Goal: Task Accomplishment & Management: Complete application form

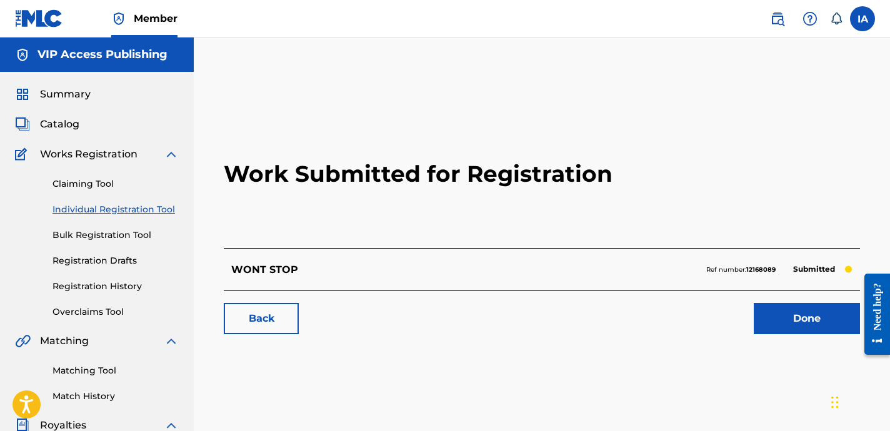
click at [288, 214] on h2 "Work Submitted for Registration" at bounding box center [542, 174] width 636 height 148
click at [158, 208] on link "Individual Registration Tool" at bounding box center [116, 209] width 126 height 13
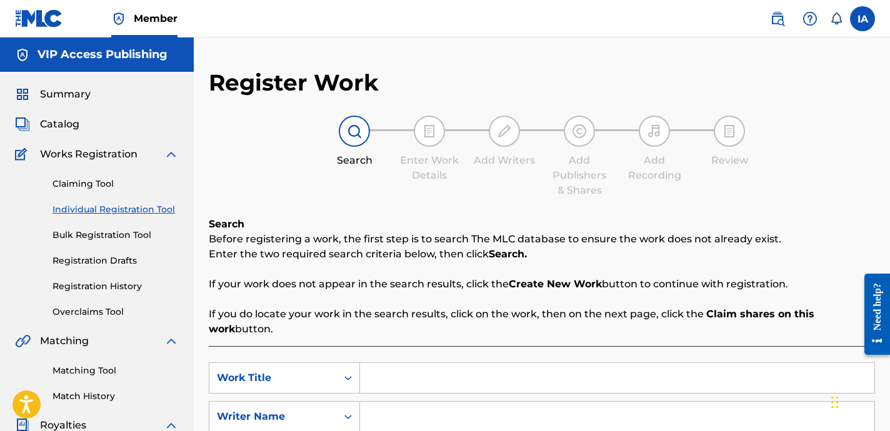
click at [616, 366] on input "Search Form" at bounding box center [617, 378] width 514 height 30
paste input "WIFED UP"
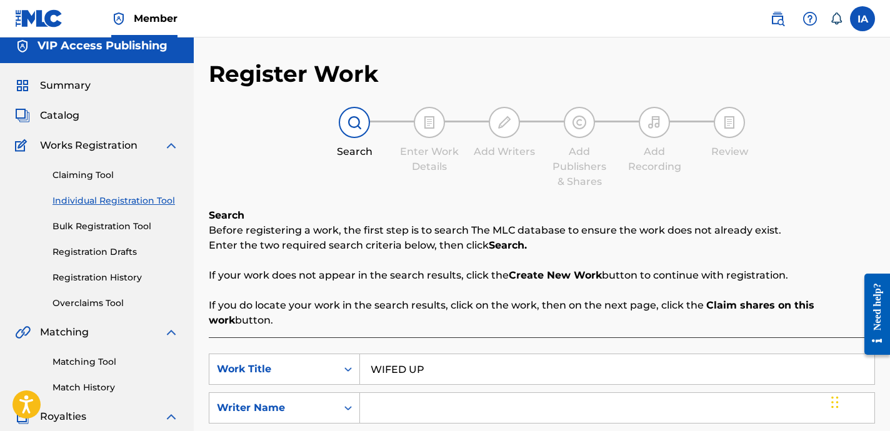
scroll to position [224, 0]
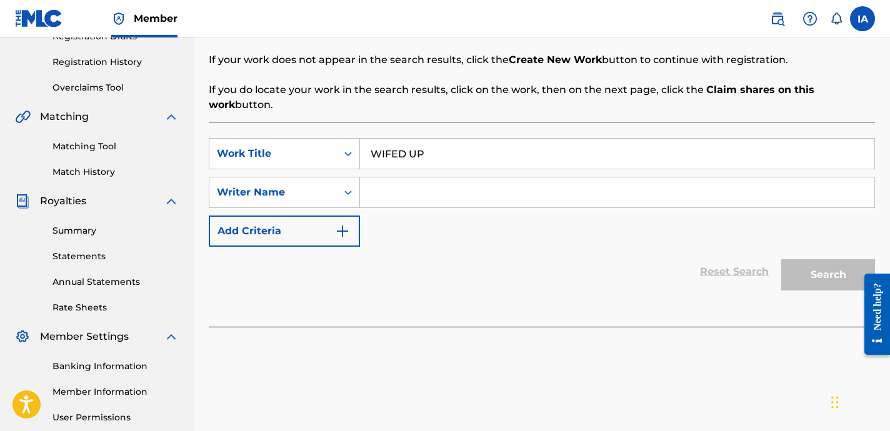
type input "WIFED UP"
click at [582, 191] on input "Search Form" at bounding box center [617, 193] width 514 height 30
click at [616, 202] on input "Search Form" at bounding box center [617, 193] width 514 height 30
paste input "[PERSON_NAME] [PERSON_NAME]"
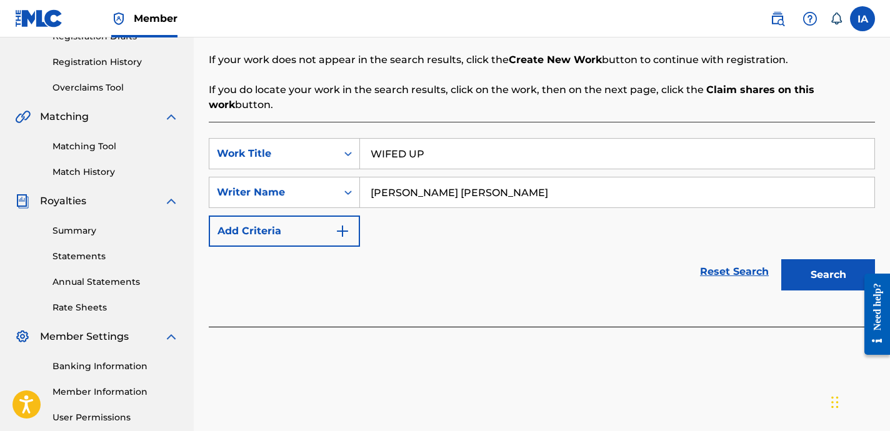
type input "[PERSON_NAME] [PERSON_NAME]"
click at [823, 271] on button "Search" at bounding box center [828, 274] width 94 height 31
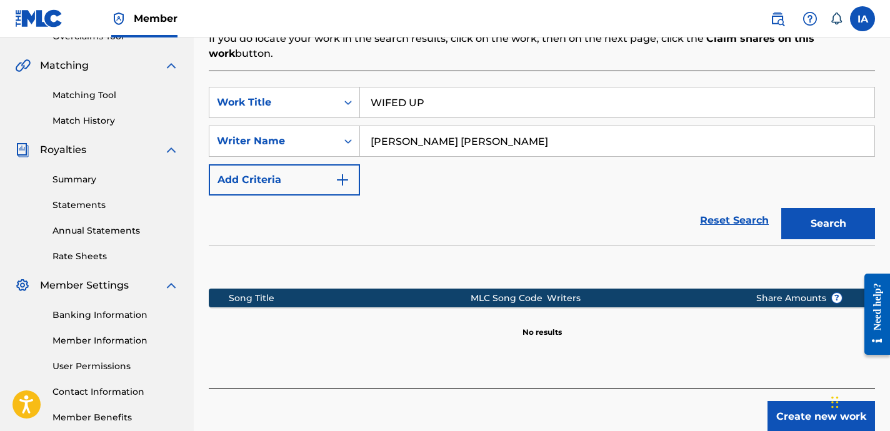
scroll to position [298, 0]
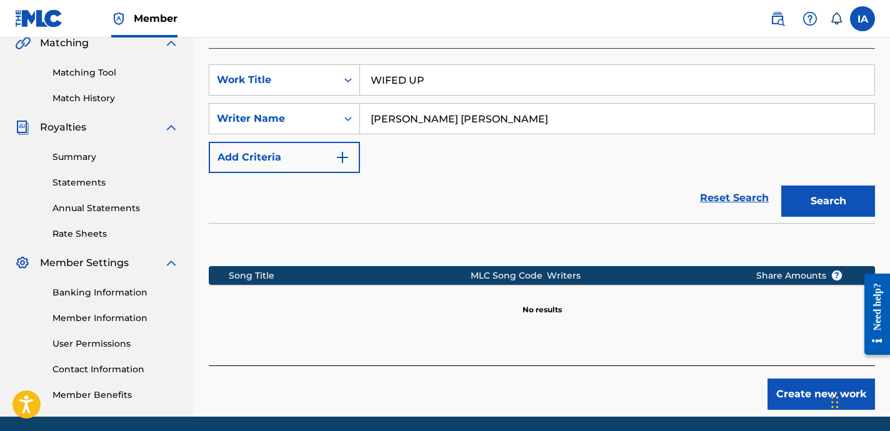
click at [796, 392] on button "Create new work" at bounding box center [822, 394] width 108 height 31
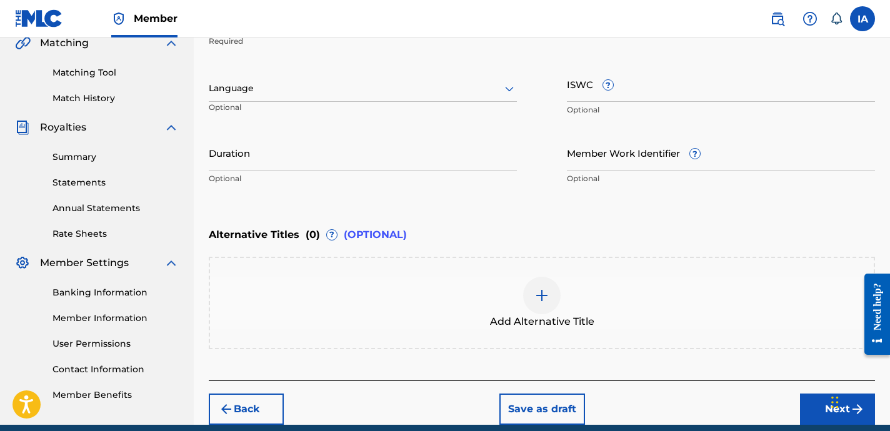
click at [359, 79] on div "Language" at bounding box center [363, 89] width 308 height 26
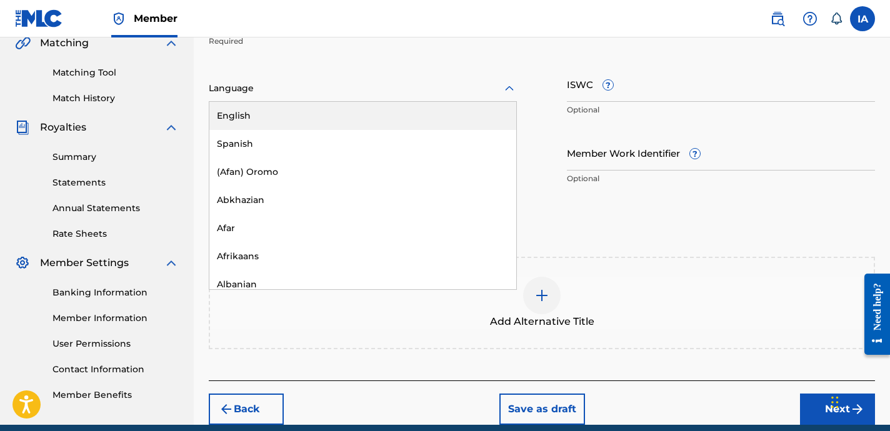
click at [364, 119] on div "English" at bounding box center [362, 116] width 307 height 28
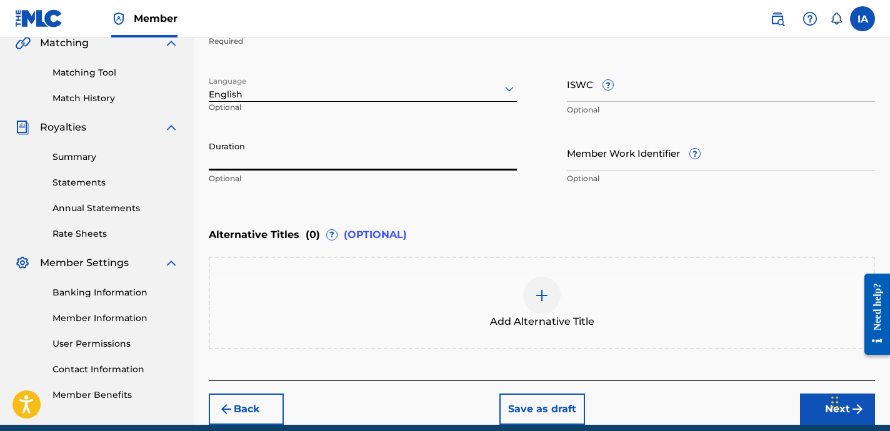
click at [316, 158] on input "Duration" at bounding box center [363, 153] width 308 height 36
click at [336, 159] on input "Duration" at bounding box center [363, 153] width 308 height 36
type input "02:22"
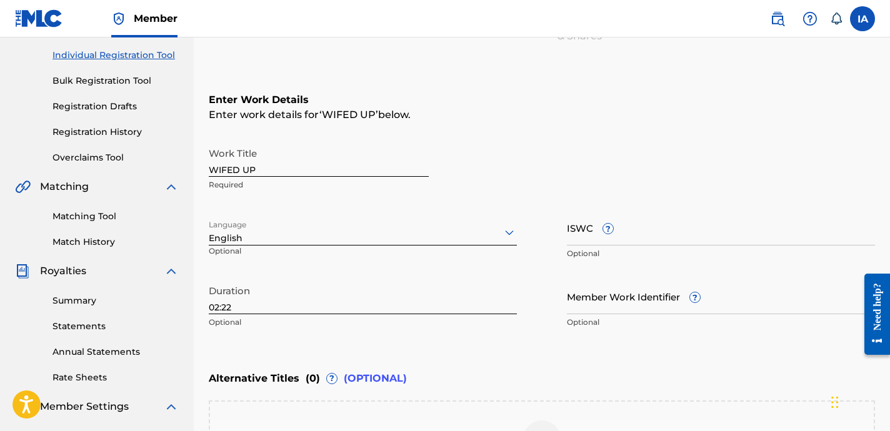
scroll to position [156, 0]
click at [496, 74] on div "Enter Work Details Enter work details for ‘ WIFED UP ’ below. Work Title WIFED …" at bounding box center [542, 212] width 666 height 303
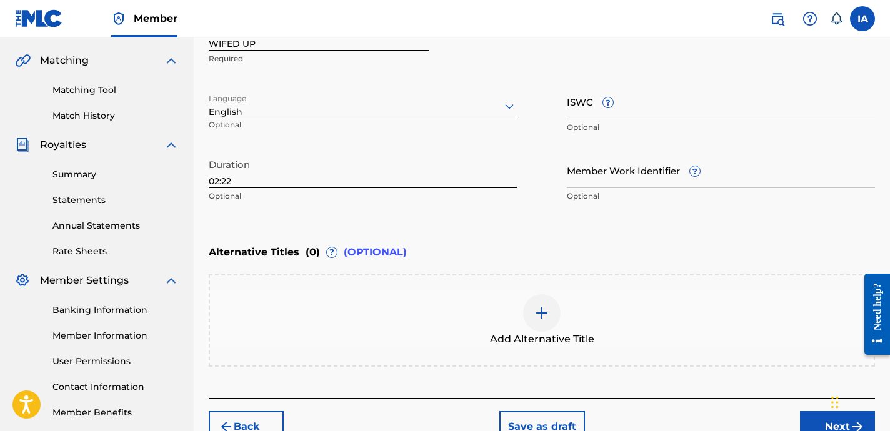
scroll to position [284, 0]
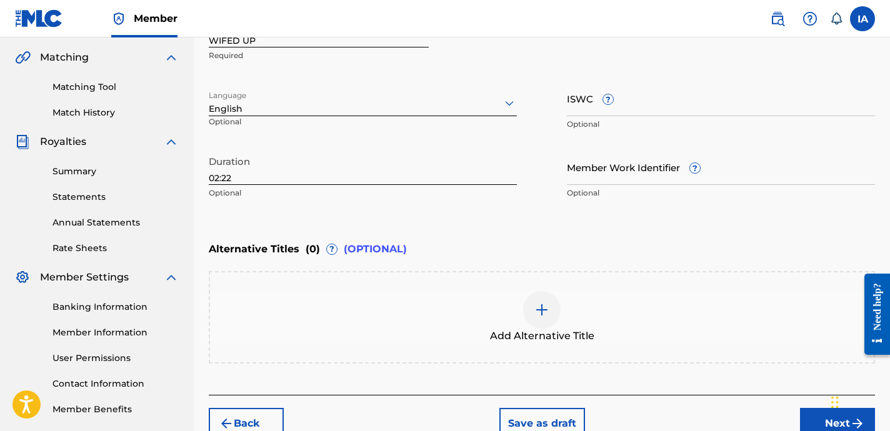
click at [600, 307] on div "Add Alternative Title" at bounding box center [542, 317] width 664 height 53
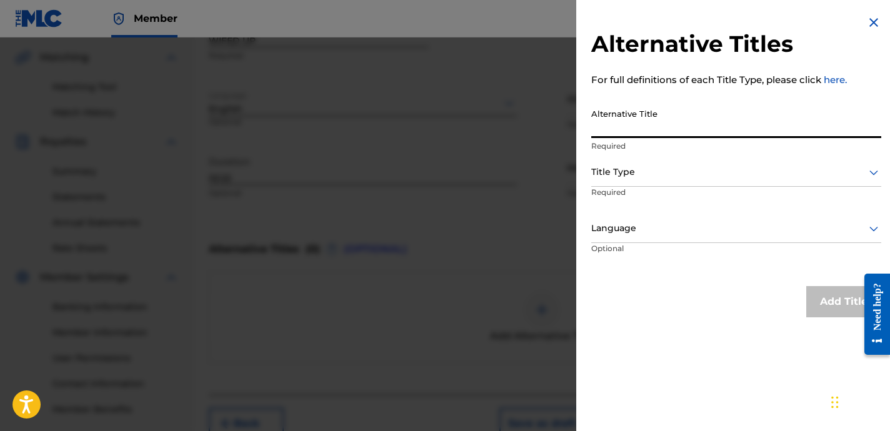
click at [645, 124] on input "Alternative Title" at bounding box center [736, 121] width 290 height 36
paste input "WIFED UP"
type input "WIFED UP"
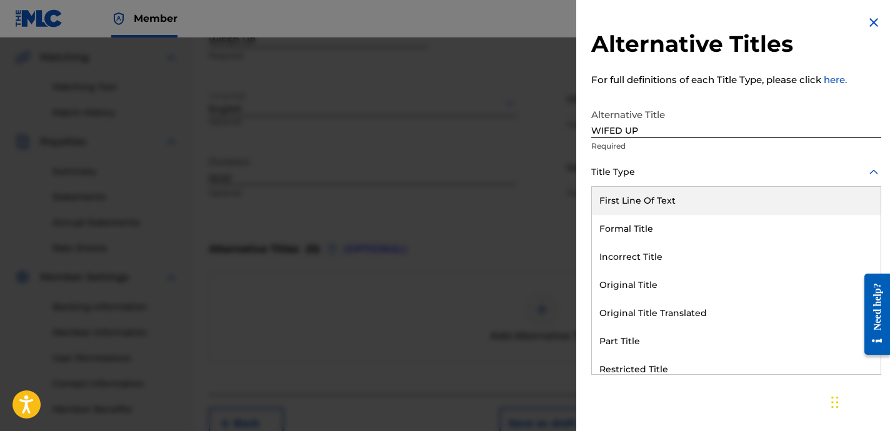
click at [698, 174] on div at bounding box center [736, 172] width 290 height 16
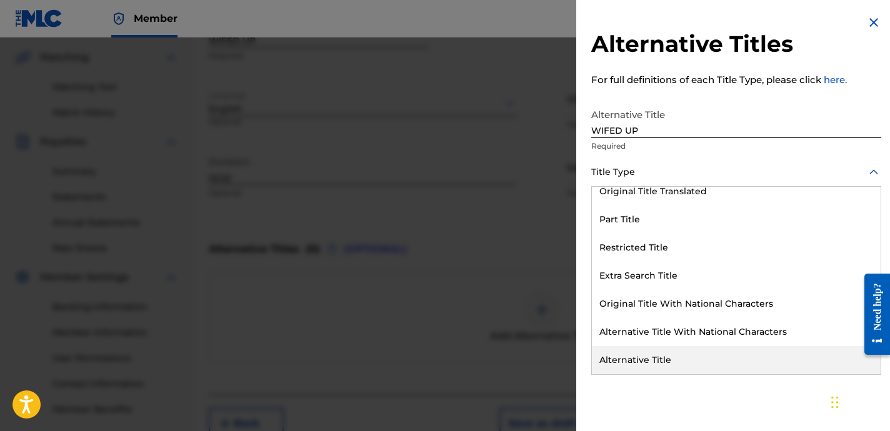
click at [689, 348] on div "Alternative Title" at bounding box center [736, 360] width 289 height 28
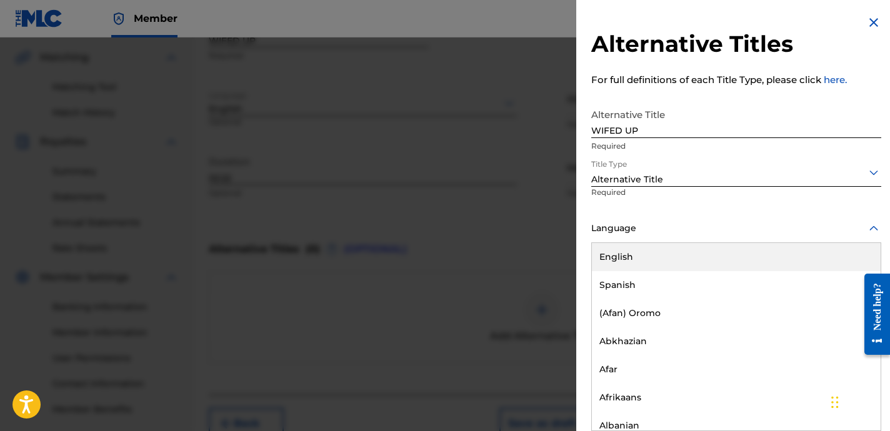
click at [724, 240] on div "Language" at bounding box center [736, 229] width 290 height 28
click at [721, 258] on div "English" at bounding box center [736, 257] width 289 height 28
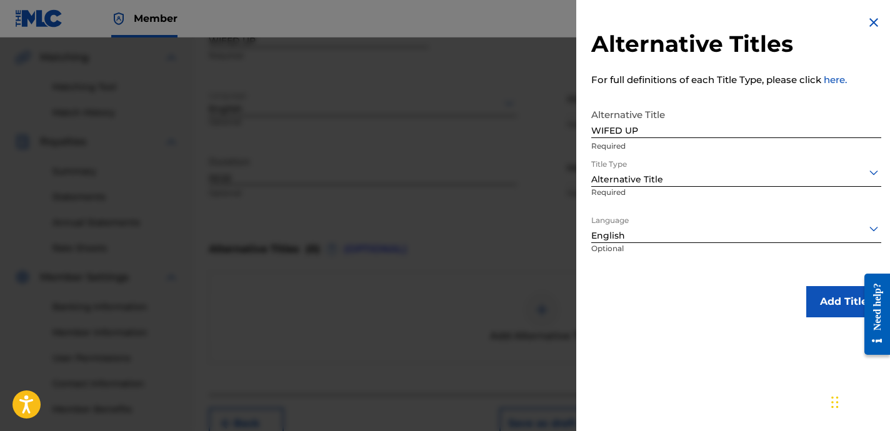
drag, startPoint x: 864, startPoint y: 28, endPoint x: 848, endPoint y: 40, distance: 19.6
click at [866, 28] on img at bounding box center [873, 22] width 15 height 15
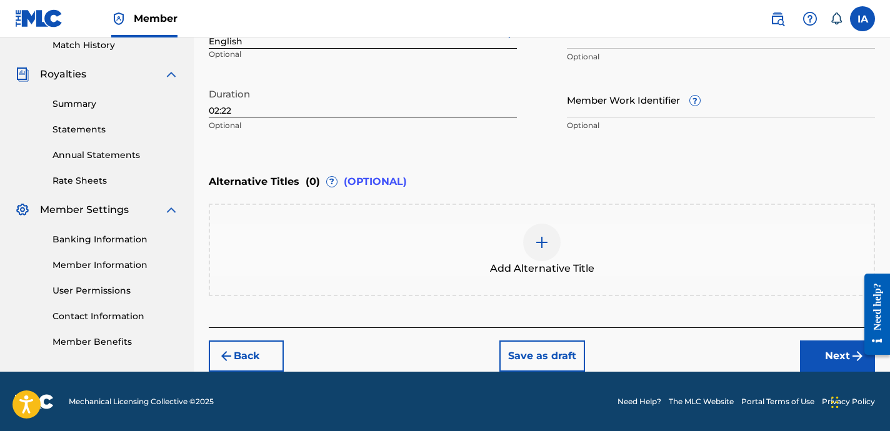
click at [813, 350] on button "Next" at bounding box center [837, 356] width 75 height 31
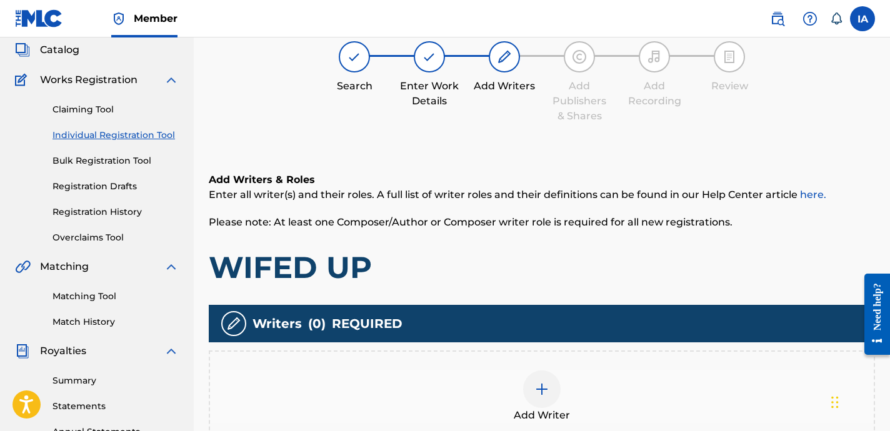
scroll to position [56, 0]
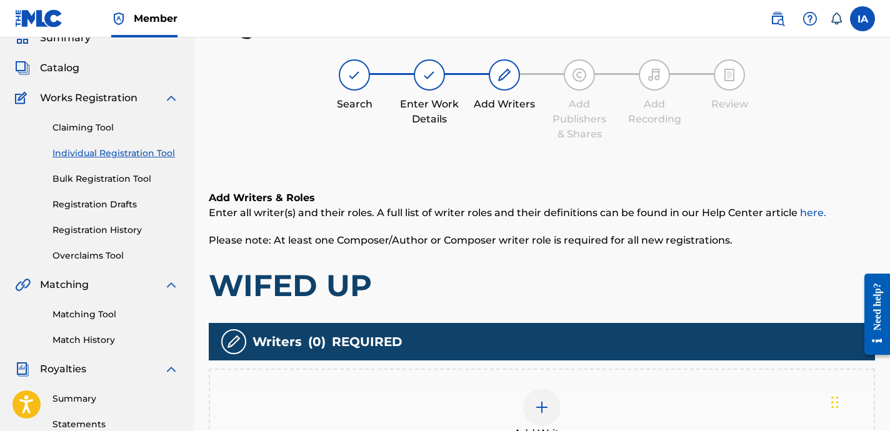
click at [565, 373] on div "Add Writer" at bounding box center [542, 415] width 666 height 93
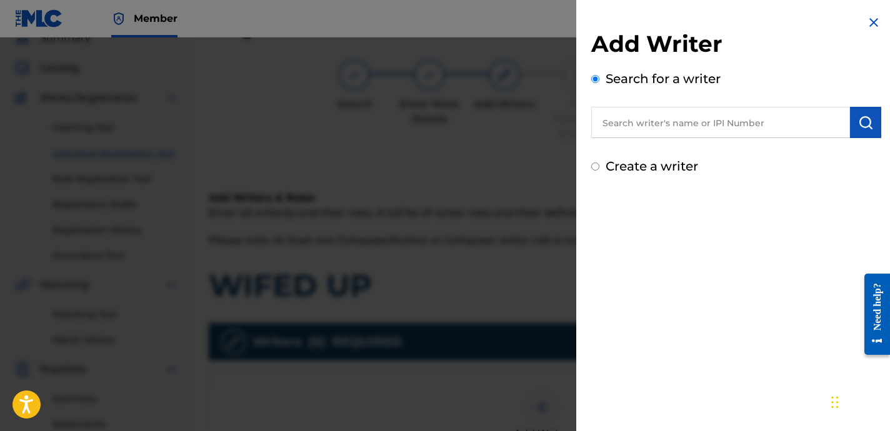
click at [728, 109] on input "text" at bounding box center [720, 122] width 259 height 31
click at [732, 124] on input "text" at bounding box center [720, 122] width 259 height 31
paste input "[PERSON_NAME] [PERSON_NAME]"
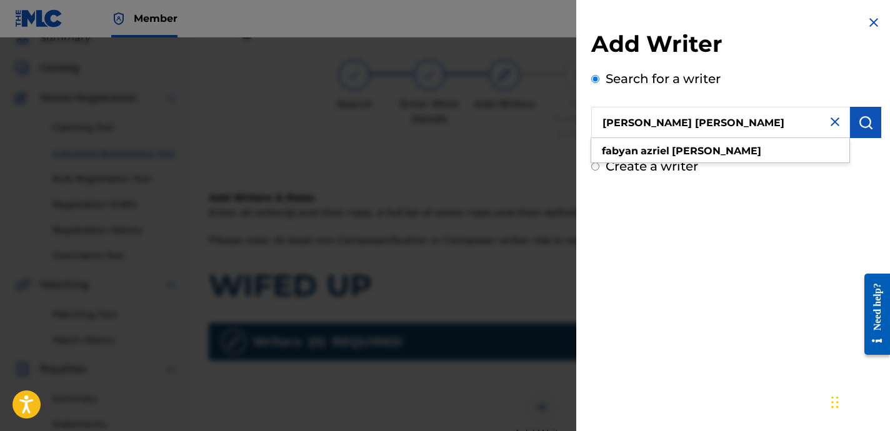
type input "[PERSON_NAME] [PERSON_NAME]"
click at [858, 111] on button "submit" at bounding box center [865, 122] width 31 height 31
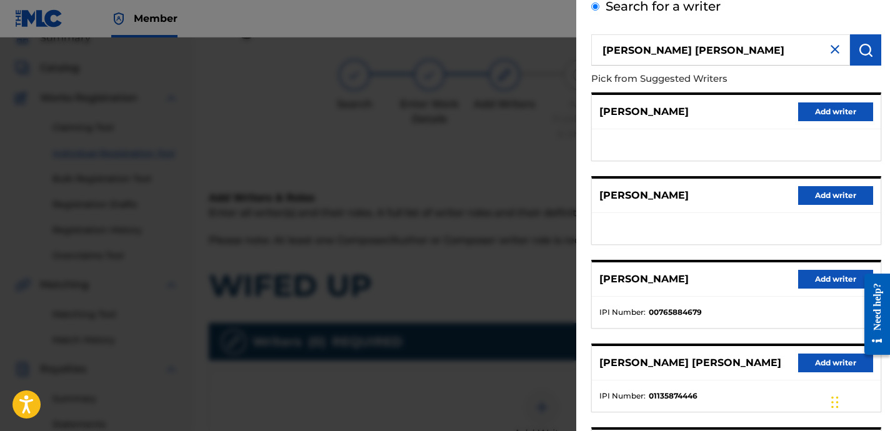
scroll to position [73, 0]
click at [820, 361] on button "Add writer" at bounding box center [835, 363] width 75 height 19
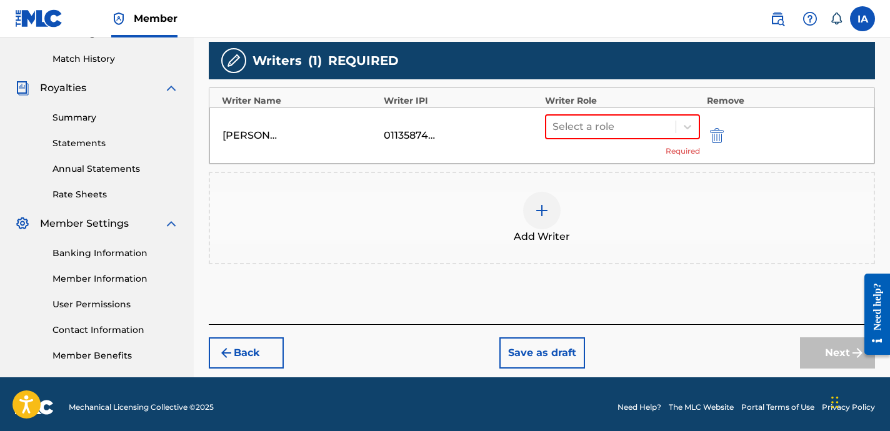
scroll to position [344, 0]
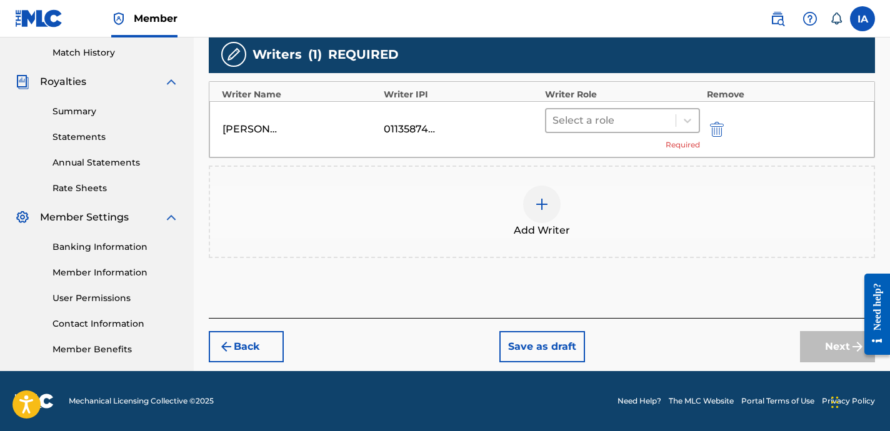
click at [626, 126] on div at bounding box center [611, 121] width 117 height 18
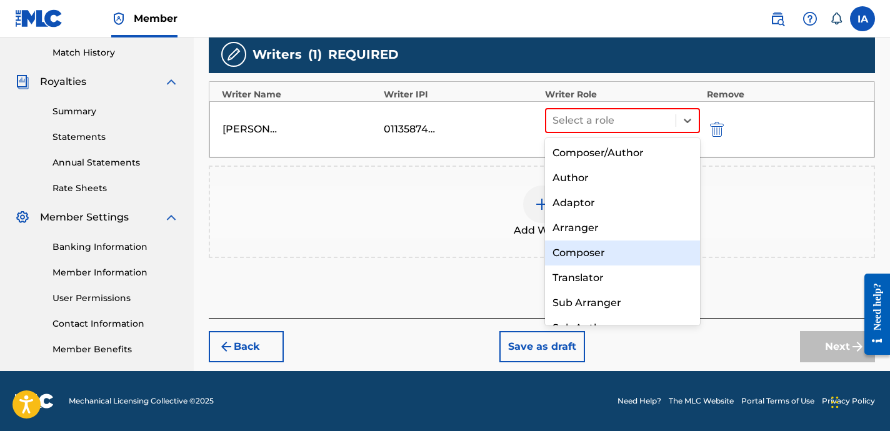
click at [624, 246] on div "Composer" at bounding box center [622, 253] width 155 height 25
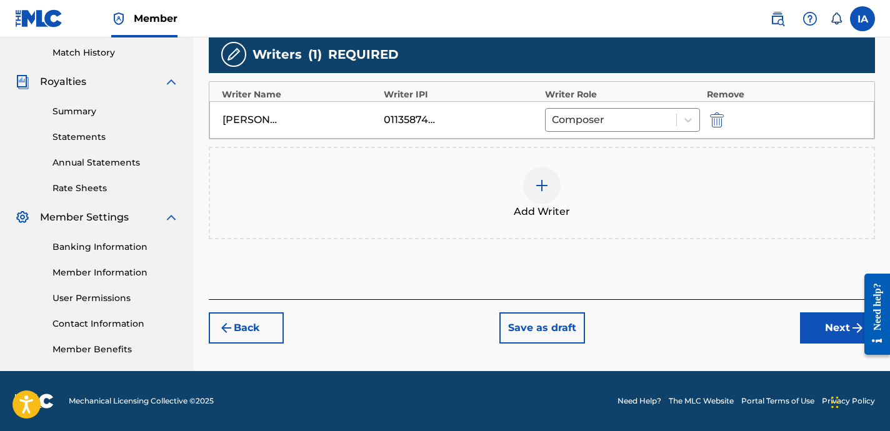
click at [659, 261] on div "Add Writers & Roles Enter all writer(s) and their roles. A full list of writer …" at bounding box center [542, 86] width 666 height 426
click at [703, 309] on div "Back Save as draft Next" at bounding box center [542, 321] width 666 height 44
click at [838, 331] on button "Next" at bounding box center [837, 328] width 75 height 31
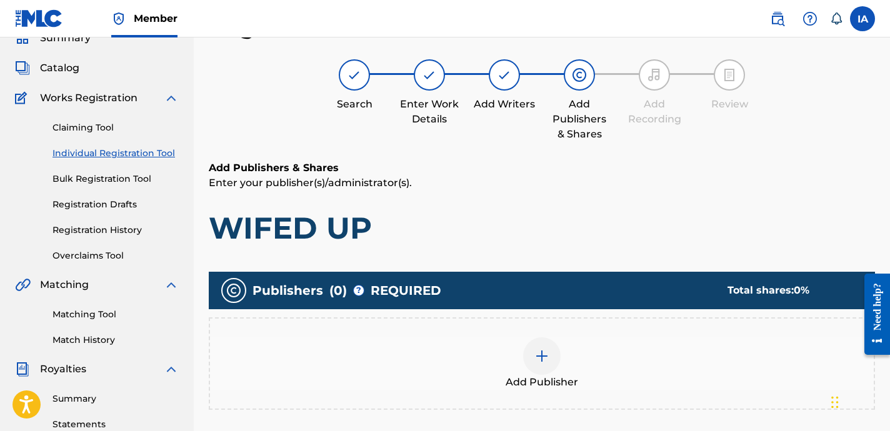
scroll to position [298, 0]
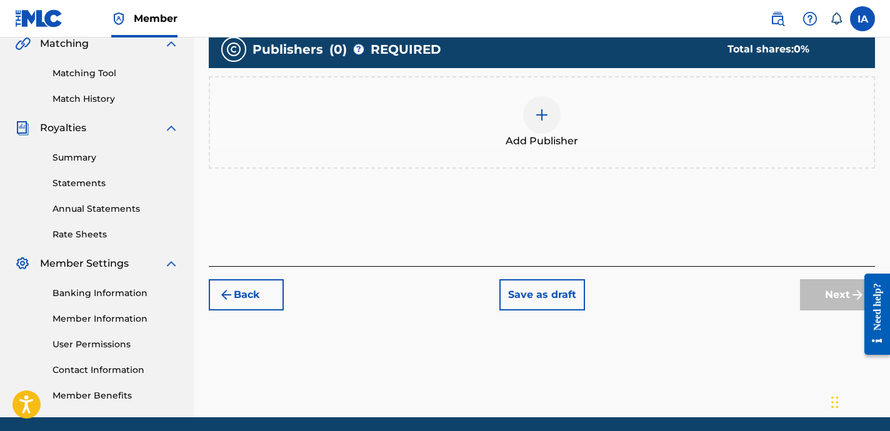
click at [557, 141] on span "Add Publisher" at bounding box center [542, 141] width 73 height 15
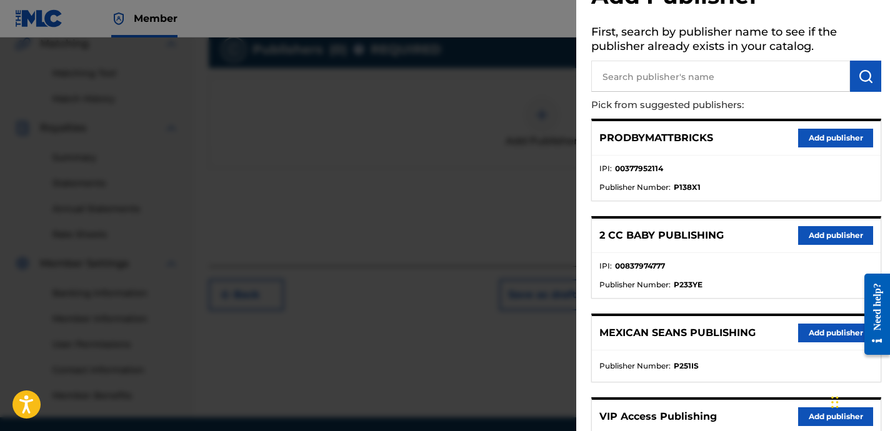
scroll to position [49, 0]
click at [711, 84] on input "text" at bounding box center [720, 75] width 259 height 31
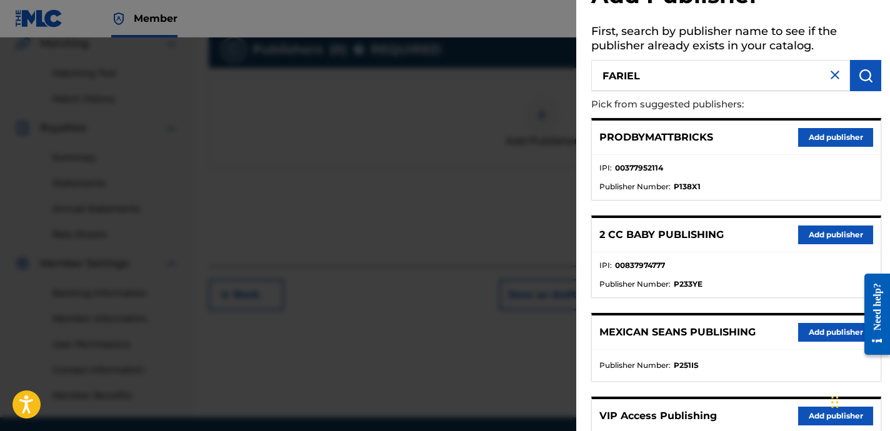
type input "FARIEL"
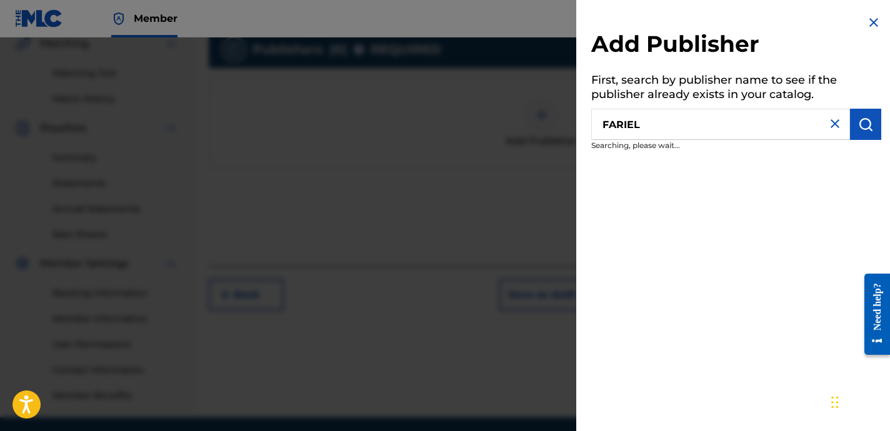
scroll to position [0, 0]
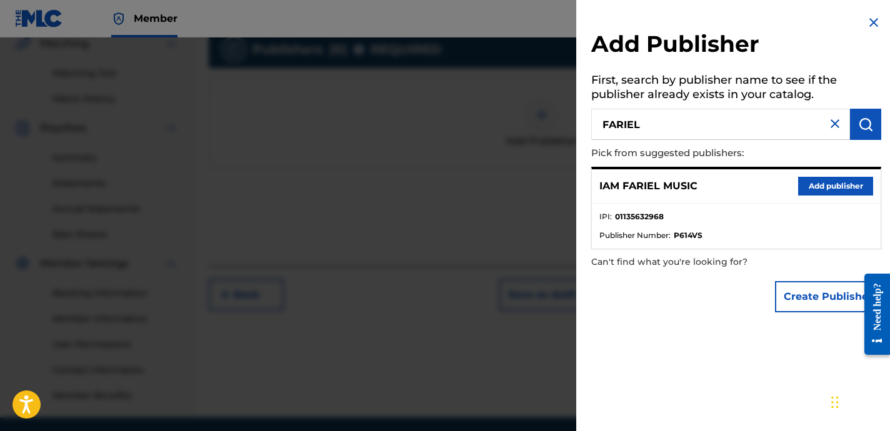
click at [846, 184] on button "Add publisher" at bounding box center [835, 186] width 75 height 19
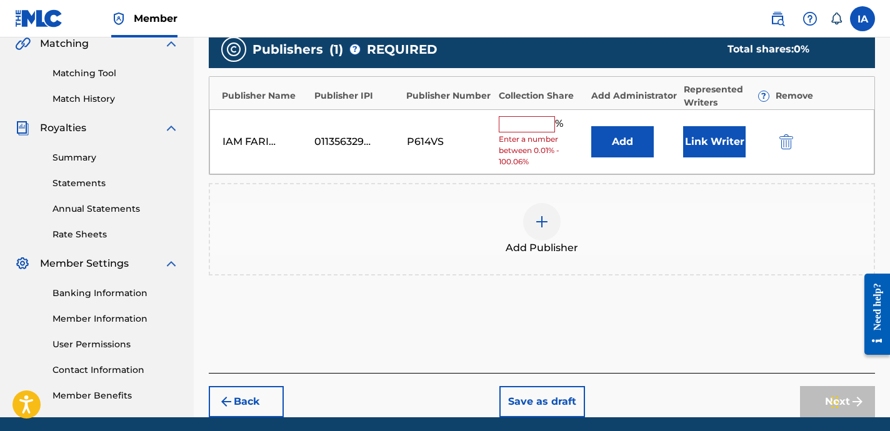
click at [517, 121] on input "text" at bounding box center [527, 124] width 56 height 16
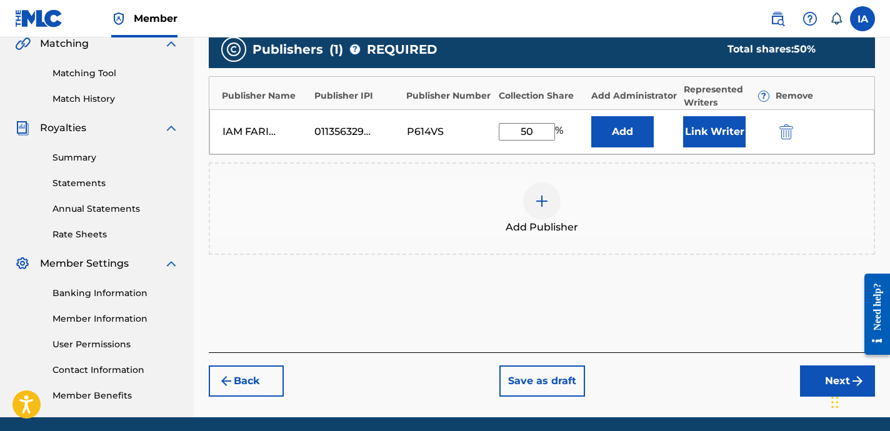
drag, startPoint x: 538, startPoint y: 130, endPoint x: 439, endPoint y: 104, distance: 102.6
click at [465, 116] on div "IAM FARIEL MUSIC 01135632968 P614VS 50 % Add Link Writer" at bounding box center [541, 131] width 665 height 45
type input "50"
click at [616, 136] on button "Add" at bounding box center [622, 131] width 63 height 31
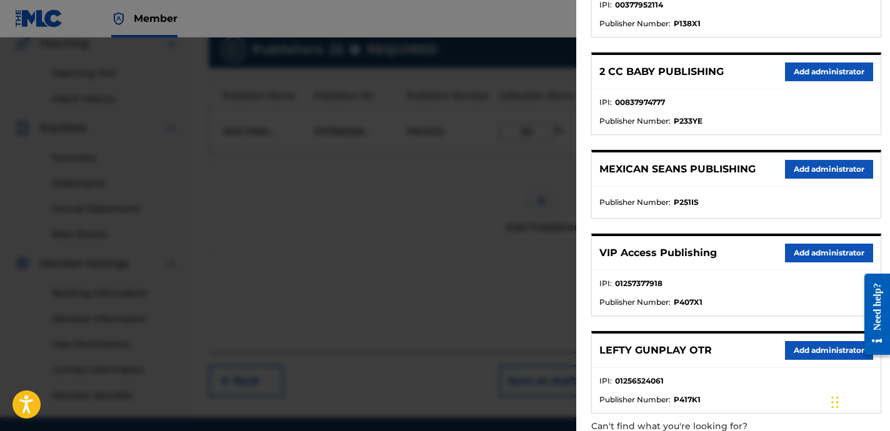
scroll to position [250, 0]
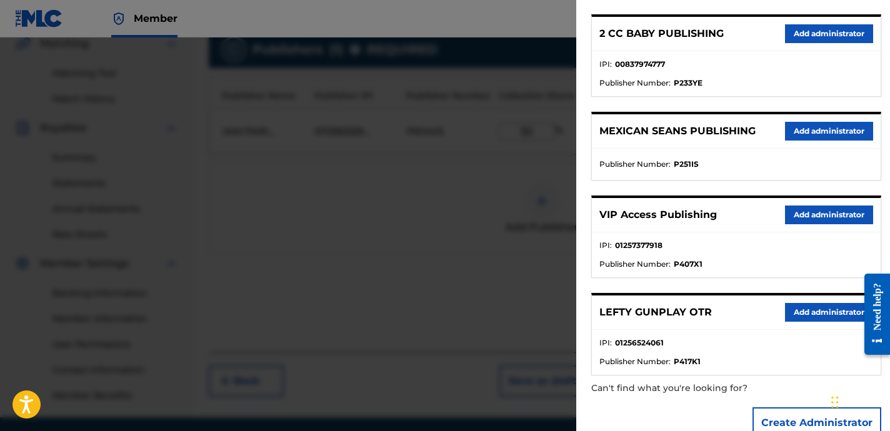
click at [813, 211] on button "Add administrator" at bounding box center [829, 215] width 88 height 19
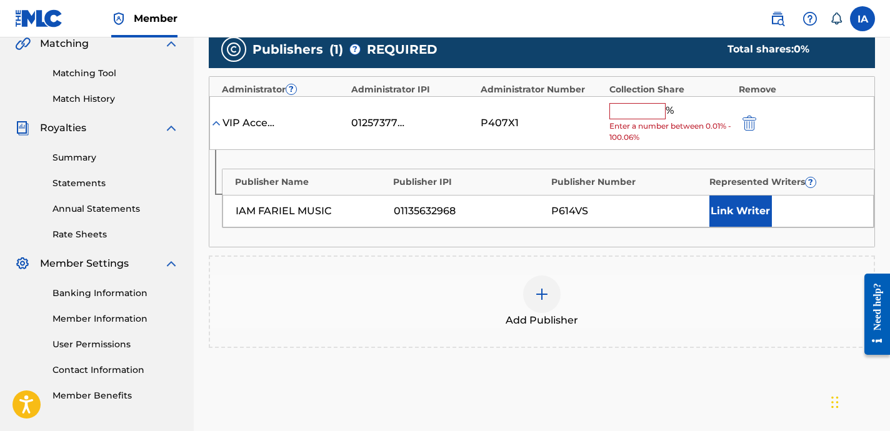
click at [658, 117] on input "text" at bounding box center [637, 111] width 56 height 16
paste input "50"
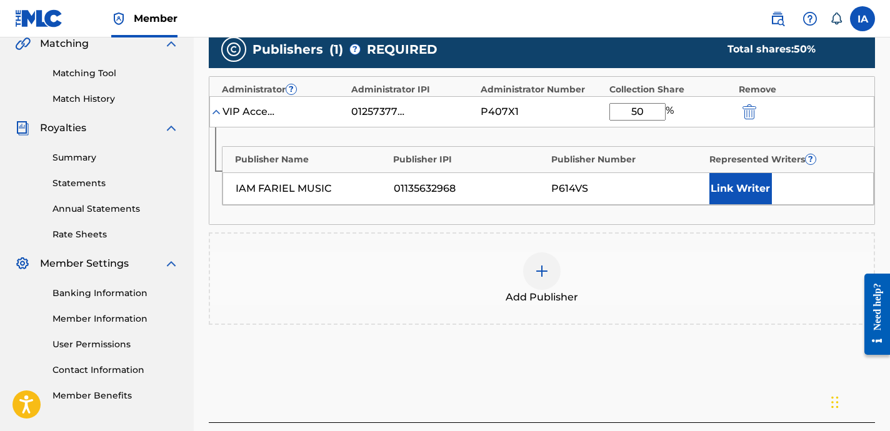
type input "50"
click at [746, 200] on button "Link Writer" at bounding box center [740, 188] width 63 height 31
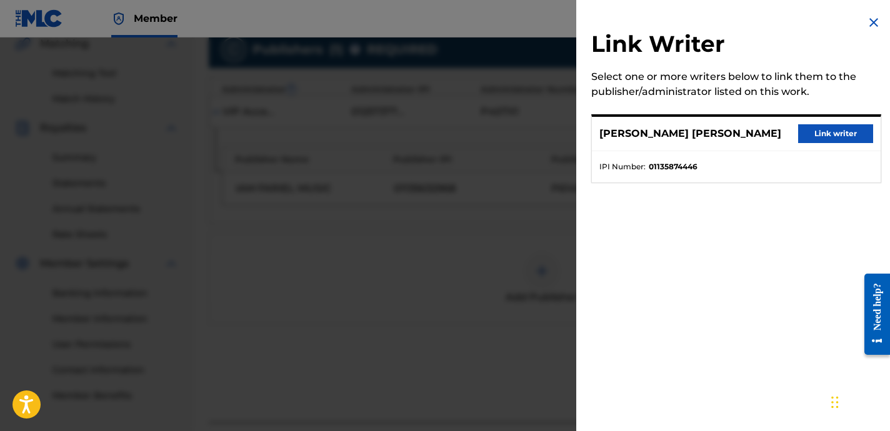
click at [832, 132] on button "Link writer" at bounding box center [835, 133] width 75 height 19
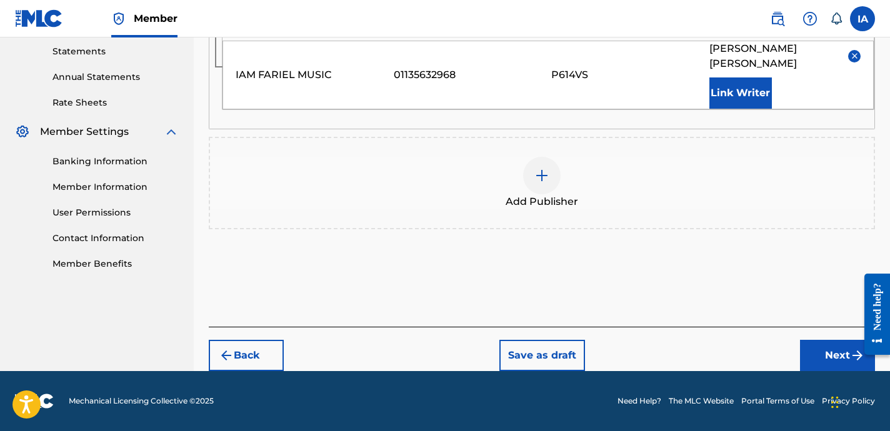
click at [818, 360] on button "Next" at bounding box center [837, 355] width 75 height 31
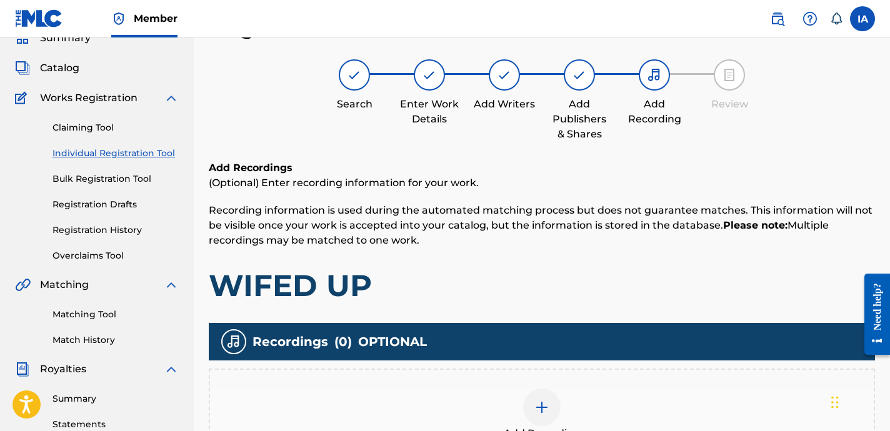
scroll to position [93, 0]
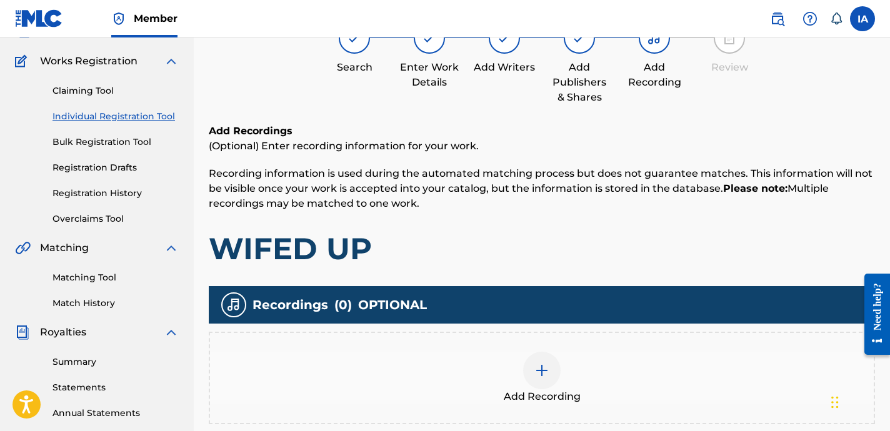
click at [619, 344] on div "Add Recording" at bounding box center [542, 378] width 666 height 93
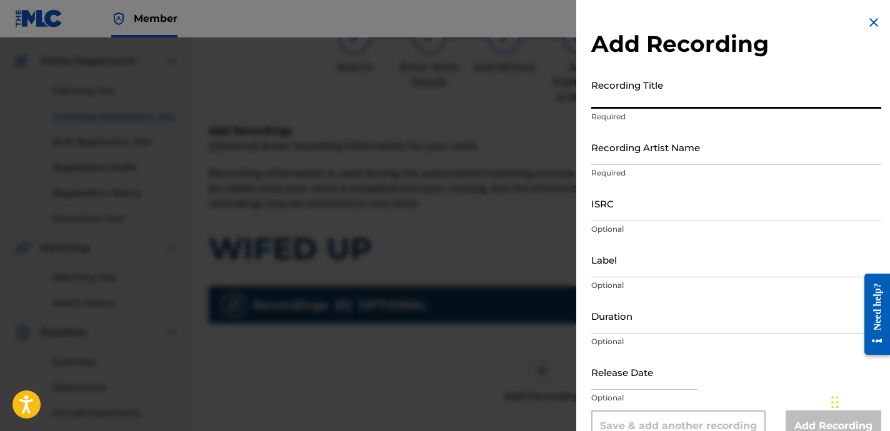
click at [670, 96] on input "Recording Title" at bounding box center [736, 91] width 290 height 36
click at [716, 93] on input "Recording Title" at bounding box center [736, 91] width 290 height 36
paste input "50"
drag, startPoint x: 619, startPoint y: 101, endPoint x: 514, endPoint y: 54, distance: 115.3
click at [514, 54] on div "Add Recording Recording Title 50 Required Recording Artist Name Required ISRC O…" at bounding box center [445, 235] width 890 height 394
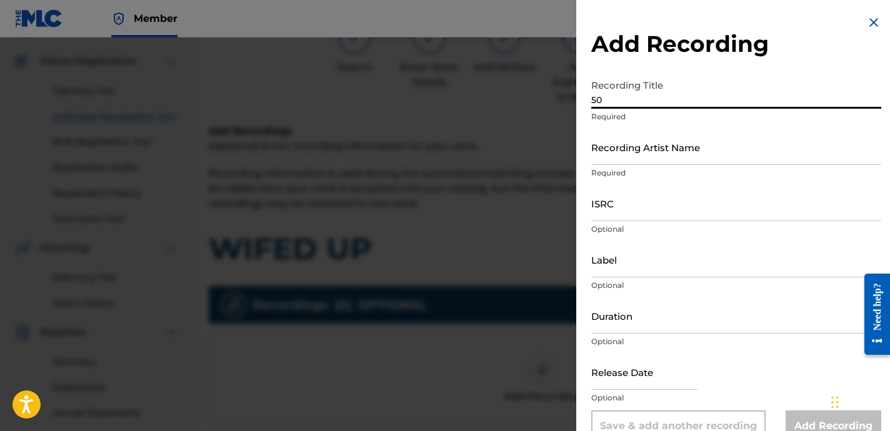
paste input "WIFED UP"
type input "WIFED UP"
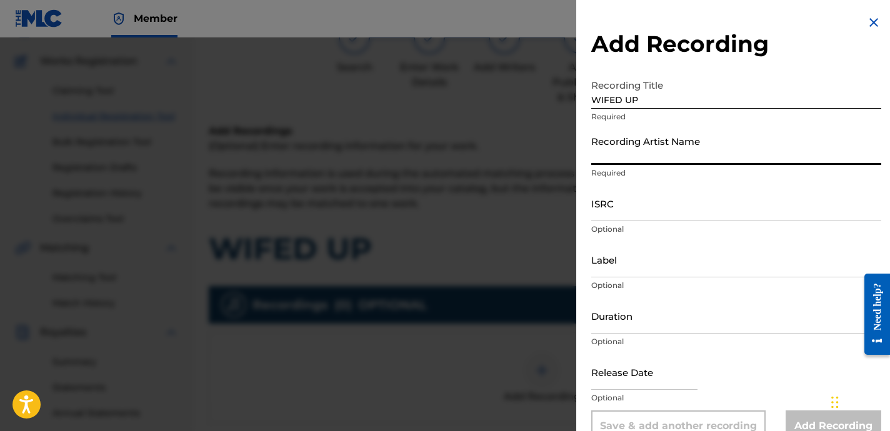
click at [688, 144] on input "Recording Artist Name" at bounding box center [736, 147] width 290 height 36
click at [686, 149] on input "Recording Artist Name" at bounding box center [736, 147] width 290 height 36
paste input "FROSTY CHASING DOUGH"
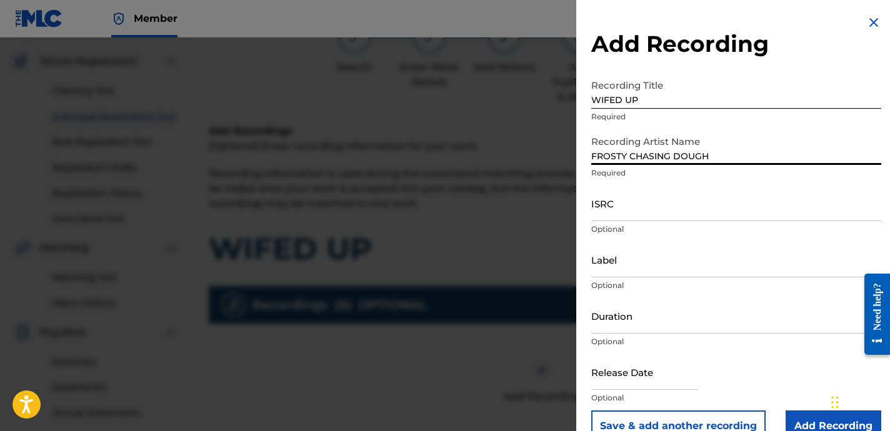
type input "FROSTY CHASING DOUGH"
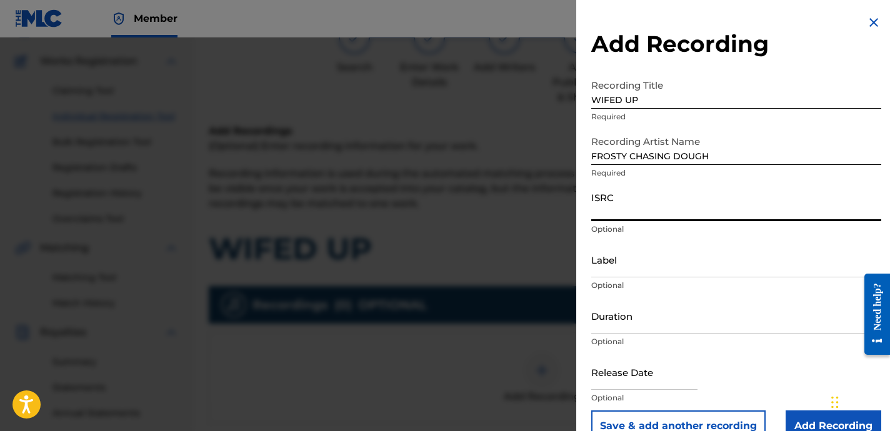
click at [664, 204] on input "ISRC" at bounding box center [736, 204] width 290 height 36
click at [683, 211] on input "ISRC" at bounding box center [736, 204] width 290 height 36
paste input "TCAHP2328034"
type input "TCAHP2328034"
click at [634, 258] on input "Label" at bounding box center [736, 260] width 290 height 36
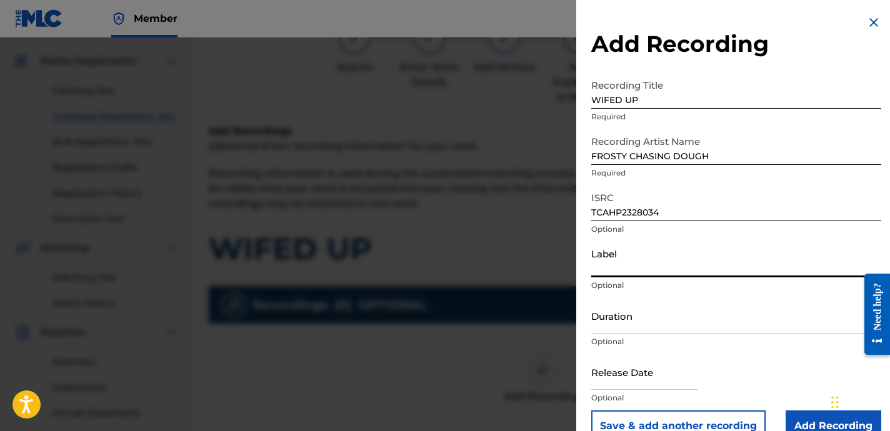
paste input "BASSLINE RECORDS LLC SOLID MOB RECORDS"
type input "BASSLINE RECORDS LLC SOLID MOB RECORDS"
click at [629, 301] on input "Duration" at bounding box center [736, 316] width 290 height 36
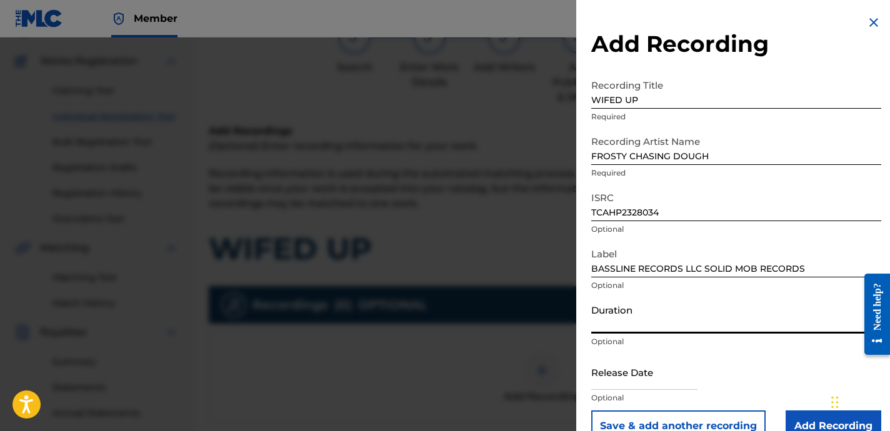
click at [685, 323] on input "Duration" at bounding box center [736, 316] width 290 height 36
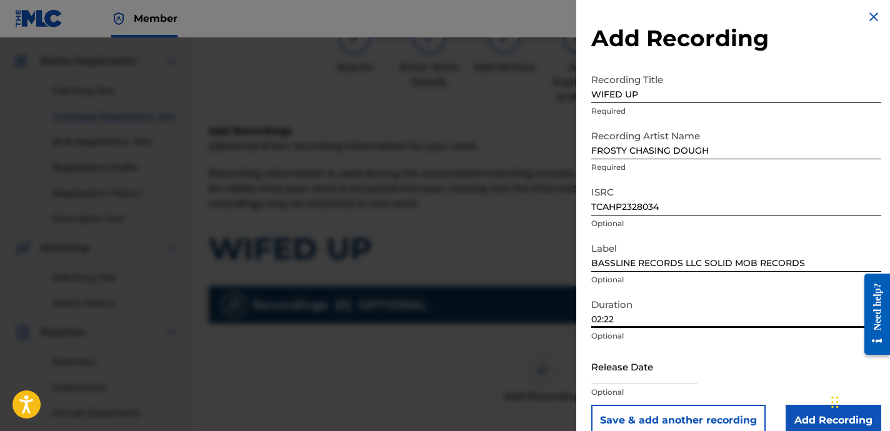
scroll to position [26, 0]
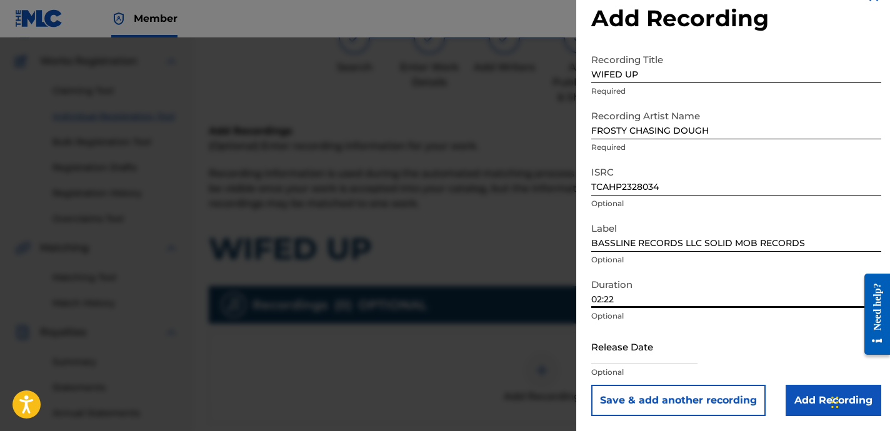
type input "02:22"
click at [804, 403] on input "Add Recording" at bounding box center [834, 400] width 96 height 31
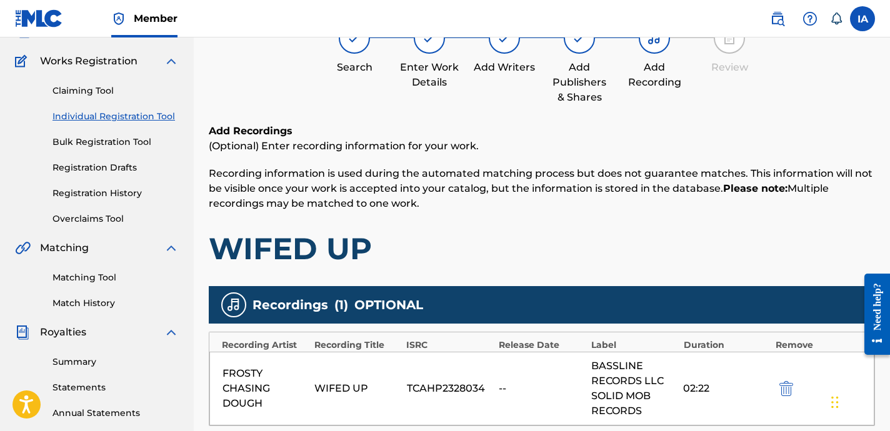
click at [595, 267] on h1 "WIFED UP" at bounding box center [542, 249] width 666 height 38
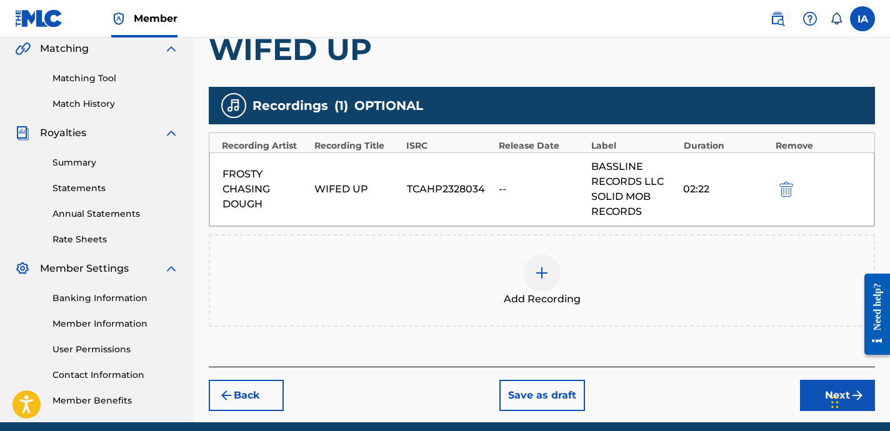
scroll to position [344, 0]
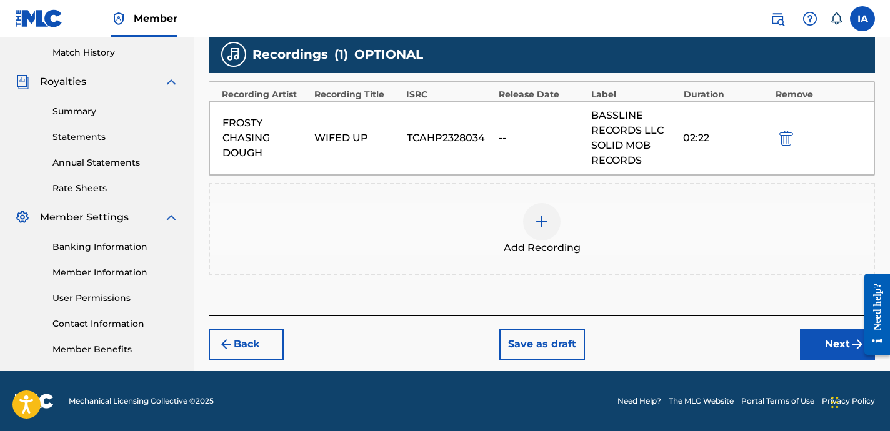
click at [805, 343] on button "Next" at bounding box center [837, 344] width 75 height 31
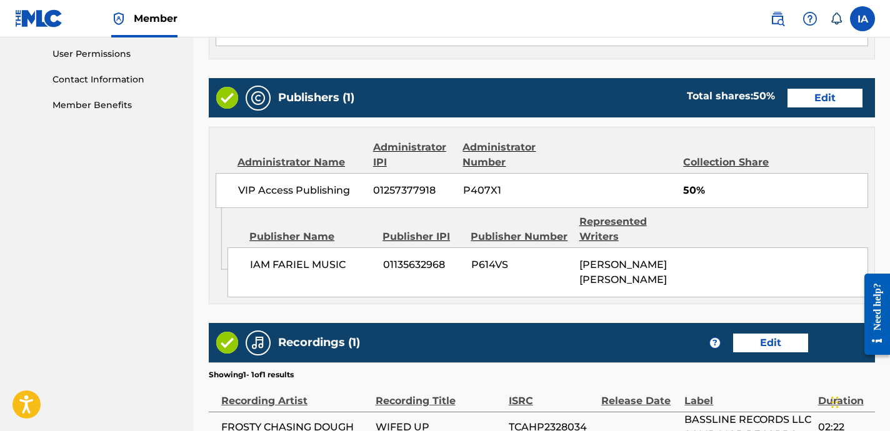
scroll to position [591, 0]
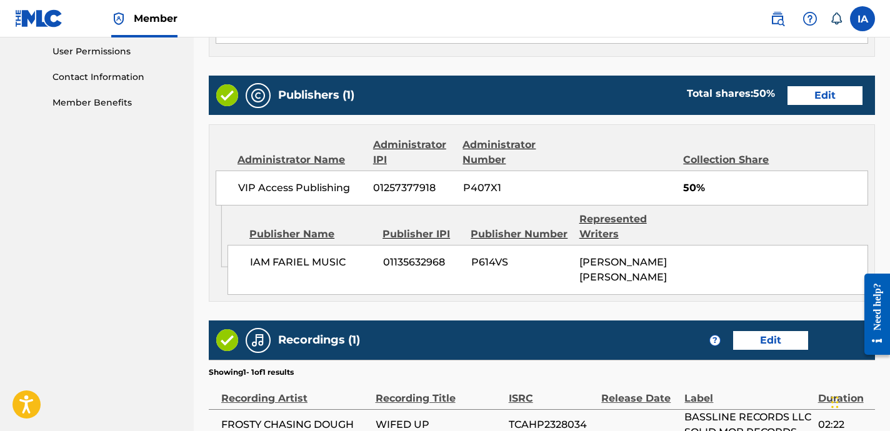
click at [551, 111] on div "Publishers (1) Total shares: 50 % Edit" at bounding box center [542, 95] width 666 height 39
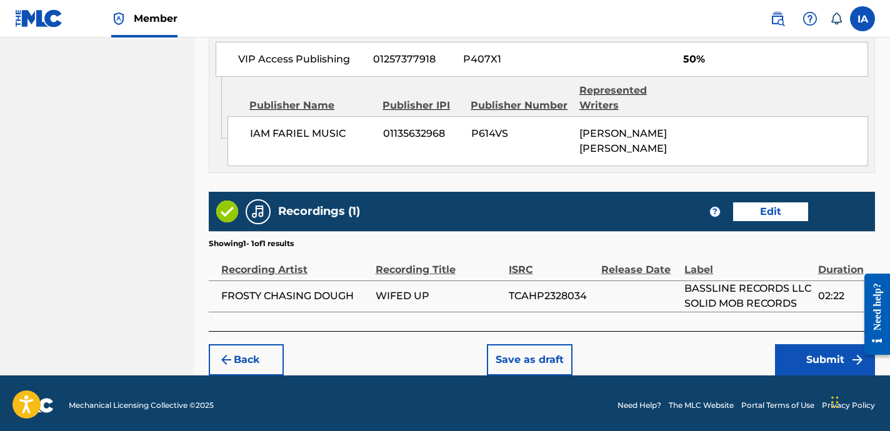
scroll to position [722, 0]
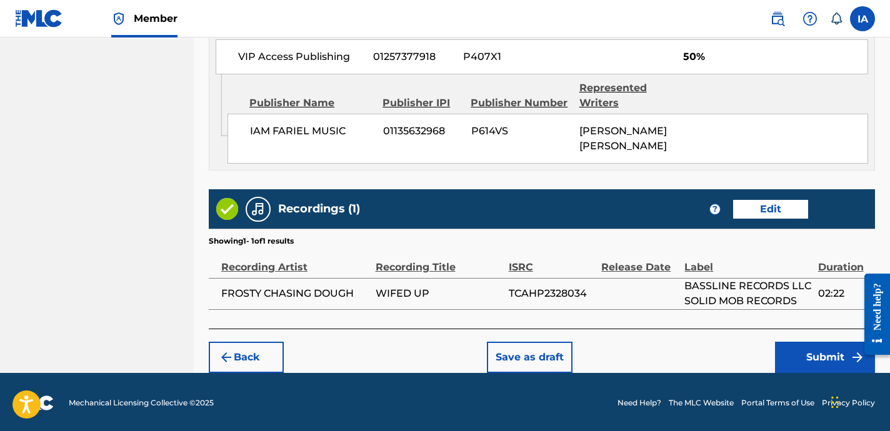
click at [606, 166] on div "Admin Original Publisher Connecting Line Publisher Name Publisher IPI Publisher…" at bounding box center [541, 122] width 665 height 96
click at [783, 349] on button "Submit" at bounding box center [825, 357] width 100 height 31
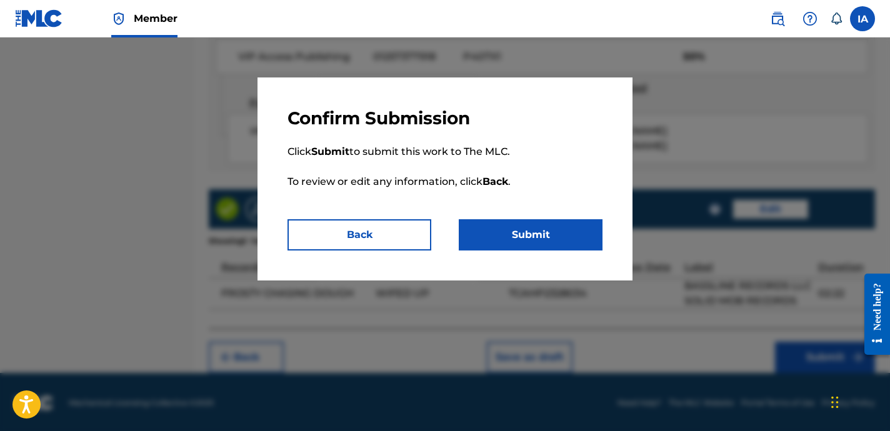
click at [551, 233] on button "Submit" at bounding box center [531, 234] width 144 height 31
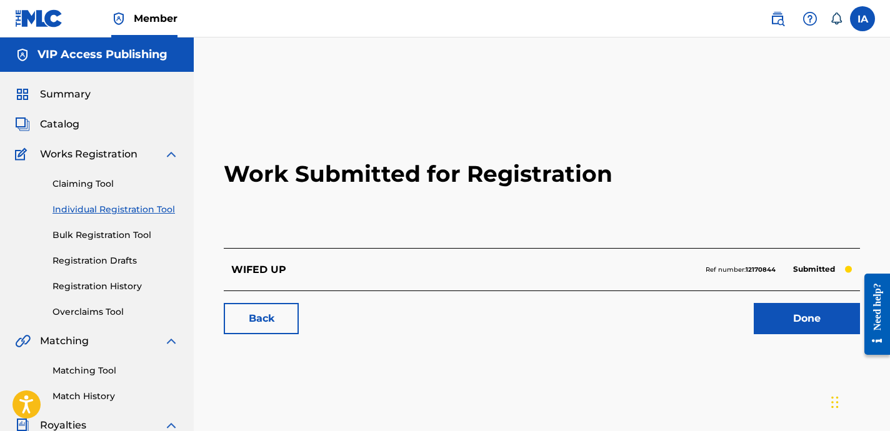
click at [284, 231] on h2 "Work Submitted for Registration" at bounding box center [542, 174] width 636 height 148
click at [288, 203] on h2 "Work Submitted for Registration" at bounding box center [542, 174] width 636 height 148
click at [238, 191] on h2 "Work Submitted for Registration" at bounding box center [542, 174] width 636 height 148
drag, startPoint x: 234, startPoint y: 191, endPoint x: 353, endPoint y: 99, distance: 150.2
drag, startPoint x: 353, startPoint y: 99, endPoint x: 281, endPoint y: 92, distance: 71.7
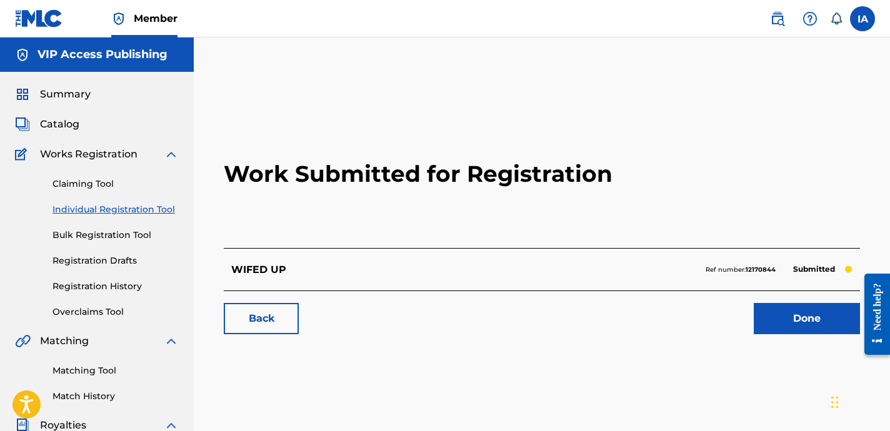
click at [158, 209] on link "Individual Registration Tool" at bounding box center [116, 209] width 126 height 13
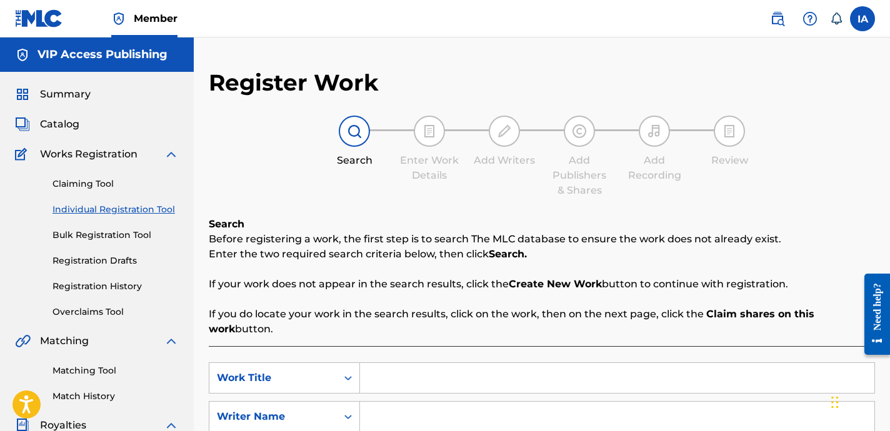
scroll to position [44, 0]
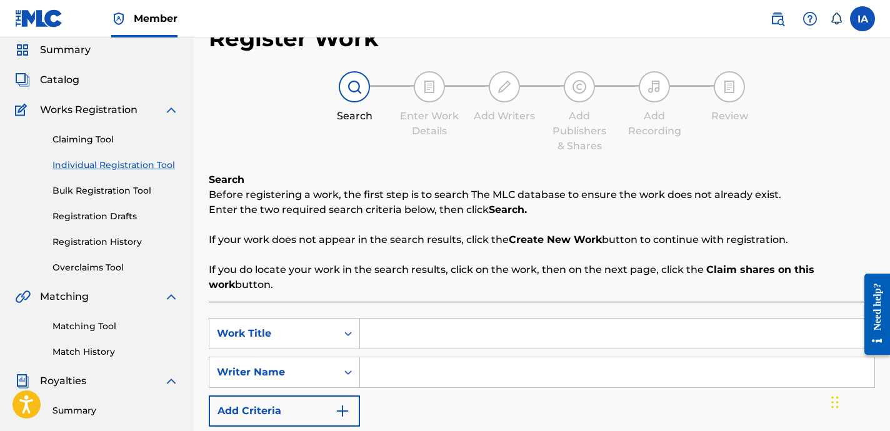
click at [642, 334] on input "Search Form" at bounding box center [617, 334] width 514 height 30
paste input "WHEN YOU WINNING"
type input "WHEN YOU WINNING"
click at [539, 374] on input "Search Form" at bounding box center [617, 373] width 514 height 30
paste input "[PERSON_NAME] [PERSON_NAME]"
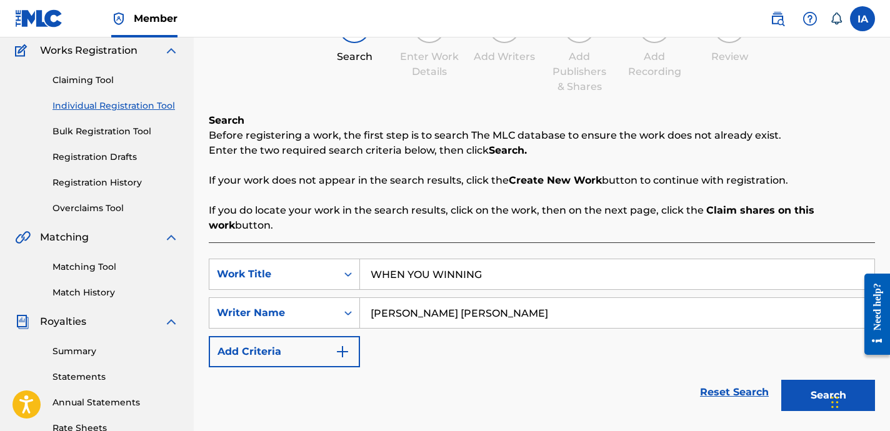
scroll to position [250, 0]
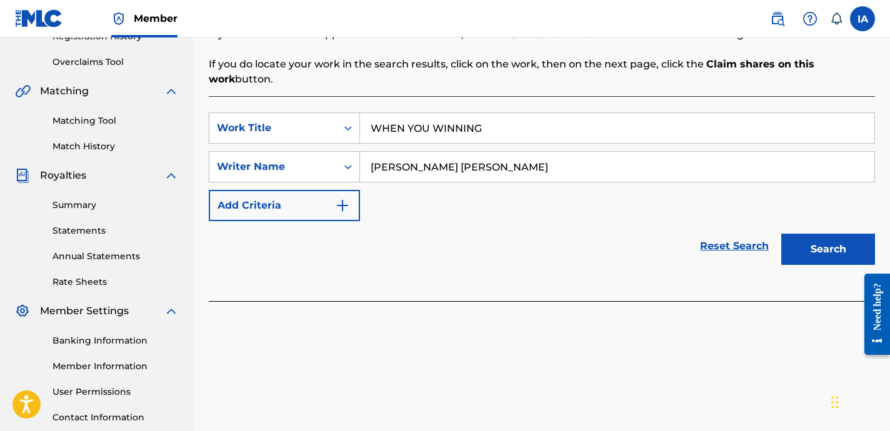
type input "[PERSON_NAME] [PERSON_NAME]"
click at [801, 257] on button "Search" at bounding box center [828, 249] width 94 height 31
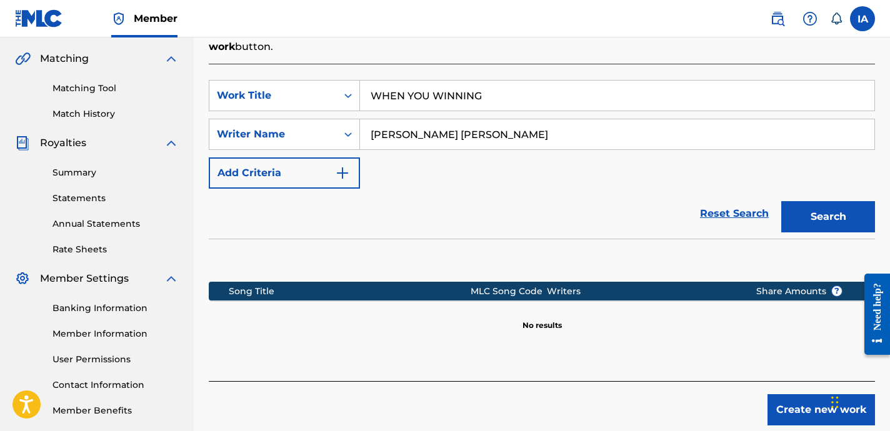
scroll to position [344, 0]
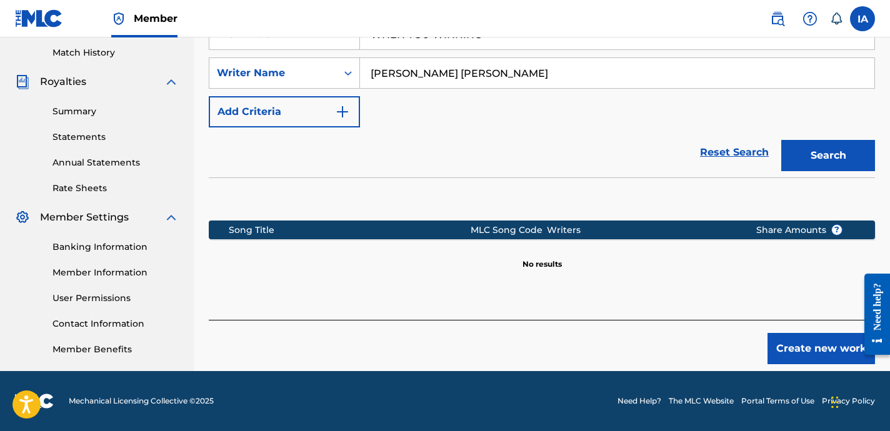
click at [811, 345] on button "Create new work" at bounding box center [822, 348] width 108 height 31
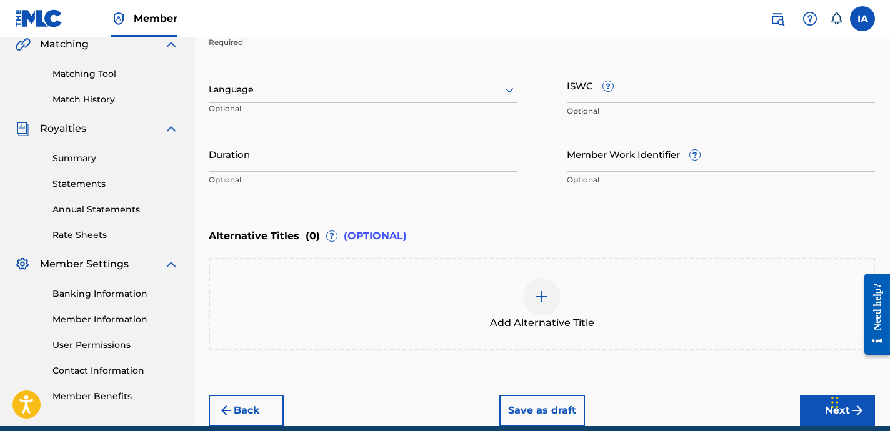
scroll to position [261, 0]
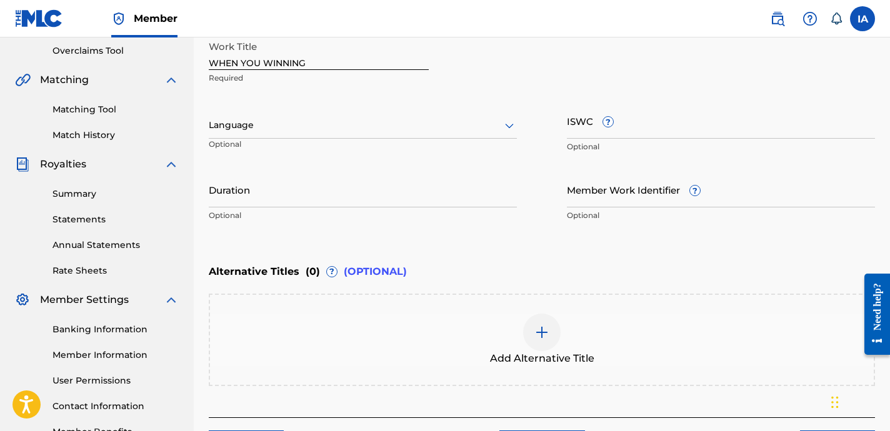
click at [293, 133] on div at bounding box center [363, 126] width 308 height 16
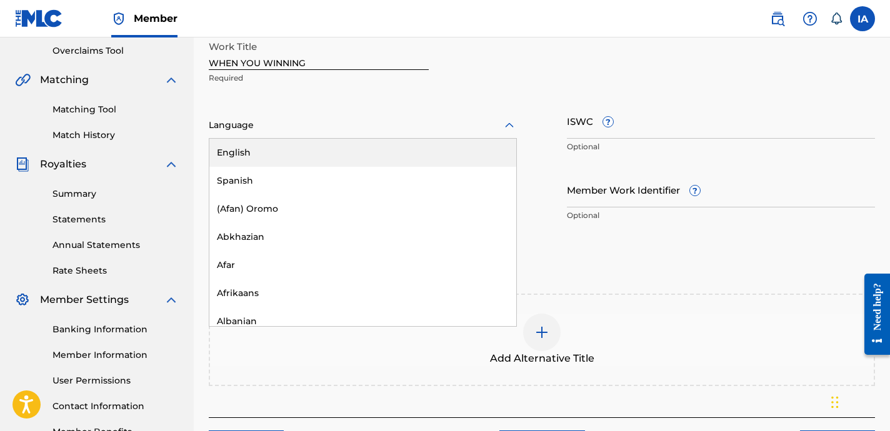
click at [329, 158] on div "English" at bounding box center [362, 153] width 307 height 28
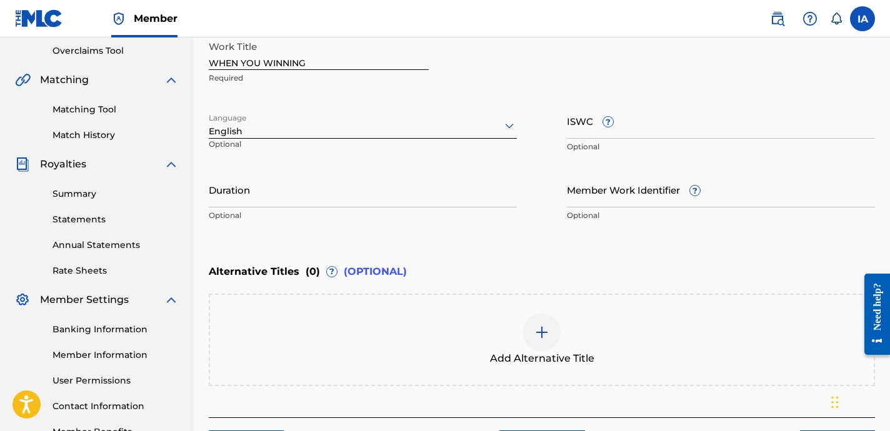
click at [378, 179] on input "Duration" at bounding box center [363, 190] width 308 height 36
type input "02:08"
click at [229, 213] on p "Optional" at bounding box center [363, 215] width 308 height 11
drag, startPoint x: 216, startPoint y: 203, endPoint x: 301, endPoint y: 223, distance: 86.7
click at [301, 223] on div "Duration 02:08 Optional" at bounding box center [363, 200] width 308 height 56
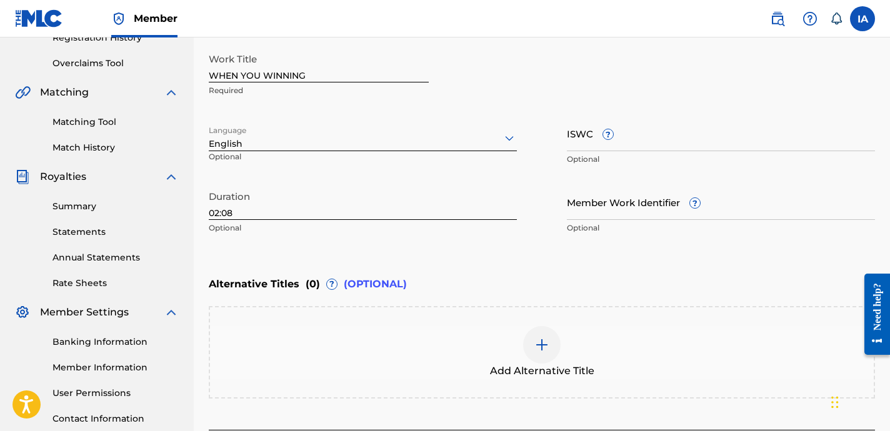
scroll to position [228, 0]
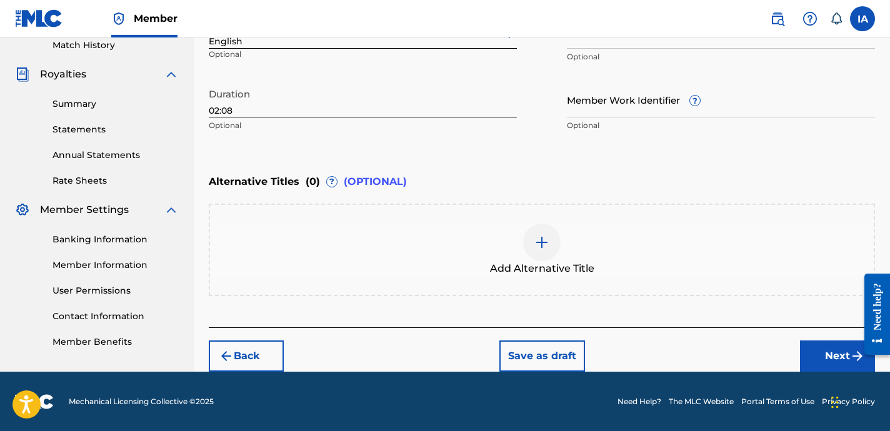
click at [826, 354] on button "Next" at bounding box center [837, 356] width 75 height 31
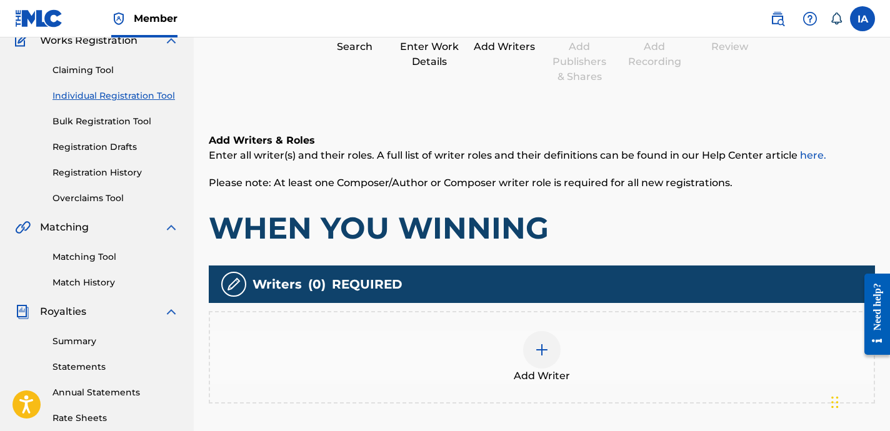
scroll to position [130, 0]
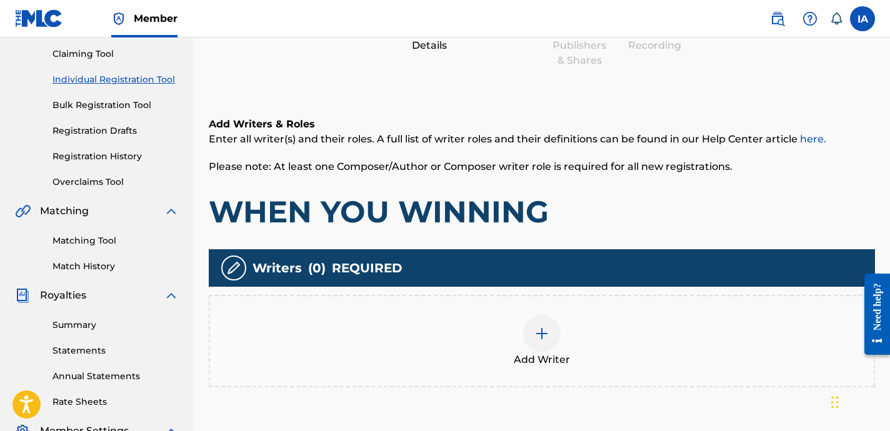
click at [600, 215] on h1 "WHEN YOU WINNING" at bounding box center [542, 212] width 666 height 38
click at [599, 344] on div "Add Writer" at bounding box center [542, 341] width 664 height 53
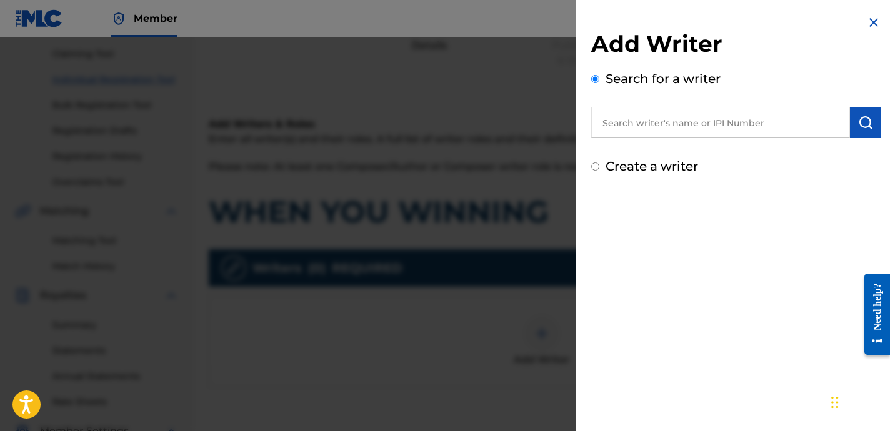
click at [689, 118] on input "text" at bounding box center [720, 122] width 259 height 31
paste input "[PERSON_NAME] [PERSON_NAME]"
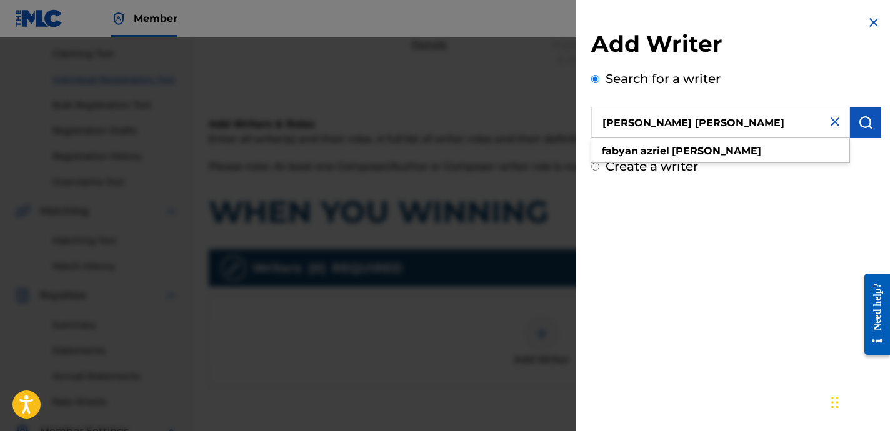
type input "[PERSON_NAME] [PERSON_NAME]"
click at [859, 121] on img "submit" at bounding box center [865, 122] width 15 height 15
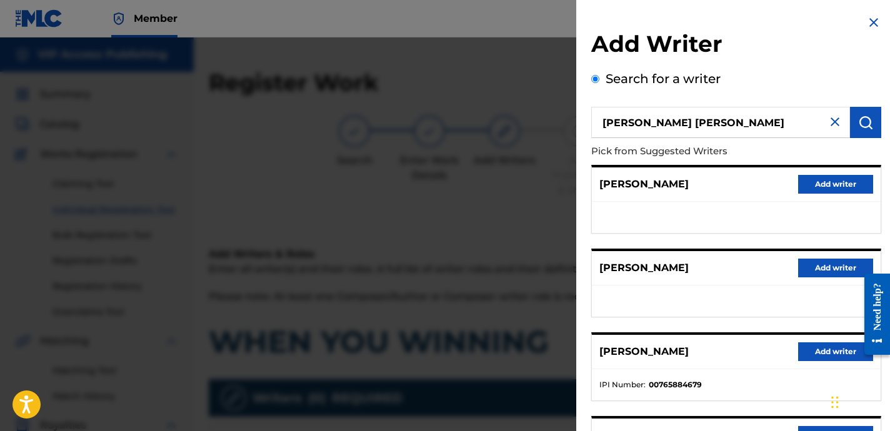
scroll to position [216, 0]
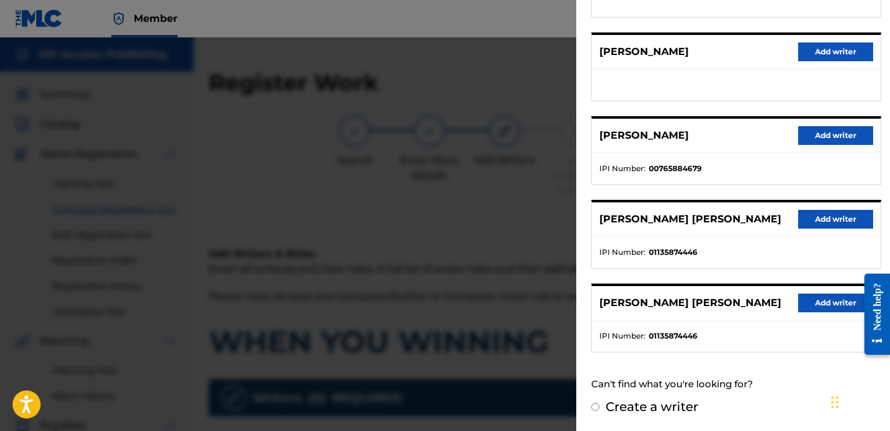
click at [748, 316] on div "[PERSON_NAME] [PERSON_NAME] Add writer" at bounding box center [736, 303] width 289 height 34
click at [636, 414] on div "Create a writer" at bounding box center [736, 407] width 290 height 19
click at [636, 408] on label "Create a writer" at bounding box center [652, 406] width 93 height 15
radio input "true"
click at [599, 408] on input "Create a writer" at bounding box center [595, 407] width 8 height 8
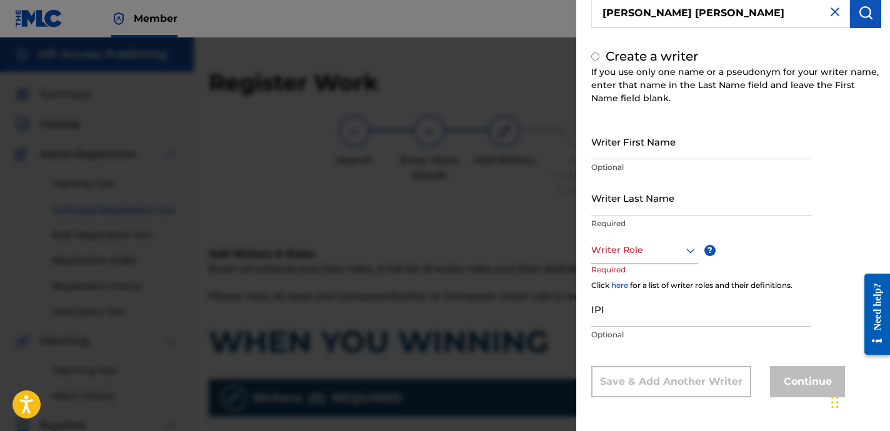
radio input "false"
radio input "true"
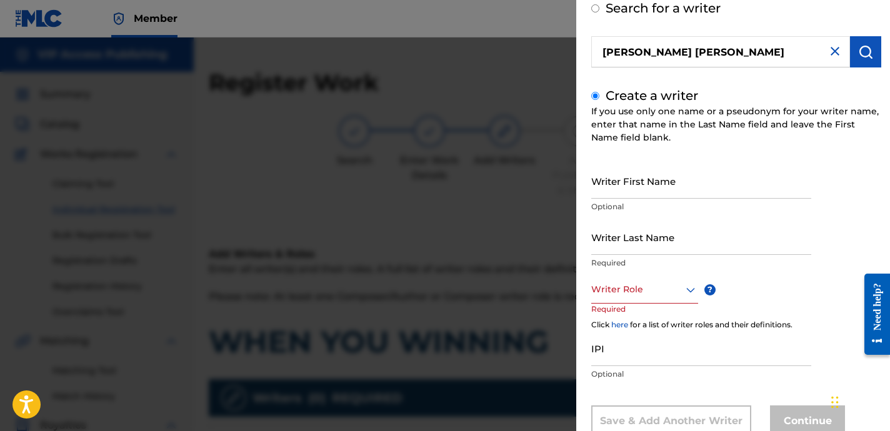
click at [656, 235] on input "Writer Last Name" at bounding box center [701, 237] width 220 height 36
click at [656, 234] on input "Writer Last Name" at bounding box center [701, 237] width 220 height 36
paste input "[PERSON_NAME] [PERSON_NAME]"
drag, startPoint x: 641, startPoint y: 247, endPoint x: 831, endPoint y: 291, distance: 195.7
click at [831, 291] on div "Writer First Name Optional Writer Last Name [PERSON_NAME] [PERSON_NAME] Require…" at bounding box center [736, 300] width 290 height 274
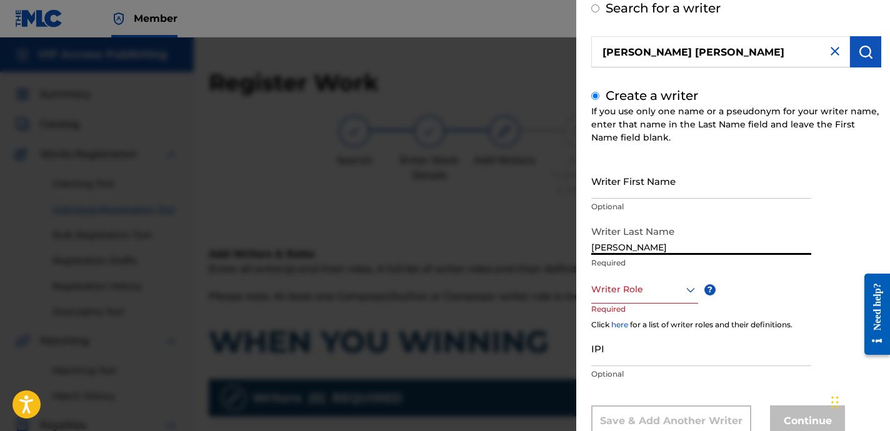
type input "[PERSON_NAME]"
click at [694, 189] on input "Writer First Name" at bounding box center [701, 181] width 220 height 36
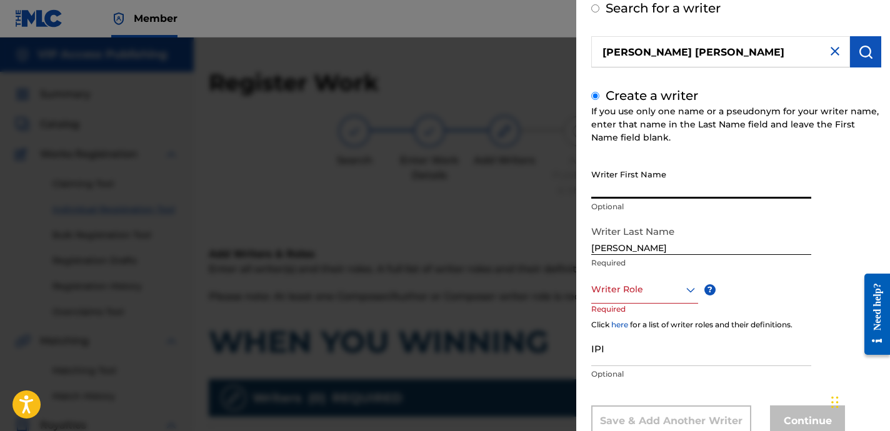
paste input "[PERSON_NAME]"
type input "[PERSON_NAME]"
click at [648, 298] on div "Writer Role" at bounding box center [644, 290] width 107 height 28
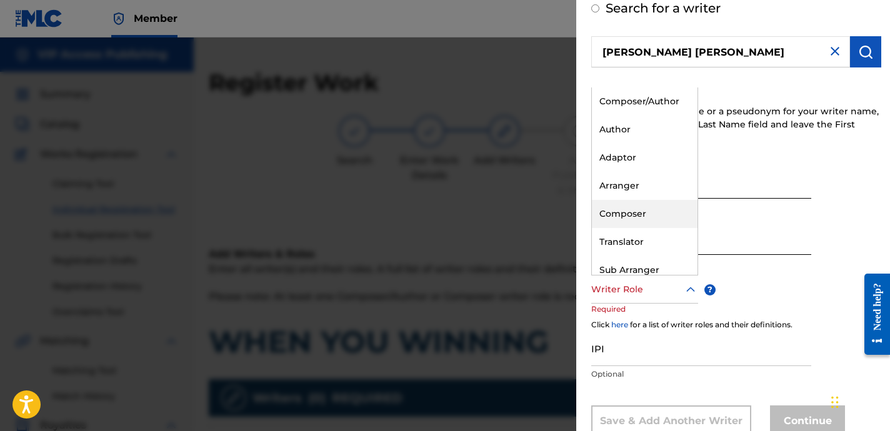
click at [653, 205] on div "Composer" at bounding box center [645, 214] width 106 height 28
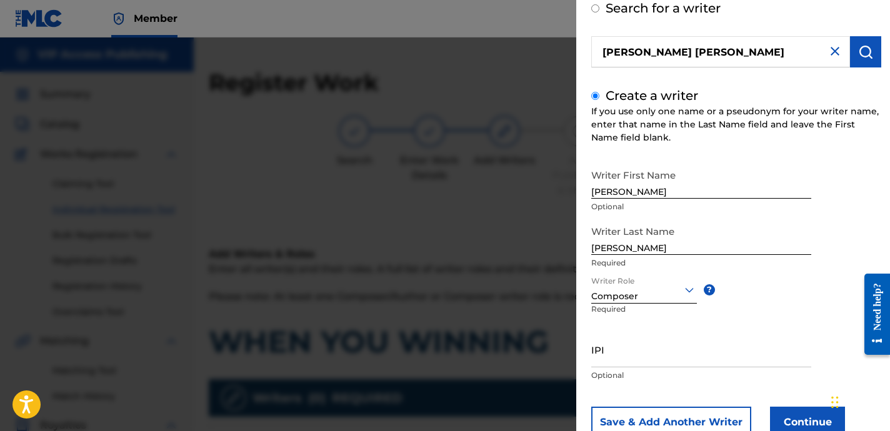
click at [626, 371] on p "Optional" at bounding box center [701, 375] width 220 height 11
click at [617, 361] on input "IPI" at bounding box center [701, 350] width 220 height 36
paste input "01135874446"
type input "01135874446"
drag, startPoint x: 589, startPoint y: 361, endPoint x: 596, endPoint y: 361, distance: 6.3
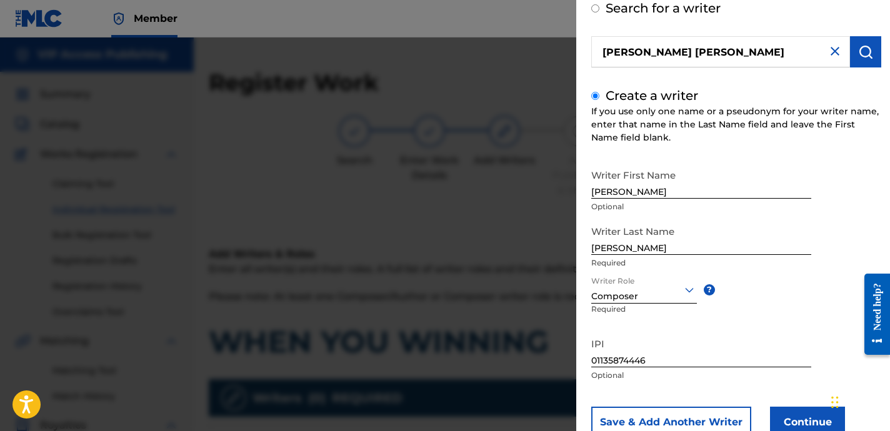
click at [596, 361] on div "Add Writer Search for a writer [PERSON_NAME] [PERSON_NAME] Create a writer If y…" at bounding box center [736, 200] width 320 height 543
drag, startPoint x: 590, startPoint y: 358, endPoint x: 597, endPoint y: 359, distance: 7.0
click at [597, 359] on div "Add Writer Search for a writer [PERSON_NAME] [PERSON_NAME] Create a writer If y…" at bounding box center [736, 200] width 320 height 543
click at [590, 360] on div "Add Writer Search for a writer [PERSON_NAME] [PERSON_NAME] Create a writer If y…" at bounding box center [736, 200] width 320 height 543
drag, startPoint x: 592, startPoint y: 361, endPoint x: 729, endPoint y: 367, distance: 137.0
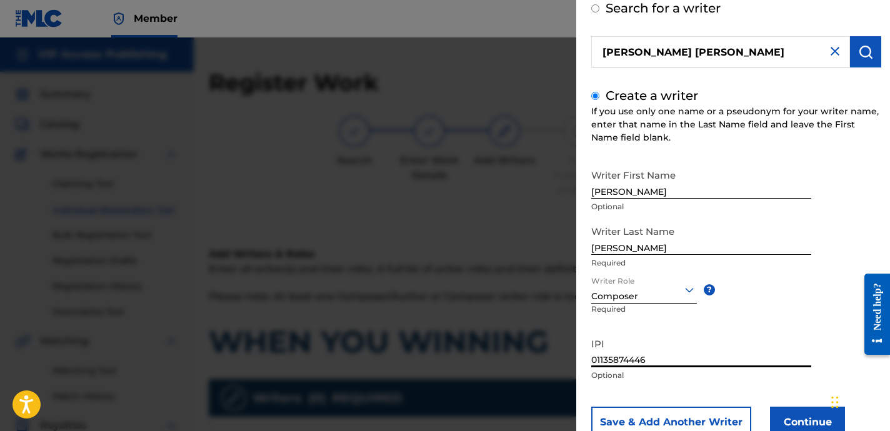
click at [714, 354] on input "01135874446" at bounding box center [701, 350] width 220 height 36
click at [736, 353] on input "01135874446" at bounding box center [701, 350] width 220 height 36
click at [708, 343] on input "01135874446" at bounding box center [701, 350] width 220 height 36
click at [795, 419] on button "Continue" at bounding box center [807, 422] width 75 height 31
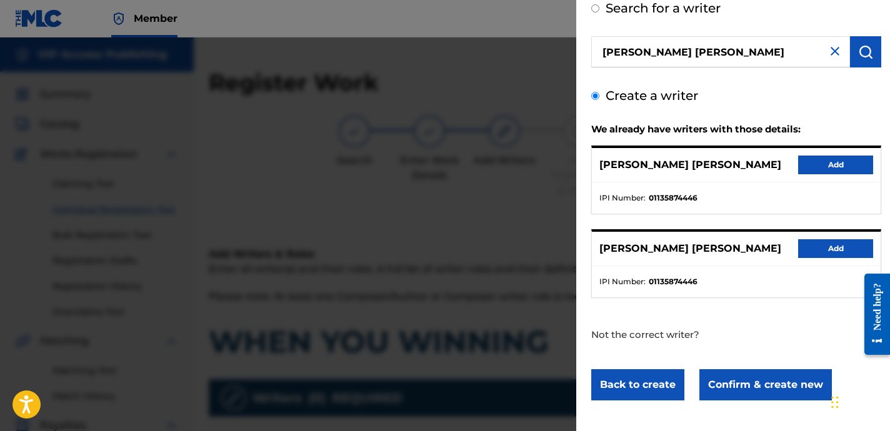
click at [836, 254] on button "Add" at bounding box center [835, 248] width 75 height 19
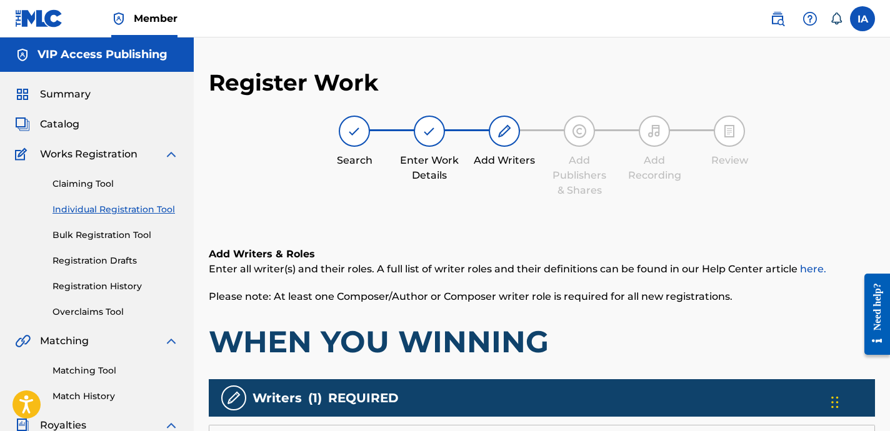
click at [492, 214] on div "Register Work Search Enter Work Details Add Writers Add Publishers & Shares Add…" at bounding box center [542, 378] width 666 height 619
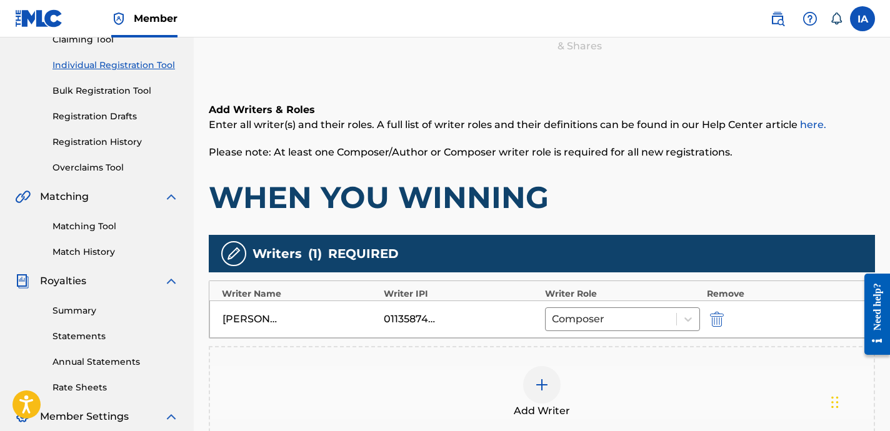
scroll to position [282, 0]
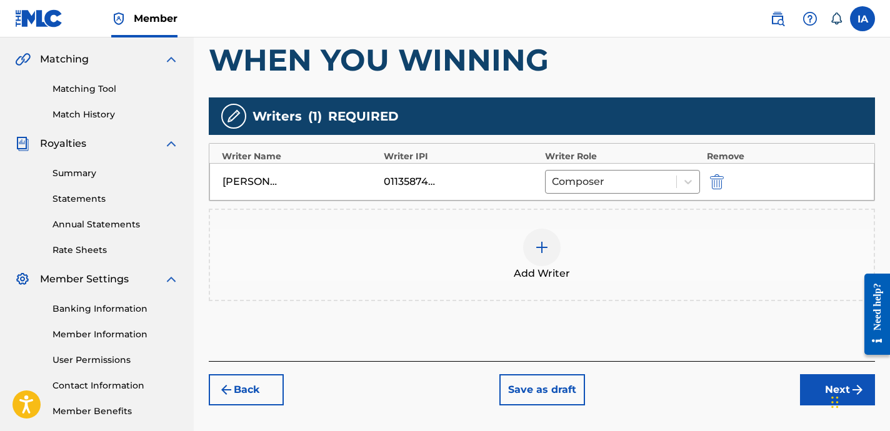
click at [620, 334] on div "Add Writers & Roles Enter all writer(s) and their roles. A full list of writer …" at bounding box center [542, 148] width 666 height 426
click at [807, 379] on button "Next" at bounding box center [837, 389] width 75 height 31
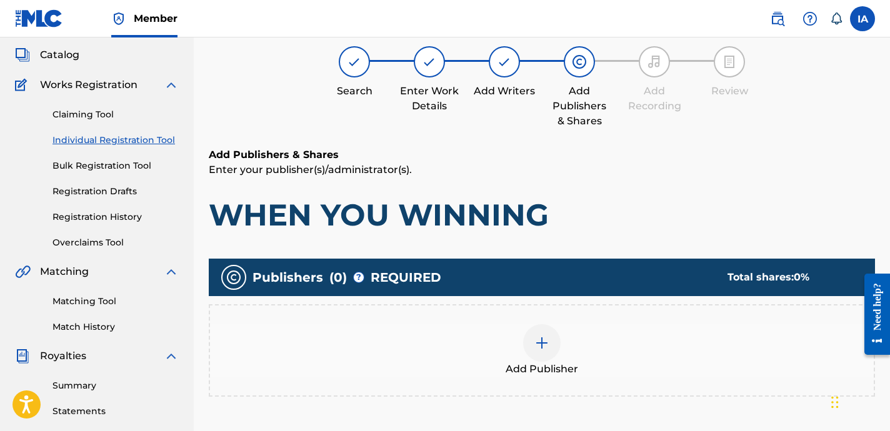
scroll to position [93, 0]
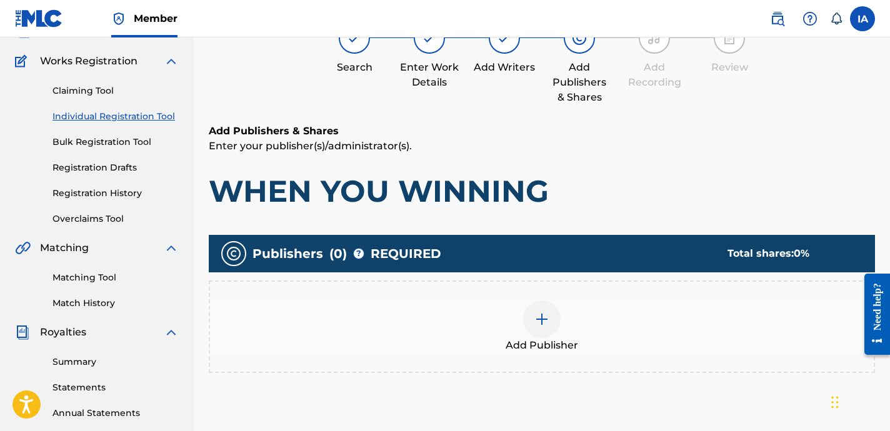
click at [639, 287] on div "Add Publisher" at bounding box center [542, 327] width 666 height 93
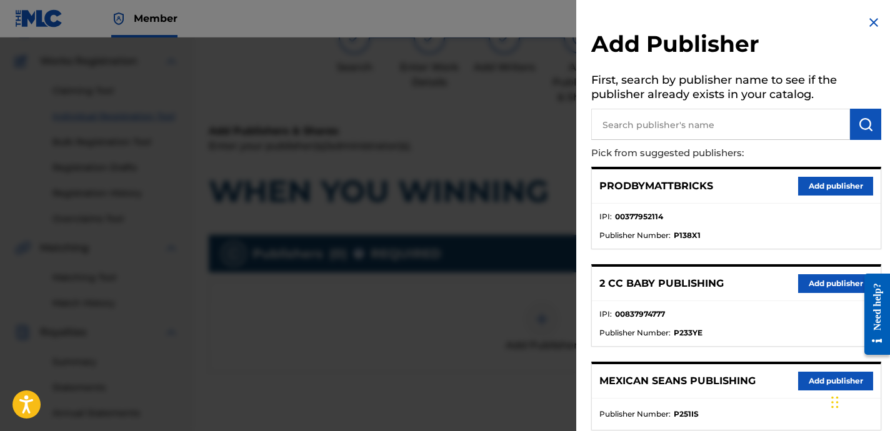
click at [690, 121] on input "text" at bounding box center [720, 124] width 259 height 31
paste input "FARIEL"
type input "FARIEL"
click at [871, 127] on button "submit" at bounding box center [865, 124] width 31 height 31
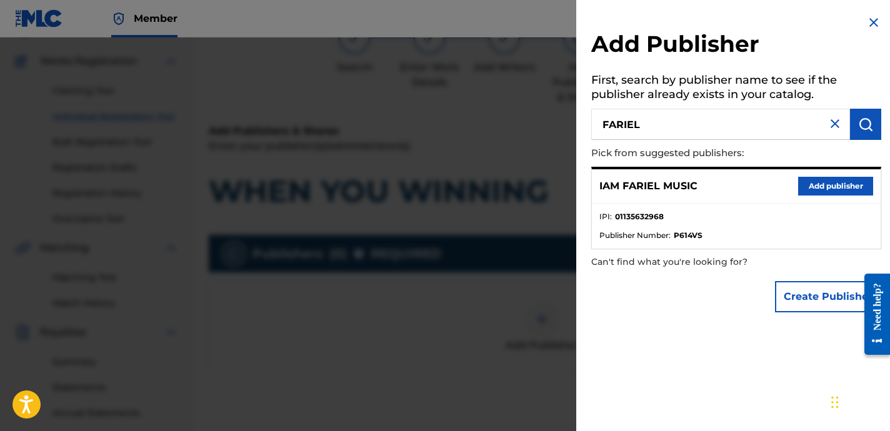
click at [833, 185] on button "Add publisher" at bounding box center [835, 186] width 75 height 19
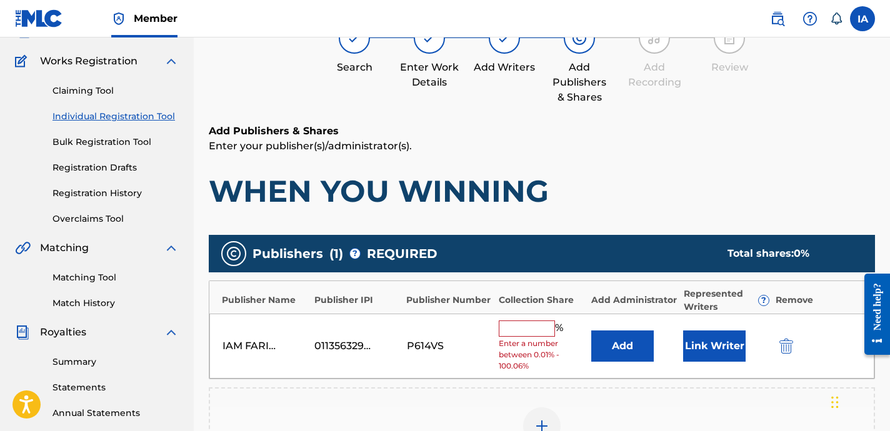
click at [672, 159] on div "Add Publishers & Shares Enter your publisher(s)/administrator(s). WHEN YOU WINN…" at bounding box center [542, 167] width 666 height 86
click at [524, 324] on input "text" at bounding box center [527, 329] width 56 height 16
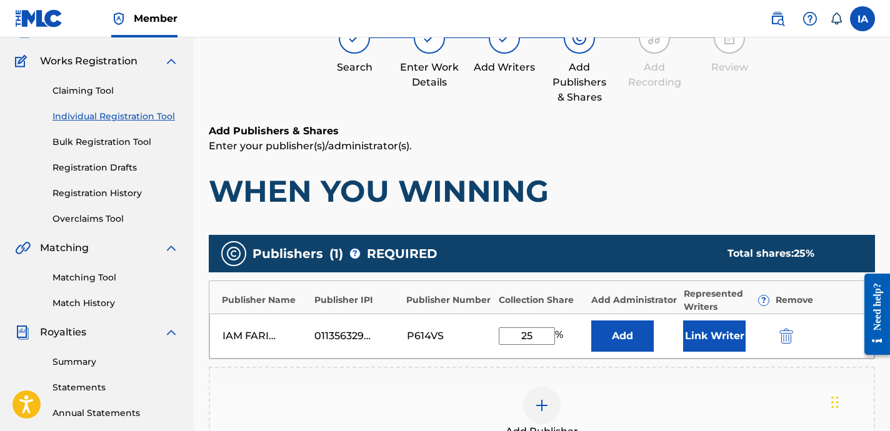
drag, startPoint x: 543, startPoint y: 334, endPoint x: 436, endPoint y: 300, distance: 112.3
click at [438, 303] on div "Publisher Name Publisher IPI Publisher Number Collection Share Add Administrato…" at bounding box center [542, 320] width 666 height 79
type input "25"
click at [618, 328] on button "Add" at bounding box center [622, 336] width 63 height 31
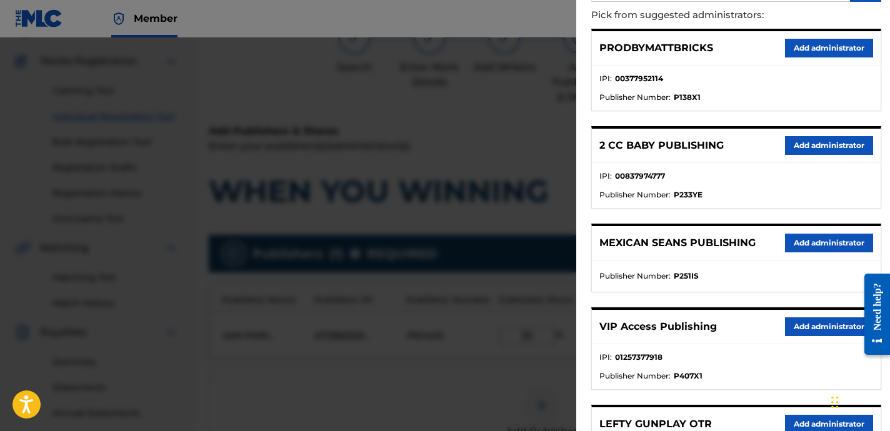
scroll to position [180, 0]
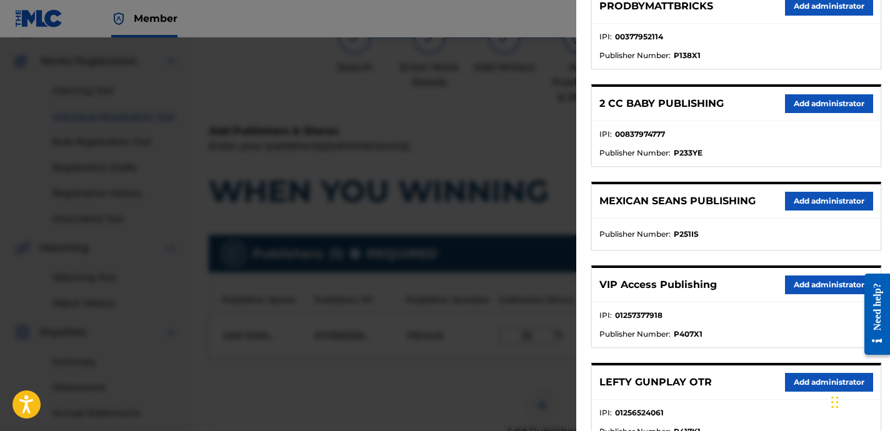
click at [809, 276] on button "Add administrator" at bounding box center [829, 285] width 88 height 19
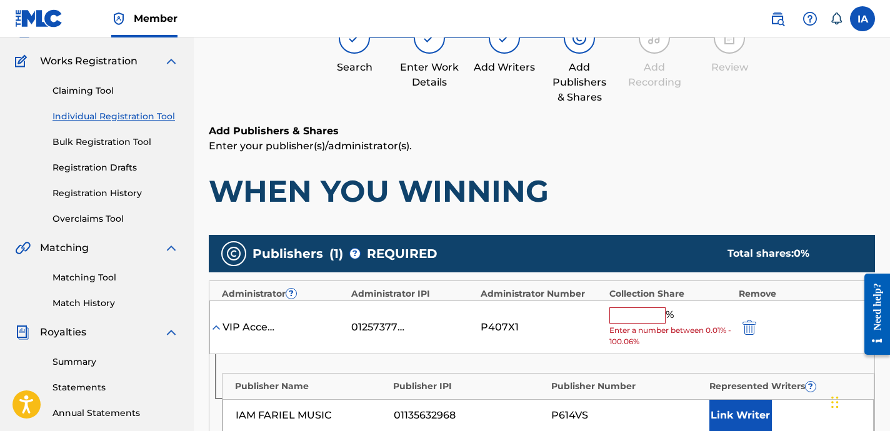
click at [638, 311] on input "text" at bounding box center [637, 316] width 56 height 16
paste input "25"
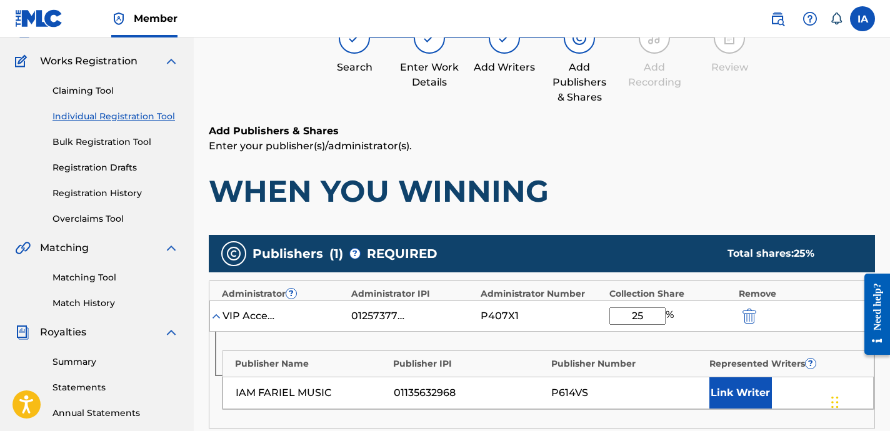
type input "25"
click at [739, 383] on button "Link Writer" at bounding box center [740, 393] width 63 height 31
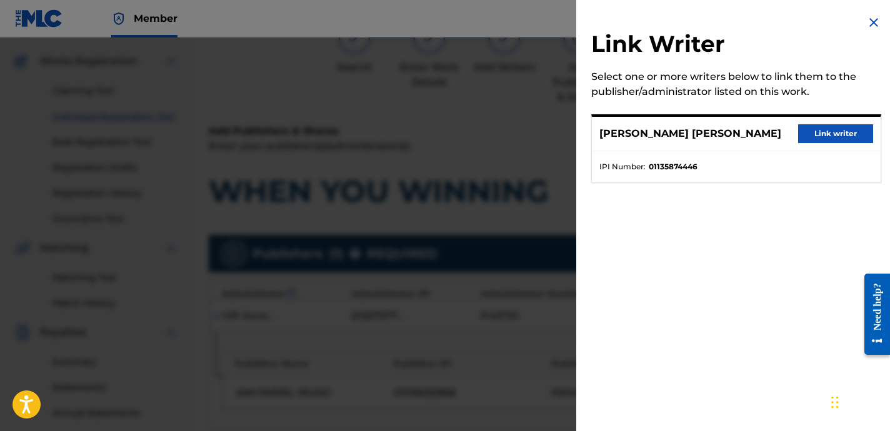
click at [831, 138] on button "Link writer" at bounding box center [835, 133] width 75 height 19
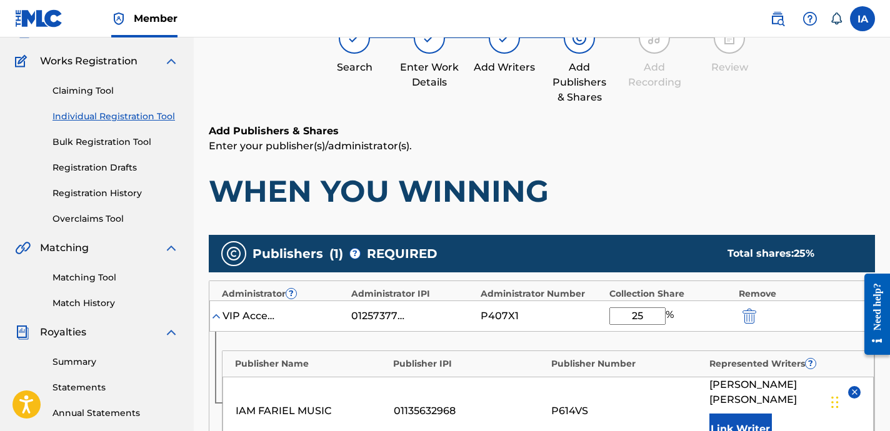
click at [713, 159] on div "Add Publishers & Shares Enter your publisher(s)/administrator(s). WHEN YOU WINN…" at bounding box center [542, 167] width 666 height 86
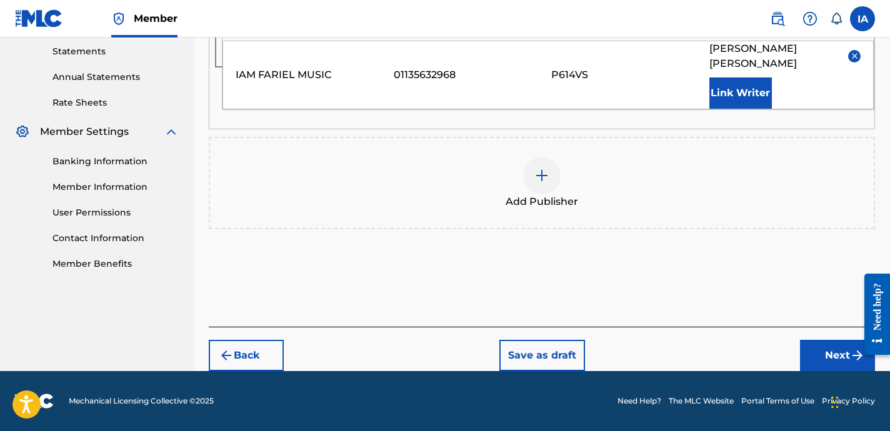
click at [826, 343] on button "Next" at bounding box center [837, 355] width 75 height 31
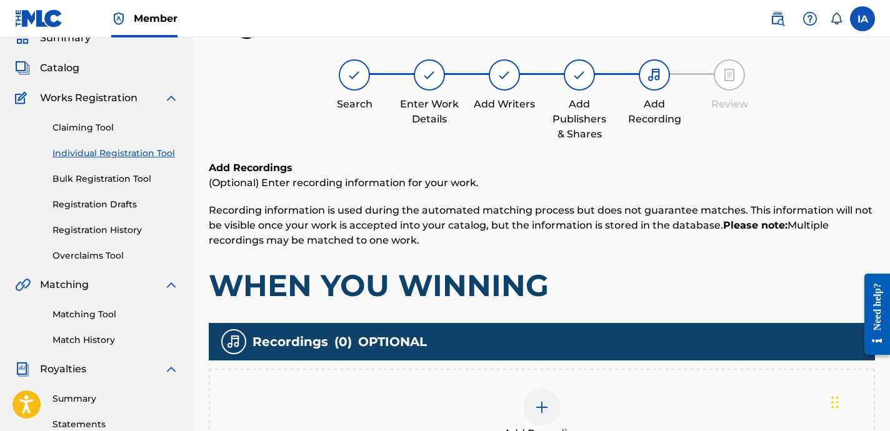
click at [585, 247] on p "Recording information is used during the automated matching process but does no…" at bounding box center [542, 225] width 666 height 45
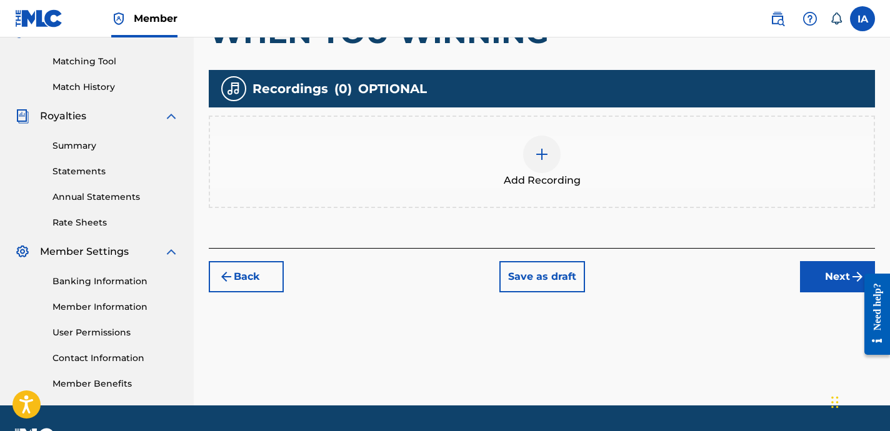
scroll to position [344, 0]
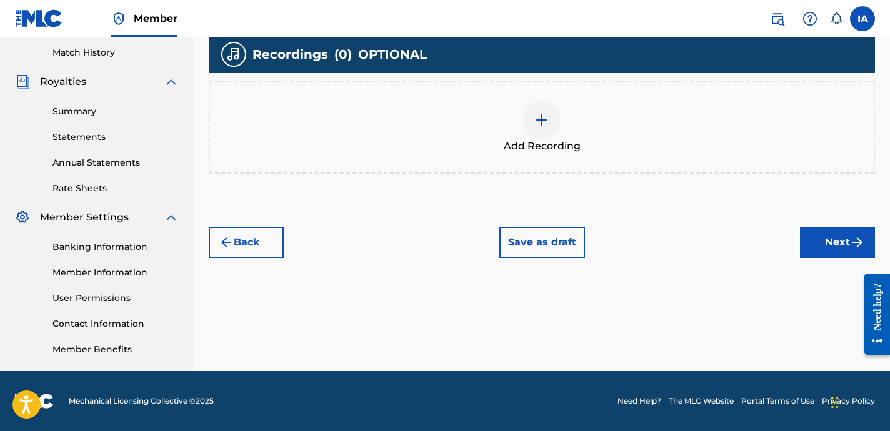
click at [589, 158] on div "Add Recording" at bounding box center [542, 127] width 666 height 93
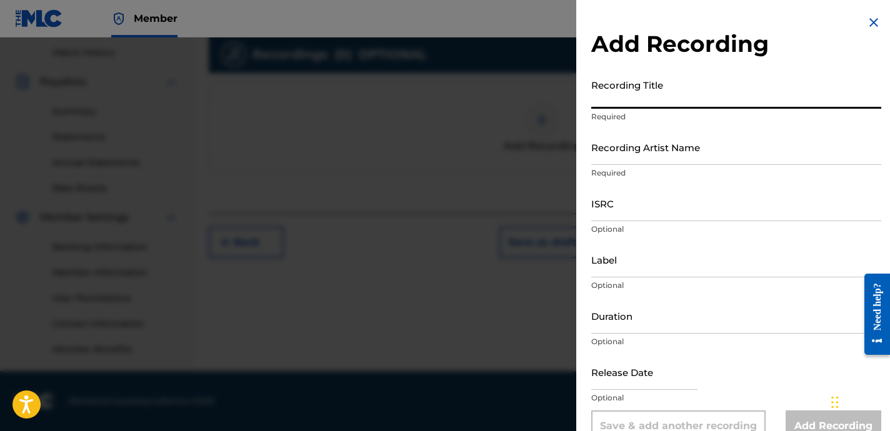
click at [633, 98] on input "Recording Title" at bounding box center [736, 91] width 290 height 36
paste input "WHEN YOU WINNING"
type input "WHEN YOU WINNING"
click at [641, 134] on input "Recording Artist Name" at bounding box center [736, 147] width 290 height 36
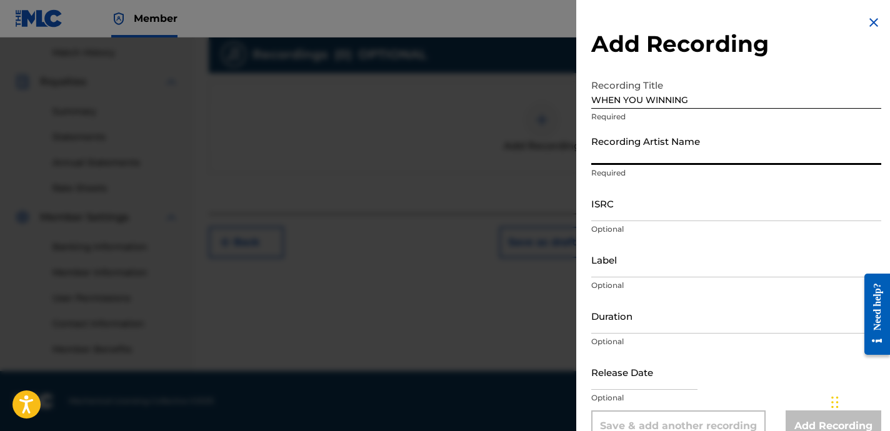
click at [646, 153] on input "Recording Artist Name" at bounding box center [736, 147] width 290 height 36
paste input "ITSLITOBBS"
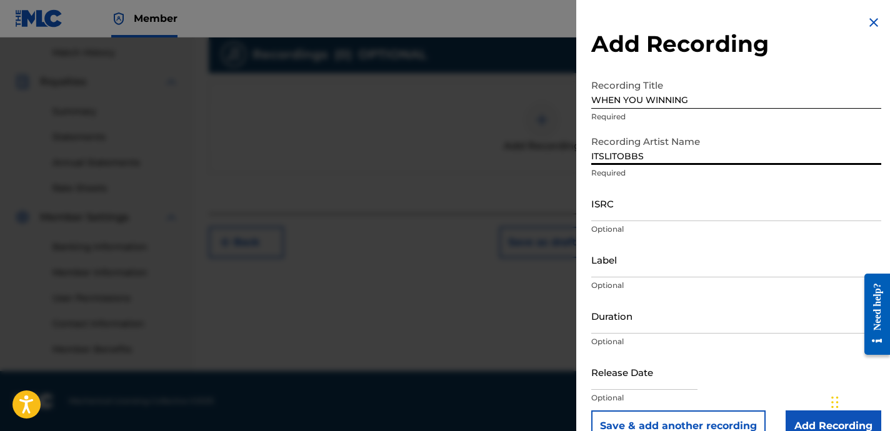
type input "ITSLITOBBS"
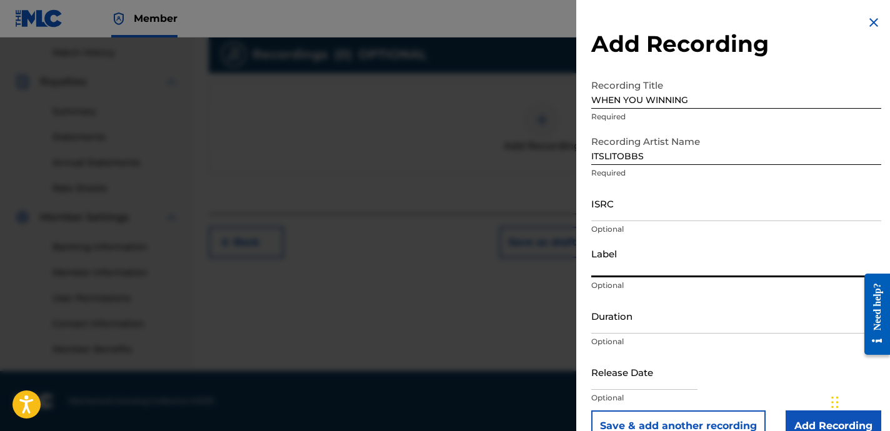
drag, startPoint x: 686, startPoint y: 246, endPoint x: 681, endPoint y: 251, distance: 6.6
click at [683, 248] on input "Label" at bounding box center [736, 260] width 290 height 36
paste input "ITSLITOBBS"
type input "ITSLITOBBS"
click at [670, 203] on input "ISRC" at bounding box center [736, 204] width 290 height 36
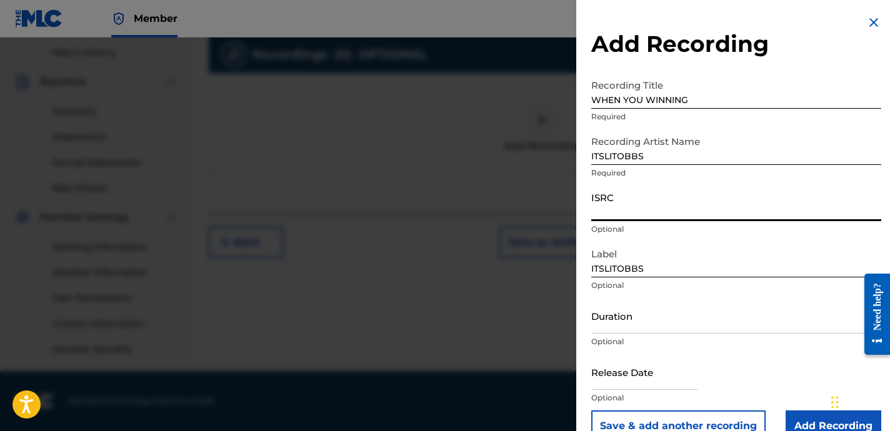
click at [675, 194] on input "ISRC" at bounding box center [736, 204] width 290 height 36
click at [674, 194] on input "ISRC" at bounding box center [736, 204] width 290 height 36
paste input "TCAHL2387913"
type input "TCAHL2387913"
click at [693, 307] on input "Duration" at bounding box center [736, 316] width 290 height 36
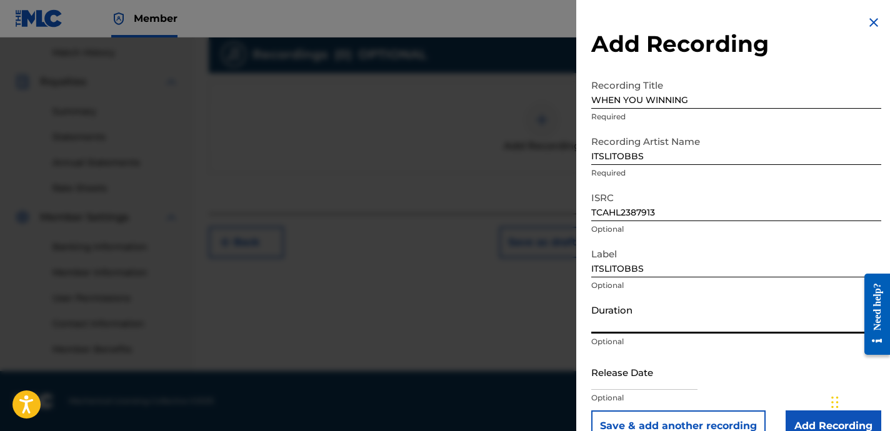
click at [659, 314] on input "Duration" at bounding box center [736, 316] width 290 height 36
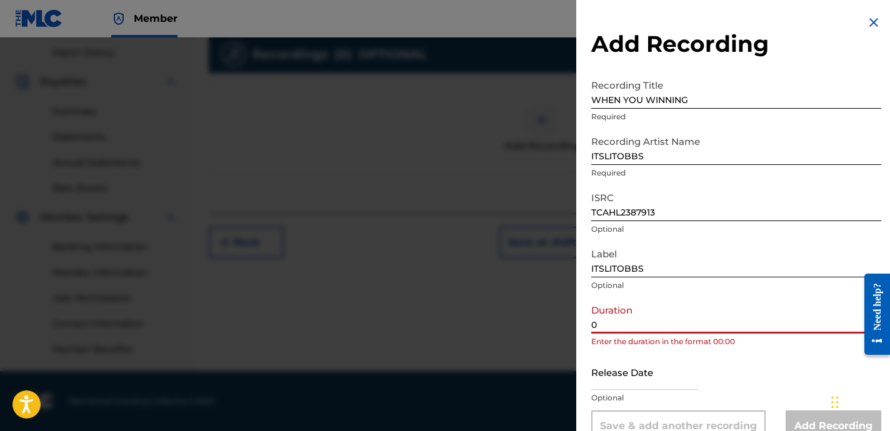
paste input "2:08"
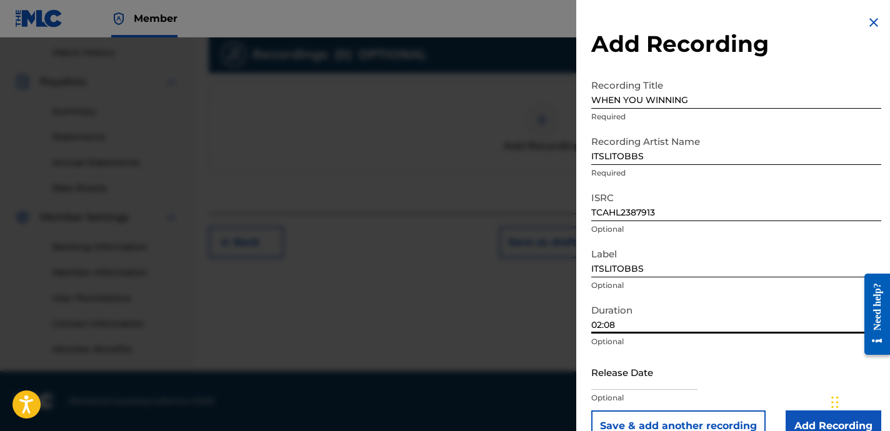
type input "02:08"
click at [809, 329] on input "02:08" at bounding box center [736, 316] width 290 height 36
click at [800, 421] on input "Add Recording" at bounding box center [834, 426] width 96 height 31
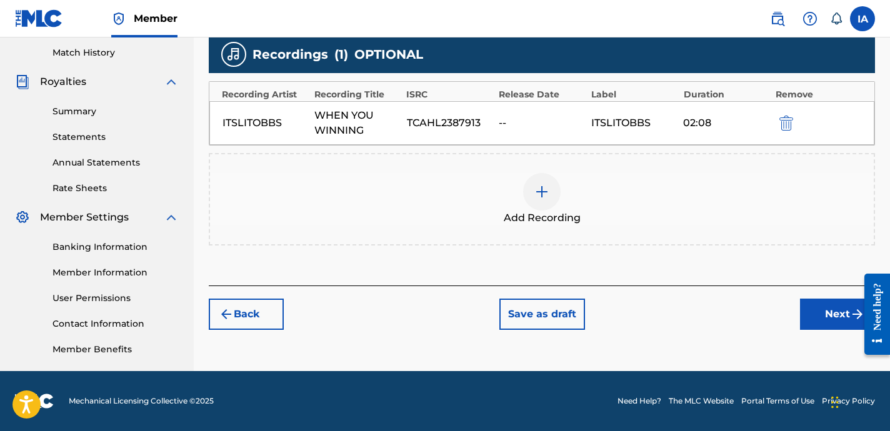
click at [805, 318] on button "Next" at bounding box center [837, 314] width 75 height 31
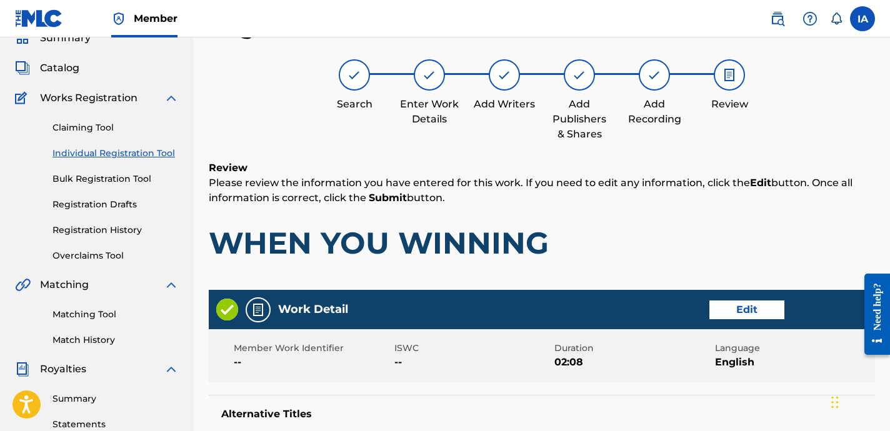
click at [617, 223] on div "Review Please review the information you have entered for this work. If you nee…" at bounding box center [542, 221] width 666 height 120
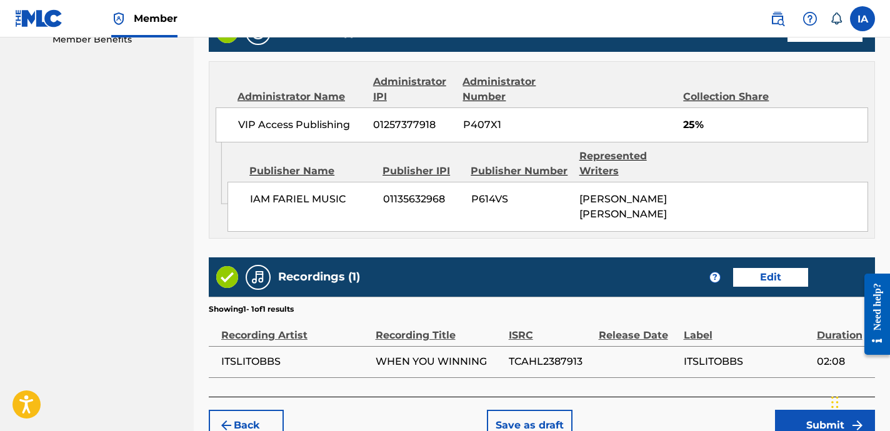
scroll to position [722, 0]
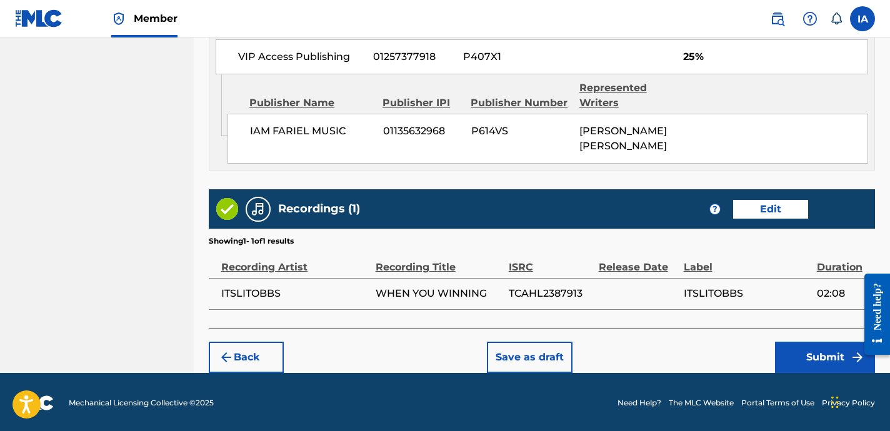
click at [787, 357] on button "Submit" at bounding box center [825, 357] width 100 height 31
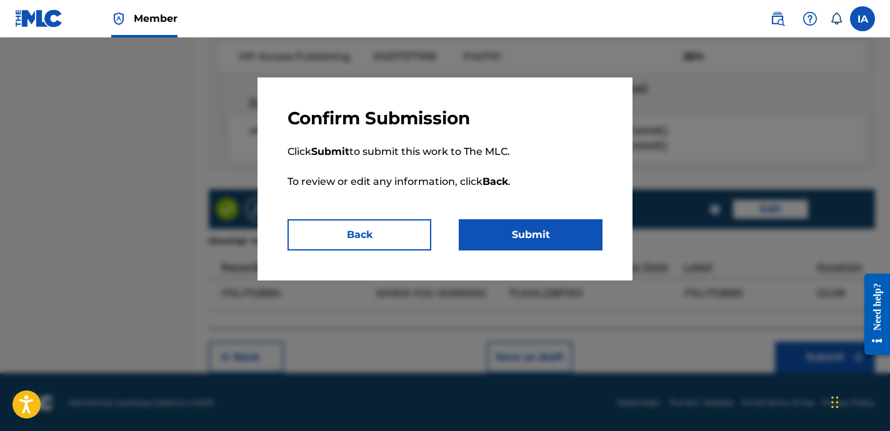
click at [560, 239] on button "Submit" at bounding box center [531, 234] width 144 height 31
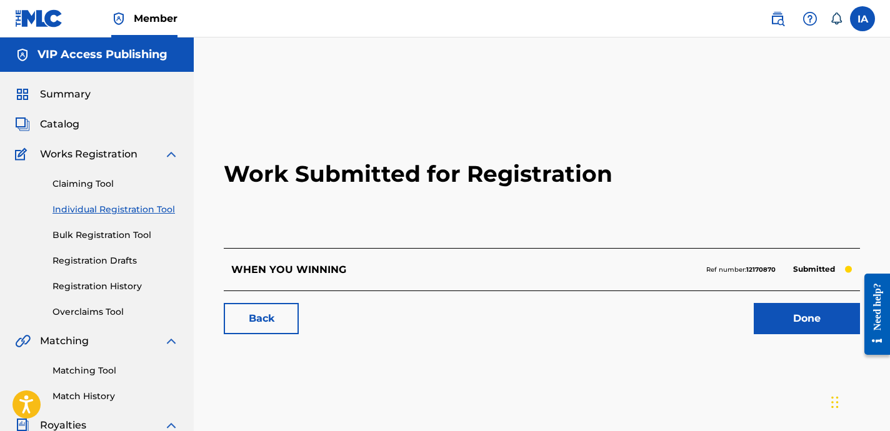
click at [147, 207] on link "Individual Registration Tool" at bounding box center [116, 209] width 126 height 13
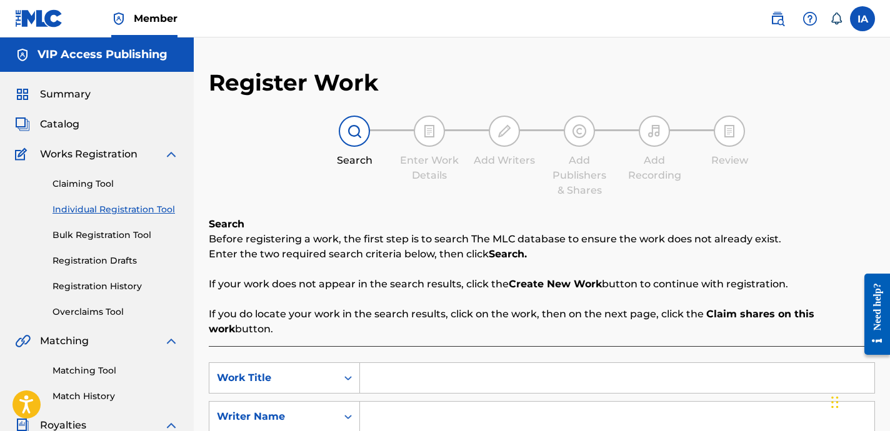
click at [64, 120] on span "Catalog" at bounding box center [59, 124] width 39 height 15
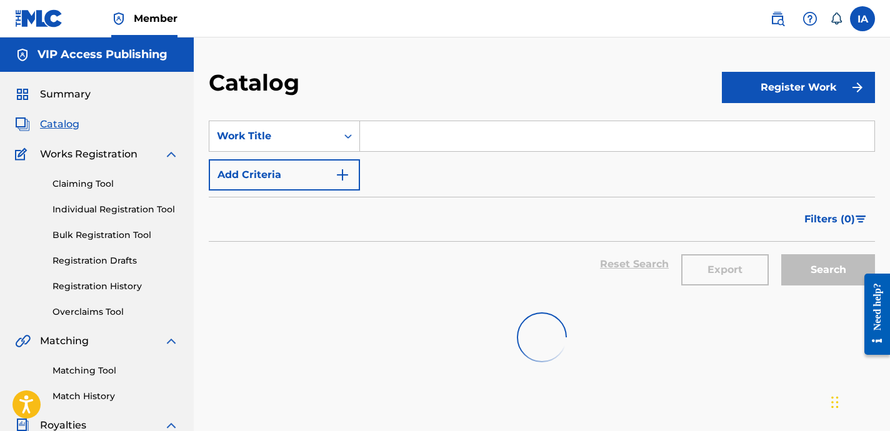
click at [494, 140] on input "Search Form" at bounding box center [617, 136] width 514 height 30
paste input "WAVY"
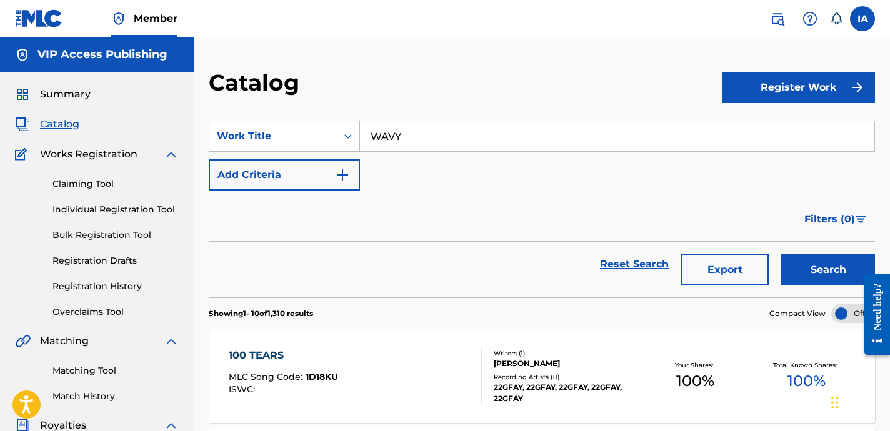
type input "WAVY"
click at [834, 272] on button "Search" at bounding box center [828, 269] width 94 height 31
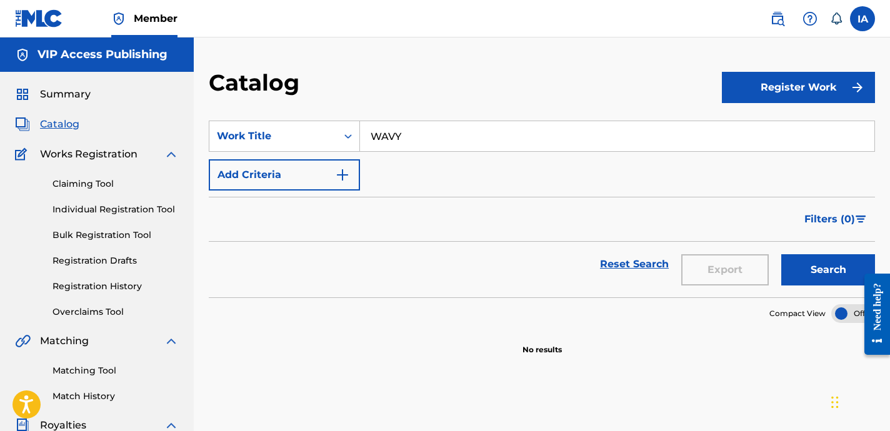
click at [562, 83] on div "Catalog" at bounding box center [465, 87] width 513 height 37
click at [142, 206] on link "Individual Registration Tool" at bounding box center [116, 209] width 126 height 13
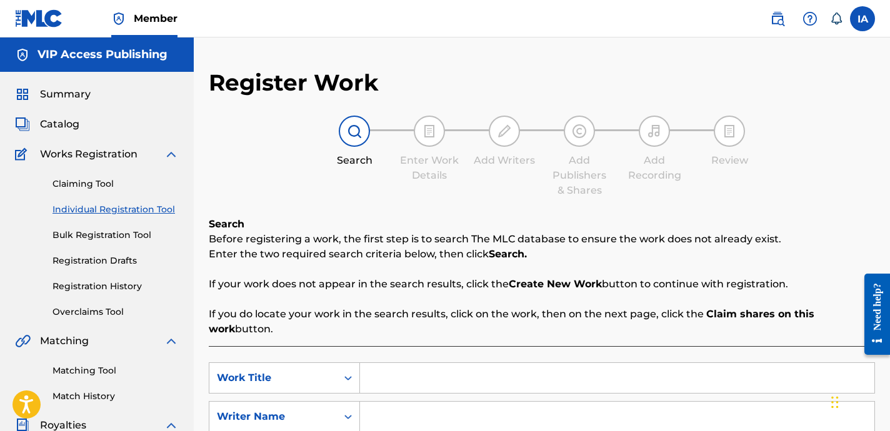
click at [663, 371] on input "Search Form" at bounding box center [617, 378] width 514 height 30
paste input "WAVY"
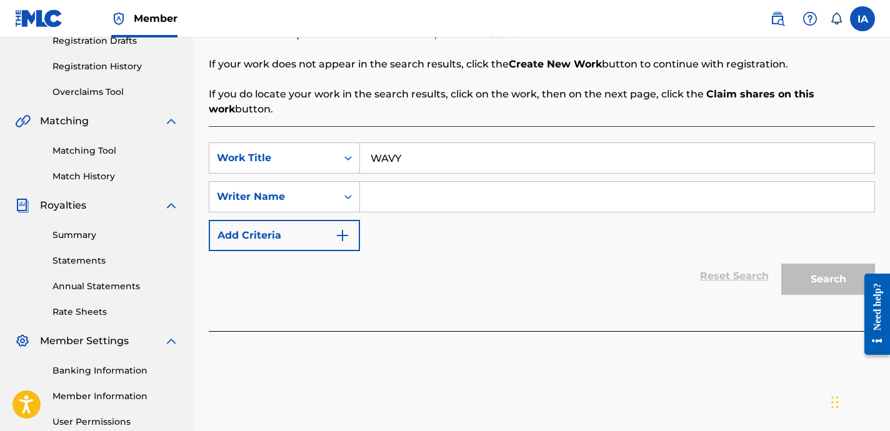
type input "WAVY"
click at [623, 203] on input "Search Form" at bounding box center [617, 197] width 514 height 30
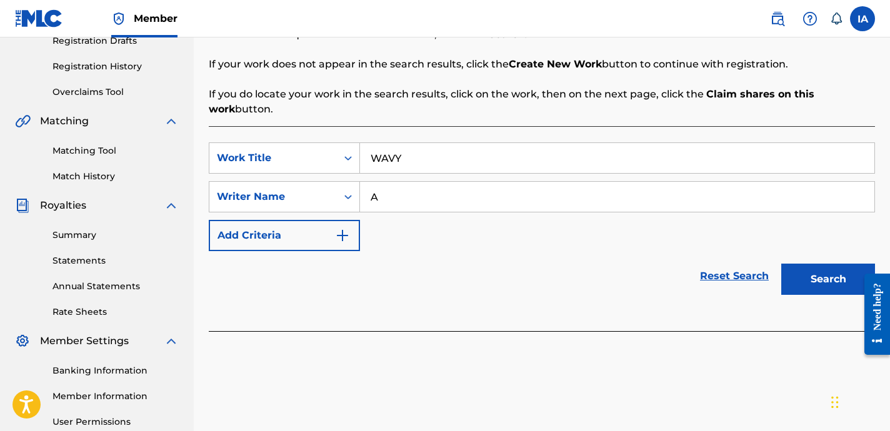
type input "A"
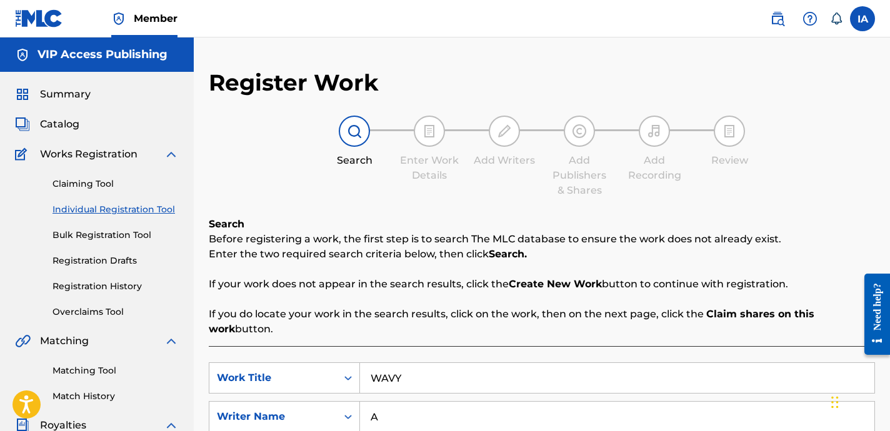
click at [53, 123] on span "Catalog" at bounding box center [59, 124] width 39 height 15
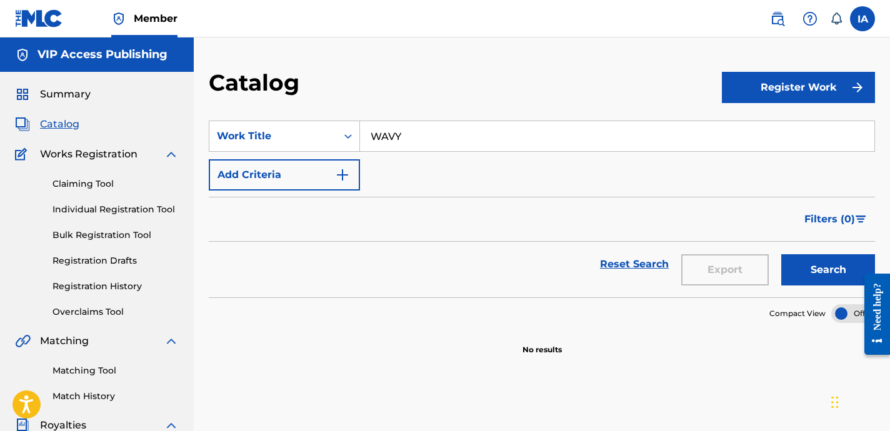
drag, startPoint x: 543, startPoint y: 138, endPoint x: 319, endPoint y: 28, distance: 249.6
click at [348, 44] on div "Catalog Register Work SearchWithCriteria1c111a11-4a7f-4b40-907f-93cc2814ed74 Wo…" at bounding box center [542, 377] width 696 height 678
paste input "NT ME DEAD"
type input "WANT ME DEAD"
click at [818, 278] on button "Search" at bounding box center [828, 269] width 94 height 31
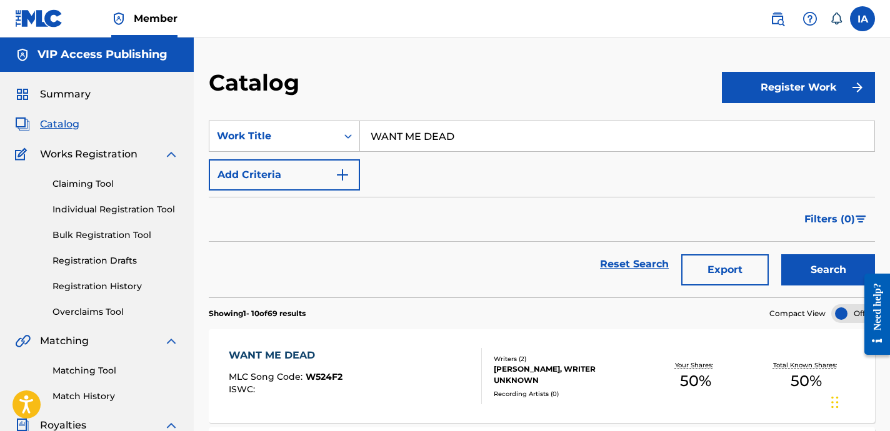
click at [433, 371] on div "WANT ME DEAD MLC Song Code : W524F2 ISWC :" at bounding box center [355, 376] width 253 height 56
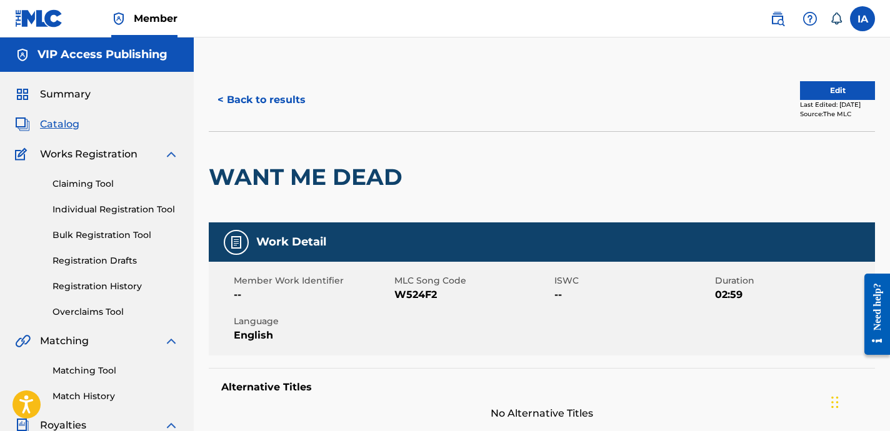
click at [814, 85] on button "Edit" at bounding box center [837, 90] width 75 height 19
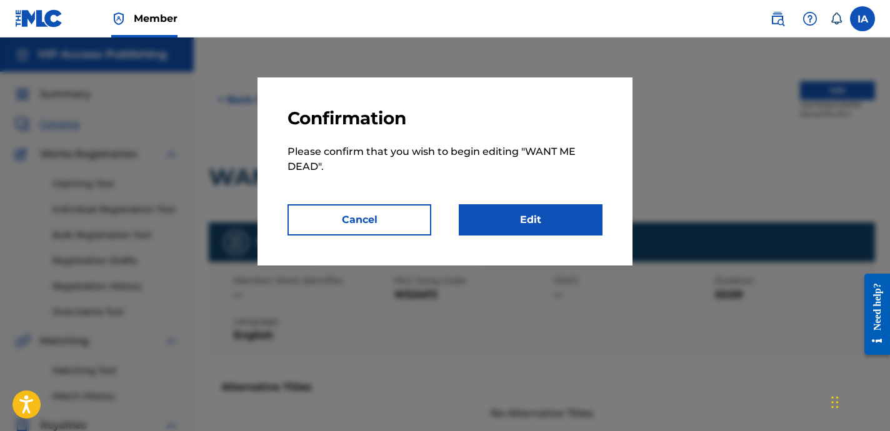
click at [564, 228] on link "Edit" at bounding box center [531, 219] width 144 height 31
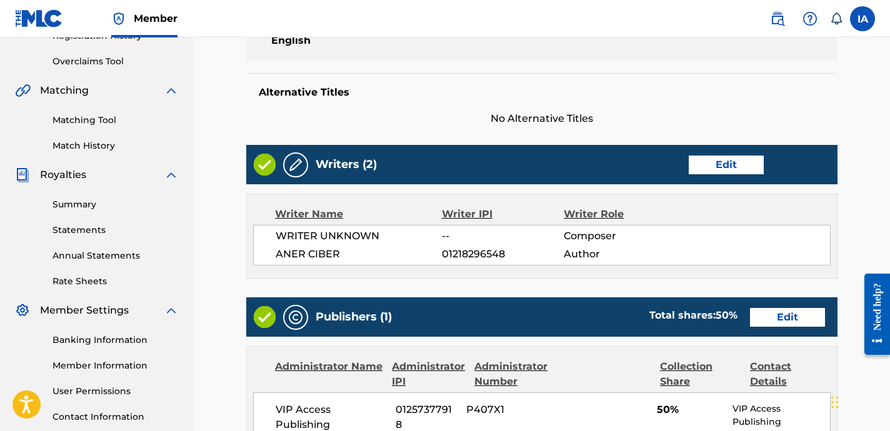
scroll to position [254, 0]
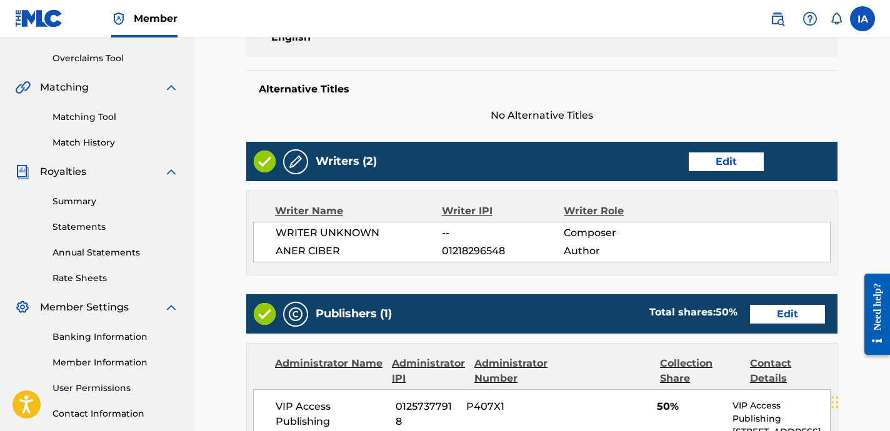
click at [718, 168] on link "Edit" at bounding box center [726, 162] width 75 height 19
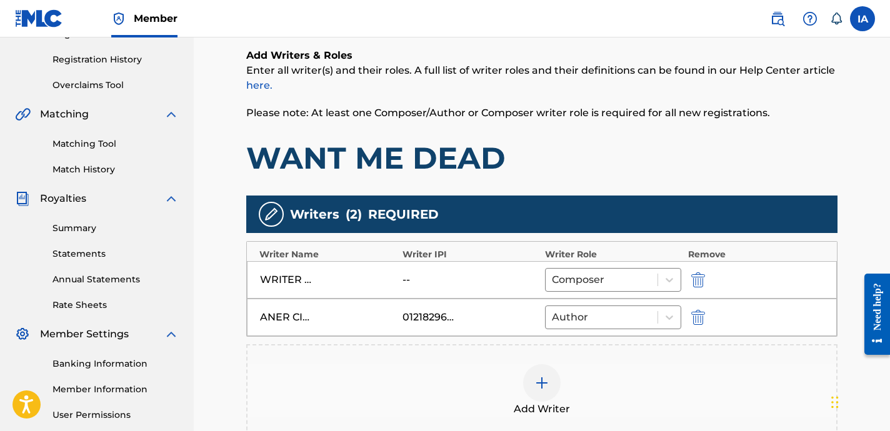
scroll to position [383, 0]
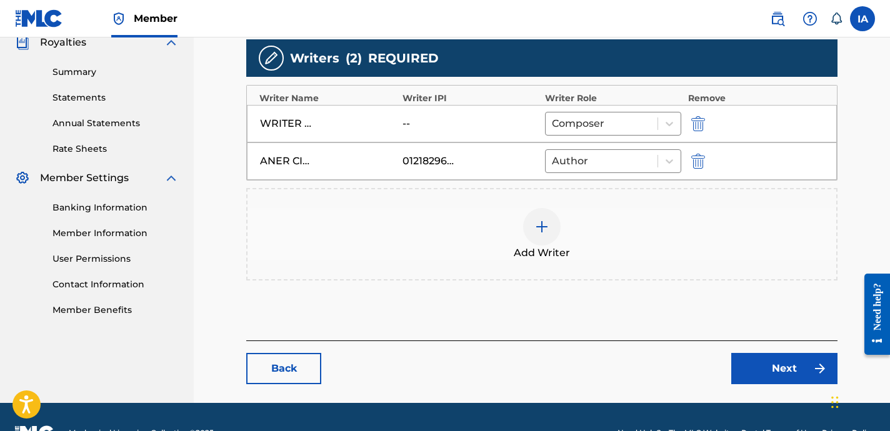
click at [698, 127] on img "submit" at bounding box center [698, 123] width 14 height 15
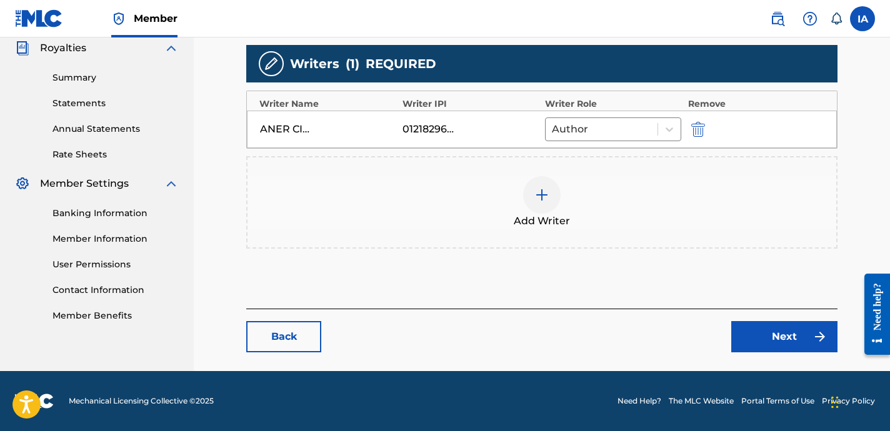
scroll to position [378, 0]
click at [573, 219] on div "Add Writer" at bounding box center [542, 202] width 589 height 53
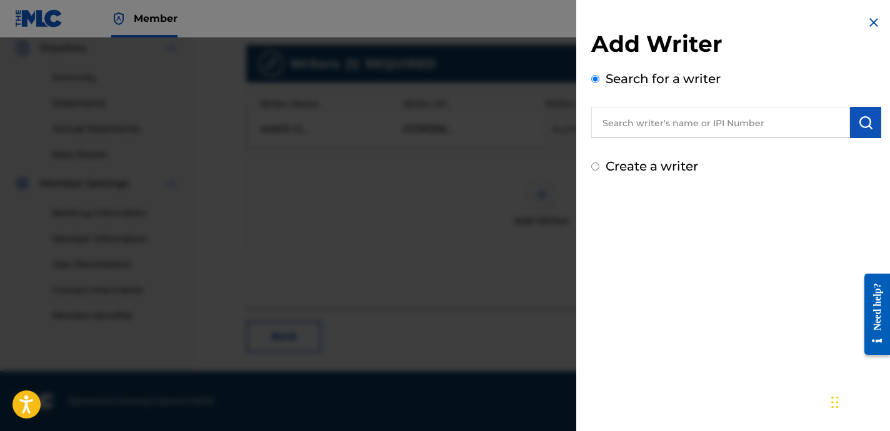
click at [725, 119] on input "text" at bounding box center [720, 122] width 259 height 31
paste input "[PERSON_NAME] [PERSON_NAME]"
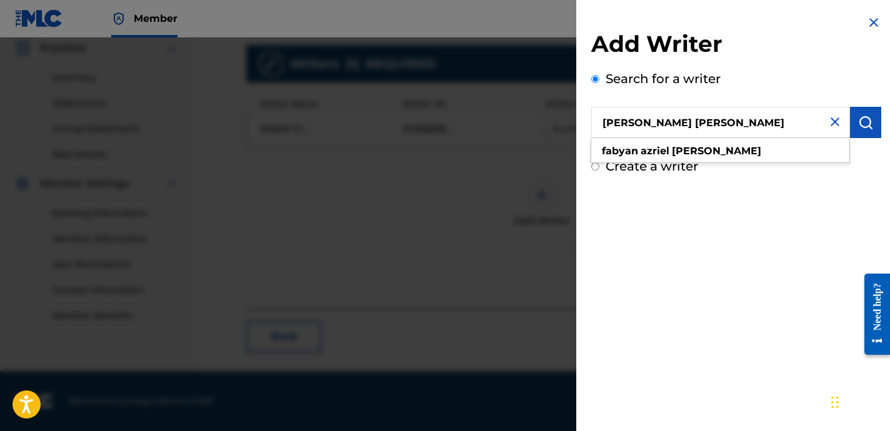
type input "[PERSON_NAME] [PERSON_NAME]"
click at [859, 121] on img "submit" at bounding box center [865, 122] width 15 height 15
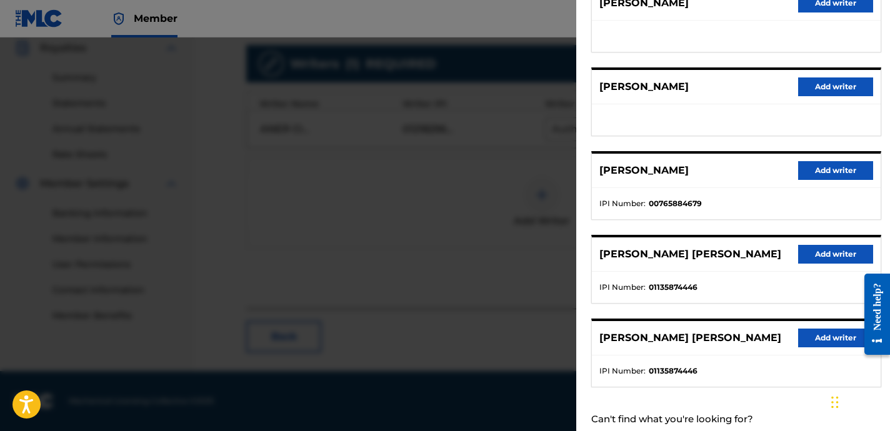
scroll to position [216, 0]
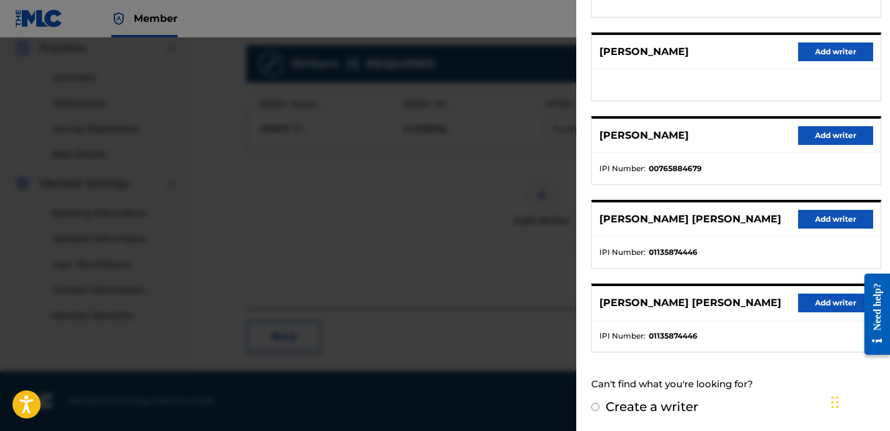
click at [815, 303] on button "Add writer" at bounding box center [835, 303] width 75 height 19
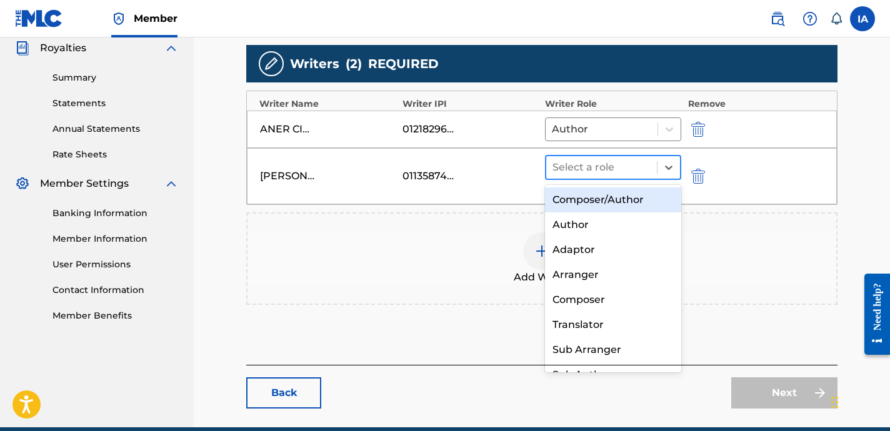
click at [657, 171] on span at bounding box center [657, 167] width 1 height 13
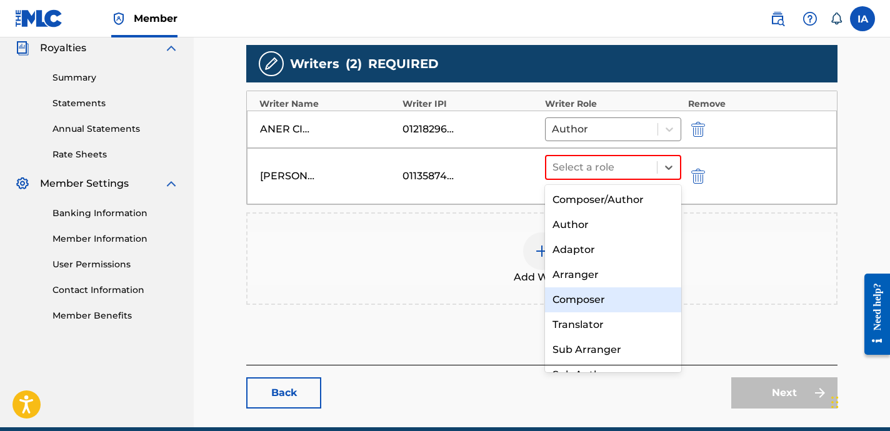
click at [629, 291] on div "Composer" at bounding box center [613, 300] width 136 height 25
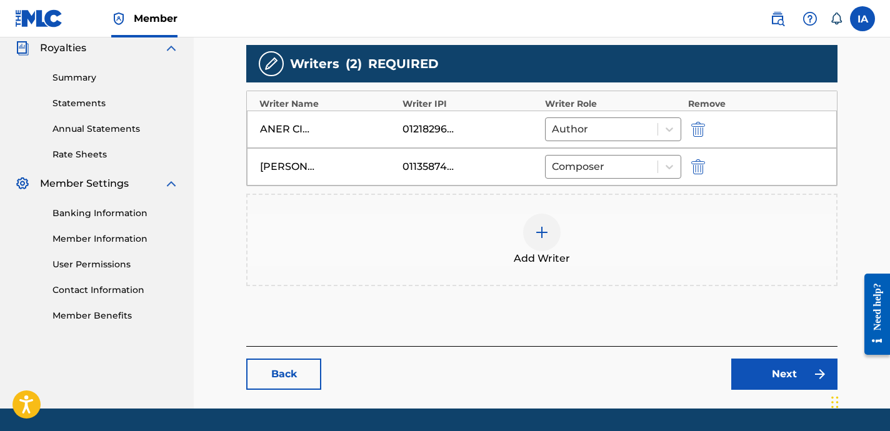
click at [763, 379] on link "Next" at bounding box center [784, 374] width 106 height 31
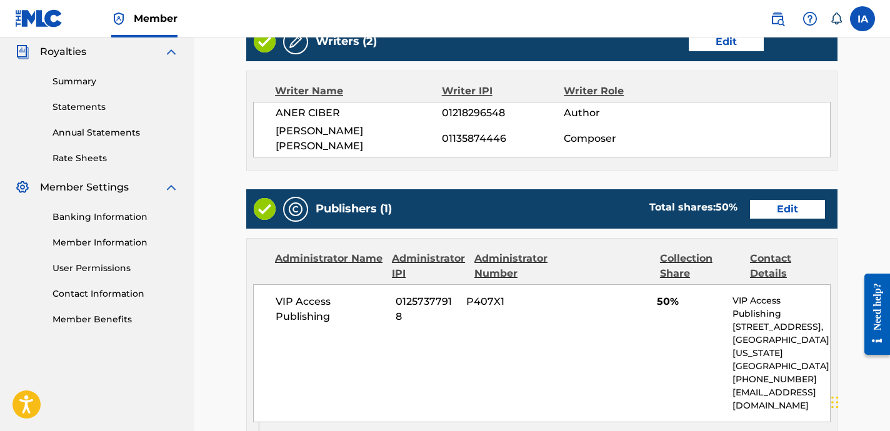
scroll to position [283, 0]
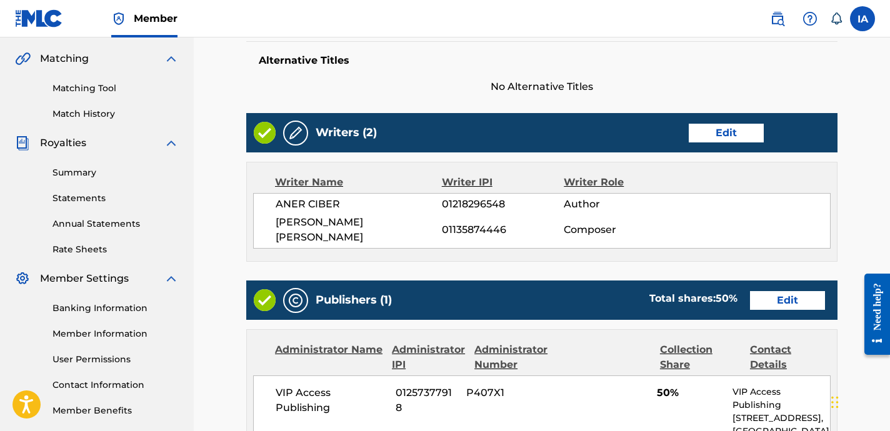
click at [775, 291] on link "Edit" at bounding box center [787, 300] width 75 height 19
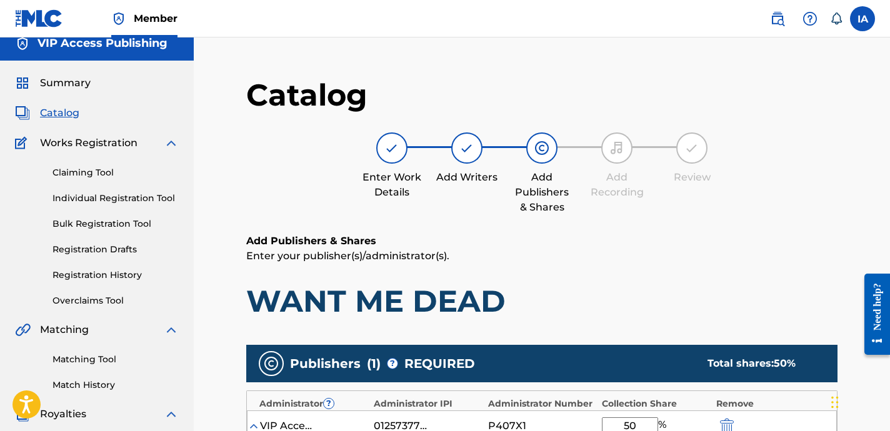
scroll to position [208, 0]
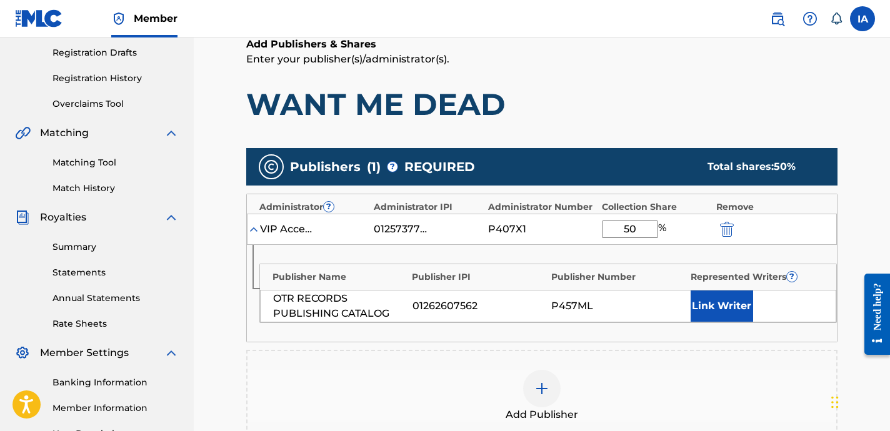
click at [584, 386] on div "Add Publisher" at bounding box center [542, 396] width 589 height 53
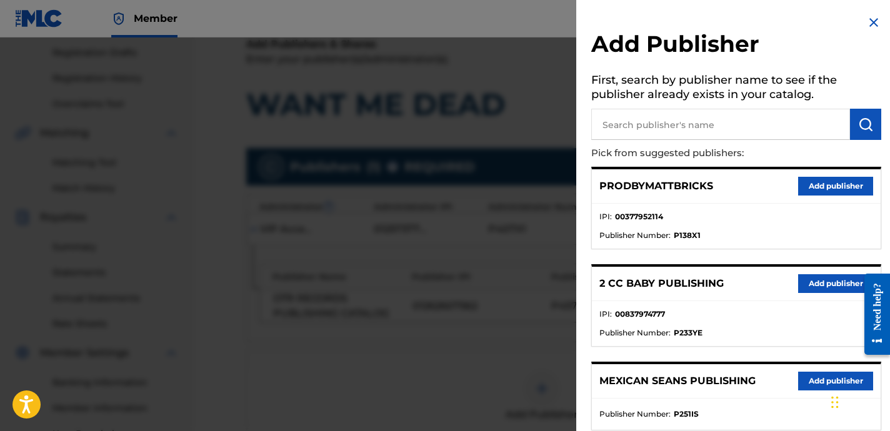
click at [728, 129] on input "text" at bounding box center [720, 124] width 259 height 31
click at [751, 124] on input "text" at bounding box center [720, 124] width 259 height 31
paste input "FARIEL"
type input "FARIEL"
click at [864, 136] on button "submit" at bounding box center [865, 124] width 31 height 31
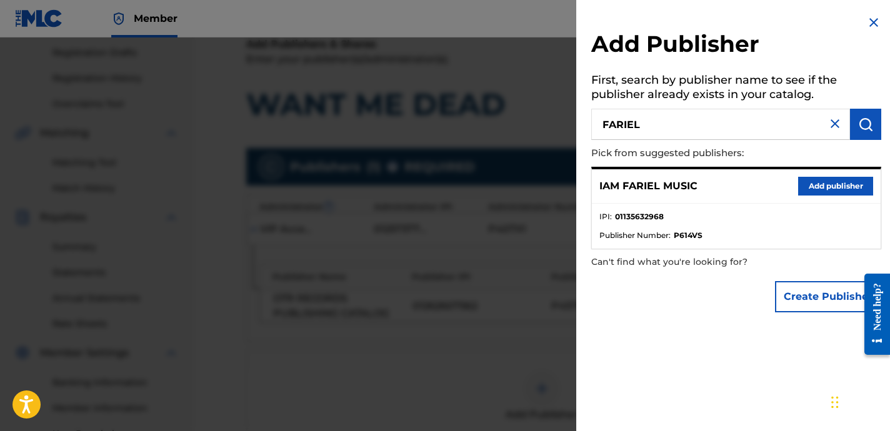
click at [846, 179] on button "Add publisher" at bounding box center [835, 186] width 75 height 19
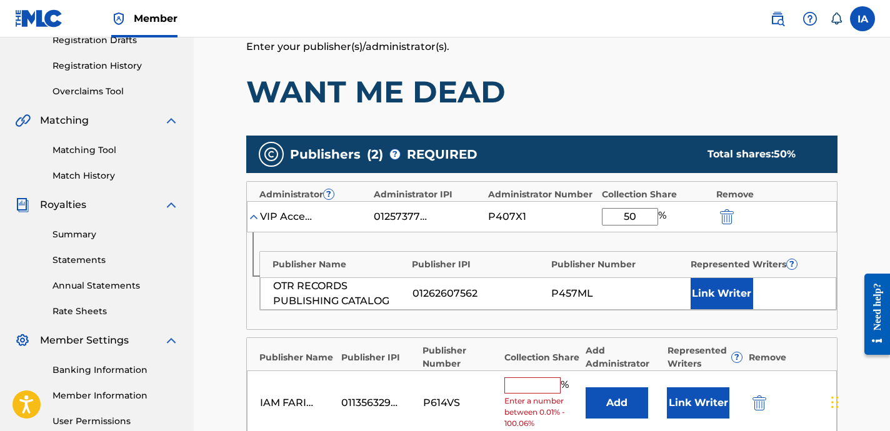
scroll to position [241, 0]
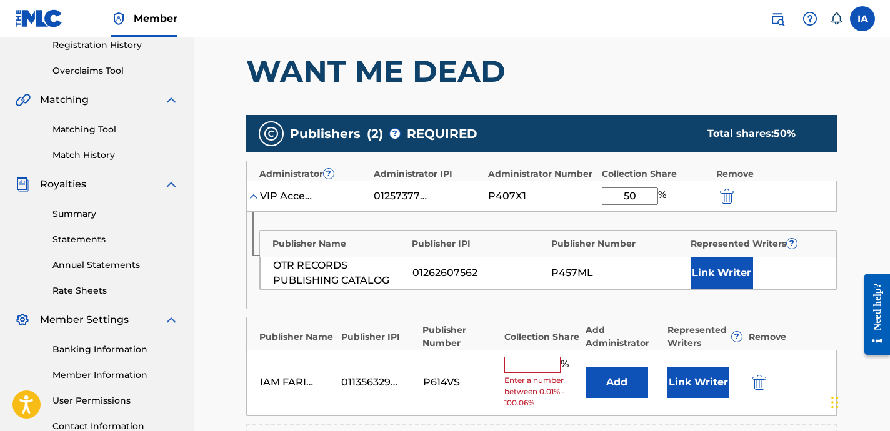
click at [534, 367] on input "text" at bounding box center [532, 365] width 56 height 16
type input "50"
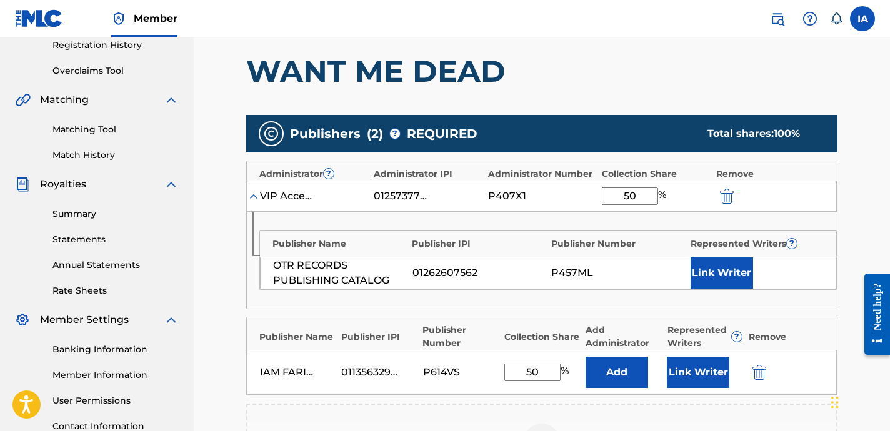
drag, startPoint x: 558, startPoint y: 378, endPoint x: 475, endPoint y: 339, distance: 90.9
click at [498, 353] on div "IAM FARIEL MUSIC 01135632968 P614VS 50 % Add Link Writer" at bounding box center [542, 372] width 590 height 45
click at [611, 383] on button "Add" at bounding box center [617, 372] width 63 height 31
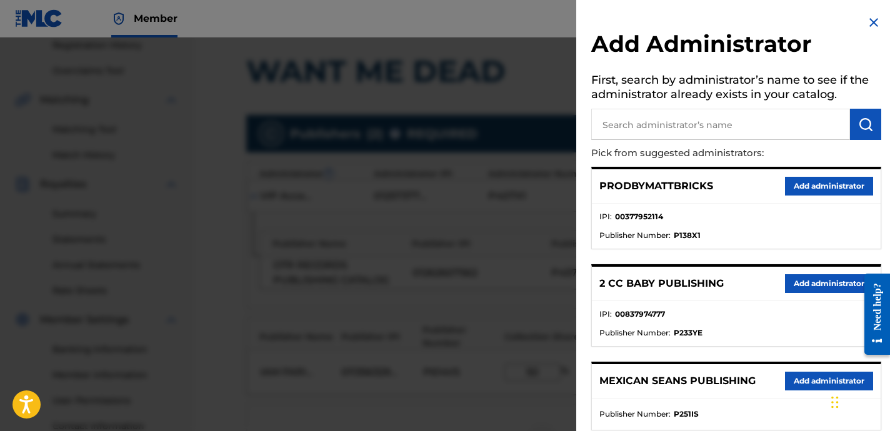
scroll to position [254, 0]
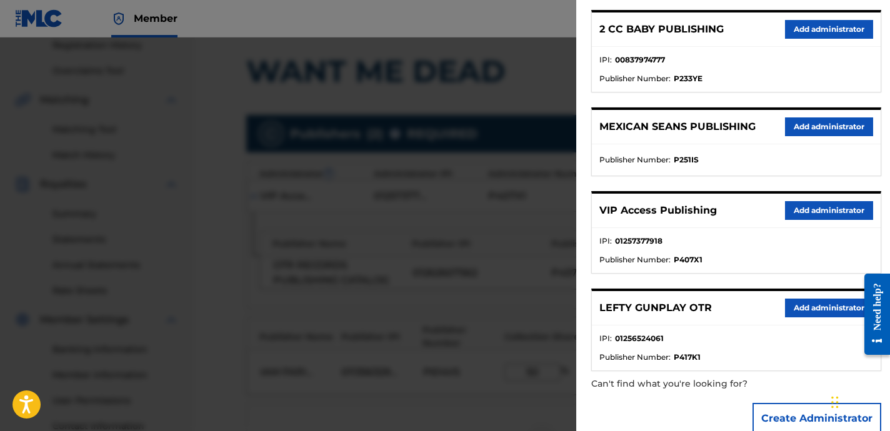
click at [810, 214] on button "Add administrator" at bounding box center [829, 210] width 88 height 19
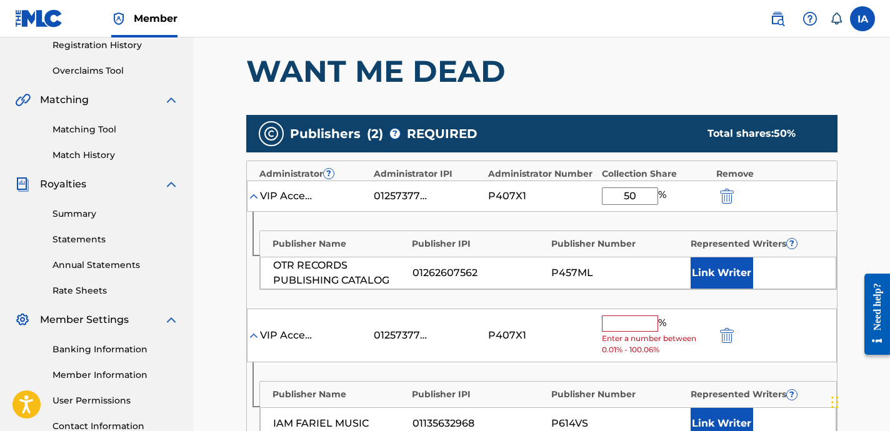
click at [634, 324] on input "text" at bounding box center [630, 324] width 56 height 16
paste input "50"
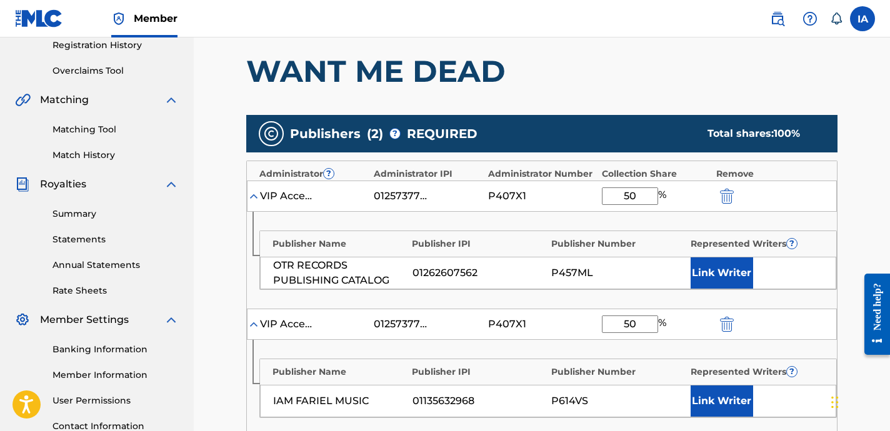
scroll to position [286, 0]
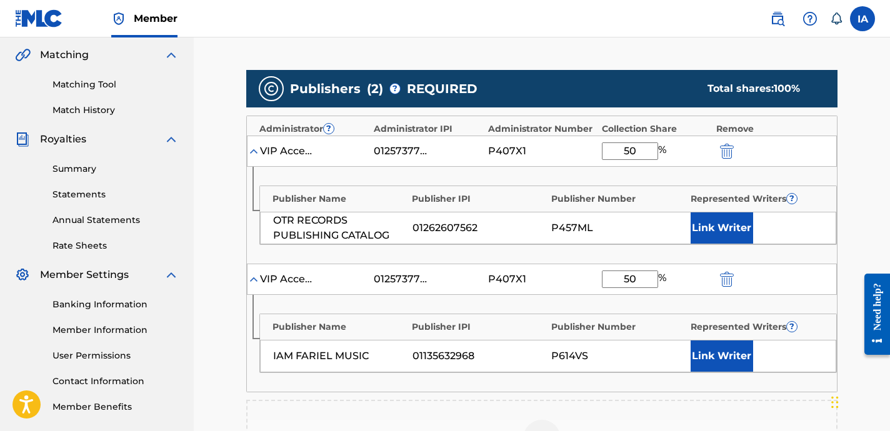
type input "50"
click at [728, 361] on button "Link Writer" at bounding box center [722, 356] width 63 height 31
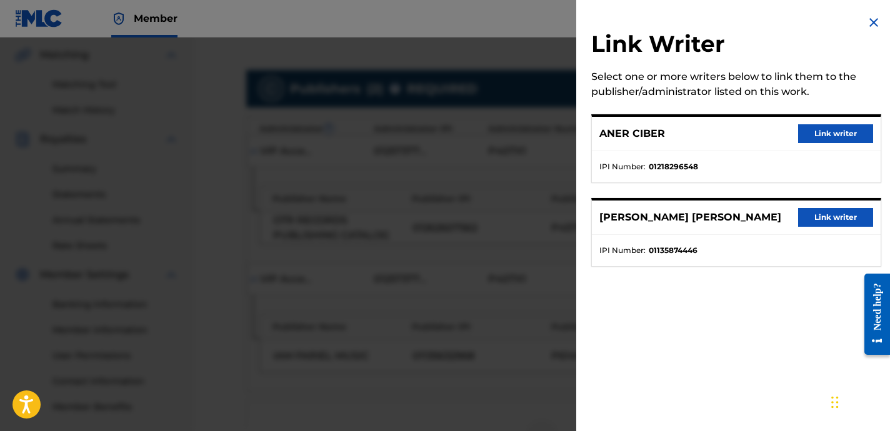
click at [821, 218] on button "Link writer" at bounding box center [835, 217] width 75 height 19
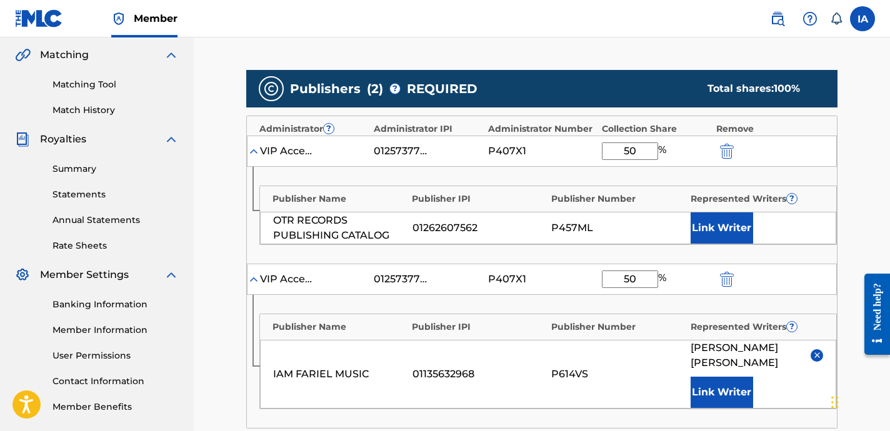
scroll to position [604, 0]
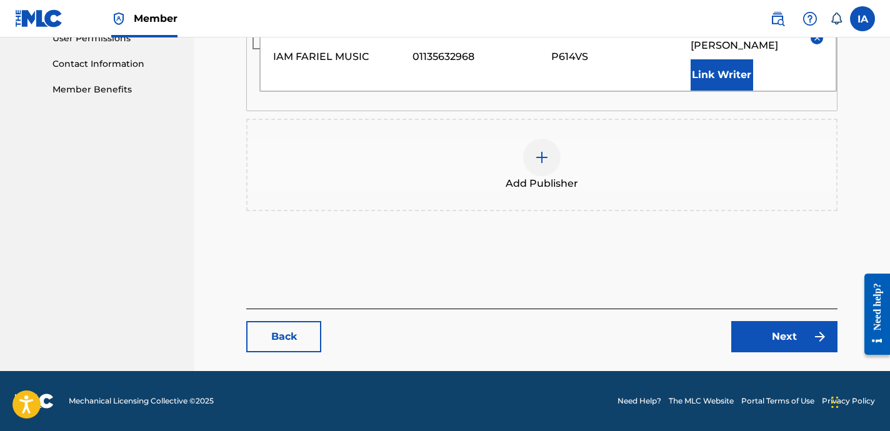
click at [819, 344] on link "Next" at bounding box center [784, 336] width 106 height 31
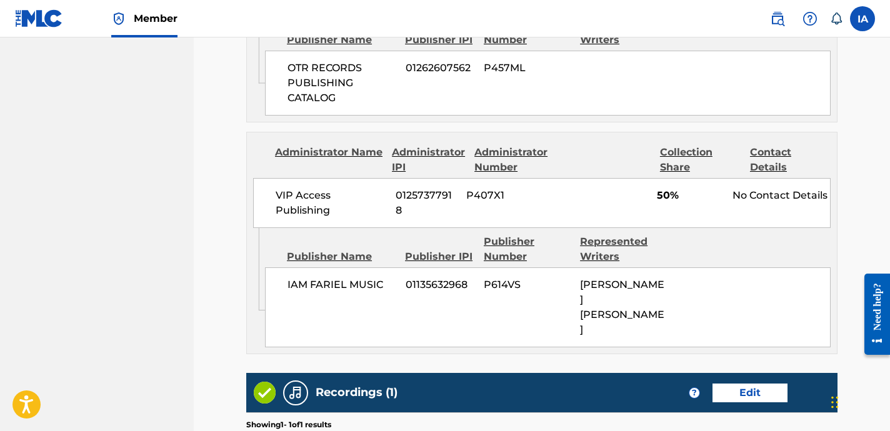
scroll to position [953, 0]
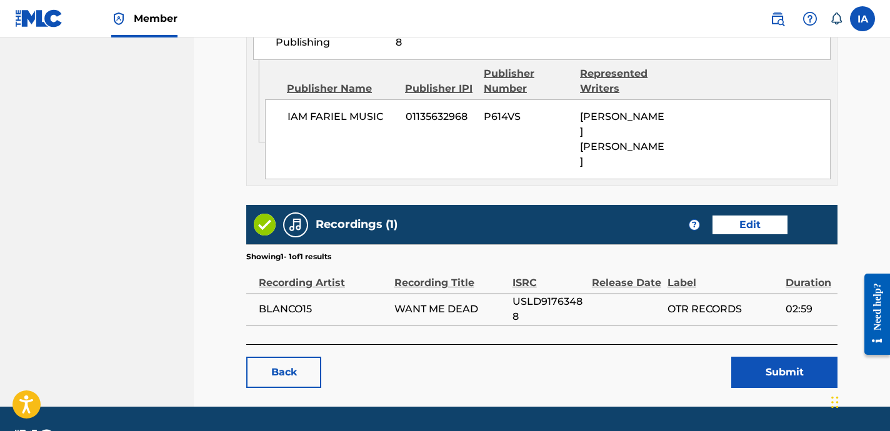
click at [754, 357] on button "Submit" at bounding box center [784, 372] width 106 height 31
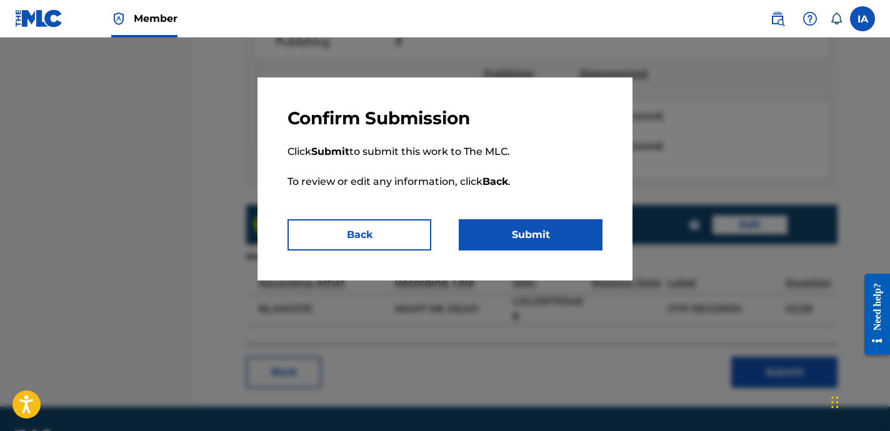
click at [558, 239] on button "Submit" at bounding box center [531, 234] width 144 height 31
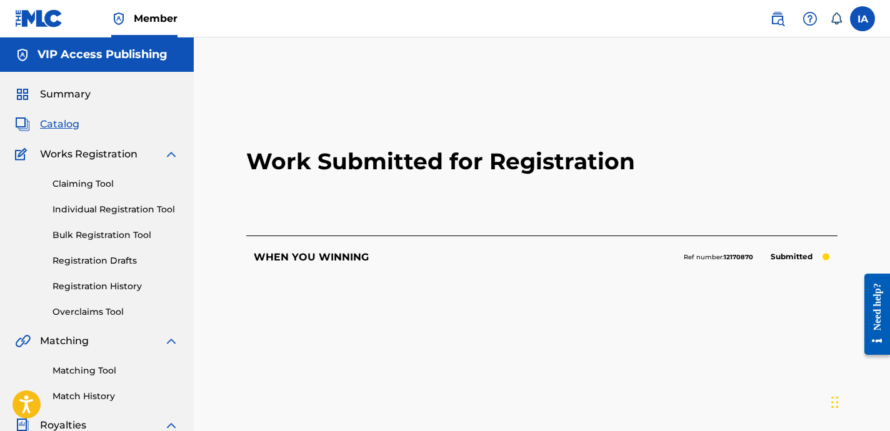
click at [385, 203] on h2 "Work Submitted for Registration" at bounding box center [541, 162] width 591 height 148
click at [274, 223] on h2 "Work Submitted for Registration" at bounding box center [541, 162] width 591 height 148
click at [169, 209] on link "Individual Registration Tool" at bounding box center [116, 209] width 126 height 13
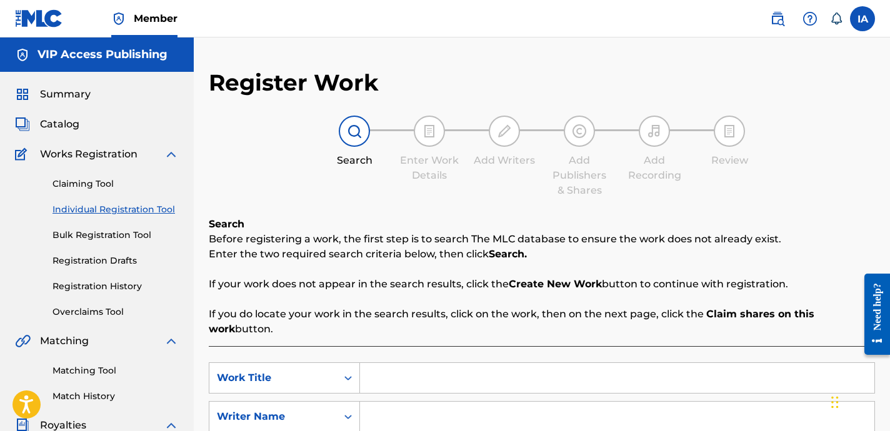
click at [128, 289] on link "Registration History" at bounding box center [116, 286] width 126 height 13
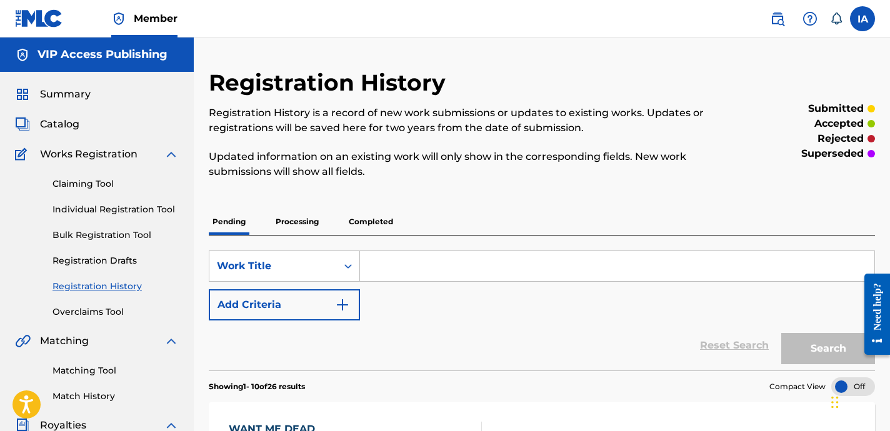
click at [164, 209] on link "Individual Registration Tool" at bounding box center [116, 209] width 126 height 13
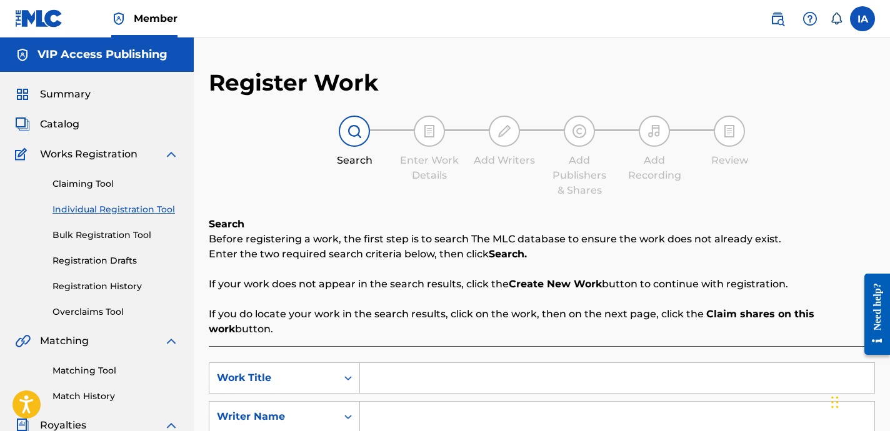
drag, startPoint x: 358, startPoint y: 197, endPoint x: 318, endPoint y: 191, distance: 40.4
click at [259, 161] on div "Search Enter Work Details Add Writers Add Publishers & Shares Add Recording Rev…" at bounding box center [542, 157] width 666 height 83
click at [443, 191] on div "Search Enter Work Details Add Writers Add Publishers & Shares Add Recording Rev…" at bounding box center [542, 157] width 666 height 83
click at [395, 174] on div "Search Enter Work Details Add Writers Add Publishers & Shares Add Recording Rev…" at bounding box center [542, 157] width 666 height 83
click at [66, 126] on span "Catalog" at bounding box center [59, 124] width 39 height 15
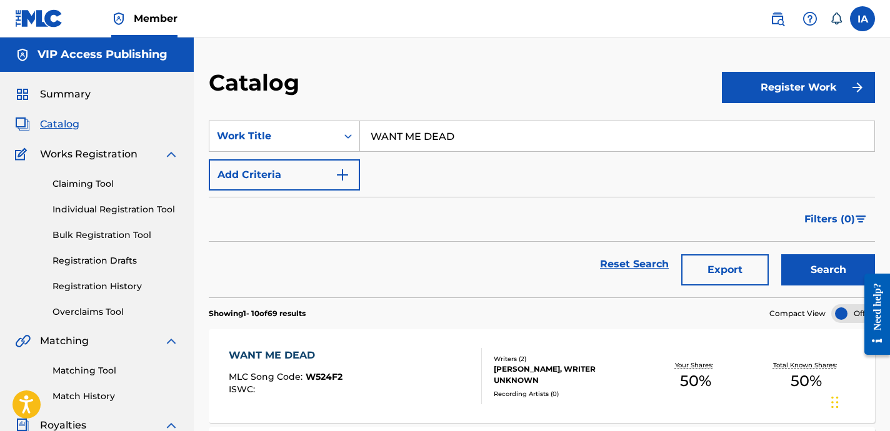
drag, startPoint x: 512, startPoint y: 146, endPoint x: 271, endPoint y: 53, distance: 258.6
paste input "LK EM DOWN"
type input "WALK EM DOWN"
click at [799, 269] on button "Search" at bounding box center [828, 269] width 94 height 31
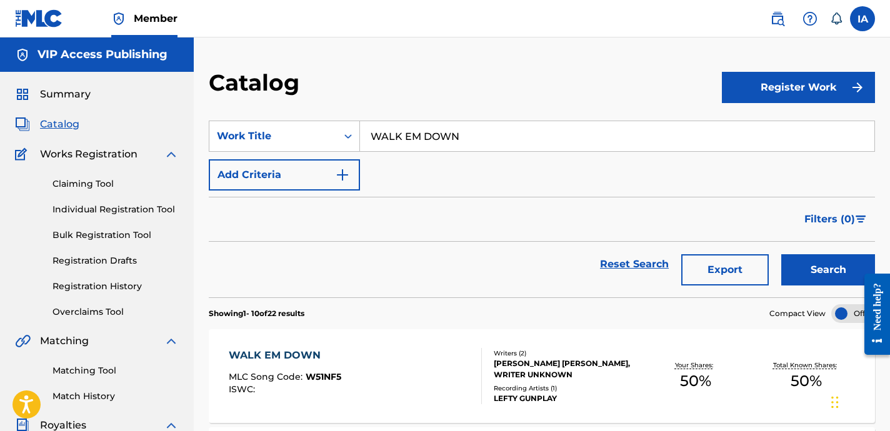
scroll to position [183, 0]
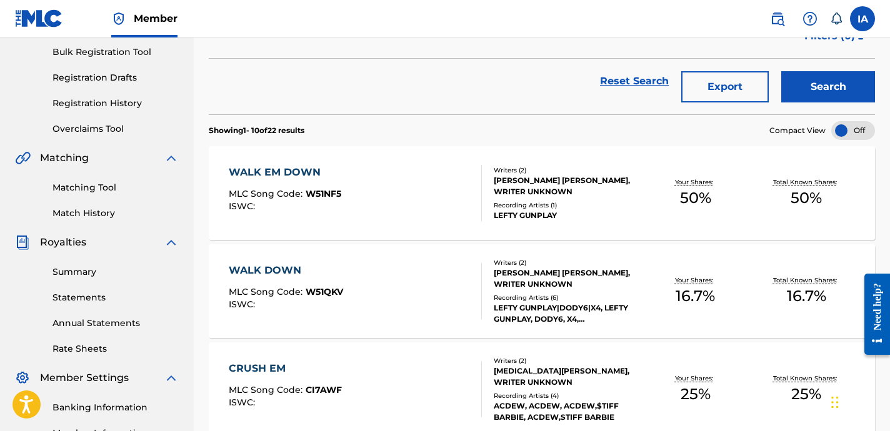
click at [533, 199] on div "Writers ( 2 ) [PERSON_NAME] [PERSON_NAME], WRITER UNKNOWN Recording Artists ( 1…" at bounding box center [561, 194] width 158 height 56
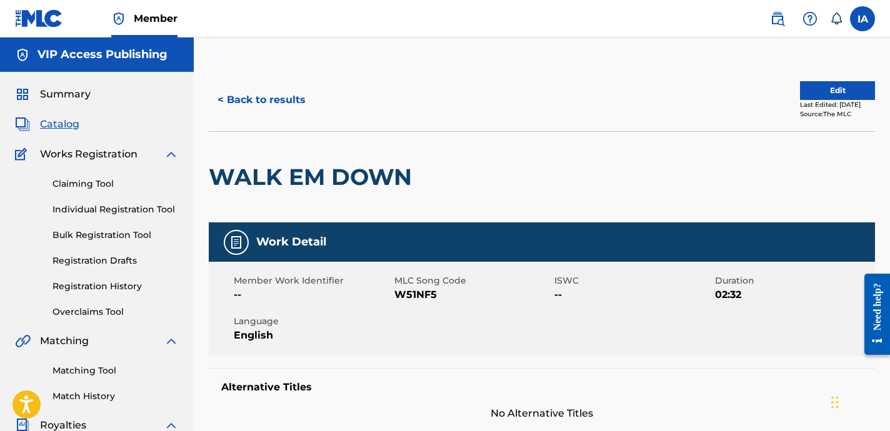
click at [269, 101] on button "< Back to results" at bounding box center [262, 99] width 106 height 31
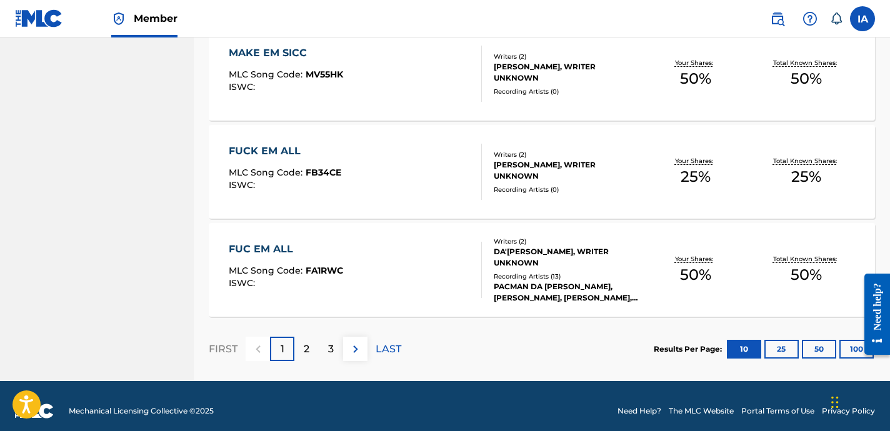
scroll to position [999, 0]
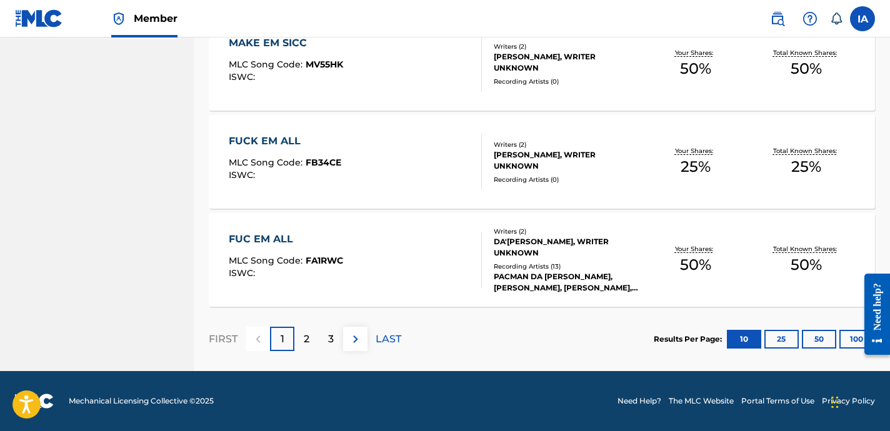
click at [846, 337] on button "100" at bounding box center [856, 339] width 34 height 19
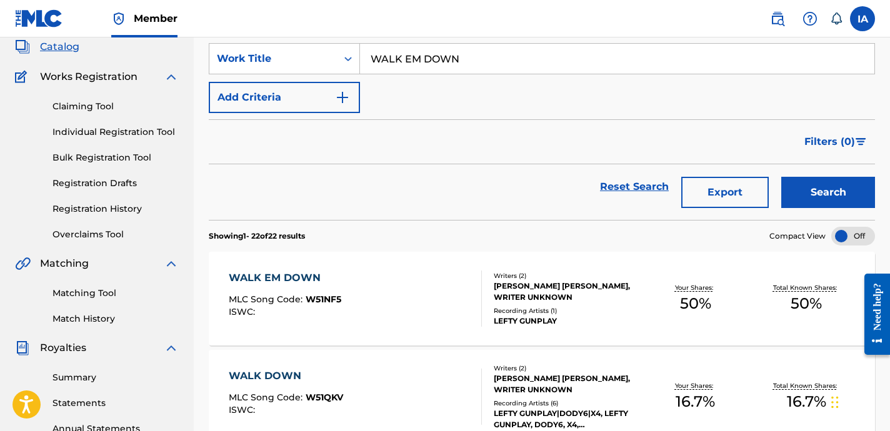
scroll to position [0, 0]
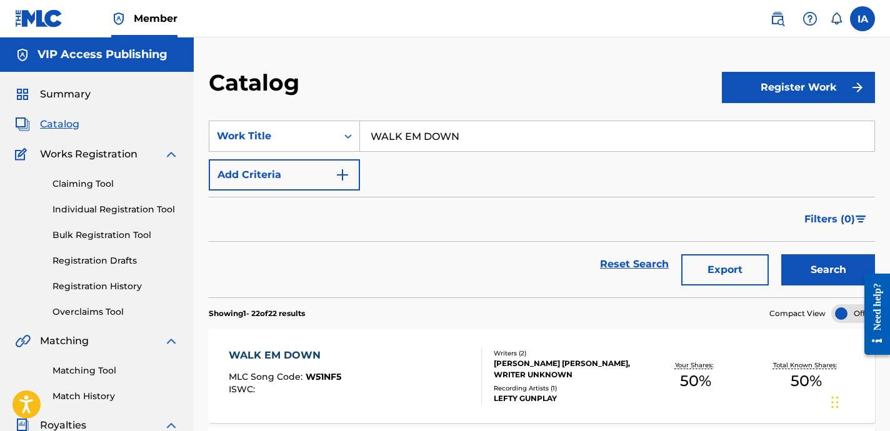
click at [153, 210] on link "Individual Registration Tool" at bounding box center [116, 209] width 126 height 13
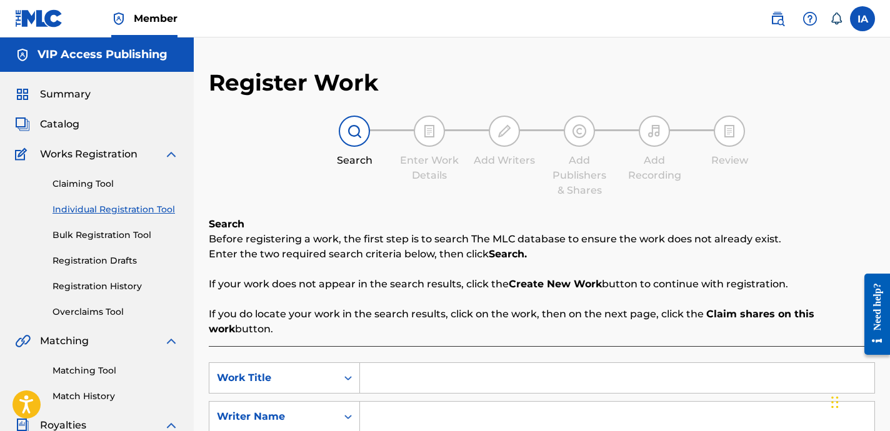
click at [609, 371] on input "Search Form" at bounding box center [617, 378] width 514 height 30
paste input "WALK EM DOWN"
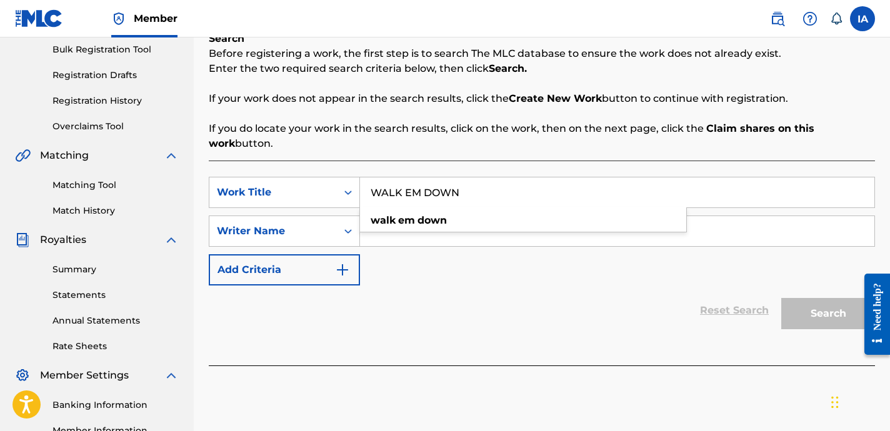
scroll to position [229, 0]
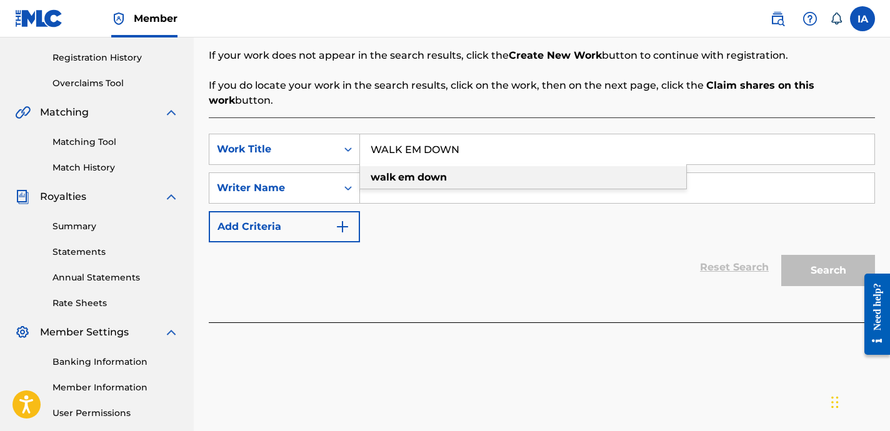
click at [643, 180] on div "walk em down" at bounding box center [523, 177] width 326 height 23
type input "walk em down"
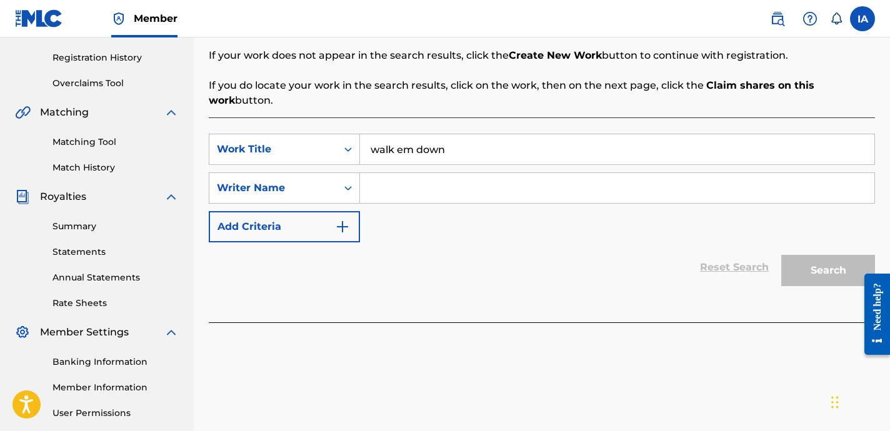
click at [651, 188] on input "Search Form" at bounding box center [617, 188] width 514 height 30
click at [475, 183] on input "Search Form" at bounding box center [617, 188] width 514 height 30
paste input "[PERSON_NAME] [PERSON_NAME]"
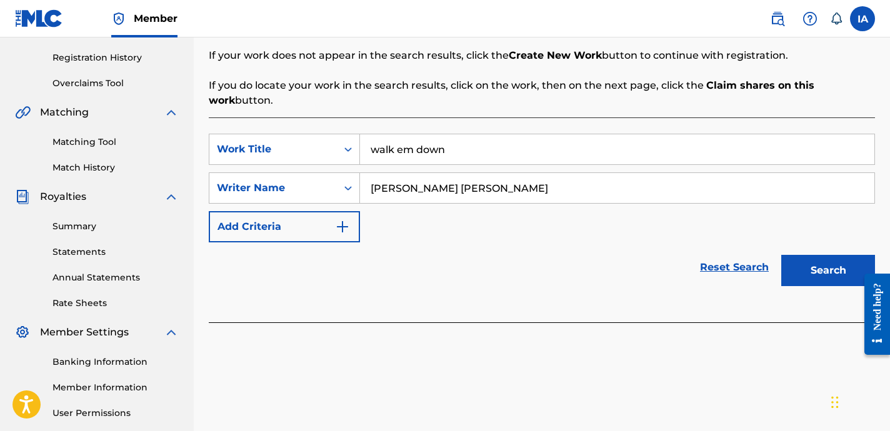
type input "[PERSON_NAME] [PERSON_NAME]"
click at [828, 261] on button "Search" at bounding box center [828, 270] width 94 height 31
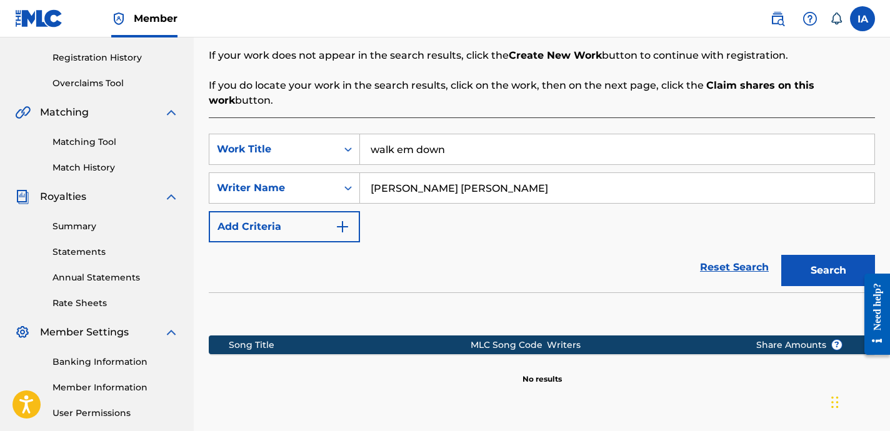
click at [436, 240] on div "SearchWithCriteriad556aab6-f7e3-4eed-b5cb-4bb22c2d1bae Work Title walk em down …" at bounding box center [542, 188] width 666 height 109
click at [586, 198] on input "[PERSON_NAME] [PERSON_NAME]" at bounding box center [617, 188] width 514 height 30
click at [591, 233] on div "SearchWithCriteriad556aab6-f7e3-4eed-b5cb-4bb22c2d1bae Work Title walk em down …" at bounding box center [542, 188] width 666 height 109
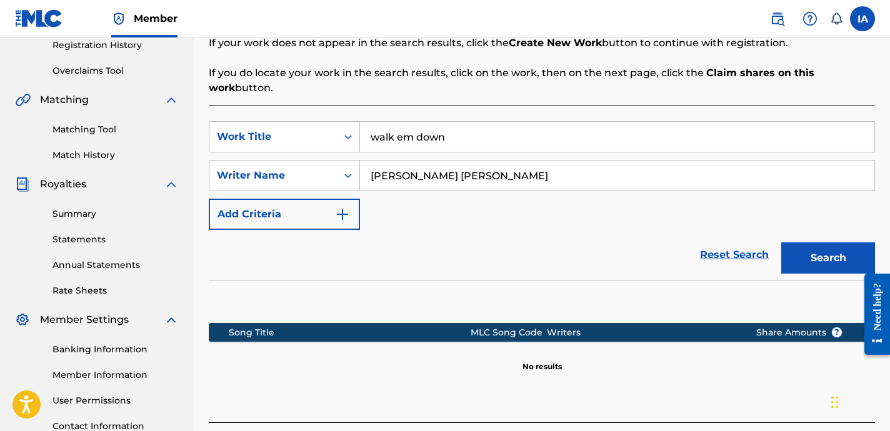
scroll to position [266, 0]
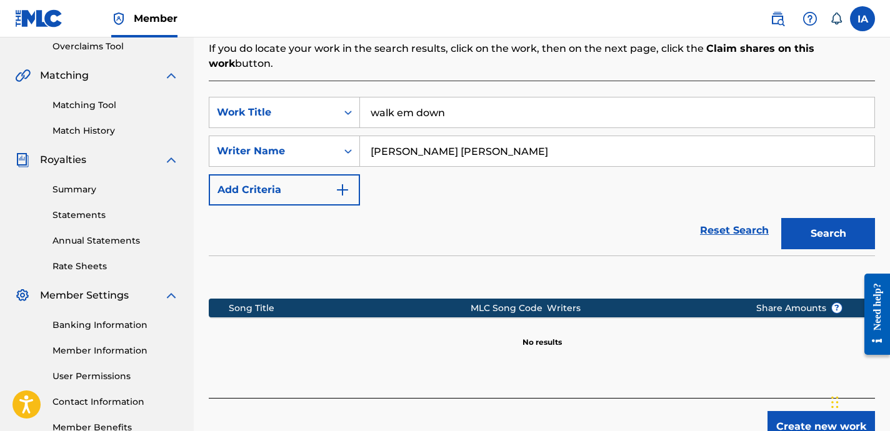
click at [787, 421] on button "Create new work" at bounding box center [822, 426] width 108 height 31
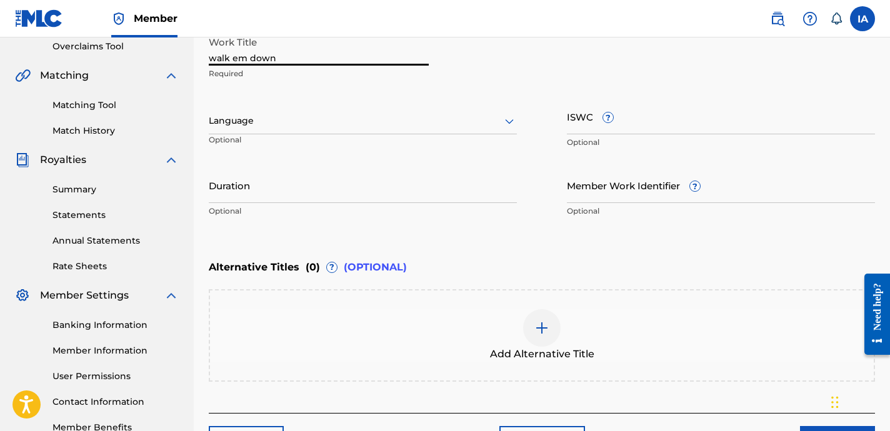
click at [376, 64] on input "walk em down" at bounding box center [319, 48] width 220 height 36
paste input "WALK EM DOWN"
type input "WALK EM DOWN"
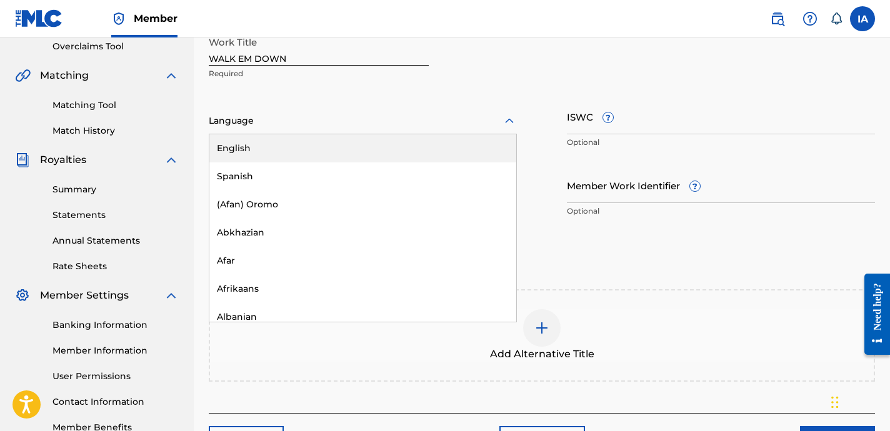
click at [331, 129] on div "Language" at bounding box center [363, 121] width 308 height 26
click at [379, 156] on div "English" at bounding box center [362, 148] width 307 height 28
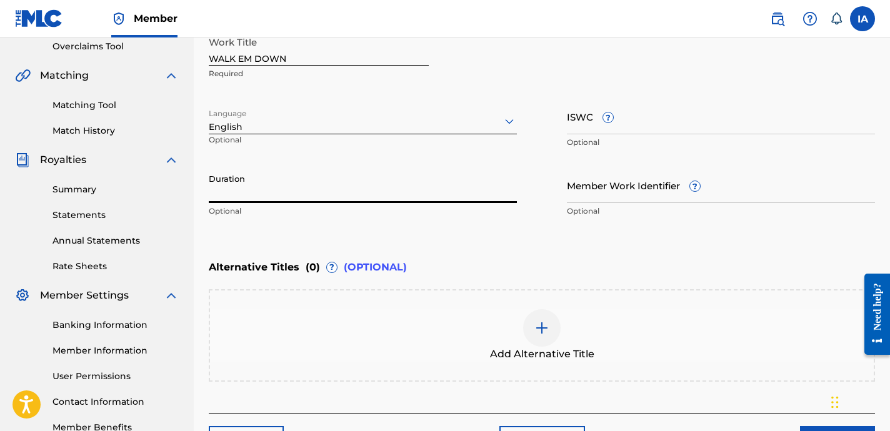
click at [395, 184] on input "Duration" at bounding box center [363, 186] width 308 height 36
drag, startPoint x: 216, startPoint y: 194, endPoint x: 283, endPoint y: 197, distance: 67.0
click at [283, 197] on input "02:17" at bounding box center [363, 186] width 308 height 36
type input "02:17"
click at [395, 197] on input "02:17" at bounding box center [363, 186] width 308 height 36
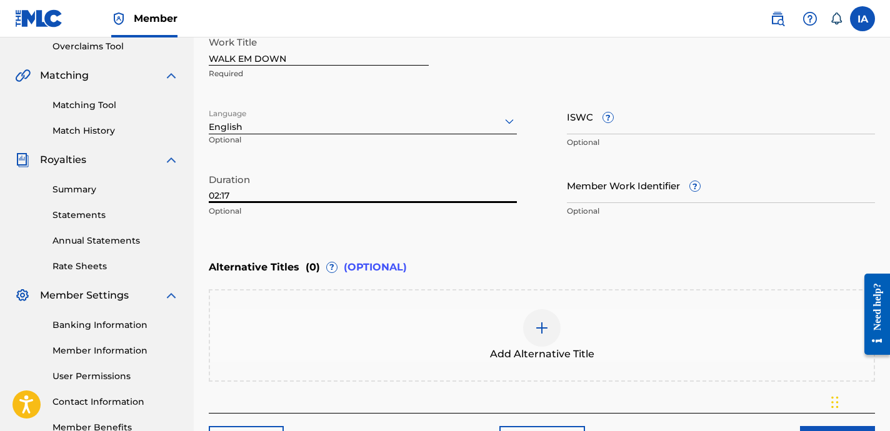
click at [383, 193] on input "02:17" at bounding box center [363, 186] width 308 height 36
click at [373, 201] on input "02:17" at bounding box center [363, 186] width 308 height 36
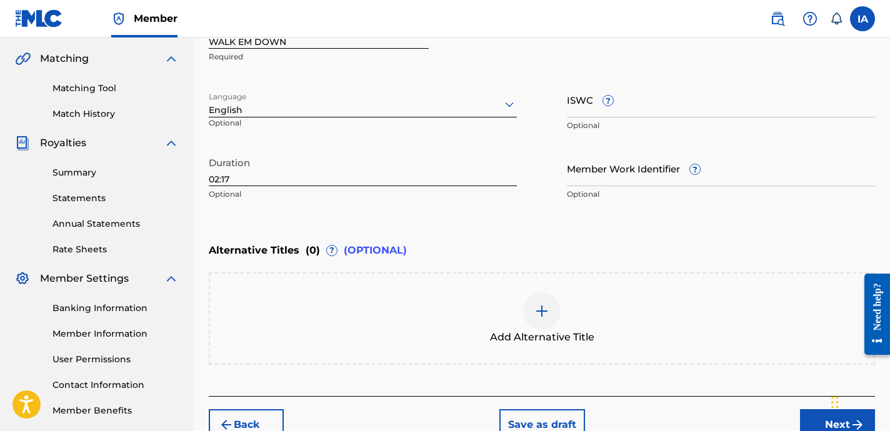
scroll to position [303, 0]
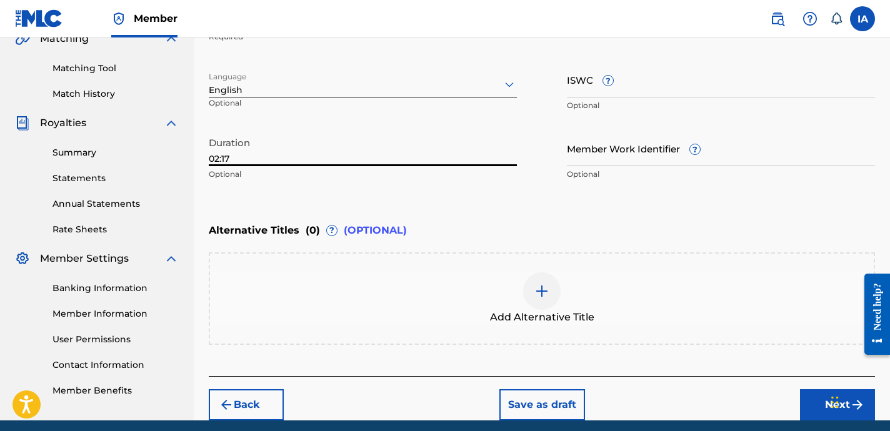
click at [558, 283] on div "Add Alternative Title" at bounding box center [542, 299] width 664 height 53
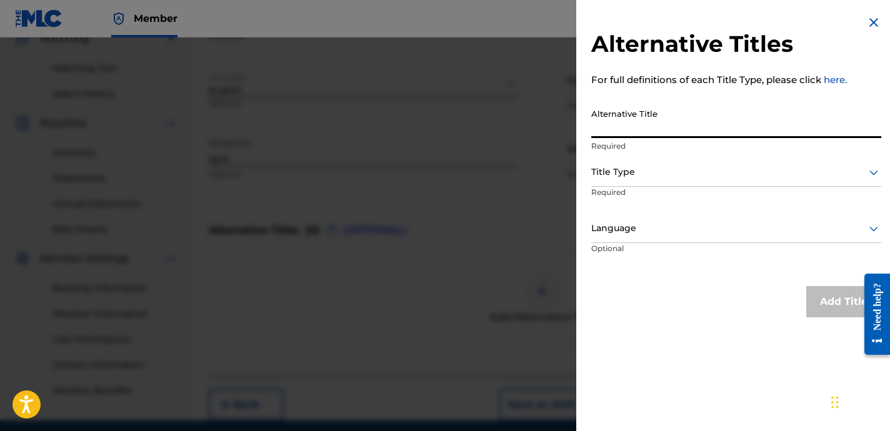
click at [692, 118] on input "Alternative Title" at bounding box center [736, 121] width 290 height 36
paste input "WALK EM DOWN FEAT [PERSON_NAME]"
type input "WALK EM DOWN FEAT [PERSON_NAME]"
click at [658, 168] on div at bounding box center [736, 172] width 290 height 16
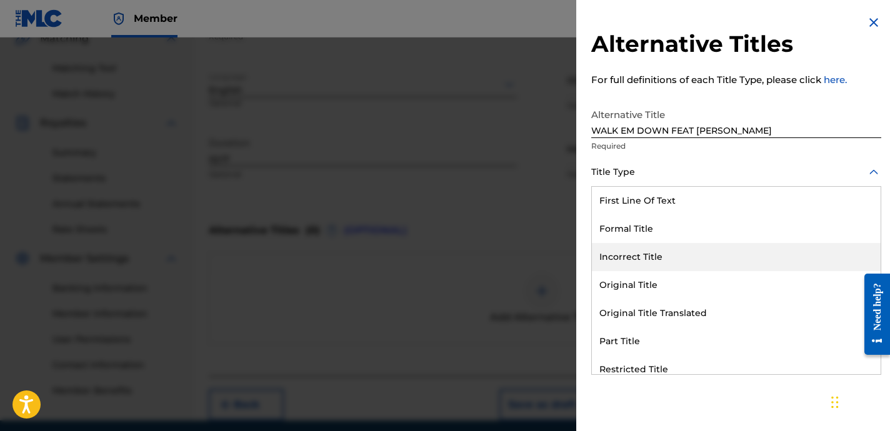
scroll to position [122, 0]
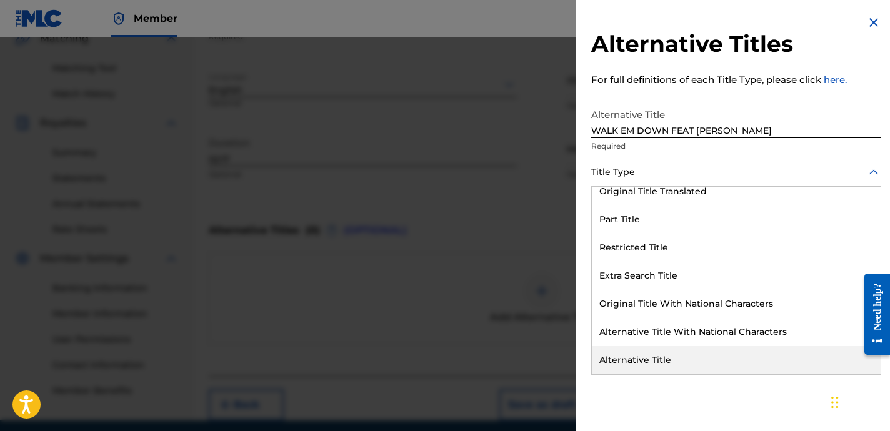
click at [668, 354] on div "Alternative Title" at bounding box center [736, 360] width 289 height 28
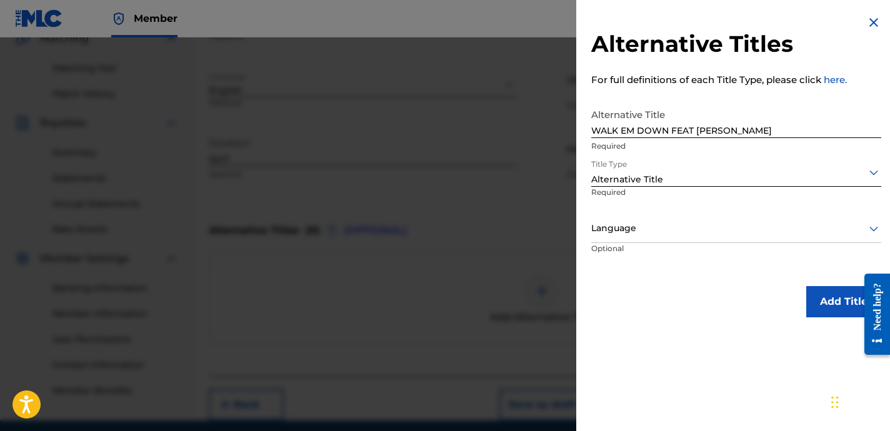
click at [830, 303] on button "Add Title" at bounding box center [843, 301] width 75 height 31
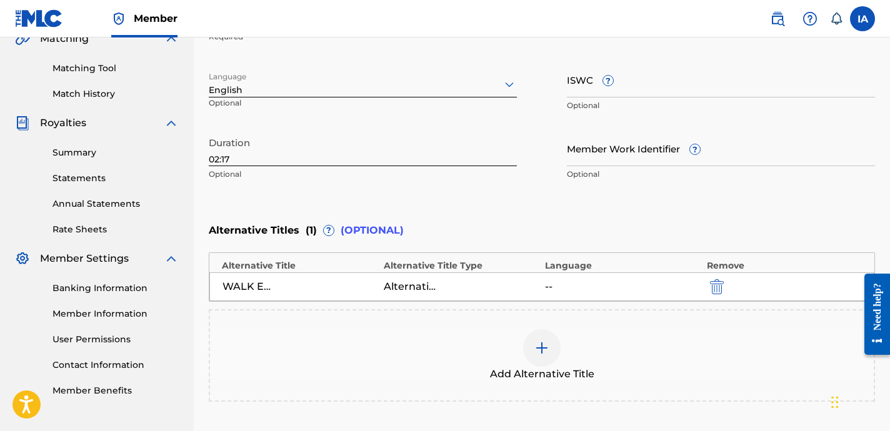
click at [526, 206] on div "Enter Work Details Enter work details for ‘ WALK EM DOWN ’ below. Work Title WA…" at bounding box center [542, 65] width 666 height 303
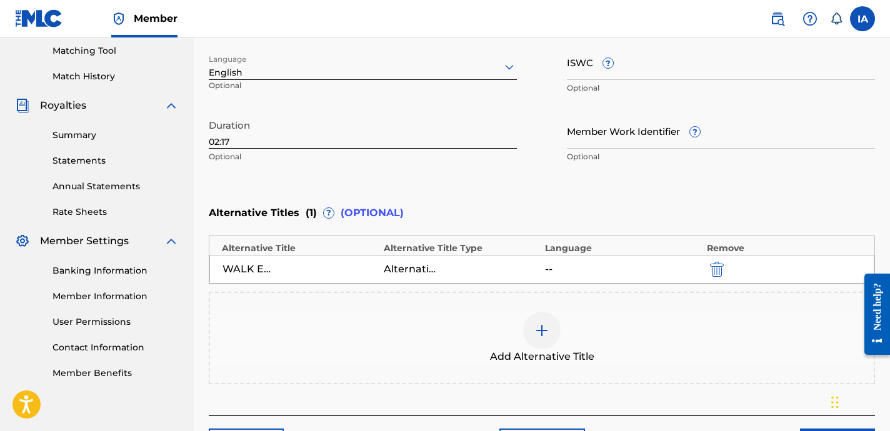
scroll to position [391, 0]
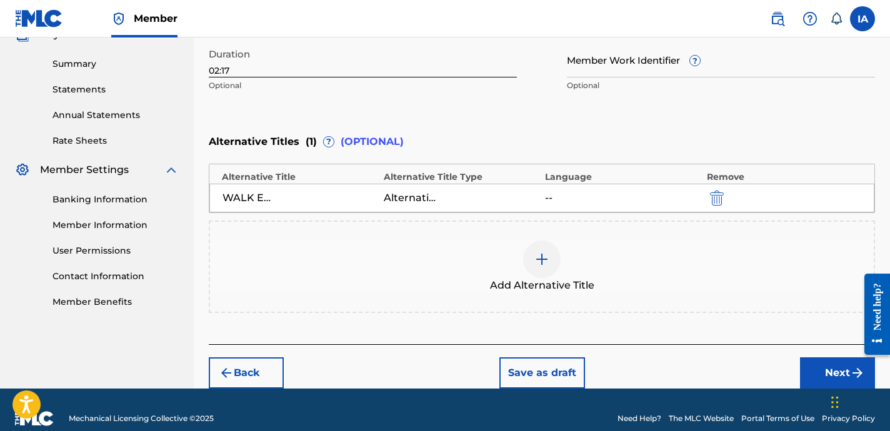
click at [771, 355] on div "Back Save as draft Next" at bounding box center [542, 366] width 666 height 44
click at [817, 357] on div "Back Save as draft Next" at bounding box center [542, 366] width 666 height 44
click at [810, 363] on button "Next" at bounding box center [837, 373] width 75 height 31
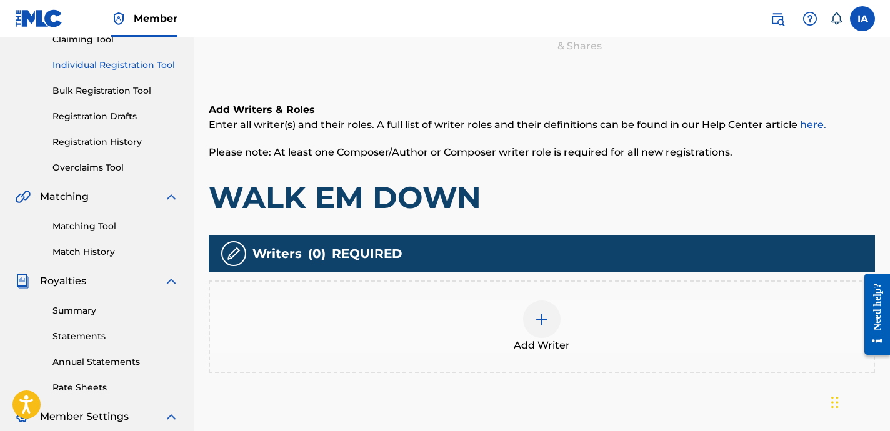
scroll to position [146, 0]
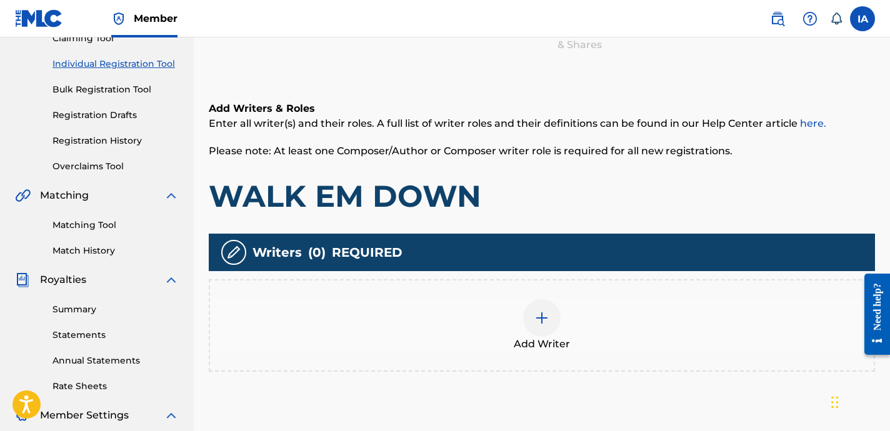
click at [582, 295] on div "Add Writer" at bounding box center [542, 325] width 666 height 93
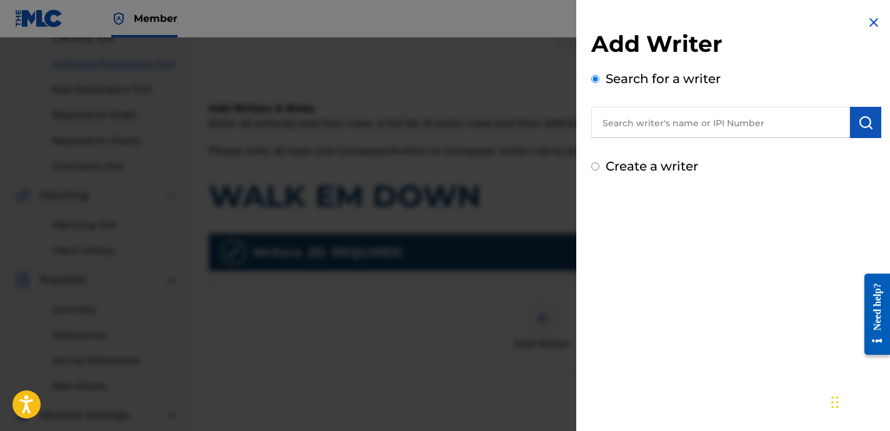
click at [701, 127] on input "text" at bounding box center [720, 122] width 259 height 31
paste input "[PERSON_NAME] [PERSON_NAME]"
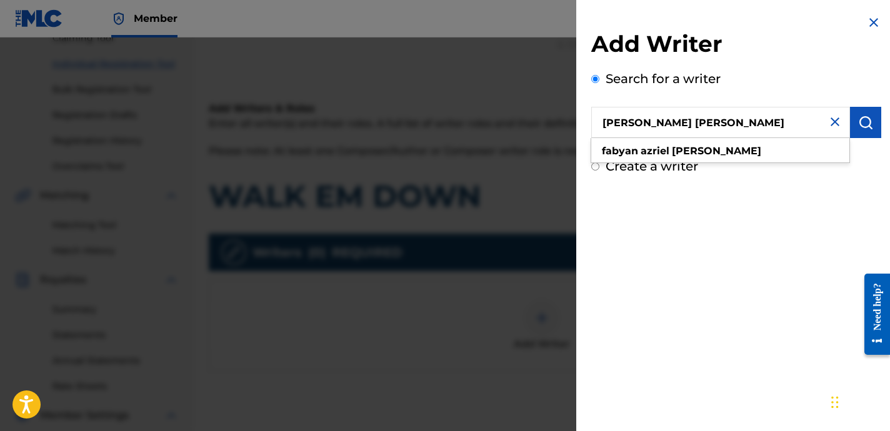
type input "[PERSON_NAME] [PERSON_NAME]"
click at [869, 123] on button "submit" at bounding box center [865, 122] width 31 height 31
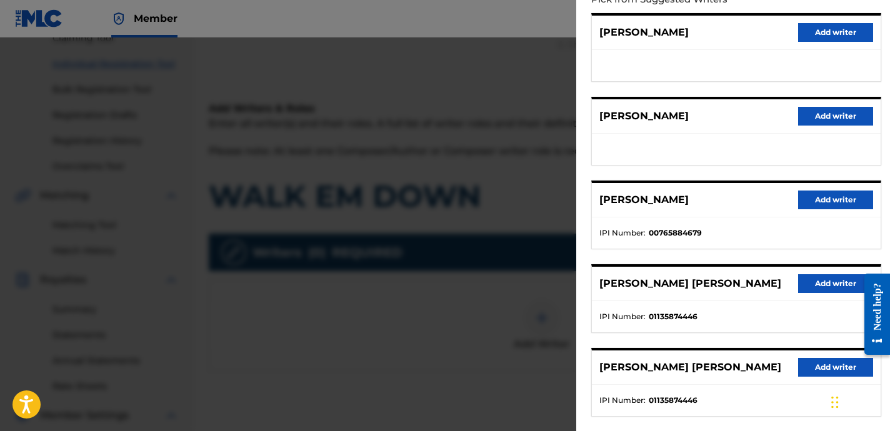
scroll to position [196, 0]
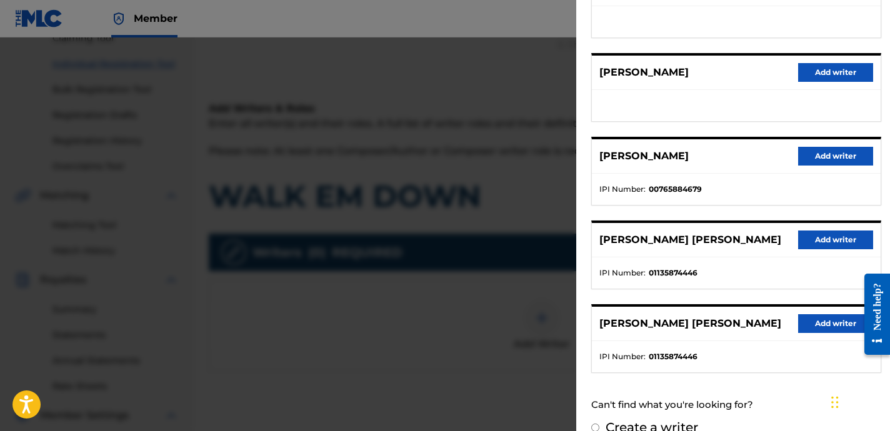
click at [825, 325] on button "Add writer" at bounding box center [835, 323] width 75 height 19
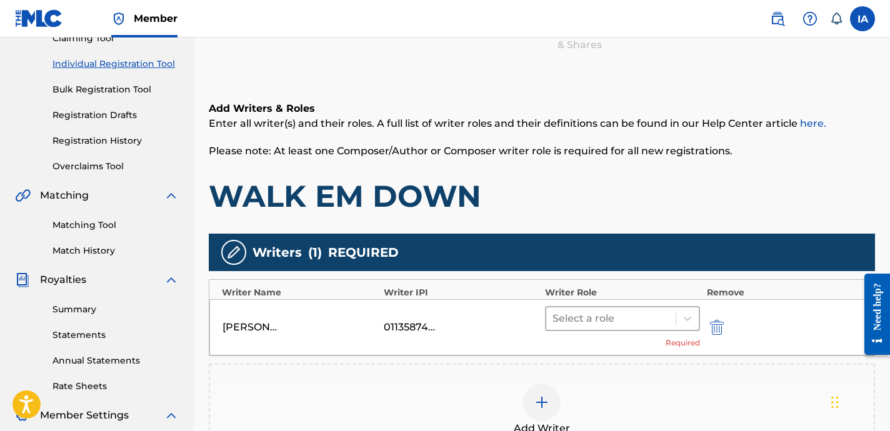
click at [653, 326] on div at bounding box center [611, 319] width 117 height 18
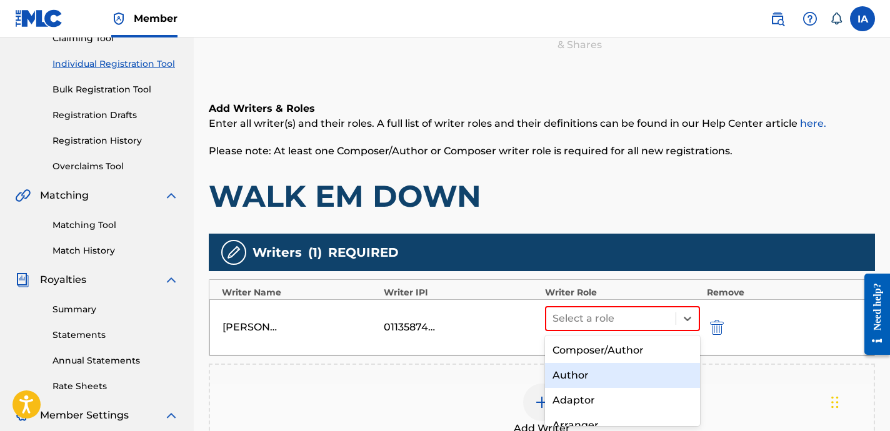
click at [618, 368] on div "Author" at bounding box center [622, 375] width 155 height 25
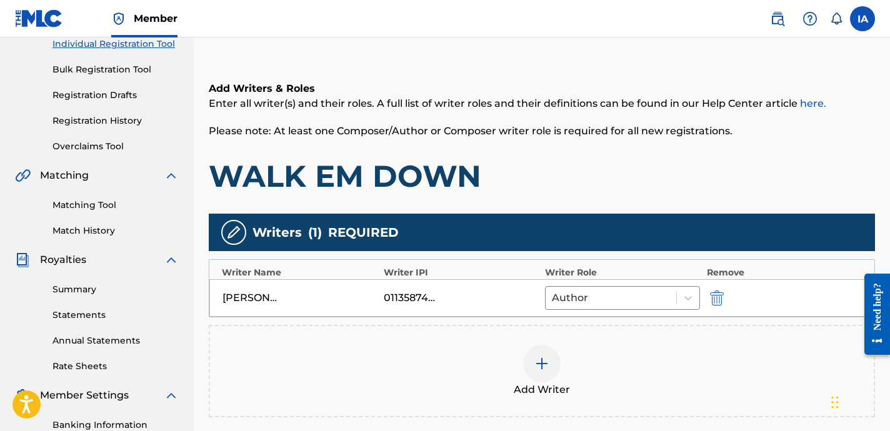
scroll to position [186, 0]
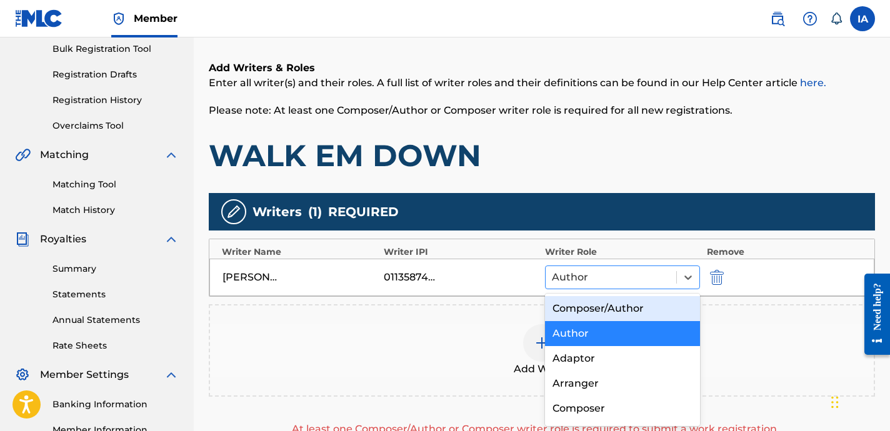
click at [649, 273] on div at bounding box center [611, 278] width 118 height 18
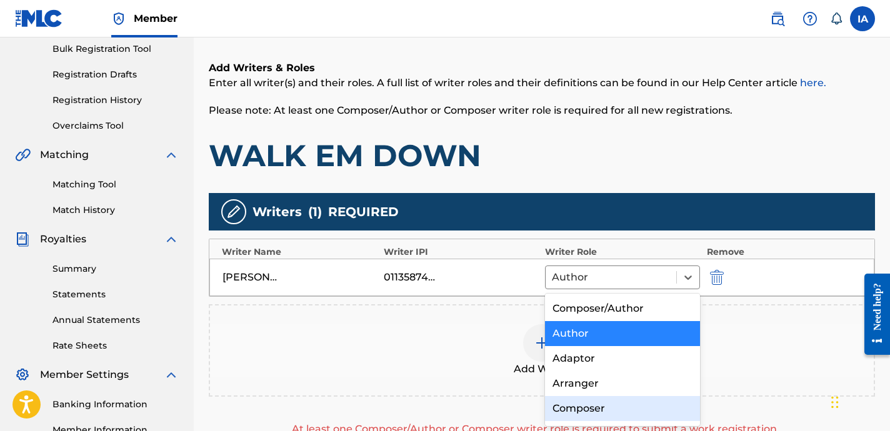
click at [593, 412] on div "Composer" at bounding box center [622, 408] width 155 height 25
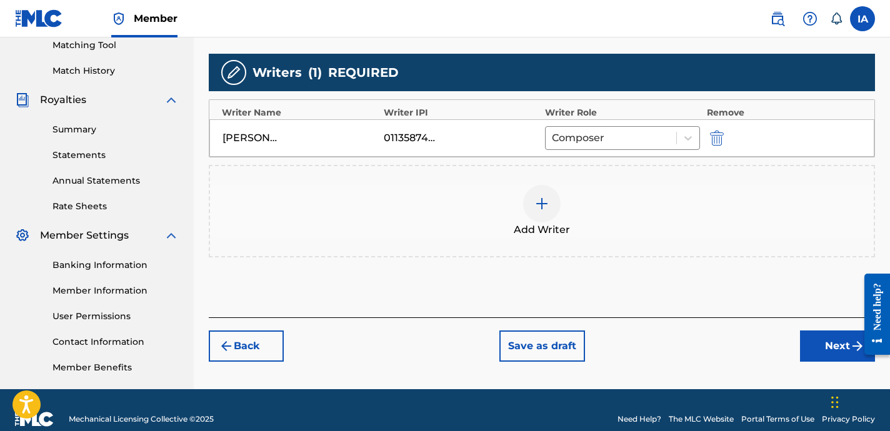
scroll to position [344, 0]
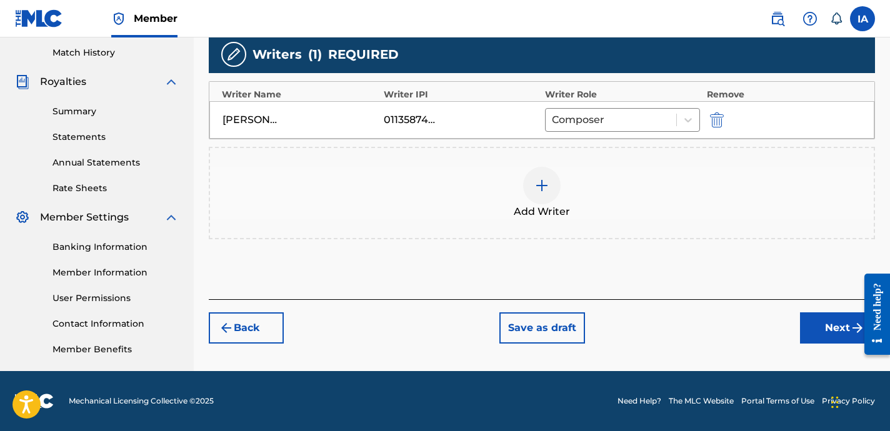
click at [826, 326] on button "Next" at bounding box center [837, 328] width 75 height 31
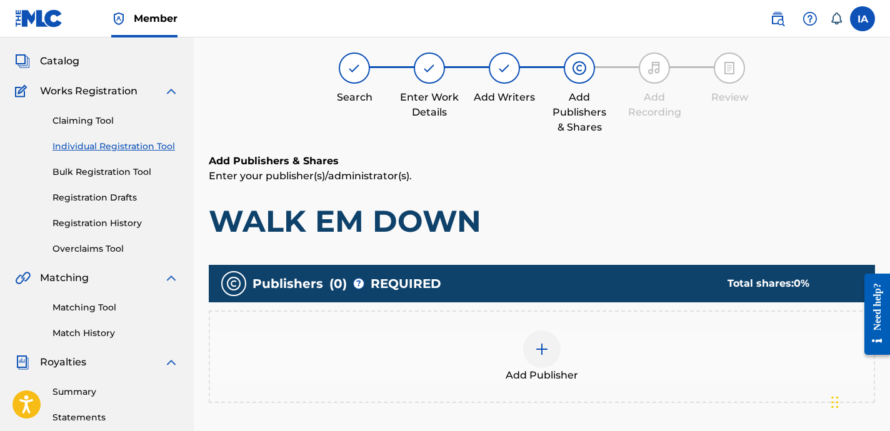
scroll to position [56, 0]
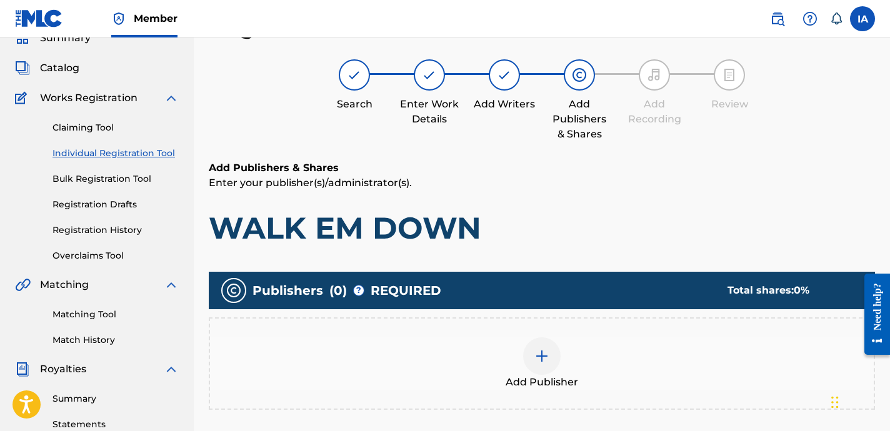
click at [571, 364] on div "Add Publisher" at bounding box center [542, 364] width 664 height 53
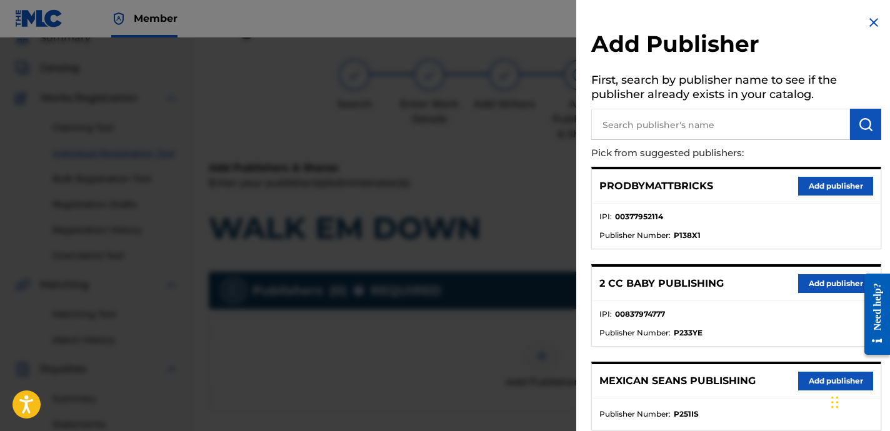
click at [706, 121] on input "text" at bounding box center [720, 124] width 259 height 31
paste input "FARIEL"
type input "FARIEL"
click at [866, 128] on img "submit" at bounding box center [865, 124] width 15 height 15
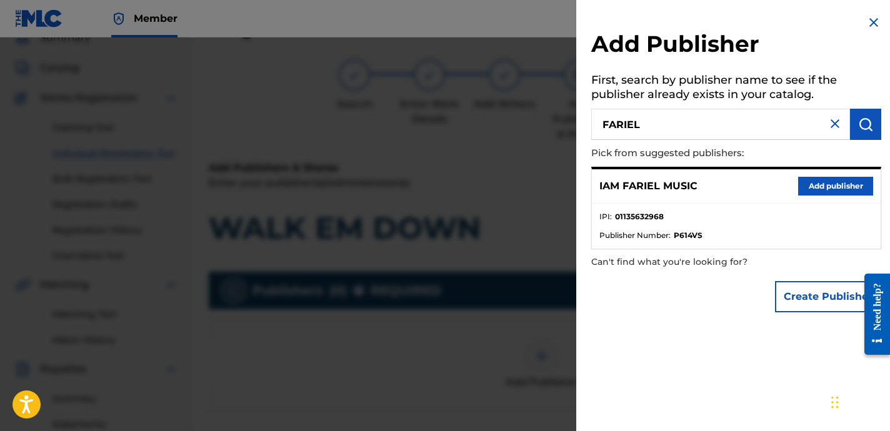
click at [776, 205] on ul "IPI : 01135632968 Publisher Number : P614VS" at bounding box center [736, 226] width 289 height 45
click at [806, 189] on button "Add publisher" at bounding box center [835, 186] width 75 height 19
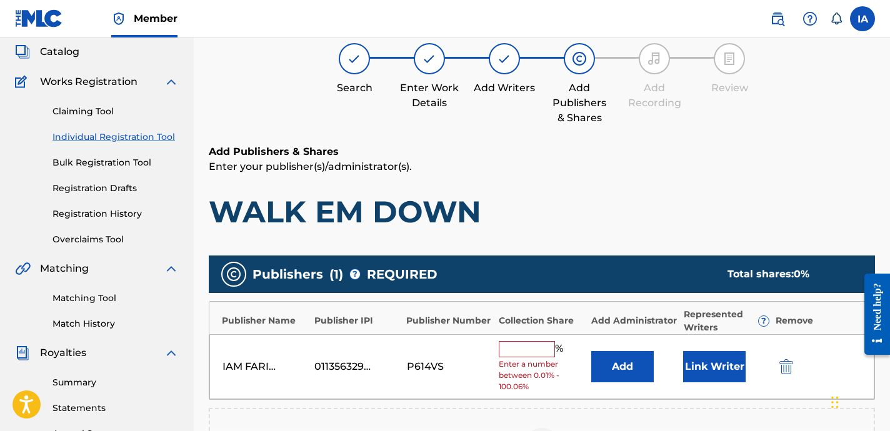
scroll to position [93, 0]
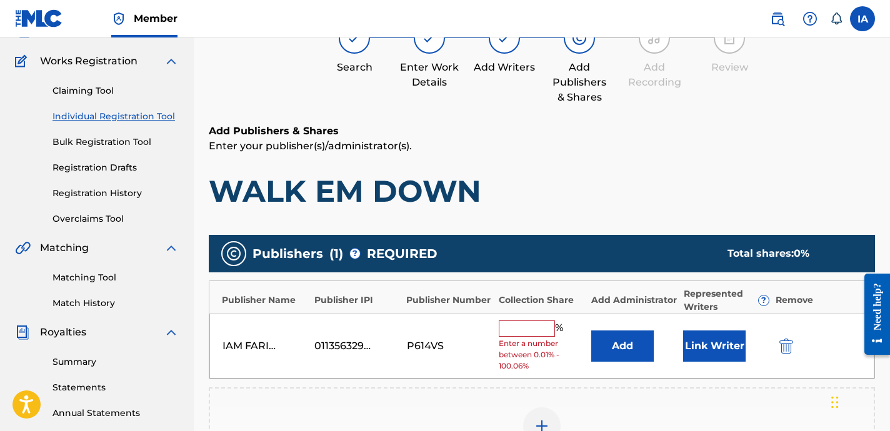
click at [532, 326] on input "text" at bounding box center [527, 329] width 56 height 16
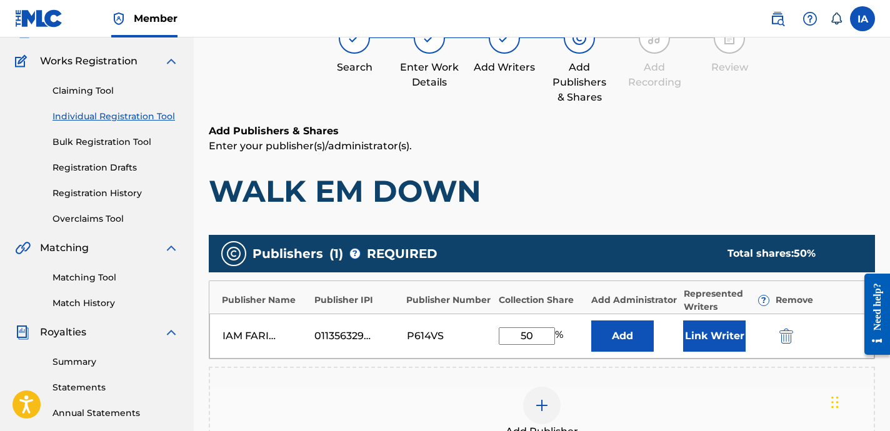
drag, startPoint x: 513, startPoint y: 328, endPoint x: 485, endPoint y: 296, distance: 42.5
click at [487, 304] on div "Publisher Name Publisher IPI Publisher Number Collection Share Add Administrato…" at bounding box center [542, 320] width 666 height 79
type input "50"
click at [622, 336] on button "Add" at bounding box center [622, 336] width 63 height 31
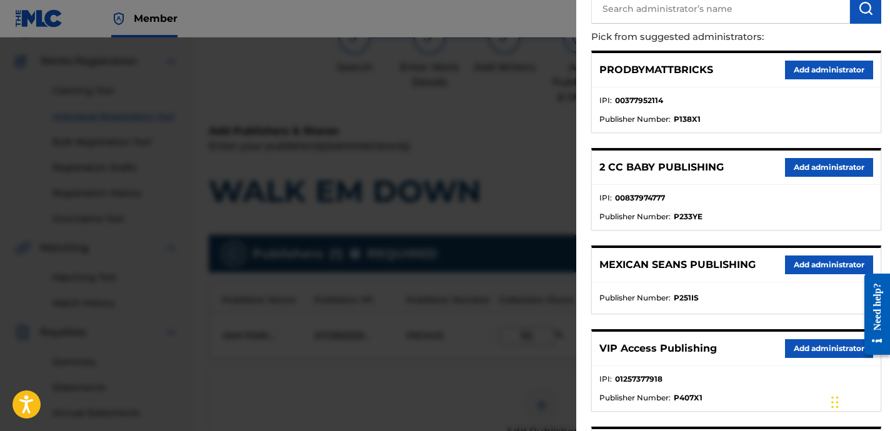
scroll to position [119, 0]
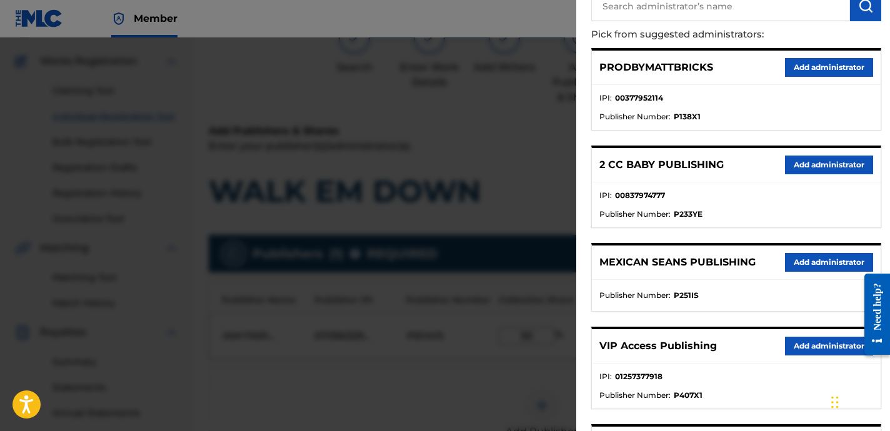
click at [797, 340] on button "Add administrator" at bounding box center [829, 346] width 88 height 19
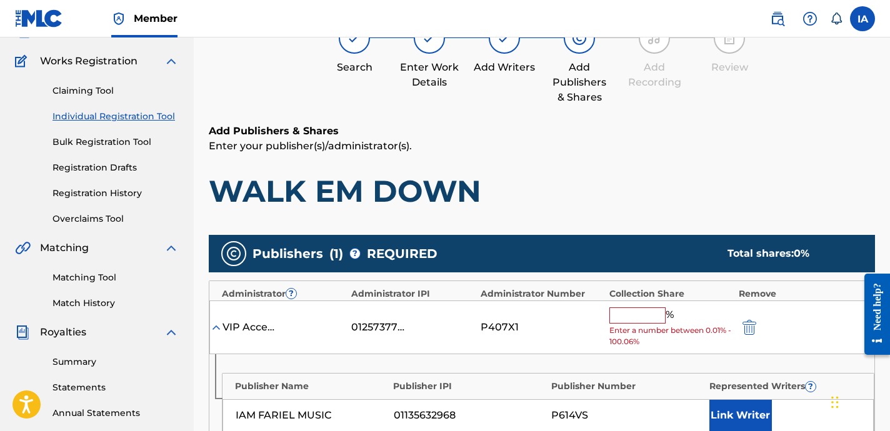
click at [601, 173] on h1 "WALK EM DOWN" at bounding box center [542, 192] width 666 height 38
click at [638, 319] on input "text" at bounding box center [637, 316] width 56 height 16
type input "50"
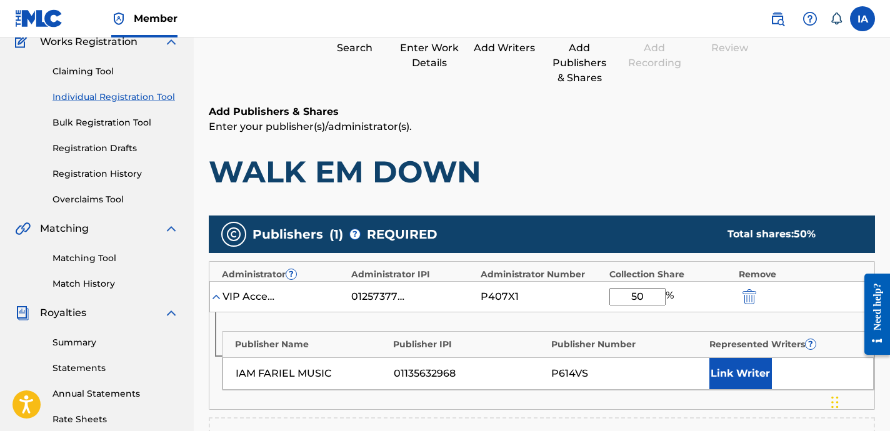
scroll to position [130, 0]
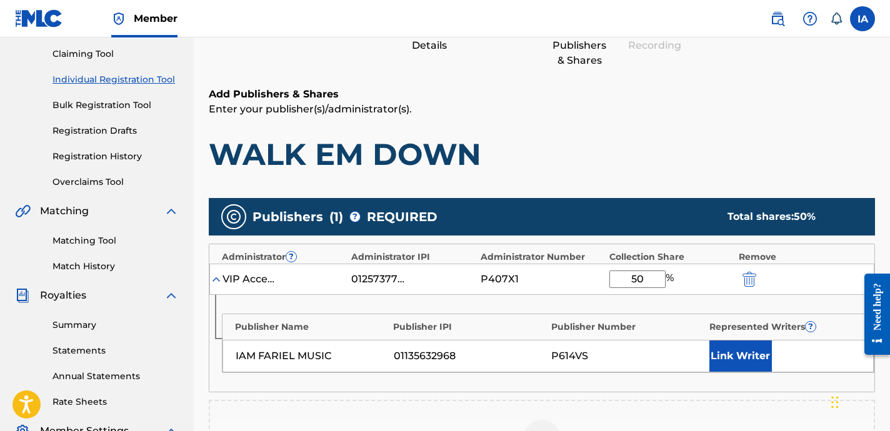
click at [716, 364] on button "Link Writer" at bounding box center [740, 356] width 63 height 31
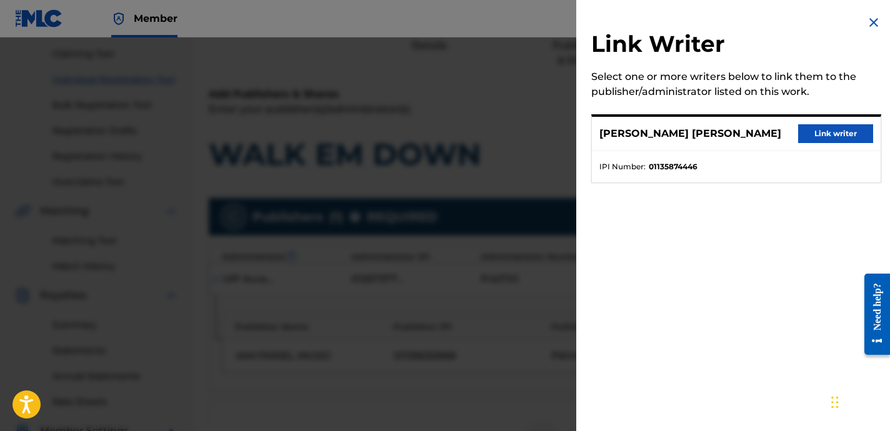
click at [716, 212] on div "Link Writer Select one or more writers below to link them to the publisher/admi…" at bounding box center [736, 106] width 320 height 213
click at [661, 214] on div "Link Writer Select one or more writers below to link them to the publisher/admi…" at bounding box center [736, 215] width 320 height 431
click at [815, 134] on button "Link writer" at bounding box center [835, 133] width 75 height 19
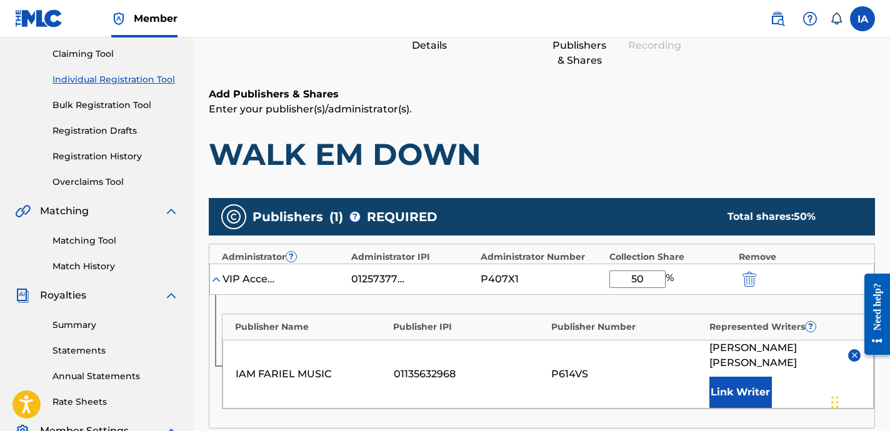
click at [638, 114] on p "Enter your publisher(s)/administrator(s)." at bounding box center [542, 109] width 666 height 15
click at [553, 136] on h1 "WALK EM DOWN" at bounding box center [542, 155] width 666 height 38
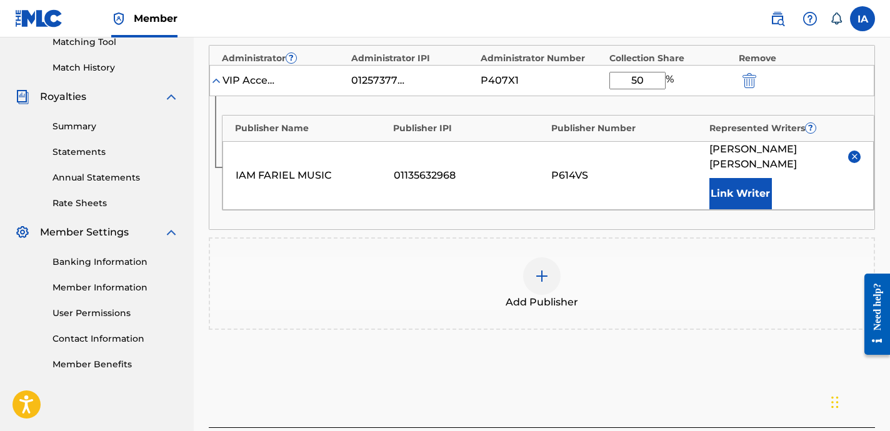
scroll to position [398, 0]
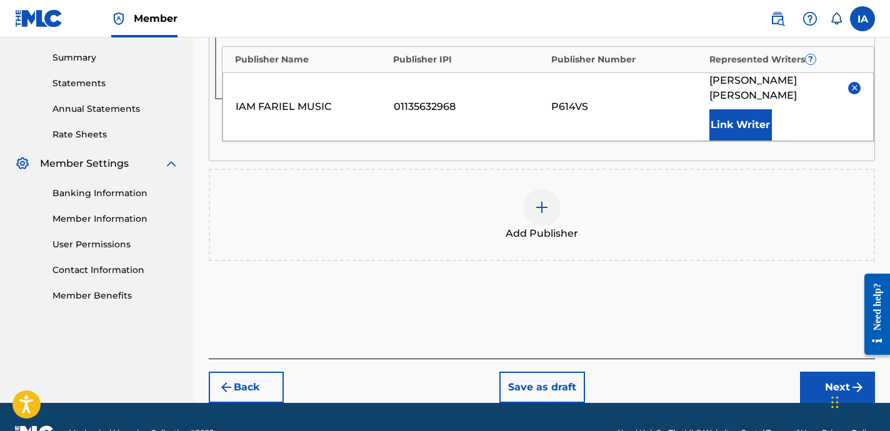
click at [563, 189] on div "Add Publisher" at bounding box center [542, 215] width 664 height 53
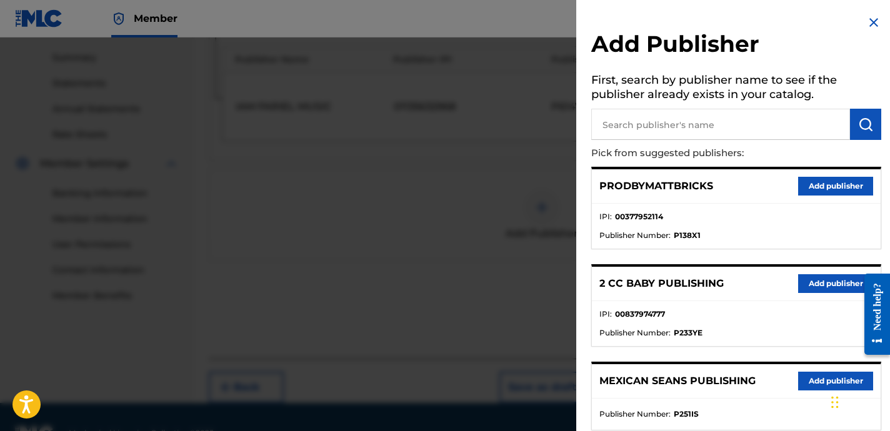
drag, startPoint x: 711, startPoint y: 117, endPoint x: 706, endPoint y: 128, distance: 12.3
click at [711, 118] on input "text" at bounding box center [720, 124] width 259 height 31
click at [713, 128] on input "OTR" at bounding box center [720, 124] width 259 height 31
click at [708, 121] on input "OTR" at bounding box center [720, 124] width 259 height 31
type input "OTR"
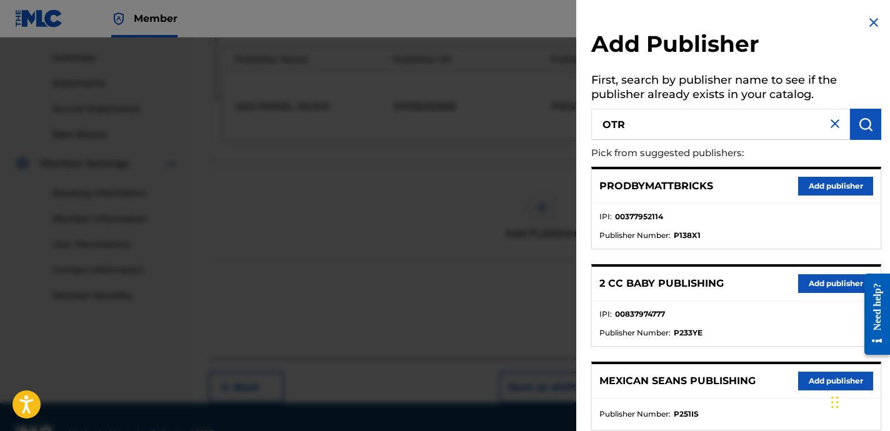
click at [861, 127] on img "submit" at bounding box center [865, 124] width 15 height 15
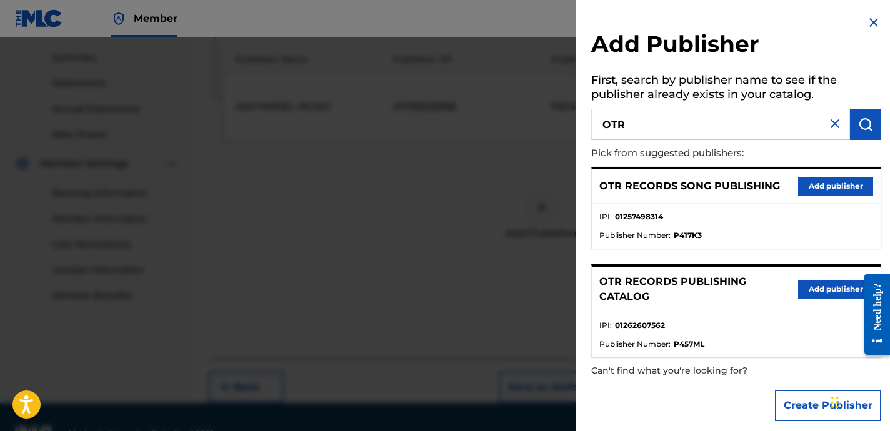
click at [817, 193] on button "Add publisher" at bounding box center [835, 186] width 75 height 19
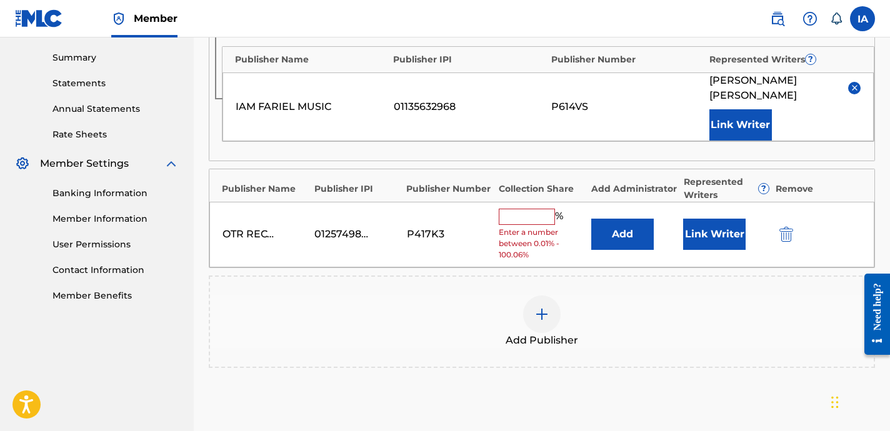
click at [526, 227] on span "Enter a number between 0.01% - 100.06%" at bounding box center [542, 244] width 86 height 34
click at [522, 212] on input "text" at bounding box center [527, 217] width 56 height 16
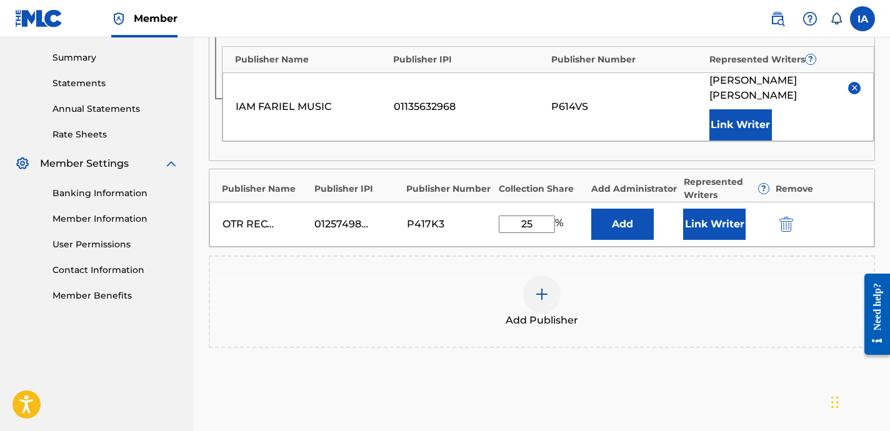
drag, startPoint x: 543, startPoint y: 229, endPoint x: 474, endPoint y: 204, distance: 73.2
click at [474, 204] on div "OTR RECORDS SONG PUBLISHING 01257498314 P417K3 25 % Add Link Writer" at bounding box center [541, 224] width 665 height 45
type input "25"
click at [637, 221] on button "Add" at bounding box center [622, 224] width 63 height 31
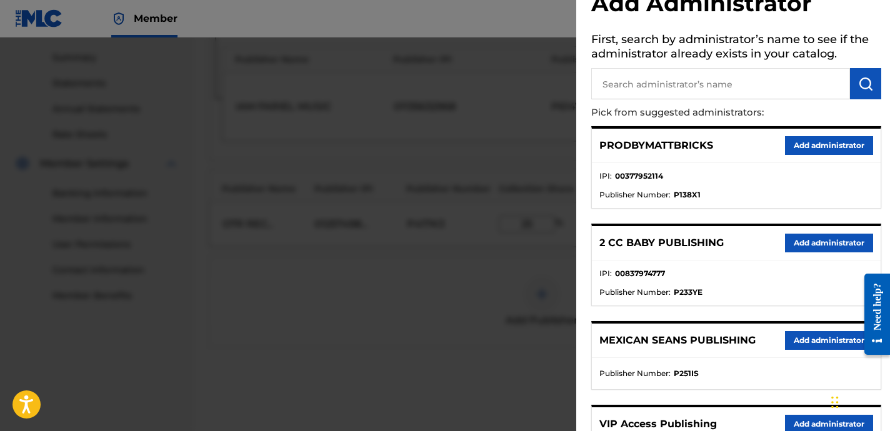
scroll to position [74, 0]
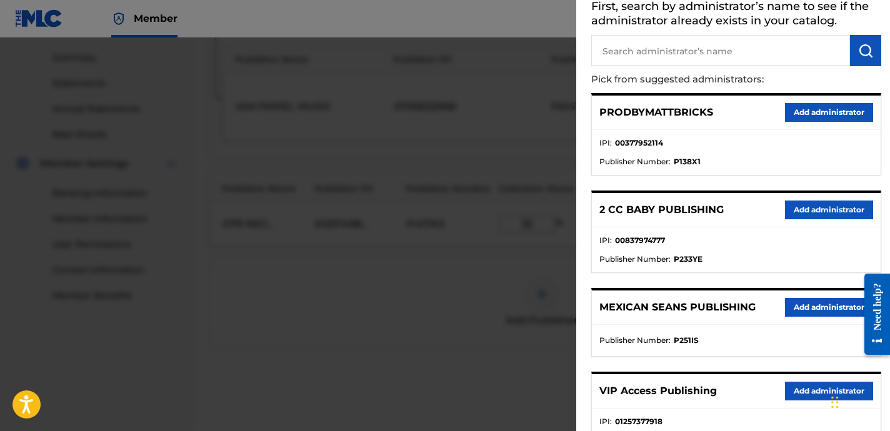
click at [805, 397] on button "Add administrator" at bounding box center [829, 391] width 88 height 19
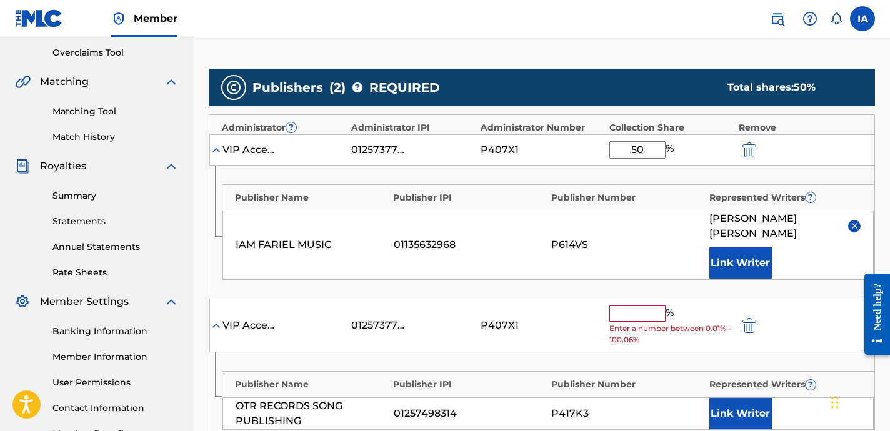
scroll to position [249, 0]
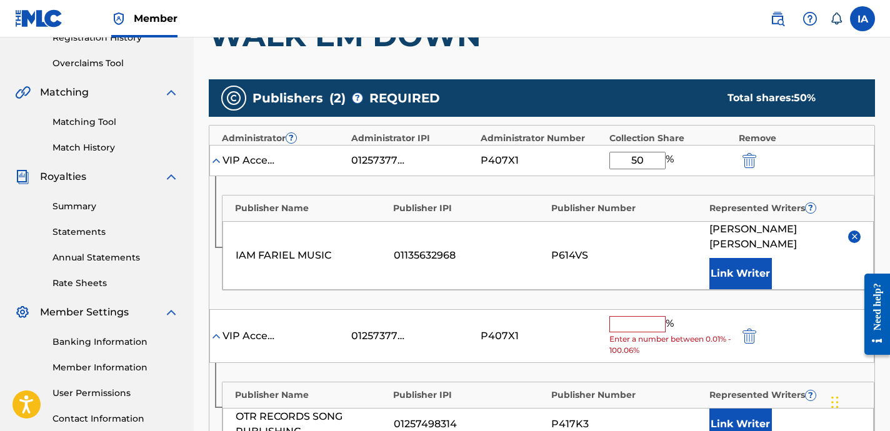
click at [643, 321] on input "text" at bounding box center [637, 324] width 56 height 16
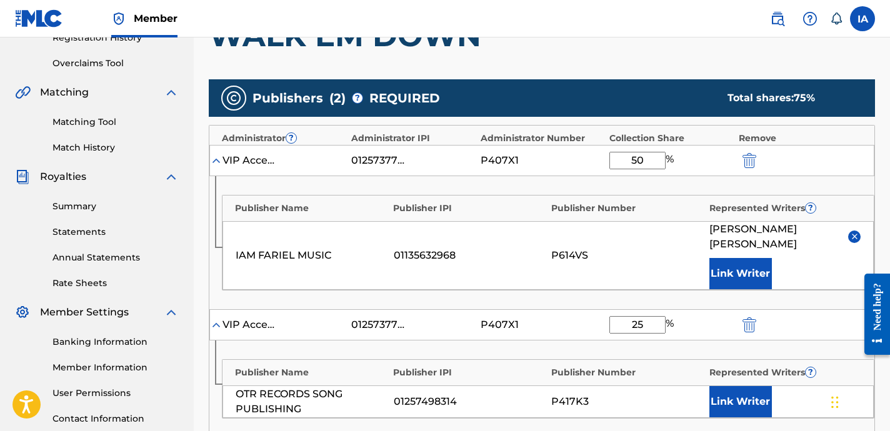
drag, startPoint x: 649, startPoint y: 328, endPoint x: 514, endPoint y: 281, distance: 142.5
click at [514, 281] on div "Administrator ? Administrator IPI Administrator Number Collection Share Remove …" at bounding box center [542, 281] width 666 height 313
type input "25"
drag, startPoint x: 646, startPoint y: 326, endPoint x: 549, endPoint y: 282, distance: 105.7
click at [562, 289] on div "Administrator ? Administrator IPI Administrator Number Collection Share Remove …" at bounding box center [542, 281] width 666 height 313
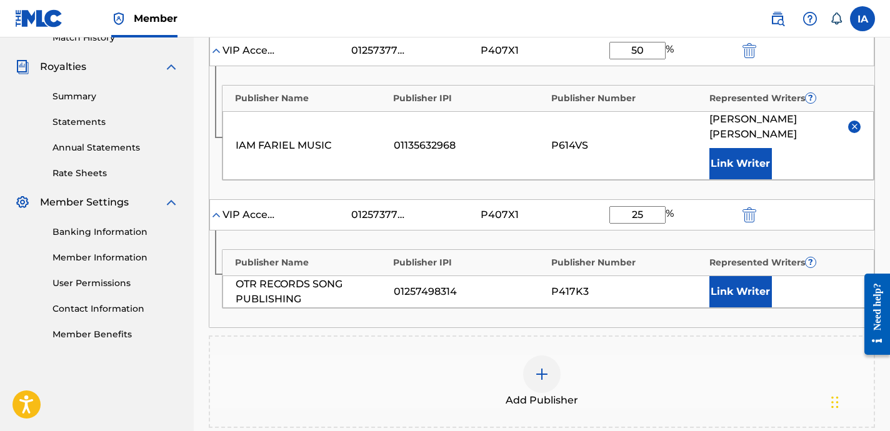
scroll to position [444, 0]
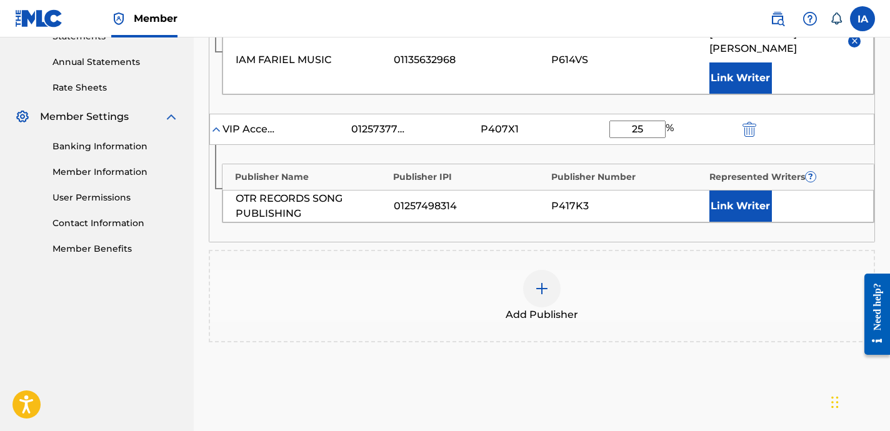
click at [753, 214] on button "Link Writer" at bounding box center [740, 206] width 63 height 31
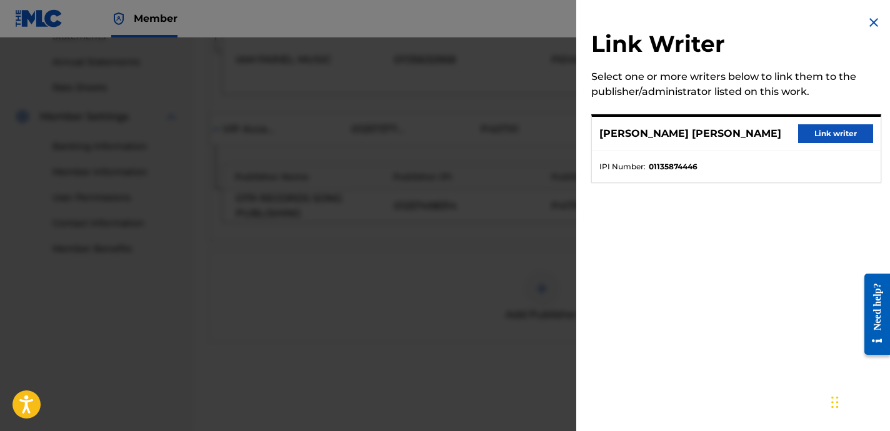
click at [688, 208] on div "Link Writer Select one or more writers below to link them to the publisher/admi…" at bounding box center [736, 106] width 320 height 213
click at [866, 21] on img at bounding box center [873, 22] width 15 height 15
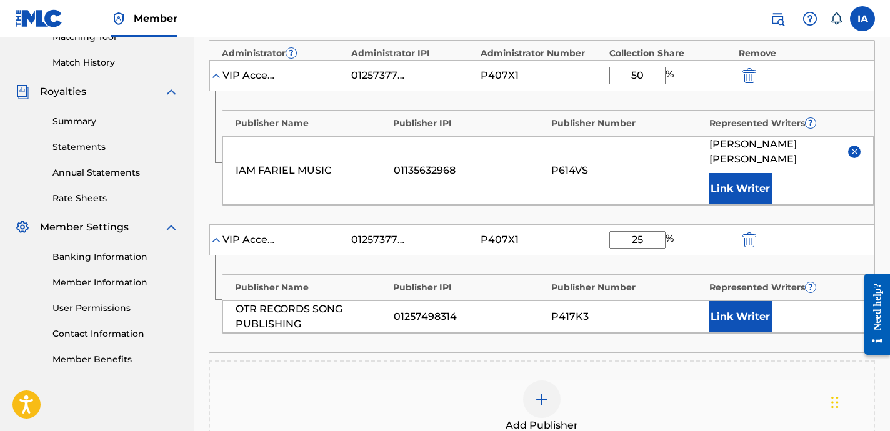
scroll to position [558, 0]
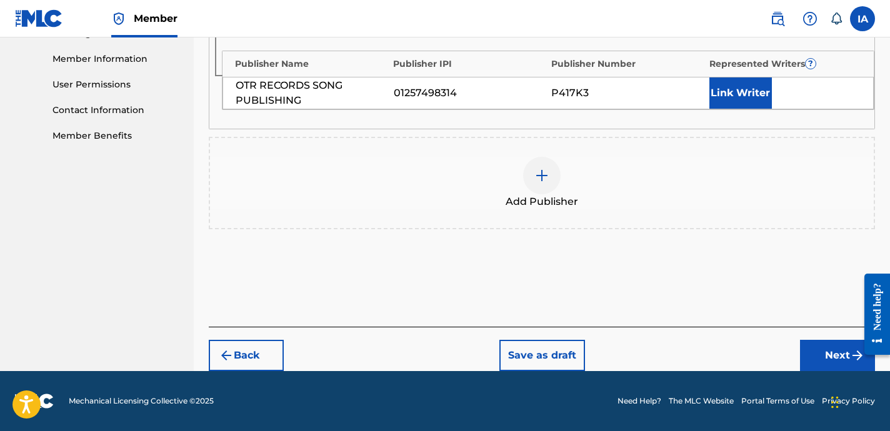
click at [264, 349] on button "Back" at bounding box center [246, 355] width 75 height 31
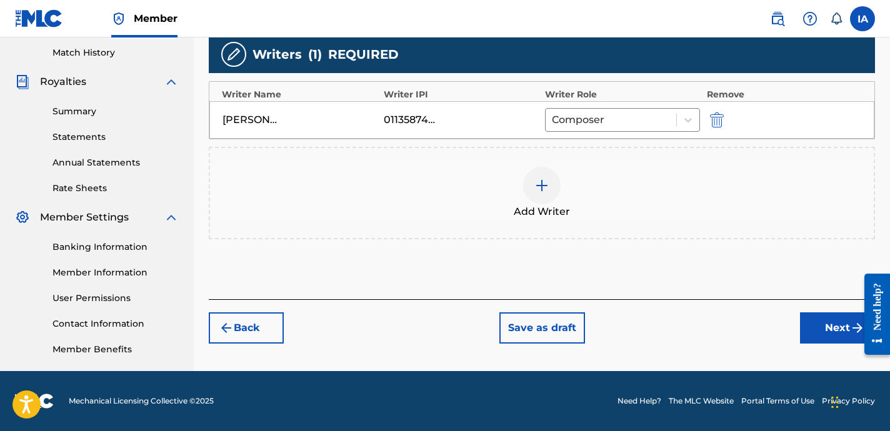
click at [492, 228] on div "Add Writer" at bounding box center [542, 193] width 666 height 93
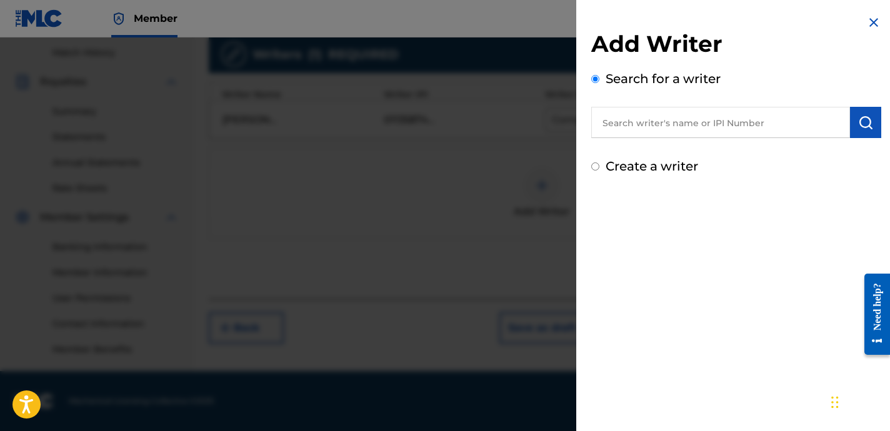
click at [719, 120] on input "text" at bounding box center [720, 122] width 259 height 31
paste input "[PERSON_NAME] [PERSON_NAME]"
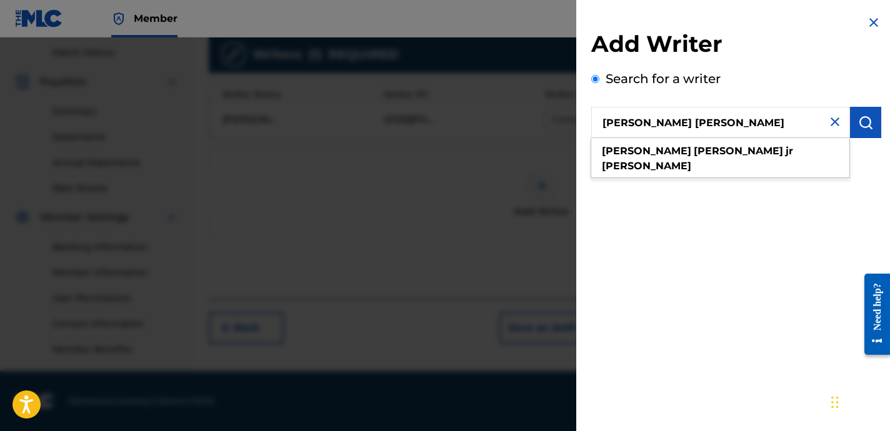
type input "[PERSON_NAME] [PERSON_NAME]"
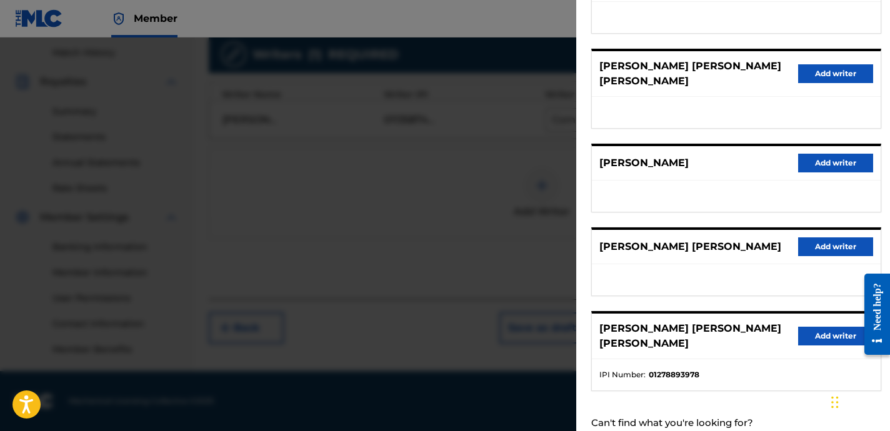
scroll to position [216, 0]
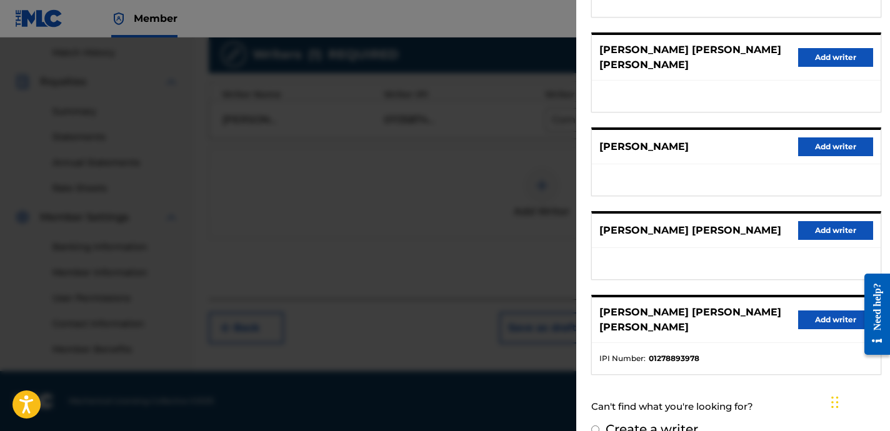
click at [816, 311] on button "Add writer" at bounding box center [835, 320] width 75 height 19
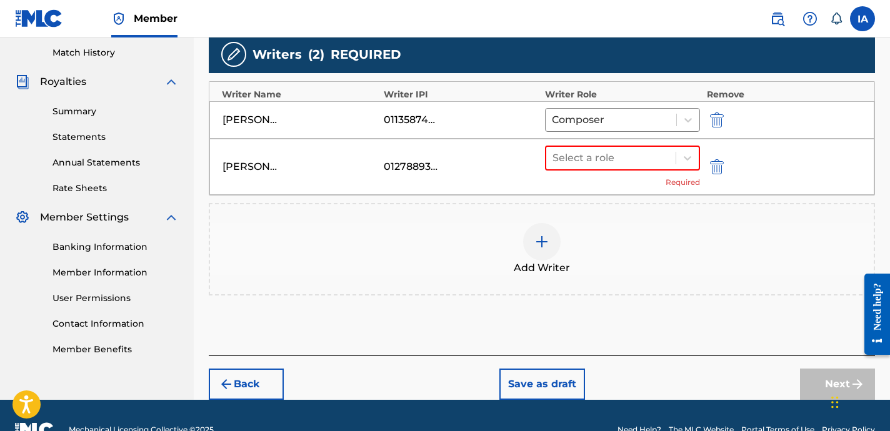
click at [753, 153] on div "[PERSON_NAME] [PERSON_NAME] [PERSON_NAME] 01278893978 Select a role Required" at bounding box center [541, 167] width 665 height 56
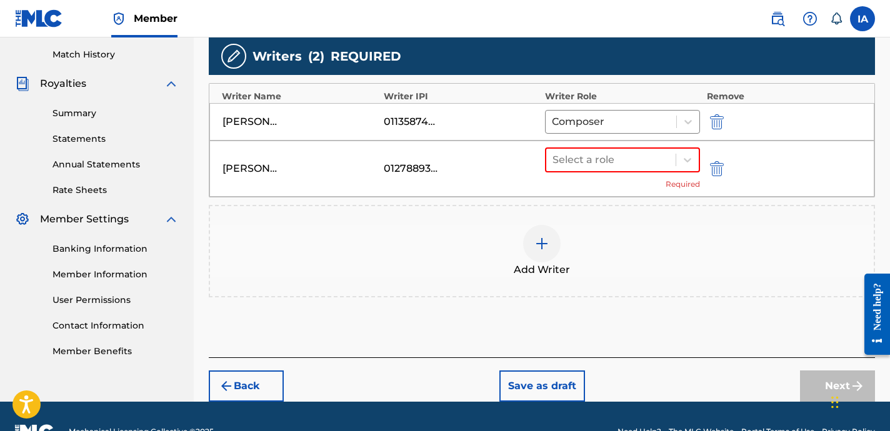
scroll to position [341, 0]
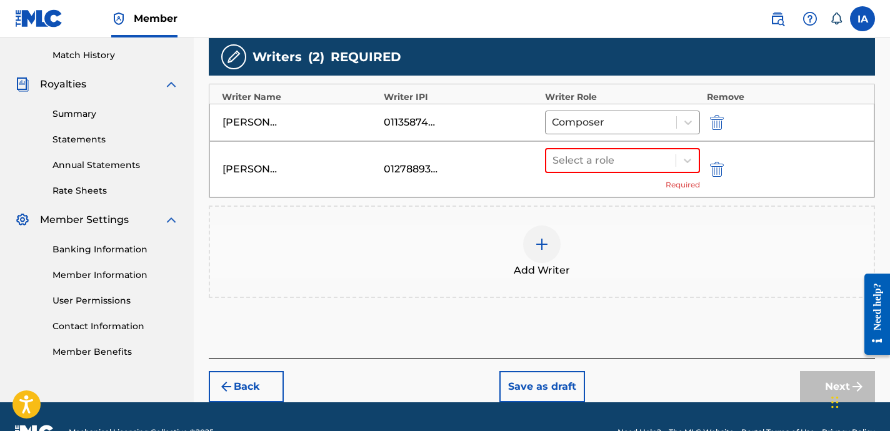
click at [686, 239] on div "Add Writer" at bounding box center [542, 252] width 664 height 53
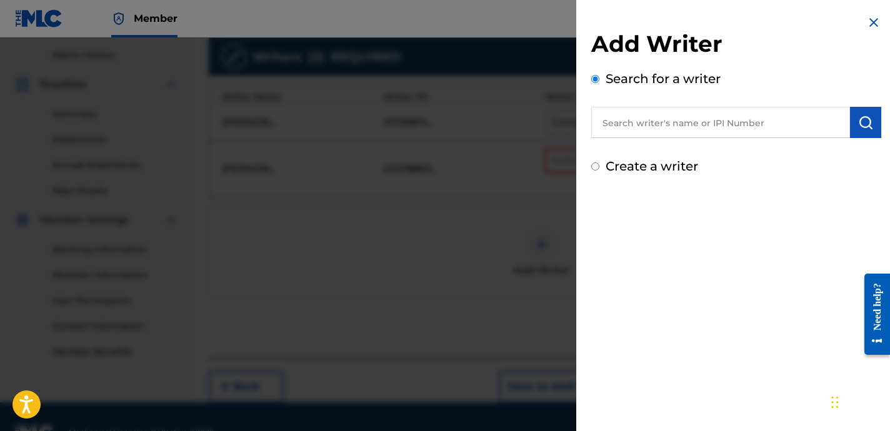
click at [734, 159] on div "Create a writer" at bounding box center [736, 166] width 290 height 19
click at [694, 125] on input "text" at bounding box center [720, 122] width 259 height 31
paste input "[PERSON_NAME]"
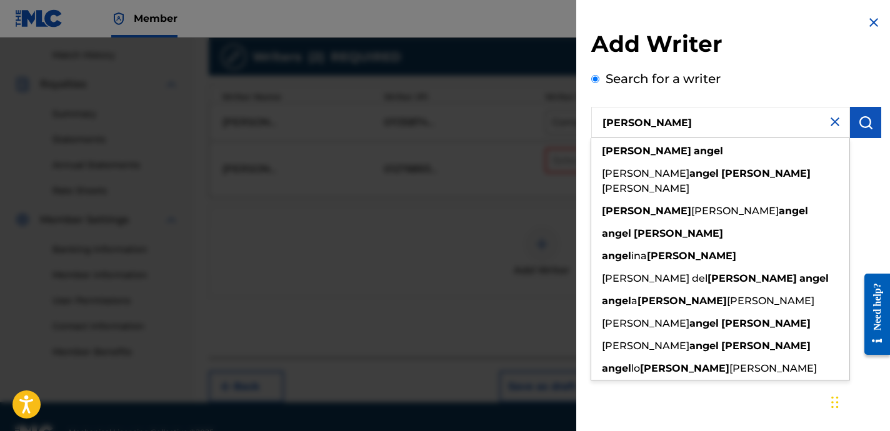
type input "[PERSON_NAME]"
click at [869, 116] on button "submit" at bounding box center [865, 122] width 31 height 31
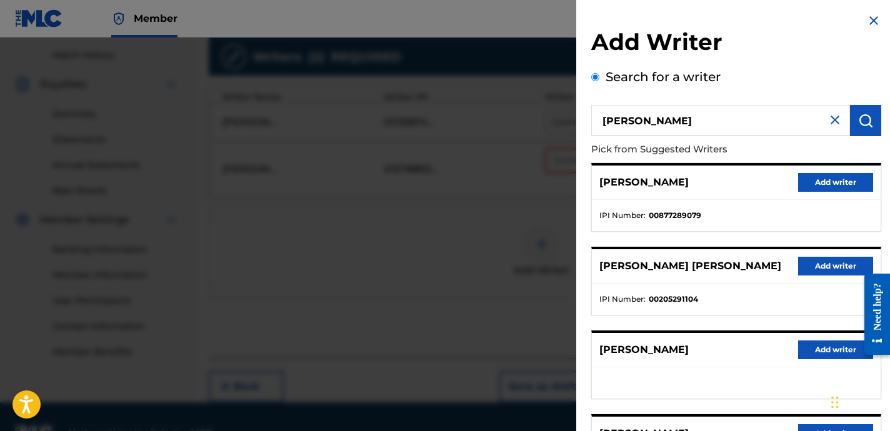
scroll to position [0, 0]
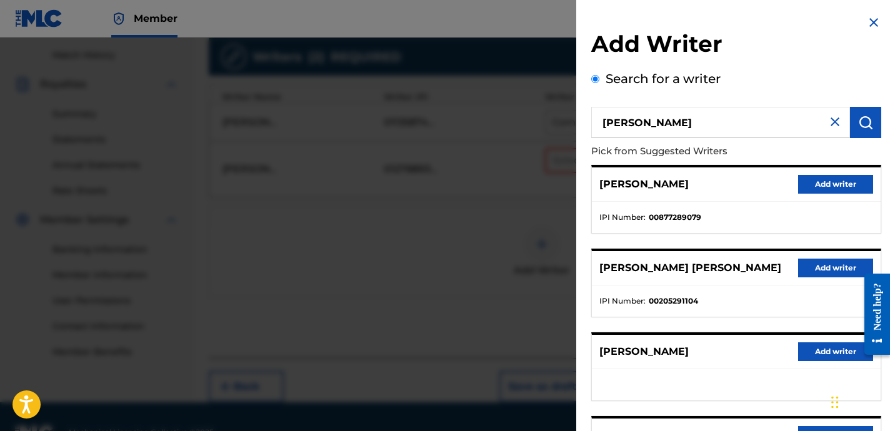
click at [788, 198] on div "[PERSON_NAME] Add writer" at bounding box center [736, 185] width 289 height 34
click at [819, 187] on button "Add writer" at bounding box center [835, 184] width 75 height 19
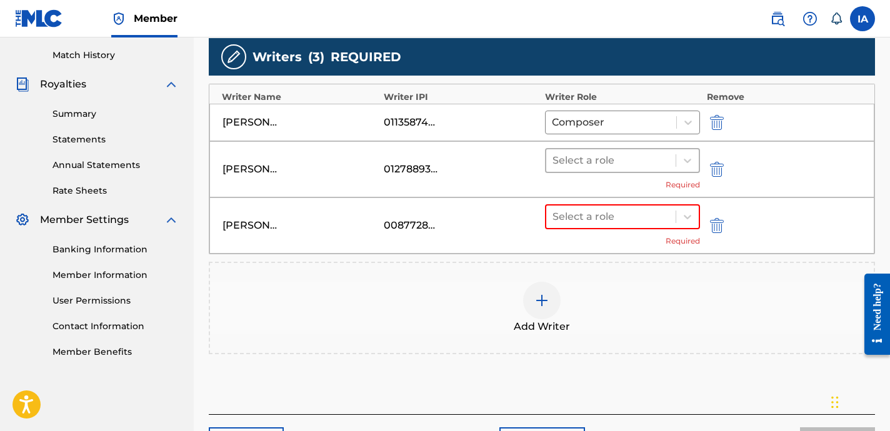
click at [607, 171] on div "Select a role" at bounding box center [610, 160] width 129 height 23
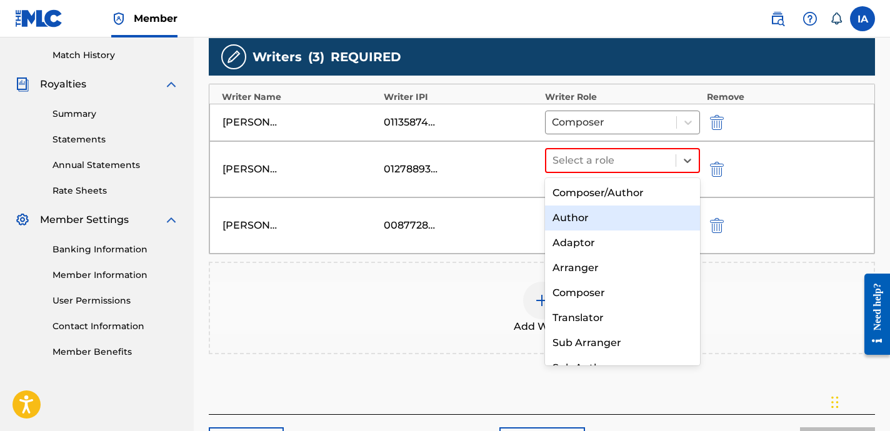
click at [638, 221] on div "Author" at bounding box center [622, 218] width 155 height 25
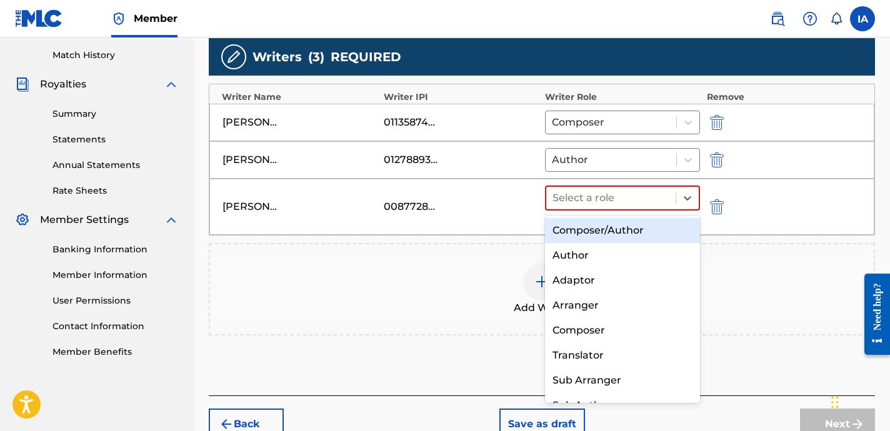
click at [628, 209] on div "Select a role" at bounding box center [622, 198] width 155 height 25
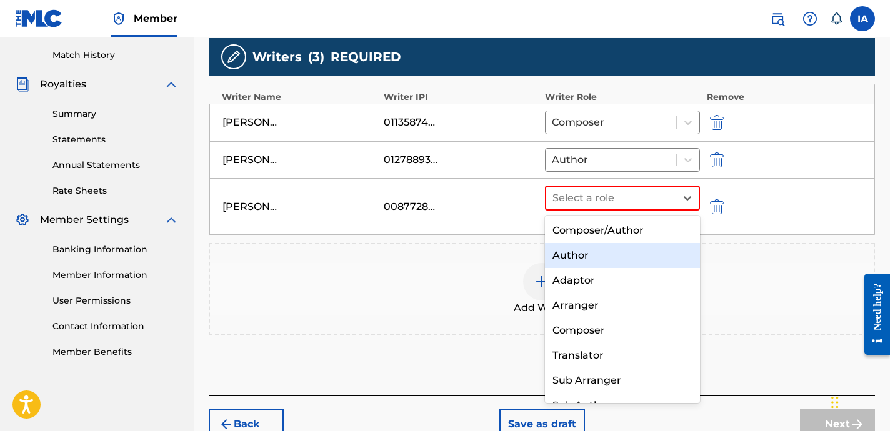
click at [648, 254] on div "Author" at bounding box center [622, 255] width 155 height 25
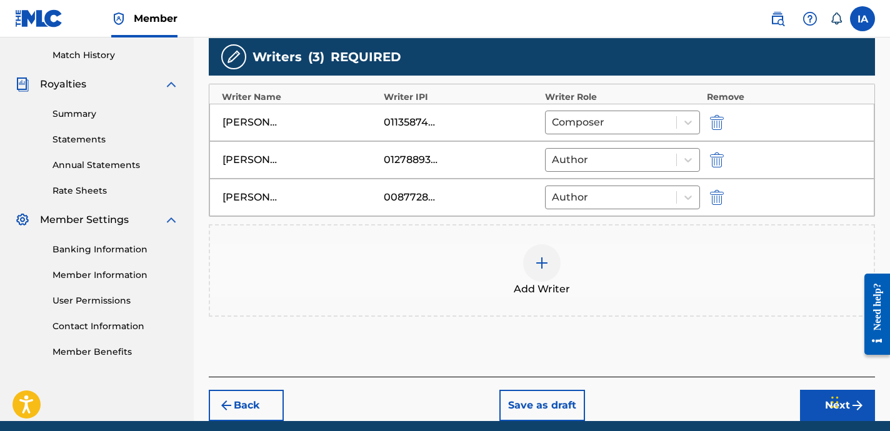
click at [816, 401] on button "Next" at bounding box center [837, 405] width 75 height 31
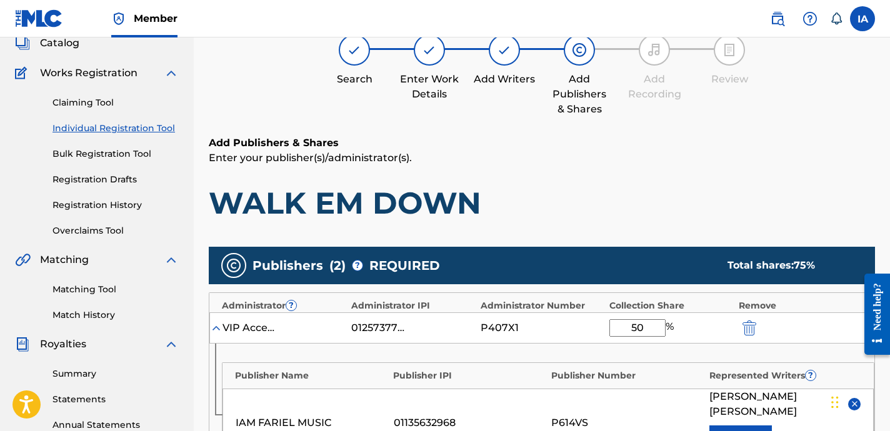
scroll to position [294, 0]
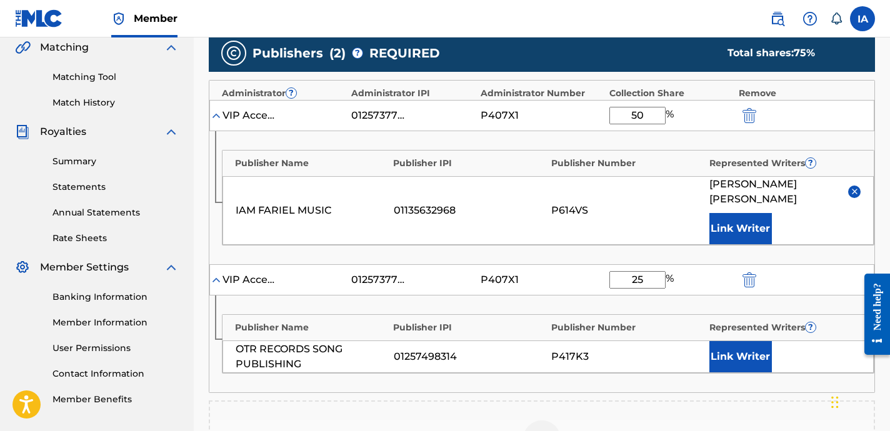
click at [743, 356] on button "Link Writer" at bounding box center [740, 356] width 63 height 31
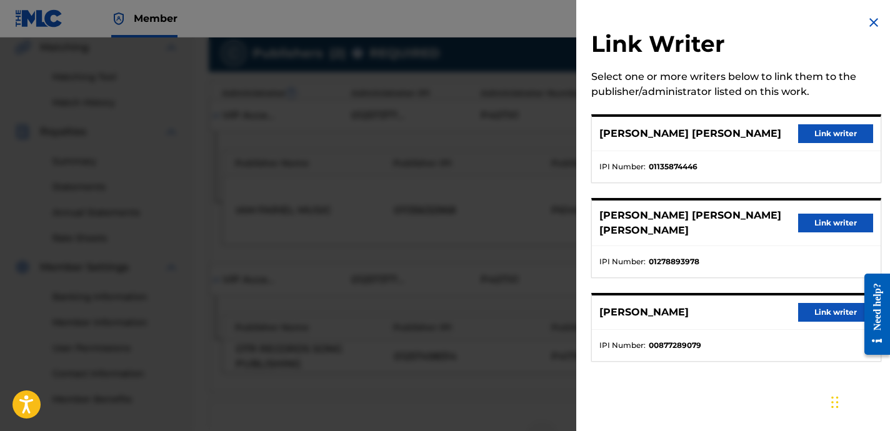
click at [876, 19] on img at bounding box center [873, 22] width 15 height 15
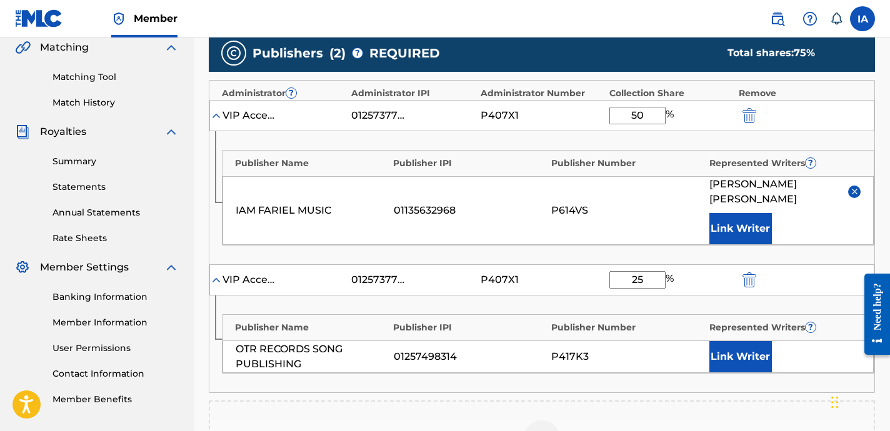
click at [731, 366] on button "Link Writer" at bounding box center [740, 356] width 63 height 31
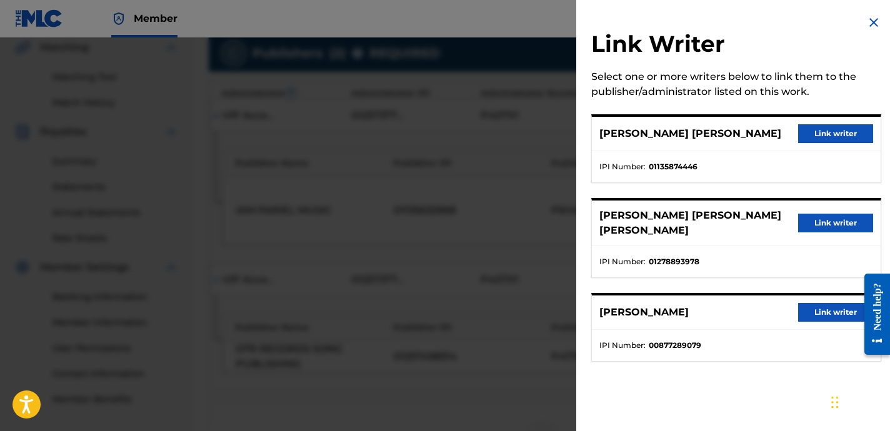
click at [835, 218] on button "Link writer" at bounding box center [835, 223] width 75 height 19
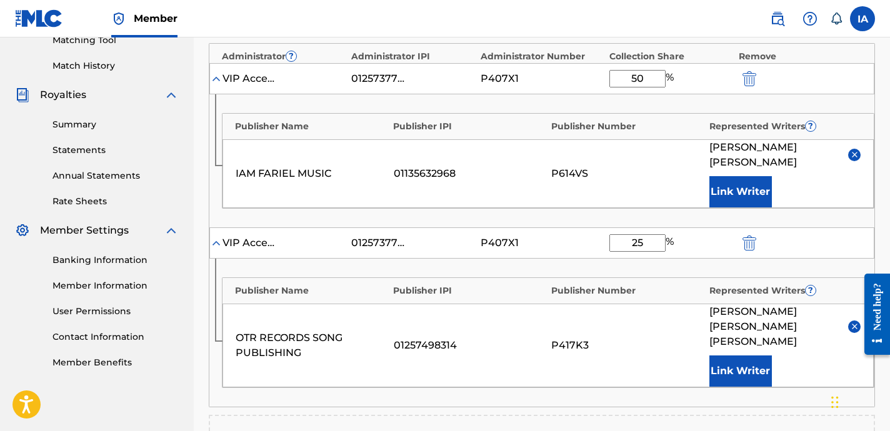
scroll to position [579, 0]
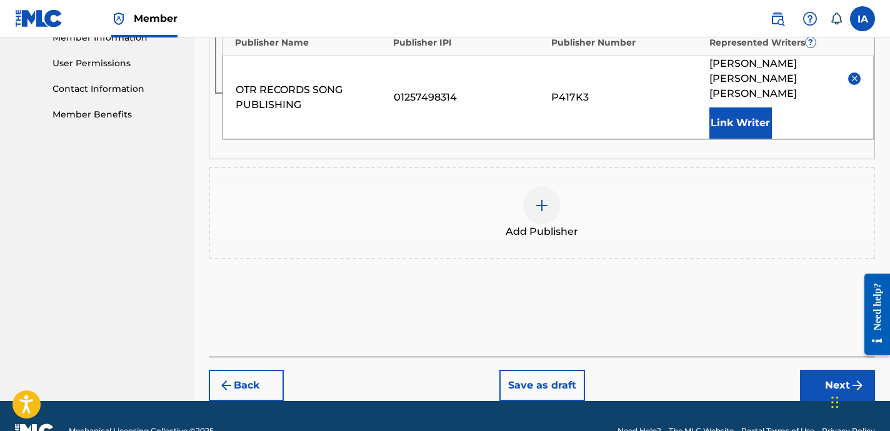
click at [589, 189] on div "Add Publisher" at bounding box center [542, 213] width 664 height 53
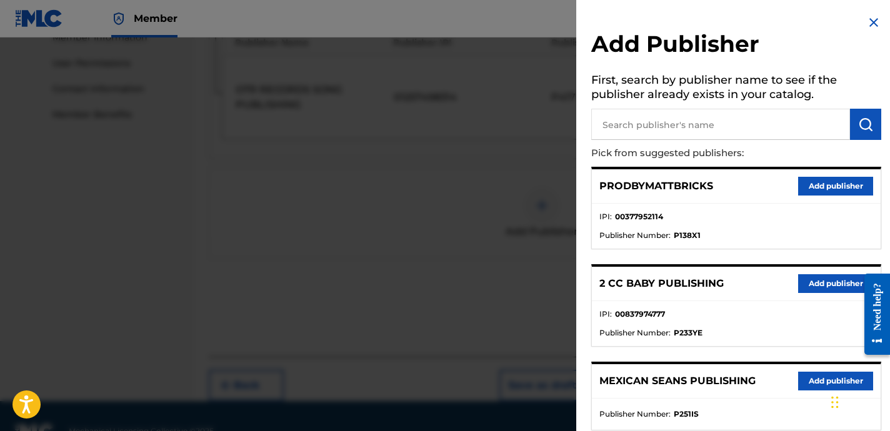
click at [710, 131] on input "text" at bounding box center [720, 124] width 259 height 31
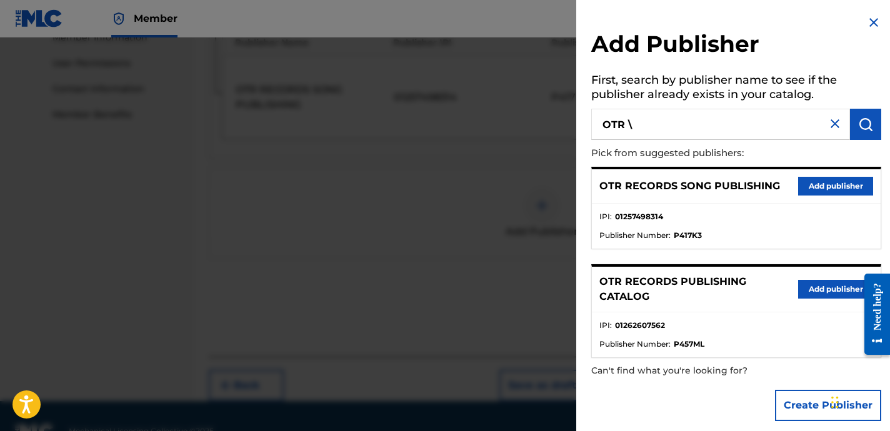
type input "OTR"
click at [806, 294] on button "Add publisher" at bounding box center [835, 289] width 75 height 19
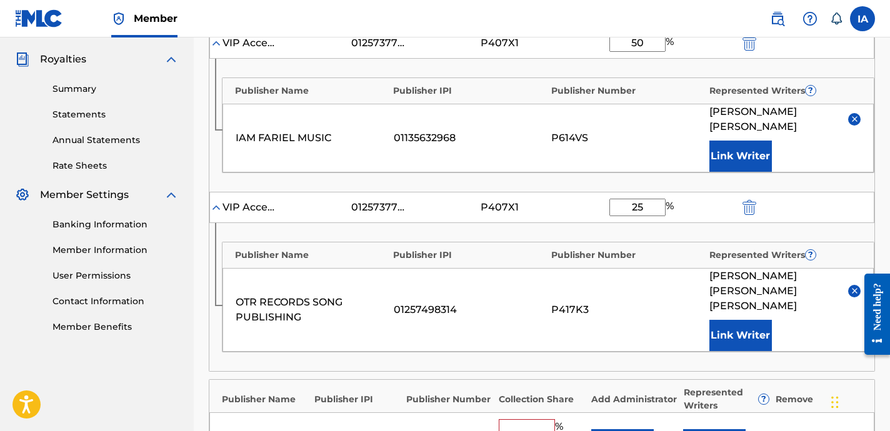
scroll to position [519, 0]
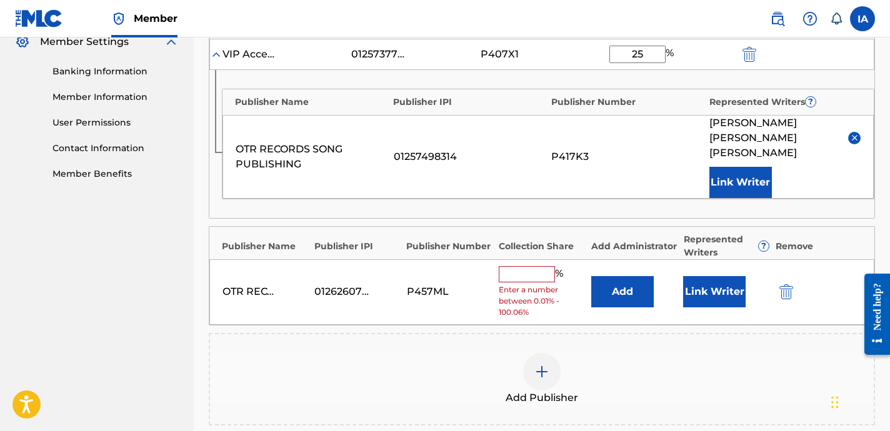
drag, startPoint x: 649, startPoint y: 58, endPoint x: 553, endPoint y: 19, distance: 104.0
click at [553, 19] on div "Member IA [GEOGRAPHIC_DATA] [PERSON_NAME] [EMAIL_ADDRESS][DOMAIN_NAME] Notifica…" at bounding box center [445, 54] width 890 height 1147
click at [538, 266] on input "text" at bounding box center [527, 274] width 56 height 16
paste input "25"
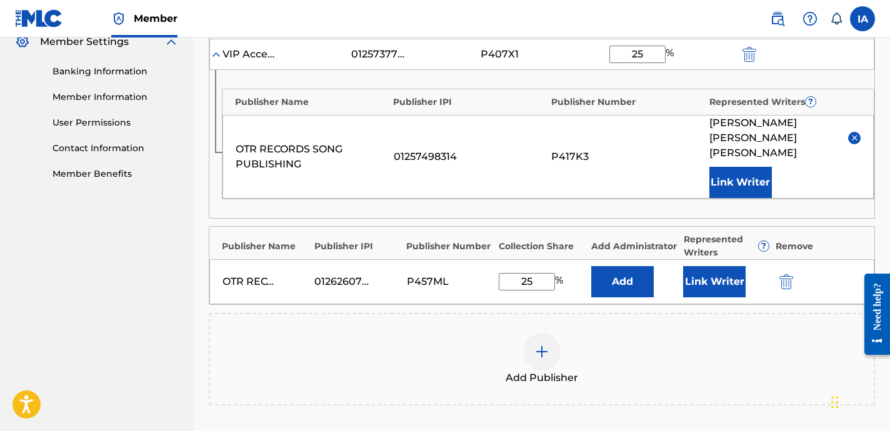
type input "25"
click at [621, 266] on button "Add" at bounding box center [622, 281] width 63 height 31
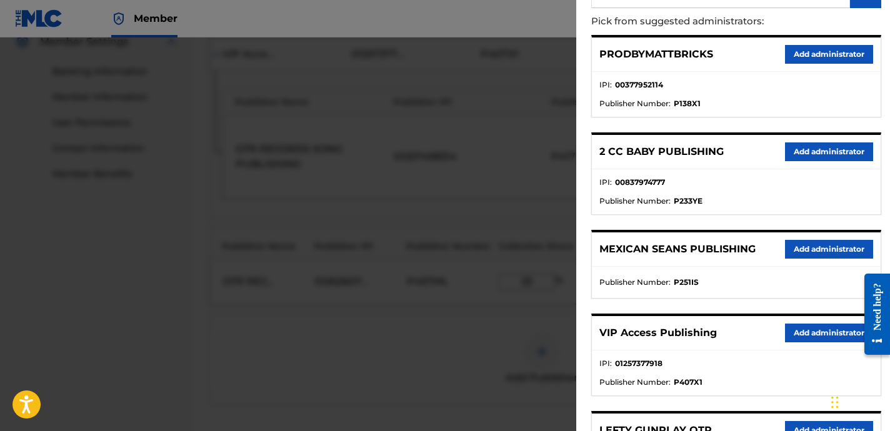
scroll to position [138, 0]
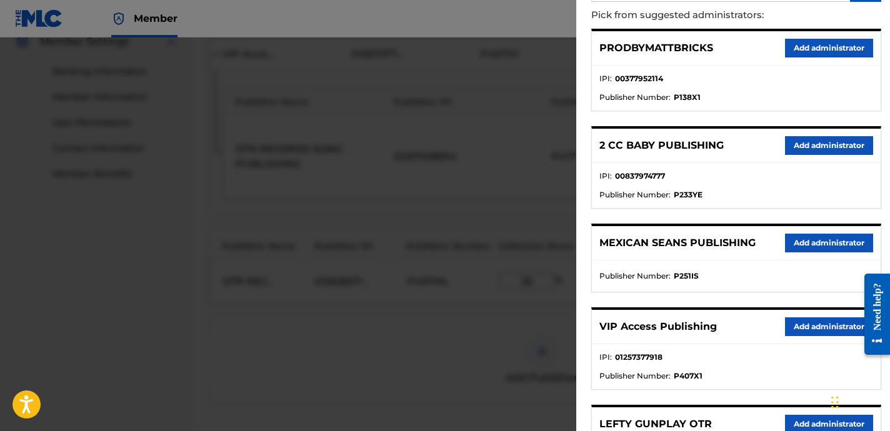
click at [797, 332] on button "Add administrator" at bounding box center [829, 327] width 88 height 19
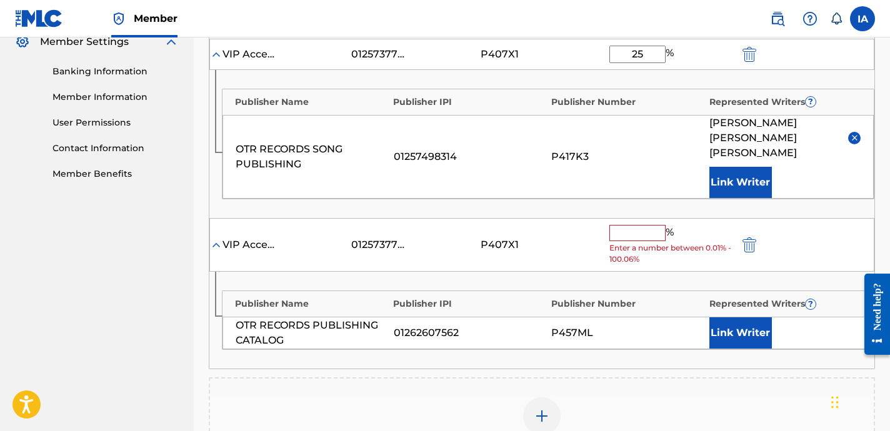
click at [625, 225] on input "text" at bounding box center [637, 233] width 56 height 16
paste input "25"
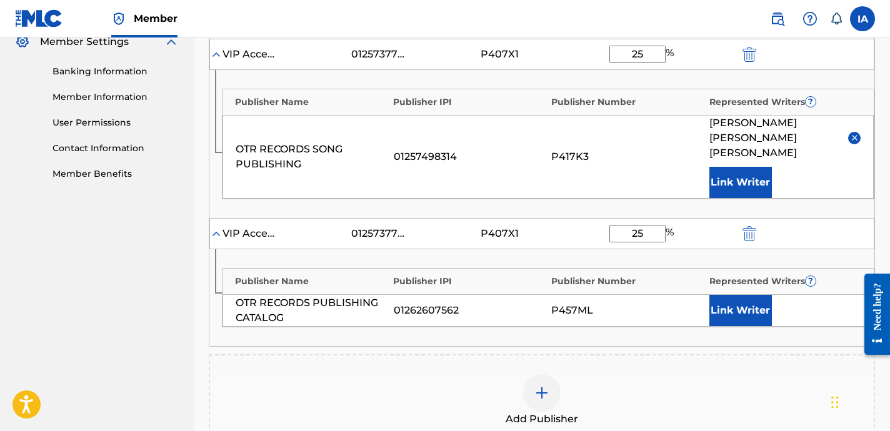
type input "25"
click at [753, 295] on button "Link Writer" at bounding box center [740, 310] width 63 height 31
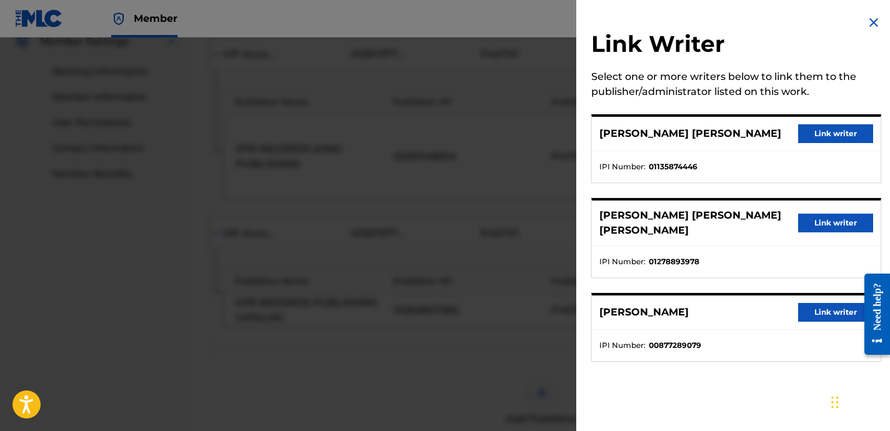
click at [808, 303] on button "Link writer" at bounding box center [835, 312] width 75 height 19
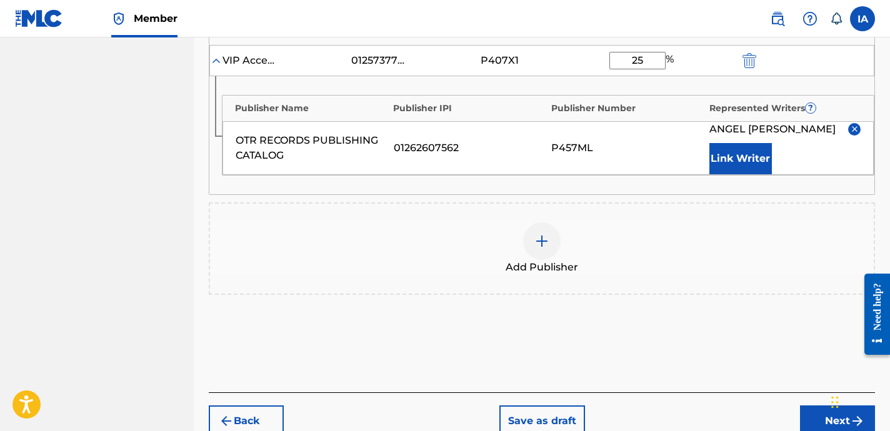
scroll to position [728, 0]
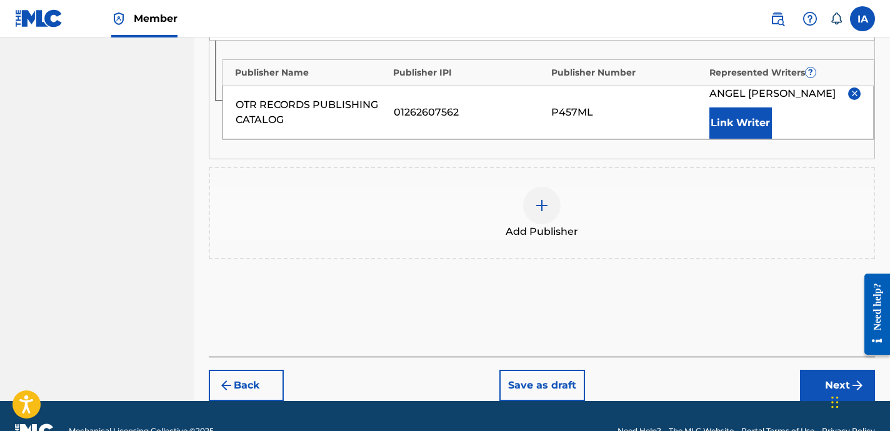
click at [836, 370] on button "Next" at bounding box center [837, 385] width 75 height 31
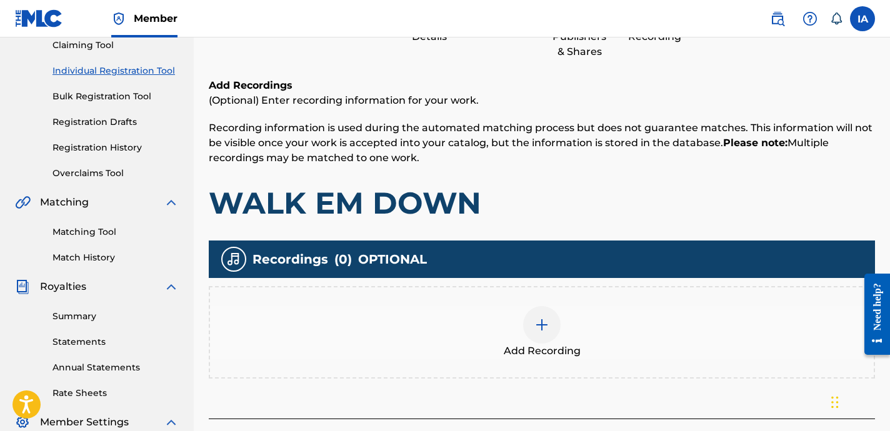
scroll to position [56, 0]
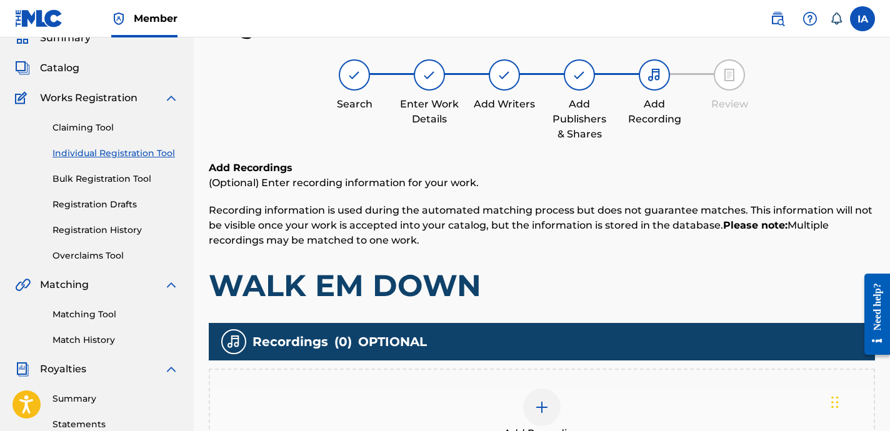
click at [568, 398] on div "Add Recording" at bounding box center [542, 415] width 664 height 53
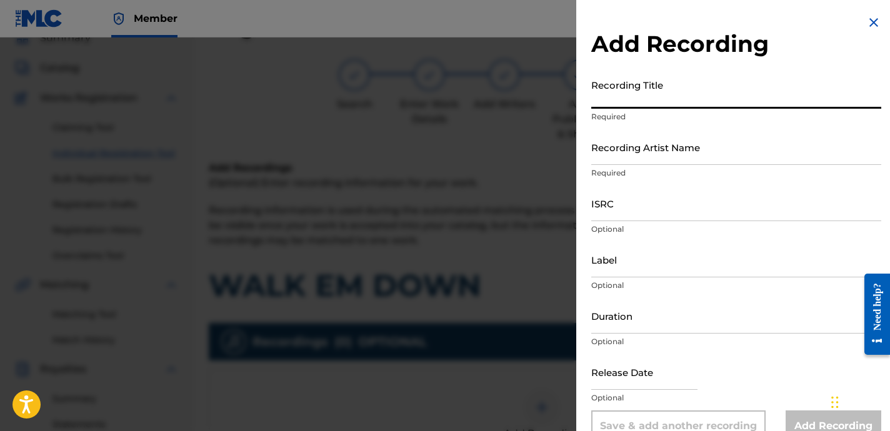
click at [676, 81] on input "Recording Title" at bounding box center [736, 91] width 290 height 36
paste input "WALK EM DOWN"
type input "WALK EM DOWN"
click at [699, 139] on input "Recording Artist Name" at bounding box center [736, 147] width 290 height 36
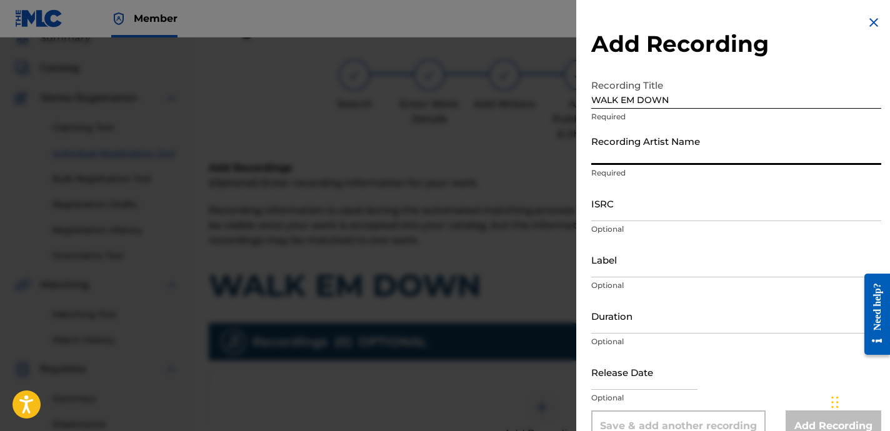
click at [667, 156] on input "Recording Artist Name" at bounding box center [736, 147] width 290 height 36
paste input "RYTMZ"
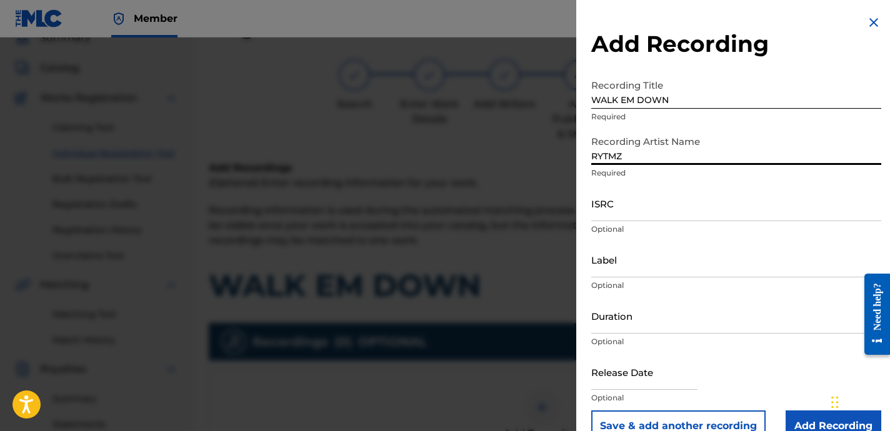
type input "RYTMZ"
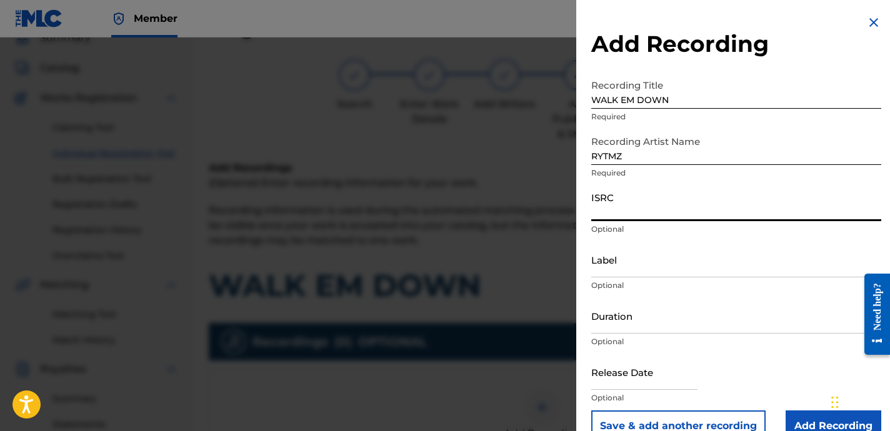
click at [633, 206] on input "ISRC" at bounding box center [736, 204] width 290 height 36
click at [621, 196] on input "ISRC" at bounding box center [736, 204] width 290 height 36
click at [673, 202] on input "ISRC" at bounding box center [736, 204] width 290 height 36
click at [664, 198] on input "ISRC" at bounding box center [736, 204] width 290 height 36
paste input "USLD91768279"
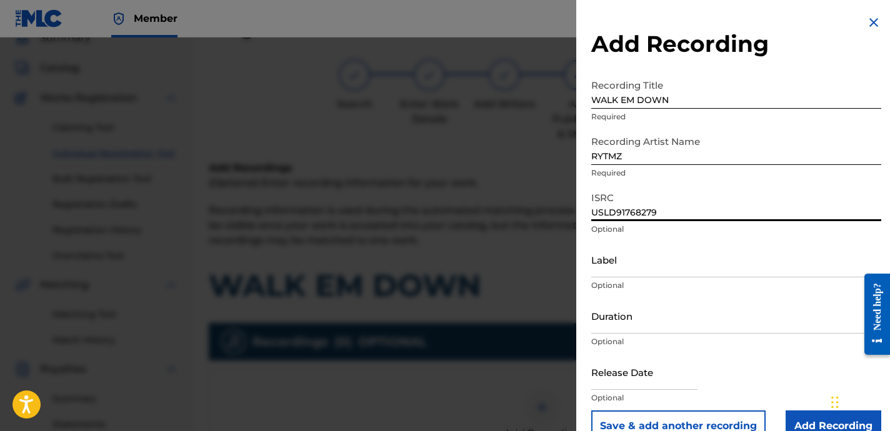
type input "USLD91768279"
click at [644, 261] on input "Label" at bounding box center [736, 260] width 290 height 36
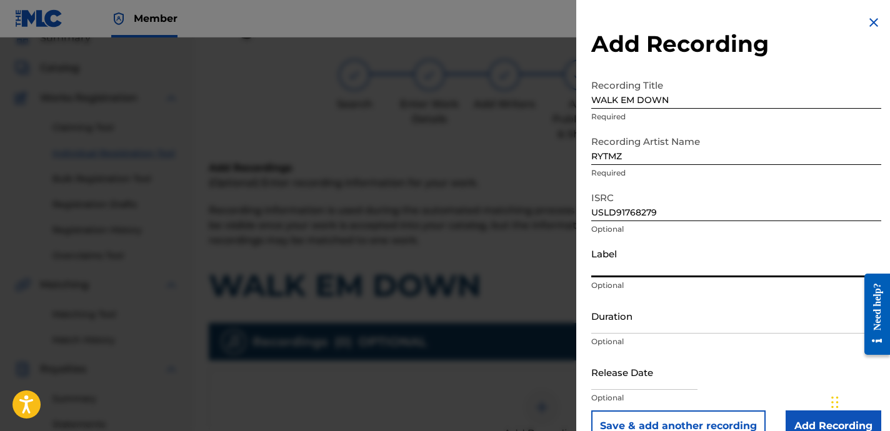
paste input "OTR RECORDS"
type input "OTR RECORDS"
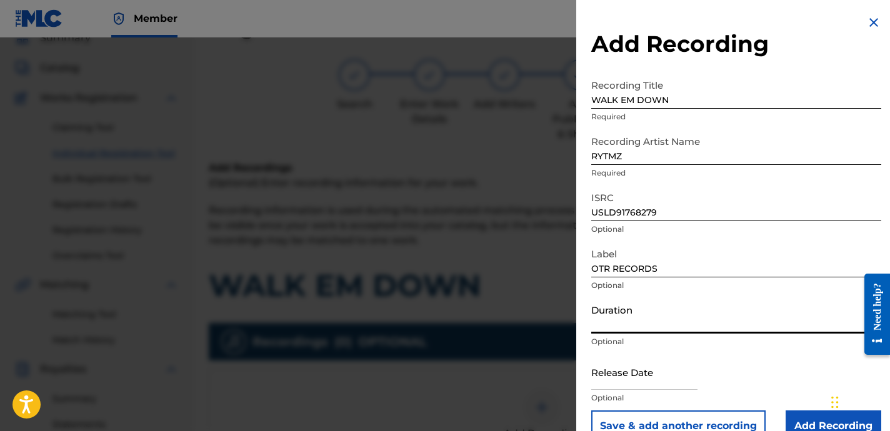
click at [626, 300] on input "Duration" at bounding box center [736, 316] width 290 height 36
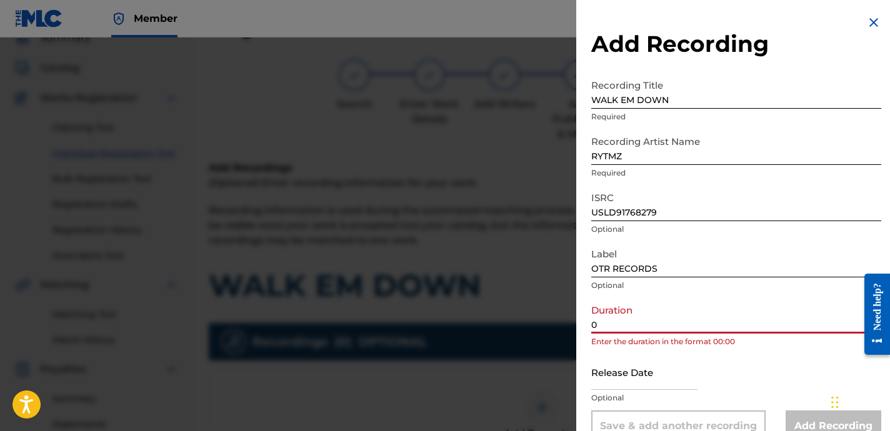
paste input "2:17"
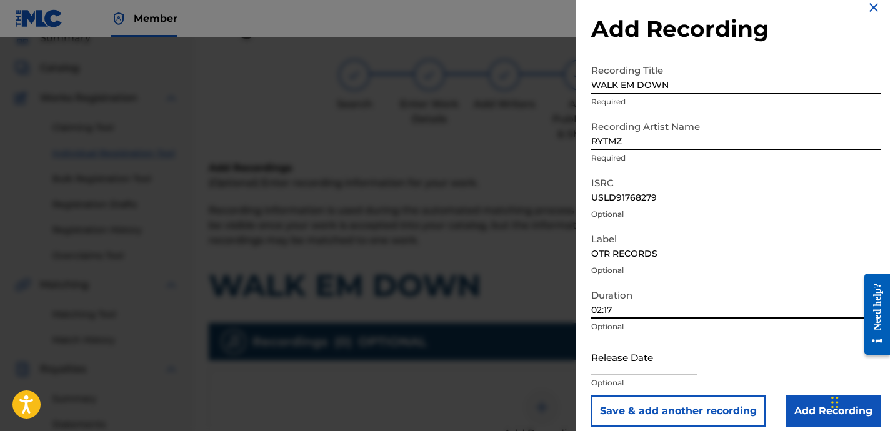
scroll to position [26, 0]
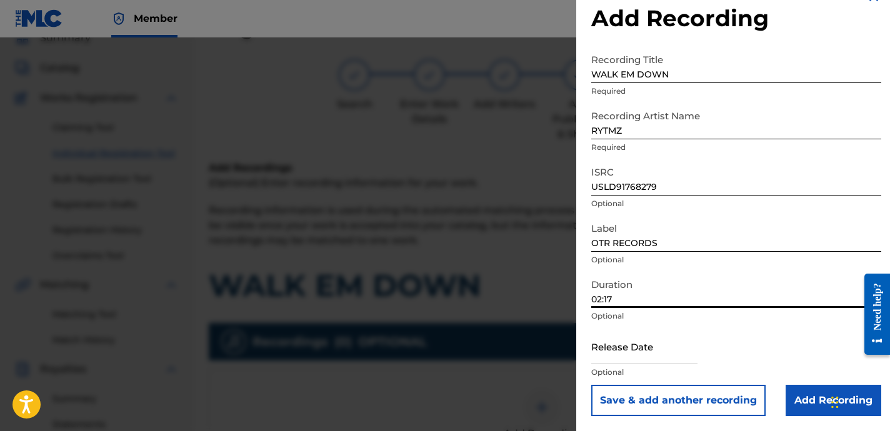
type input "02:17"
click at [786, 393] on input "Add Recording" at bounding box center [834, 400] width 96 height 31
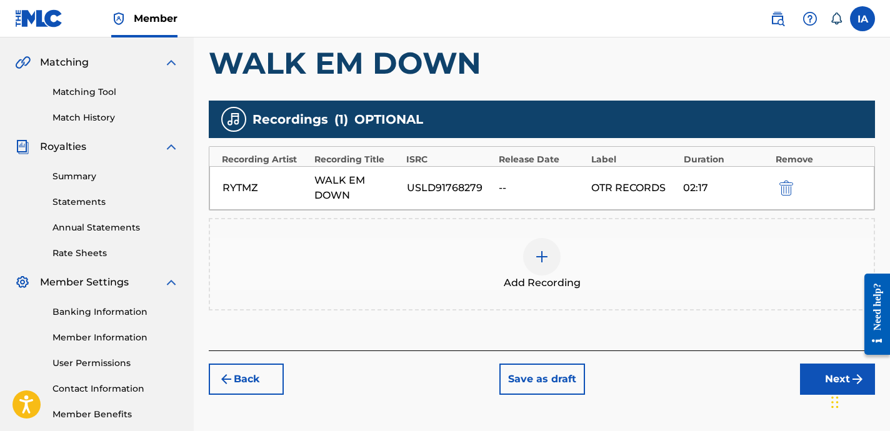
scroll to position [326, 0]
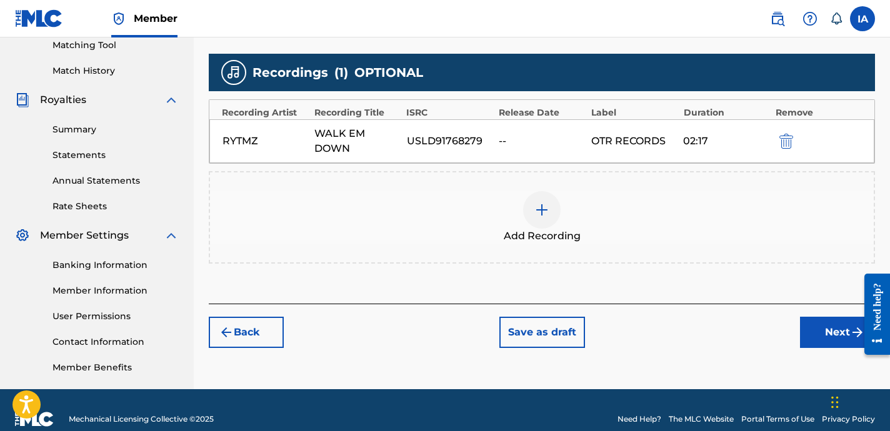
click at [823, 336] on button "Next" at bounding box center [837, 332] width 75 height 31
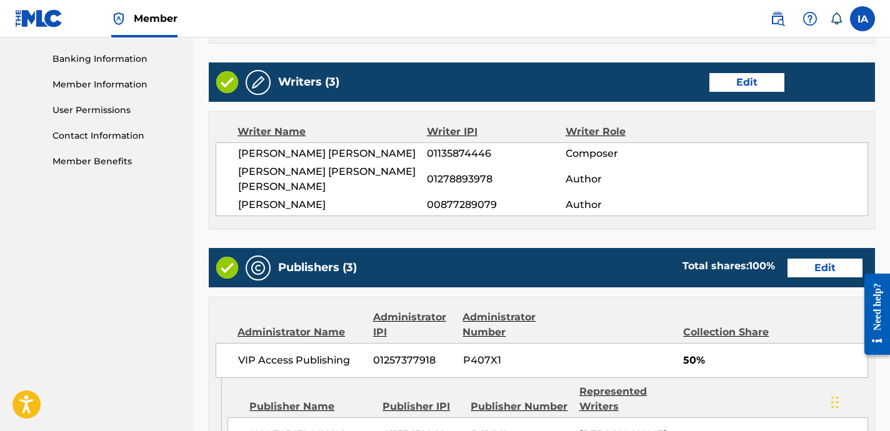
scroll to position [706, 0]
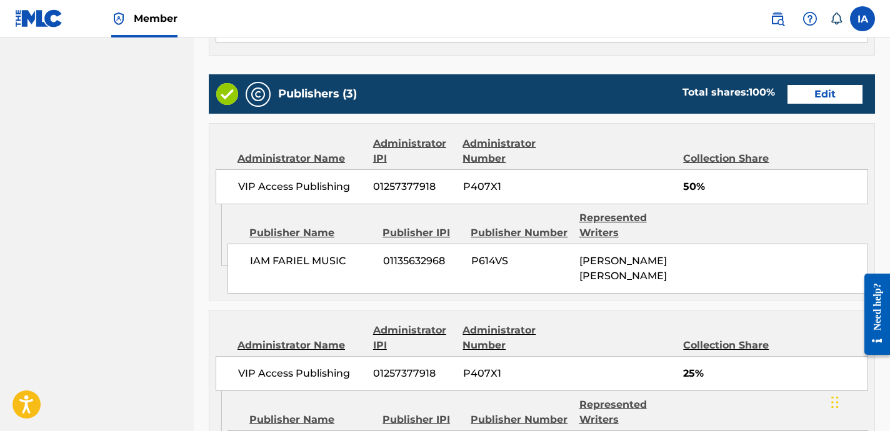
click at [621, 153] on div "Administrator Name Administrator IPI Administrator Number Collection Share VIP …" at bounding box center [541, 164] width 665 height 81
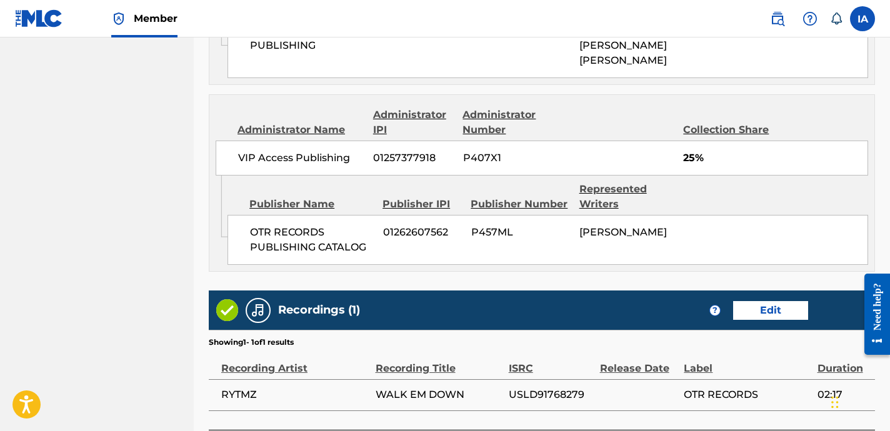
scroll to position [1191, 0]
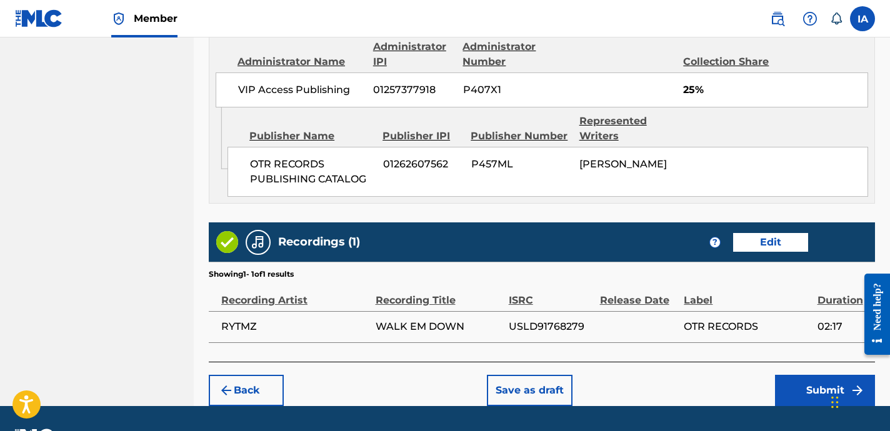
click at [806, 375] on button "Submit" at bounding box center [825, 390] width 100 height 31
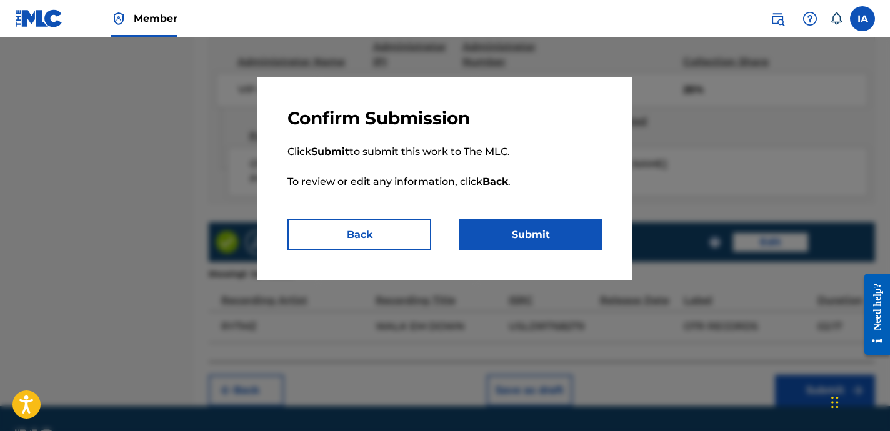
click at [536, 236] on button "Submit" at bounding box center [531, 234] width 144 height 31
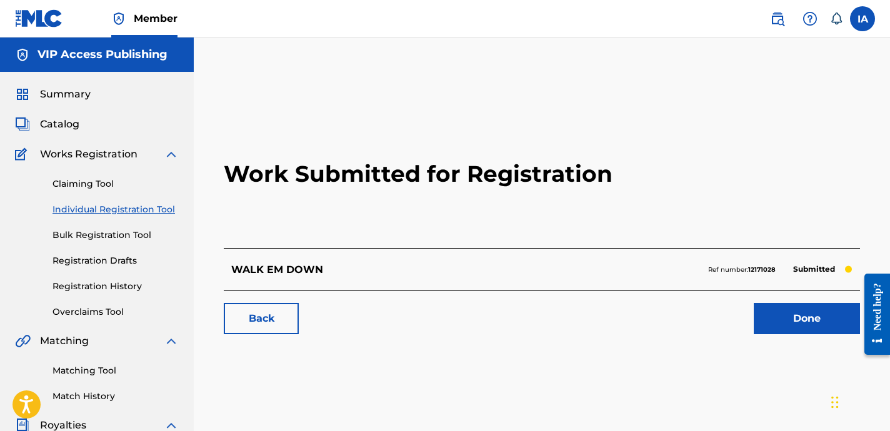
click at [124, 291] on link "Registration History" at bounding box center [116, 286] width 126 height 13
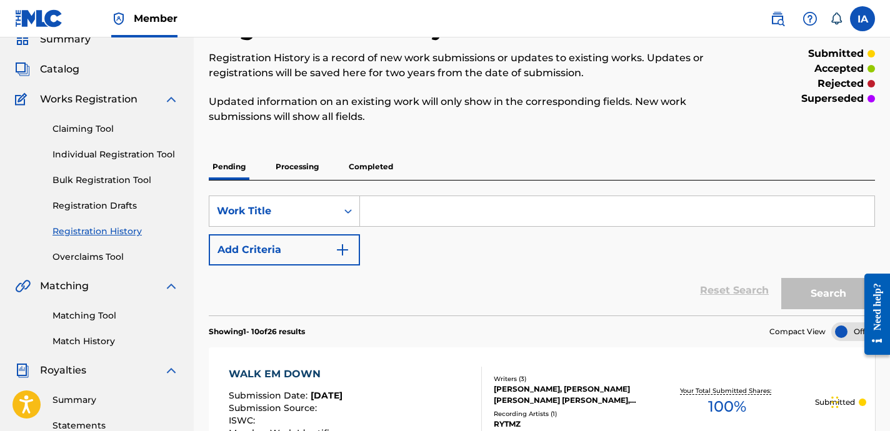
scroll to position [74, 0]
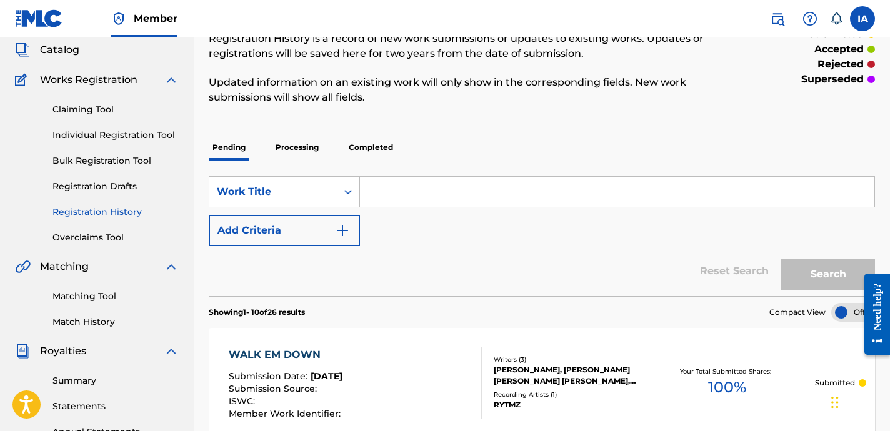
click at [526, 253] on div "Reset Search Search" at bounding box center [542, 271] width 666 height 50
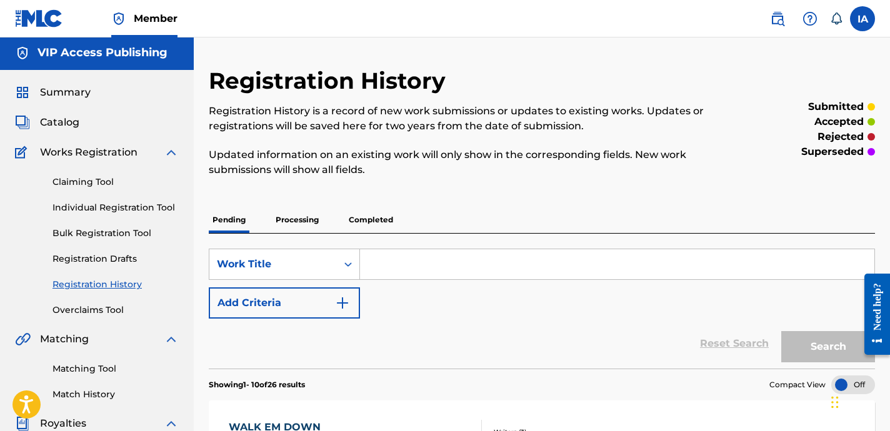
scroll to position [0, 0]
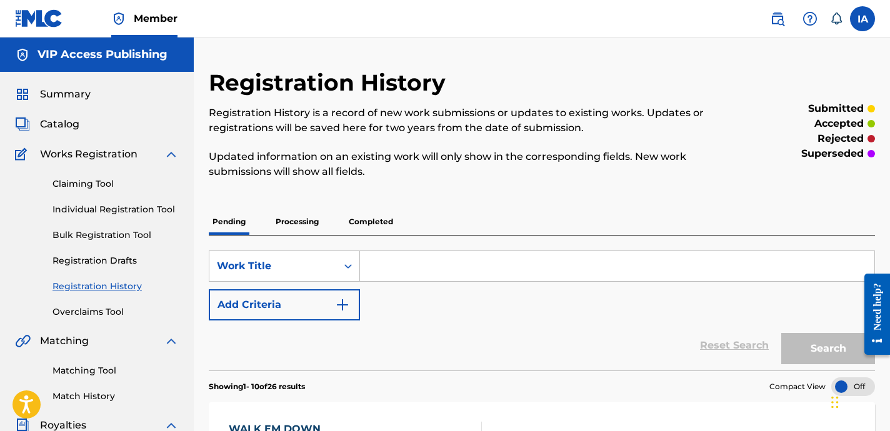
click at [69, 123] on span "Catalog" at bounding box center [59, 124] width 39 height 15
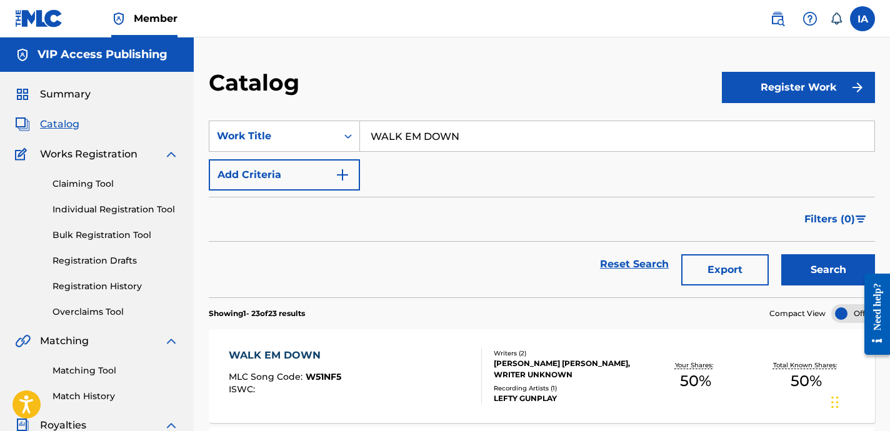
drag, startPoint x: 604, startPoint y: 145, endPoint x: 391, endPoint y: 84, distance: 221.8
paste input "UBER"
type input "UBER"
click at [809, 272] on button "Search" at bounding box center [828, 269] width 94 height 31
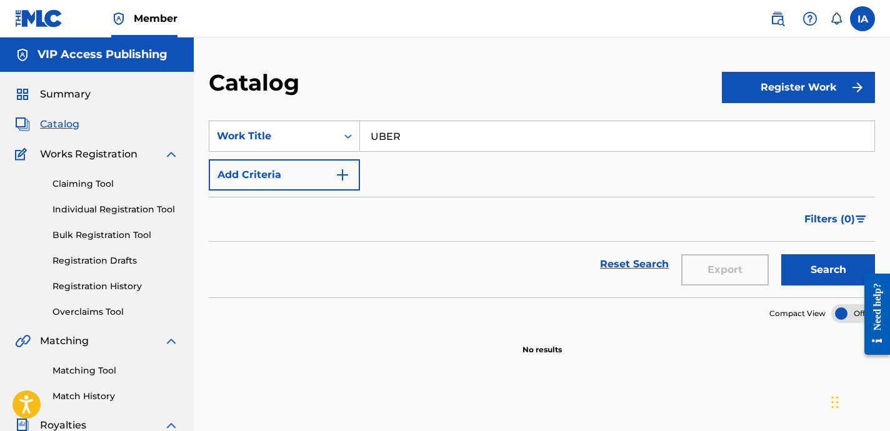
click at [156, 209] on link "Individual Registration Tool" at bounding box center [116, 209] width 126 height 13
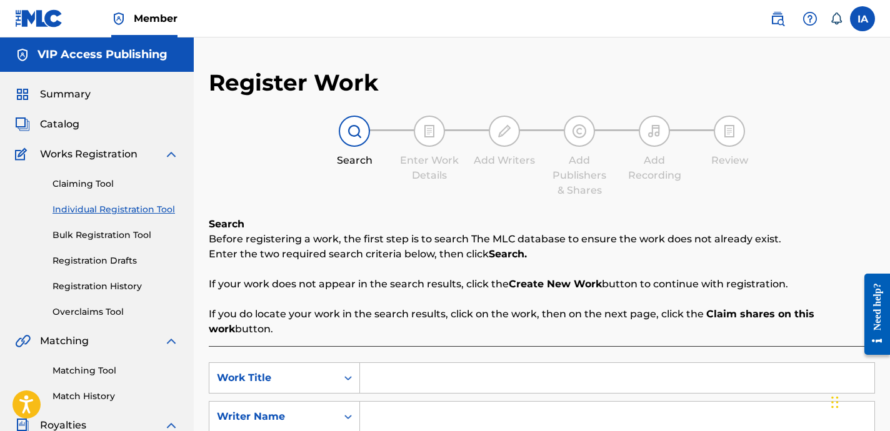
click at [337, 179] on div "Search Enter Work Details Add Writers Add Publishers & Shares Add Recording Rev…" at bounding box center [542, 157] width 666 height 83
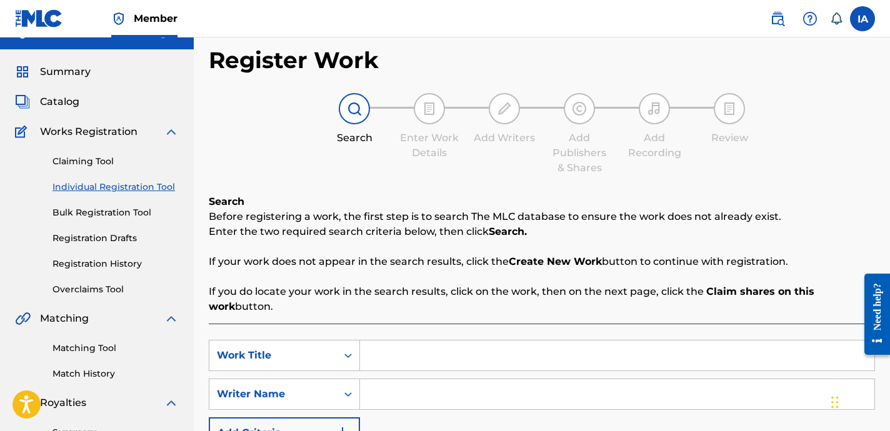
scroll to position [44, 0]
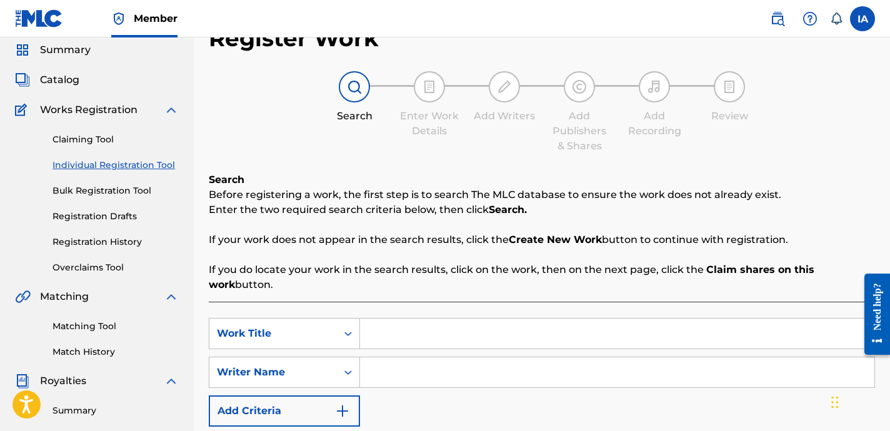
click at [653, 320] on input "Search Form" at bounding box center [617, 334] width 514 height 30
paste input "UBER"
type input "UBER"
click at [639, 373] on input "Search Form" at bounding box center [617, 373] width 514 height 30
click at [558, 371] on input "Search Form" at bounding box center [617, 373] width 514 height 30
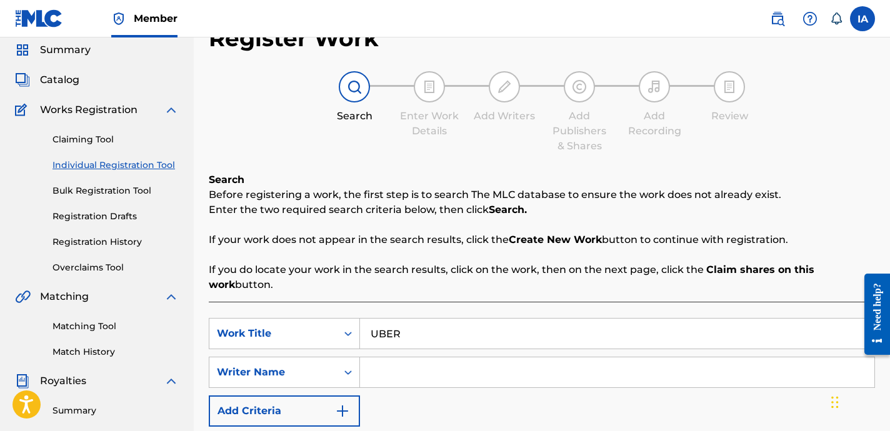
paste input "[PERSON_NAME] [PERSON_NAME]"
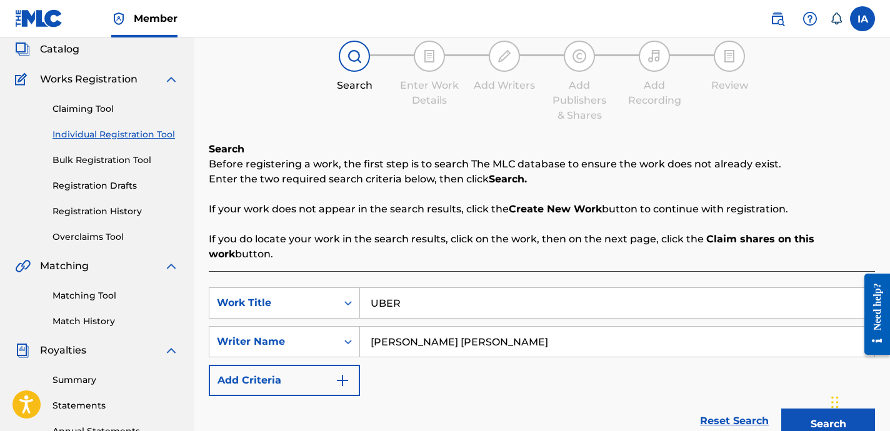
scroll to position [197, 0]
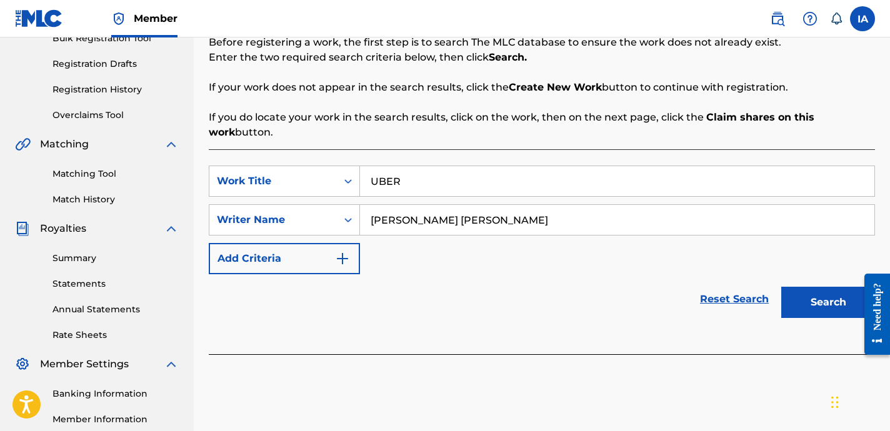
type input "[PERSON_NAME] [PERSON_NAME]"
click at [823, 316] on button "Search" at bounding box center [828, 302] width 94 height 31
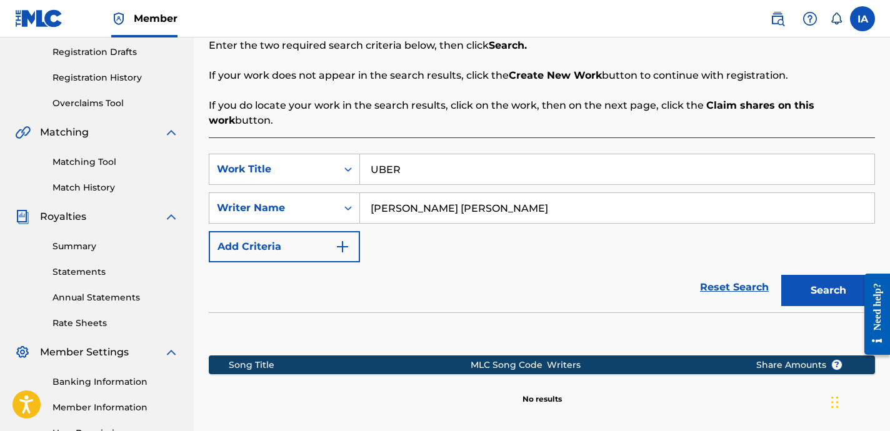
scroll to position [344, 0]
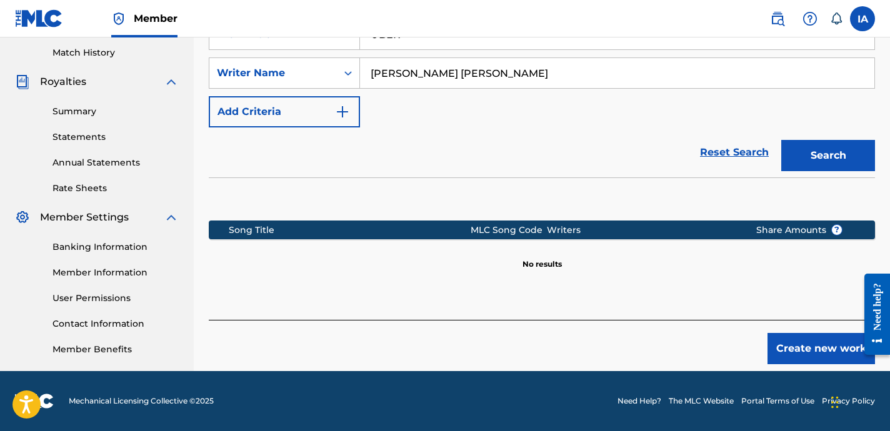
click at [818, 346] on button "Create new work" at bounding box center [822, 348] width 108 height 31
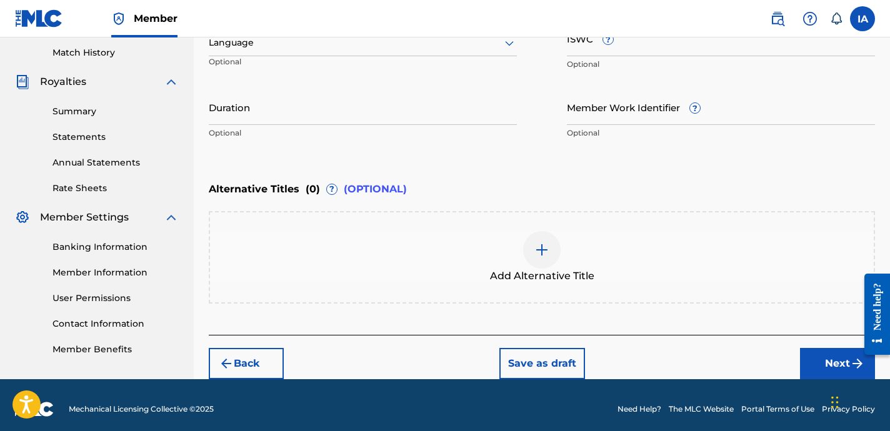
click at [444, 133] on p "Optional" at bounding box center [363, 133] width 308 height 11
click at [402, 105] on input "Duration" at bounding box center [363, 107] width 308 height 36
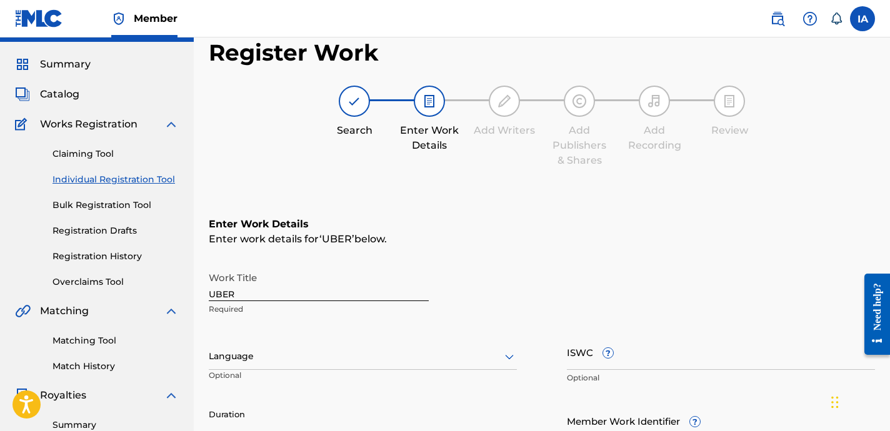
scroll to position [33, 0]
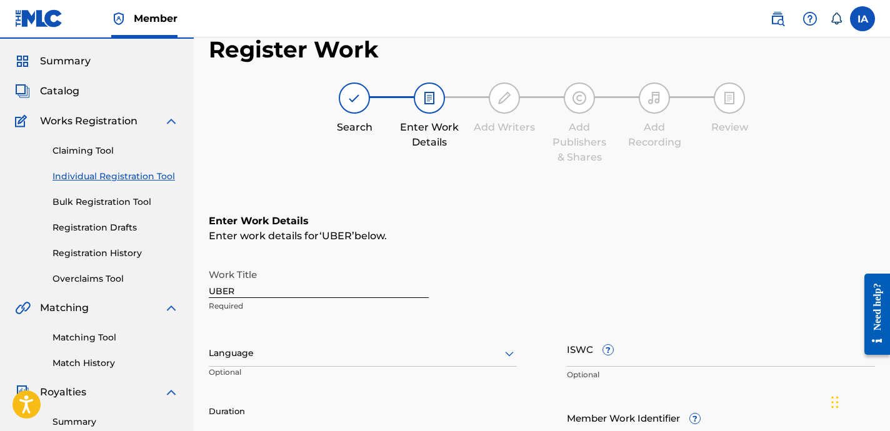
click at [339, 364] on div "Language" at bounding box center [363, 354] width 308 height 26
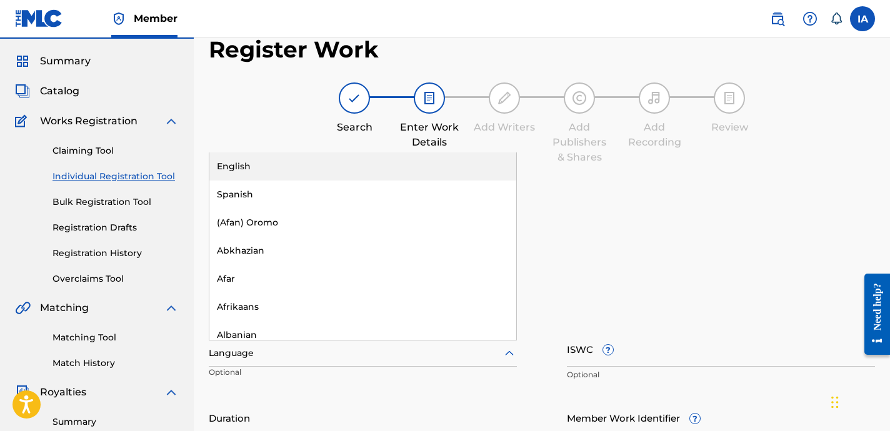
click at [320, 162] on div "English" at bounding box center [362, 167] width 307 height 28
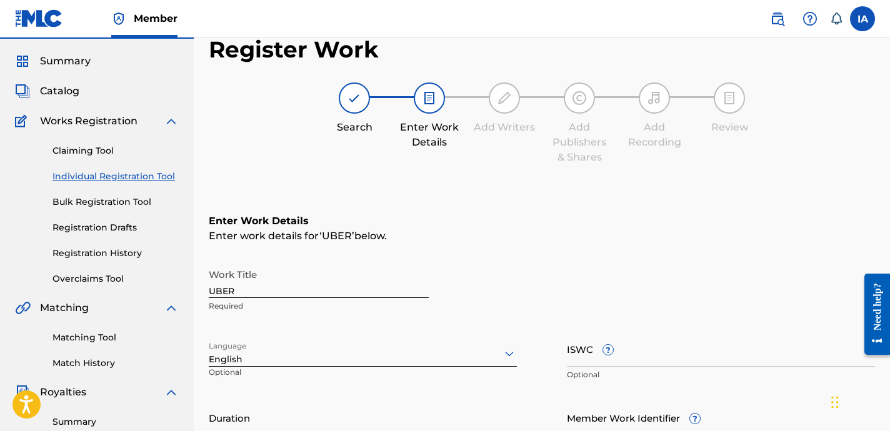
scroll to position [274, 0]
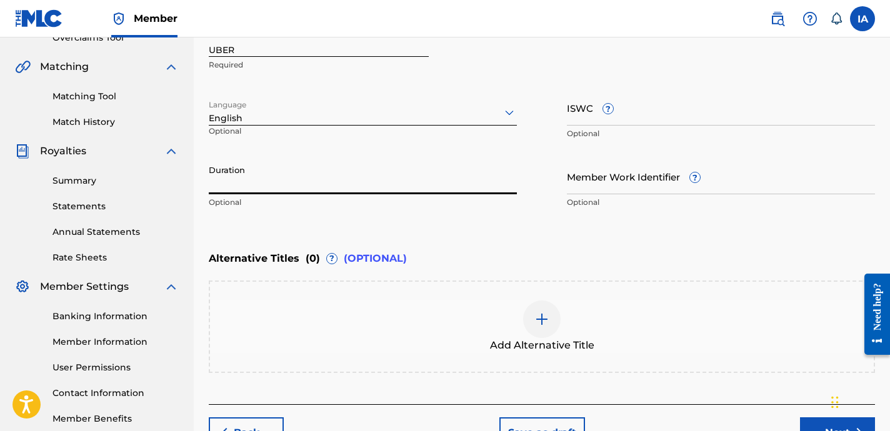
click at [404, 164] on input "Duration" at bounding box center [363, 177] width 308 height 36
click at [323, 194] on div "Duration Optional" at bounding box center [363, 187] width 308 height 56
click at [321, 188] on input "Duration" at bounding box center [363, 177] width 308 height 36
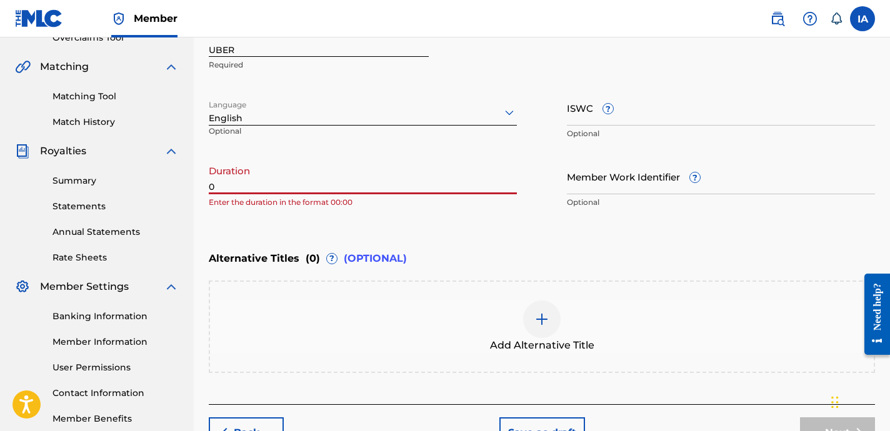
paste input "2:10"
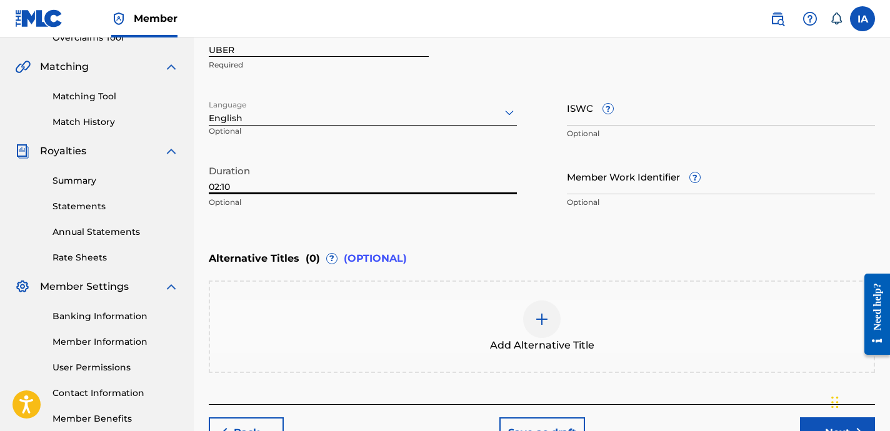
type input "02:10"
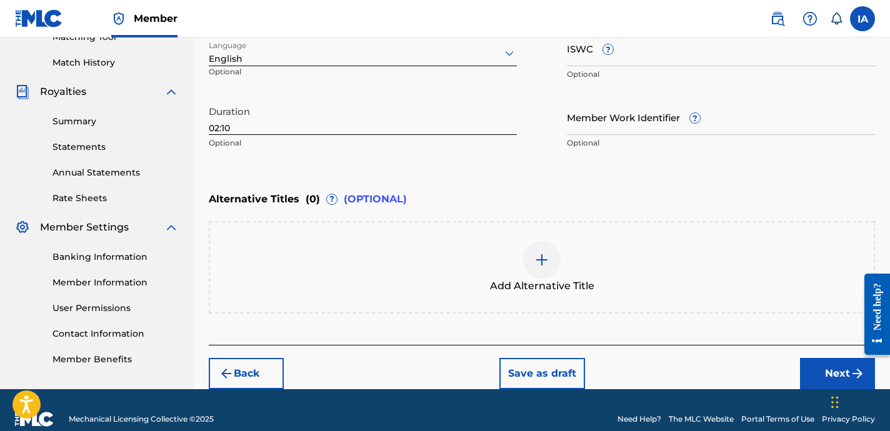
scroll to position [351, 0]
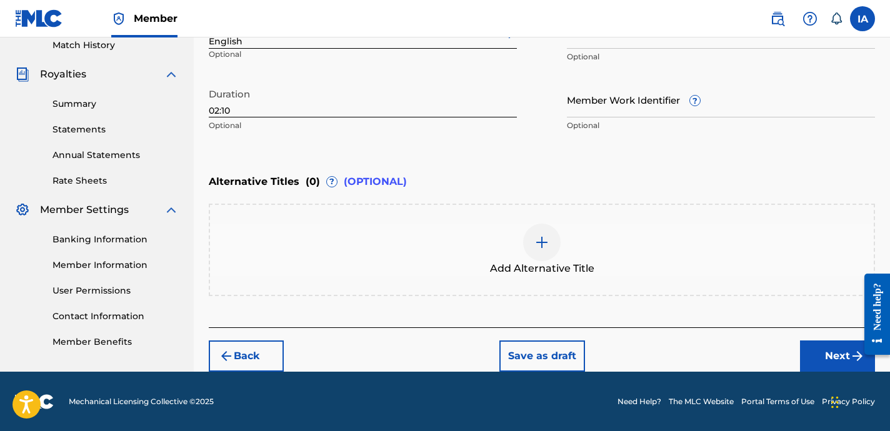
click at [811, 352] on button "Next" at bounding box center [837, 356] width 75 height 31
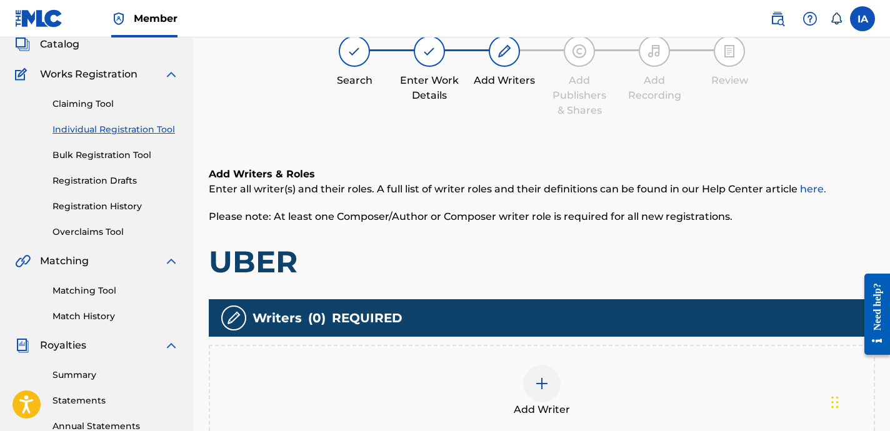
scroll to position [281, 0]
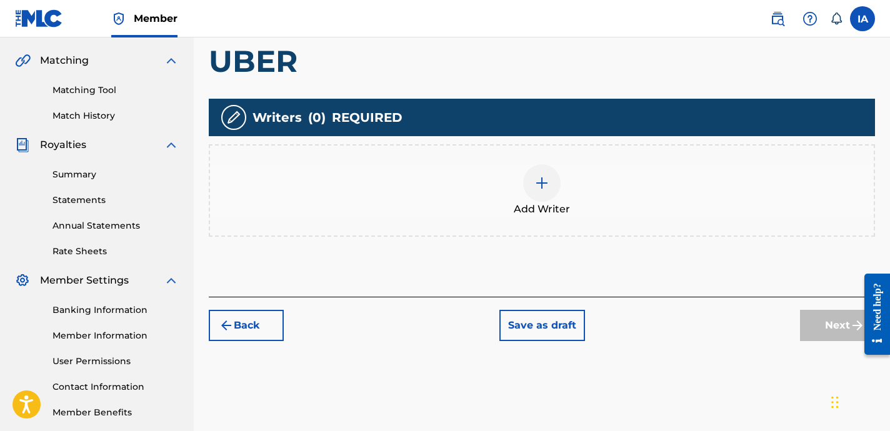
click at [558, 168] on div "Add Writer" at bounding box center [542, 190] width 664 height 53
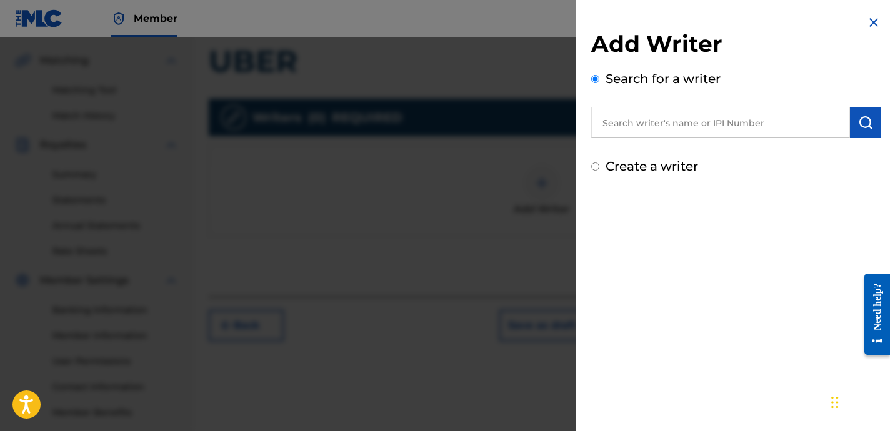
click at [721, 136] on input "text" at bounding box center [720, 122] width 259 height 31
click at [713, 63] on div "Add Writer Search for a writer" at bounding box center [736, 84] width 290 height 108
drag, startPoint x: 695, startPoint y: 132, endPoint x: 824, endPoint y: 166, distance: 133.9
click at [695, 131] on input "text" at bounding box center [720, 122] width 259 height 31
paste input "CIBER ANER"
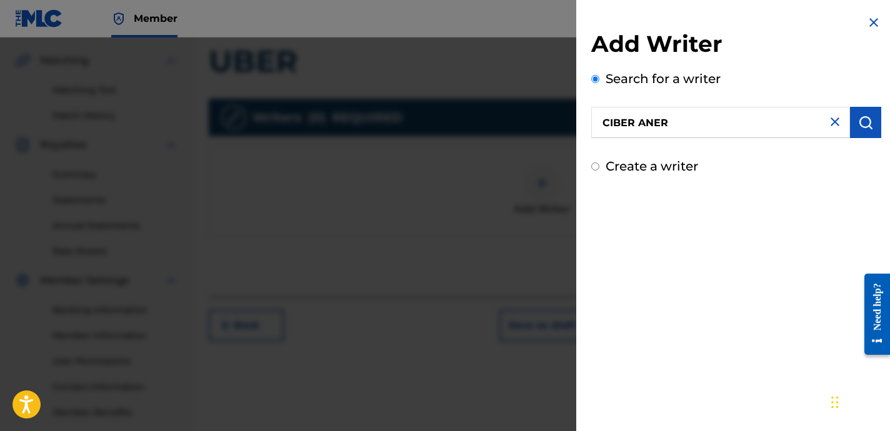
type input "CIBER ANER"
click at [859, 130] on button "submit" at bounding box center [865, 122] width 31 height 31
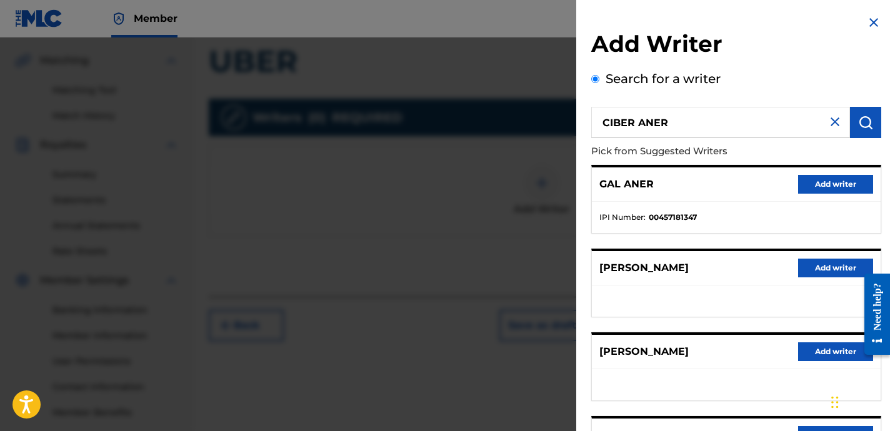
click at [729, 251] on div "[PERSON_NAME] Add writer" at bounding box center [736, 268] width 289 height 34
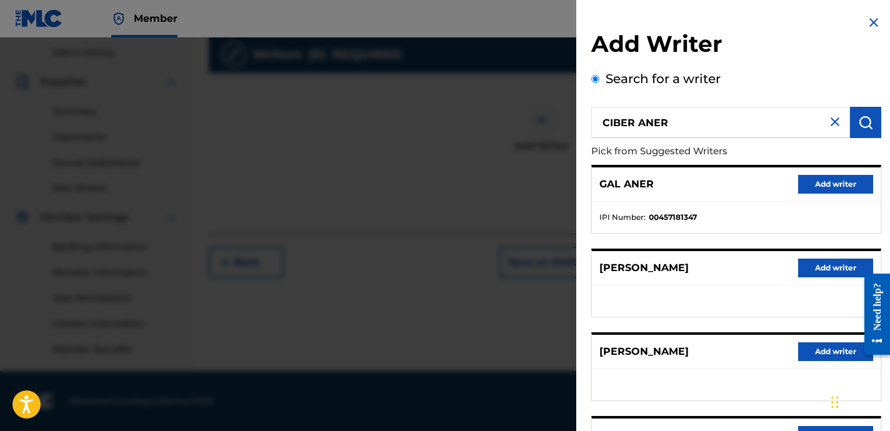
scroll to position [216, 0]
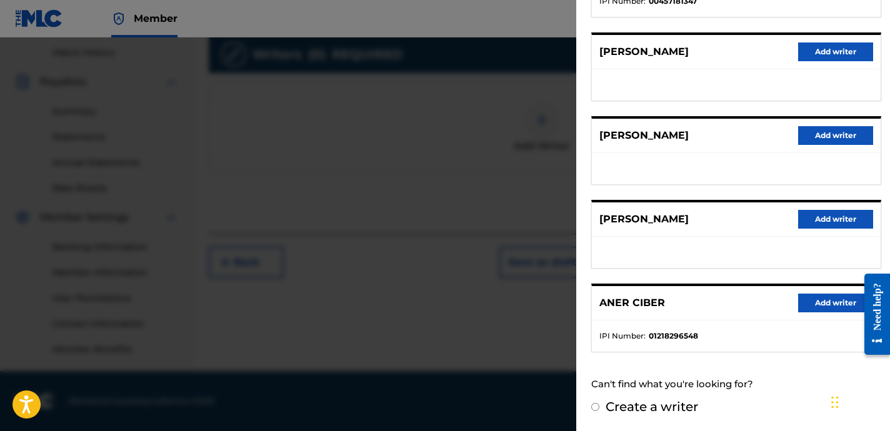
click at [737, 263] on ul at bounding box center [736, 252] width 289 height 31
click at [827, 296] on button "Add writer" at bounding box center [835, 303] width 75 height 19
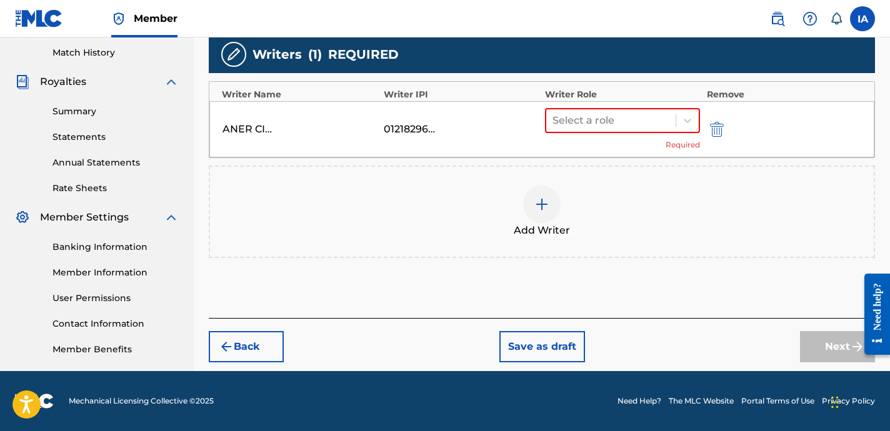
drag, startPoint x: 826, startPoint y: 314, endPoint x: 714, endPoint y: 218, distance: 147.6
click at [825, 313] on div "Add Writers & Roles Enter all writer(s) and their roles. A full list of writer …" at bounding box center [542, 95] width 666 height 445
click at [714, 218] on div "Add Writer" at bounding box center [542, 212] width 664 height 53
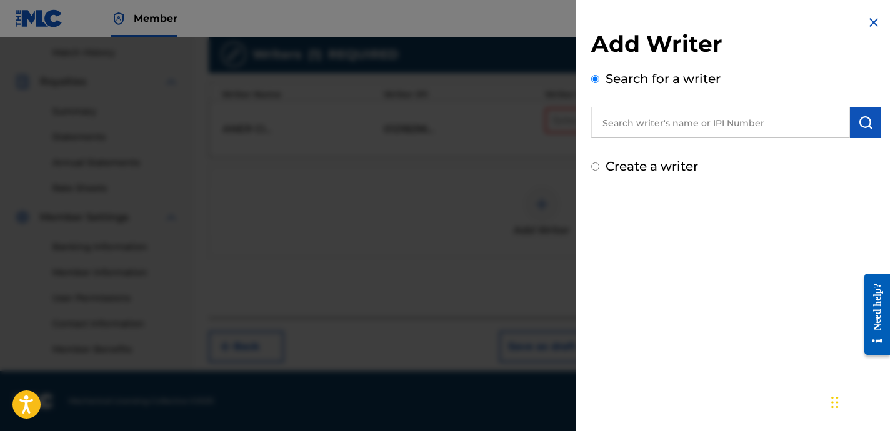
drag, startPoint x: 722, startPoint y: 221, endPoint x: 715, endPoint y: 219, distance: 7.1
click at [625, 238] on div "Add Writer Search for a writer Create a writer" at bounding box center [736, 215] width 320 height 431
click at [718, 319] on div "Add Writer Search for a writer Create a writer" at bounding box center [736, 215] width 320 height 431
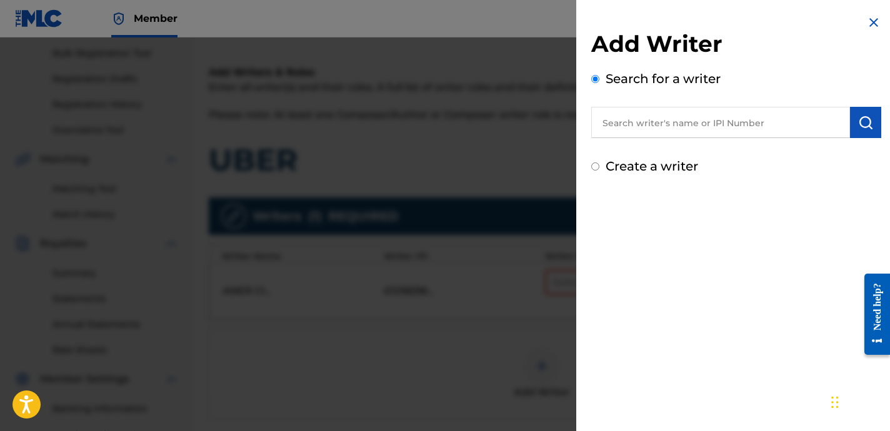
scroll to position [179, 0]
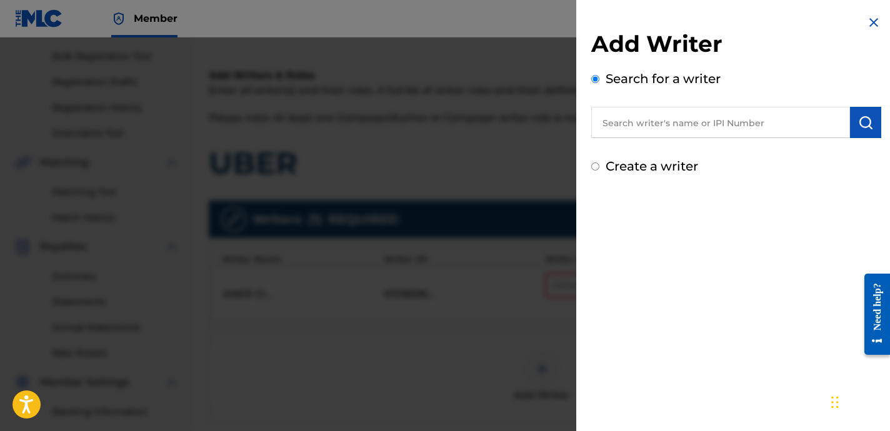
click at [868, 26] on img at bounding box center [873, 22] width 15 height 15
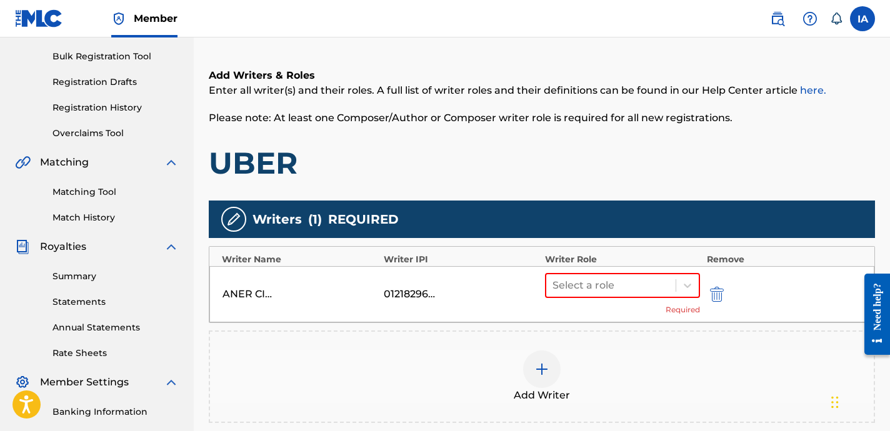
click at [633, 374] on div "Add Writer" at bounding box center [542, 377] width 664 height 53
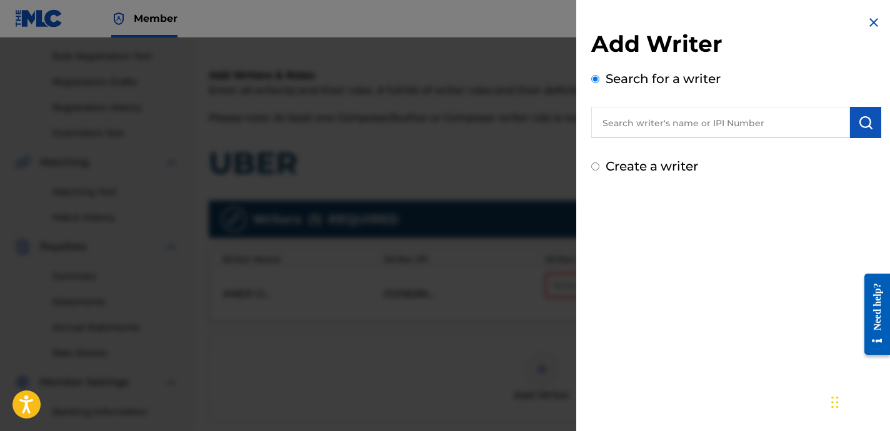
click at [764, 120] on input "text" at bounding box center [720, 122] width 259 height 31
paste input "[PERSON_NAME] [PERSON_NAME]"
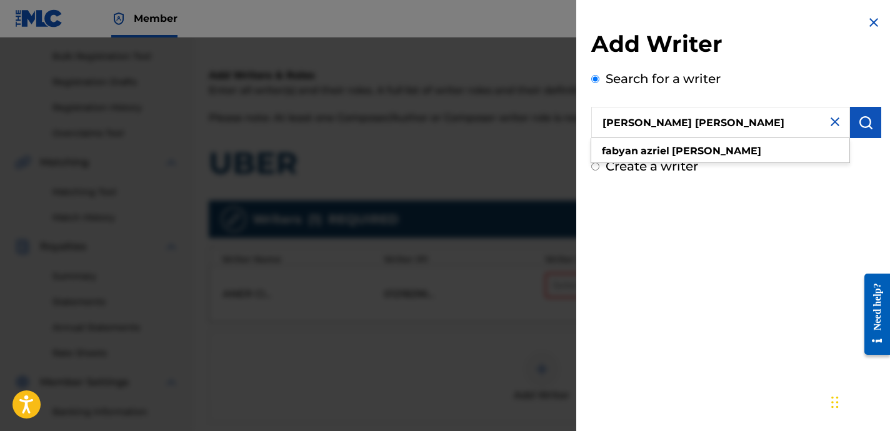
type input "[PERSON_NAME] [PERSON_NAME]"
click at [853, 134] on button "submit" at bounding box center [865, 122] width 31 height 31
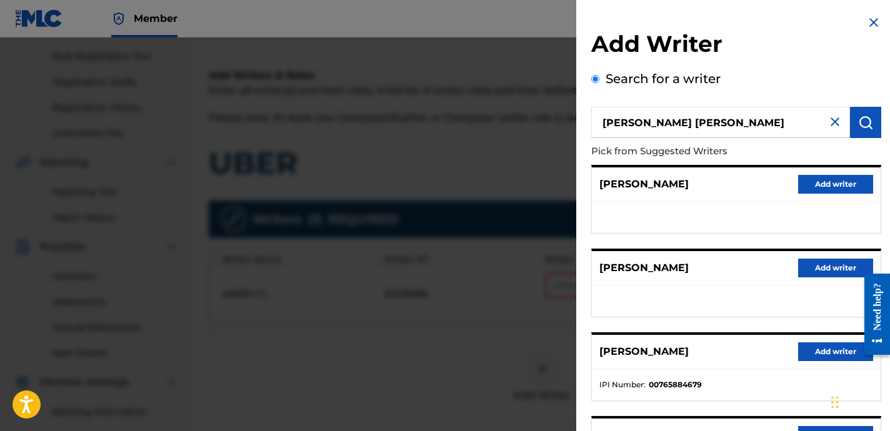
scroll to position [188, 0]
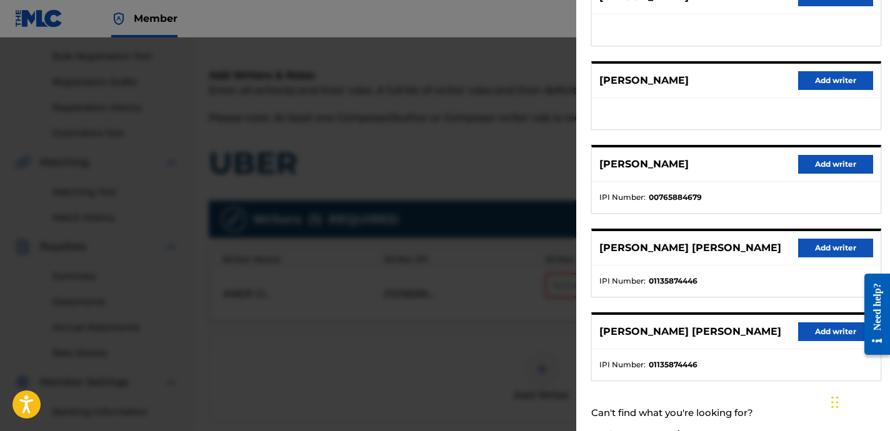
click at [809, 254] on button "Add writer" at bounding box center [835, 248] width 75 height 19
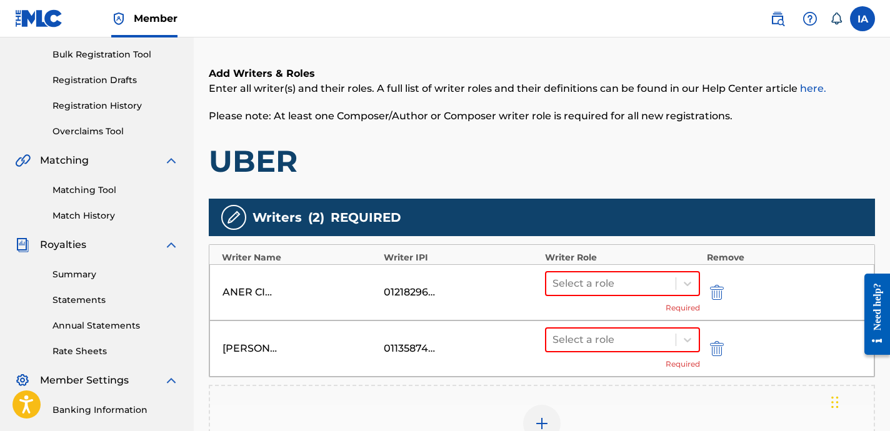
scroll to position [181, 0]
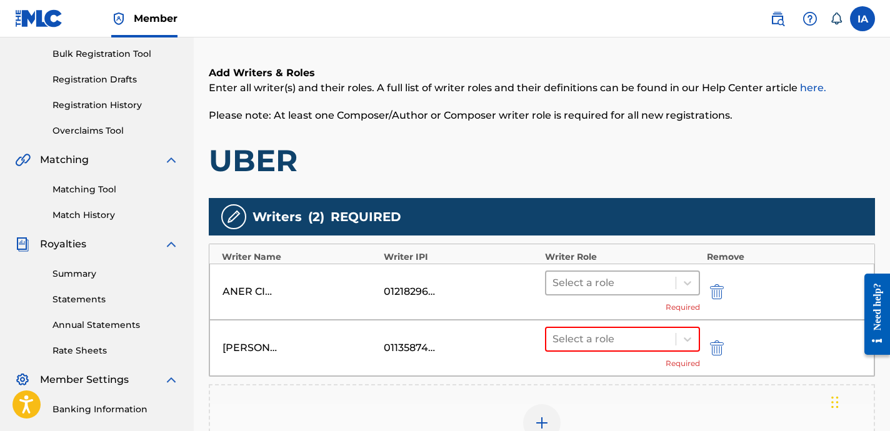
click at [613, 283] on div at bounding box center [611, 283] width 117 height 18
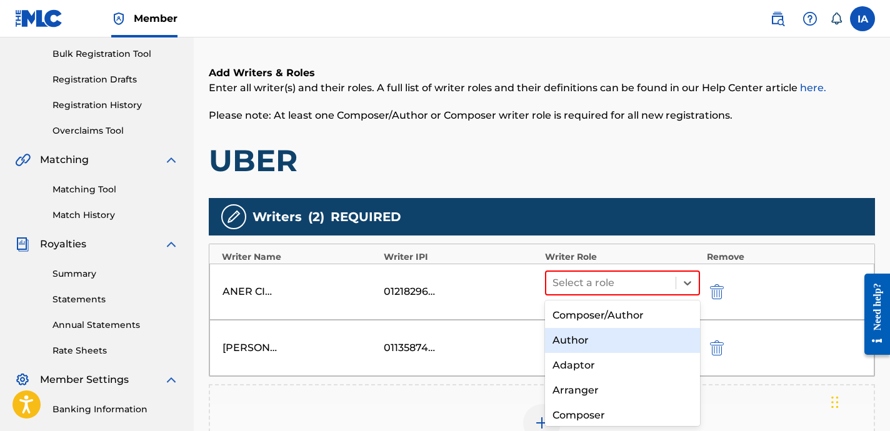
click at [606, 346] on div "Author" at bounding box center [622, 340] width 155 height 25
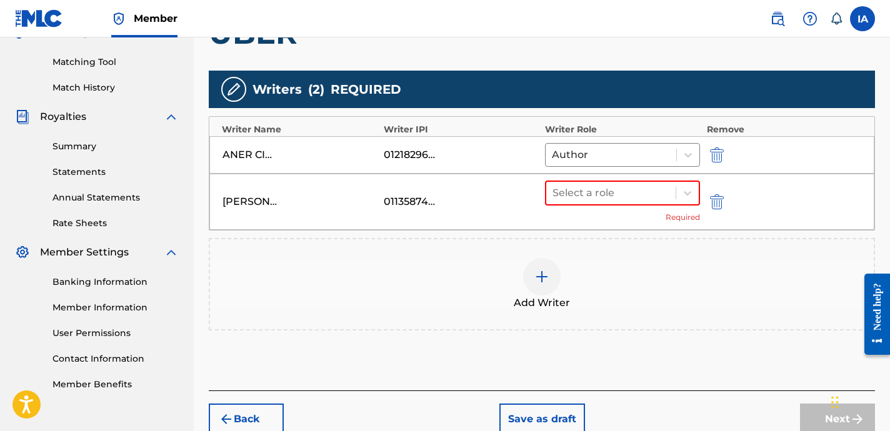
scroll to position [373, 0]
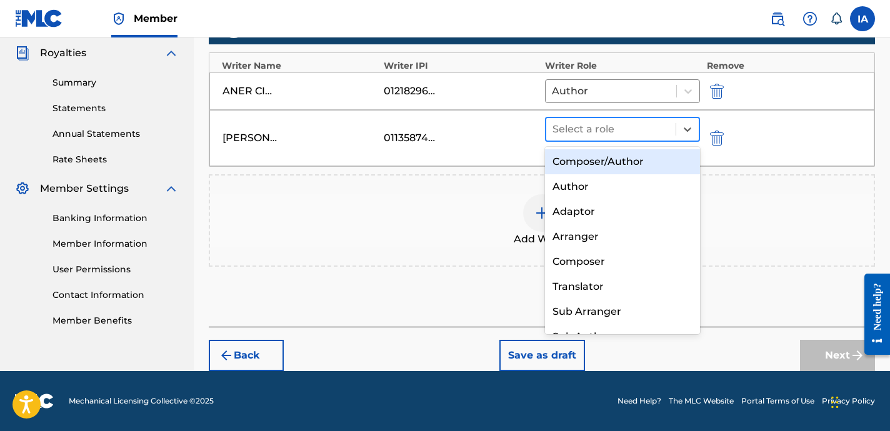
click at [627, 134] on div at bounding box center [611, 130] width 117 height 18
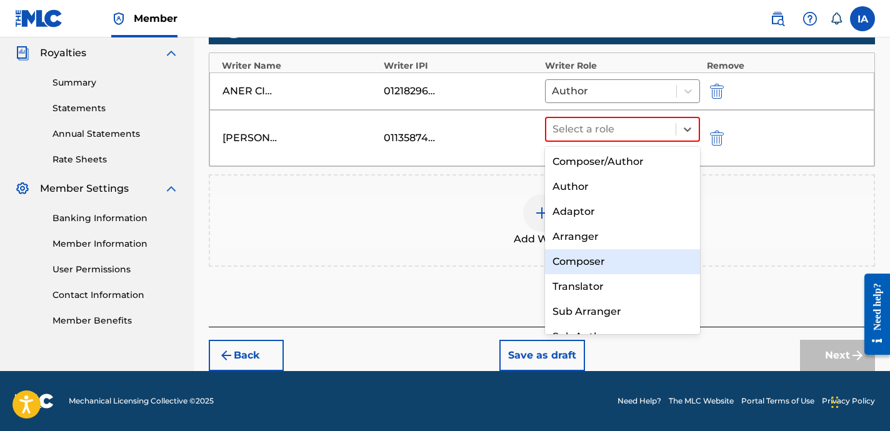
click at [636, 258] on div "Composer" at bounding box center [622, 261] width 155 height 25
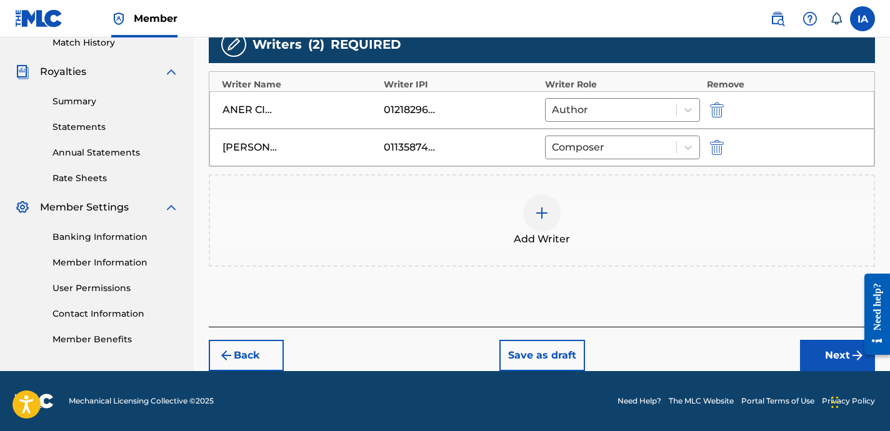
scroll to position [354, 0]
click at [608, 271] on div "Add Writers & Roles Enter all writer(s) and their roles. A full list of writer …" at bounding box center [542, 95] width 666 height 464
click at [809, 351] on button "Next" at bounding box center [837, 355] width 75 height 31
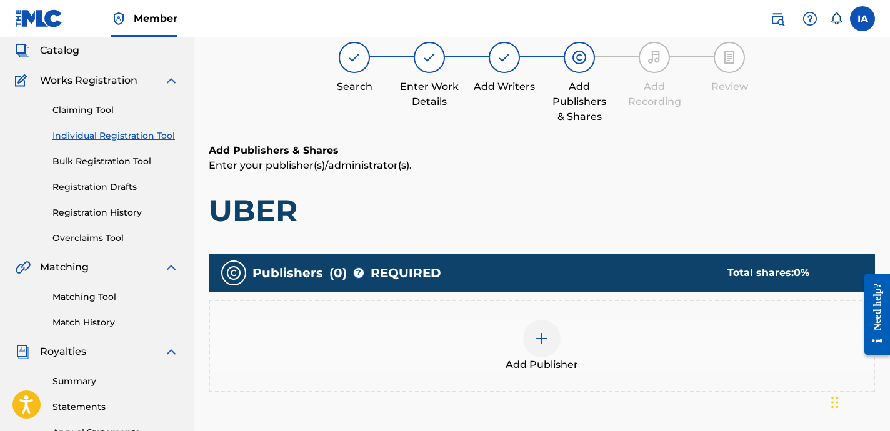
scroll to position [56, 0]
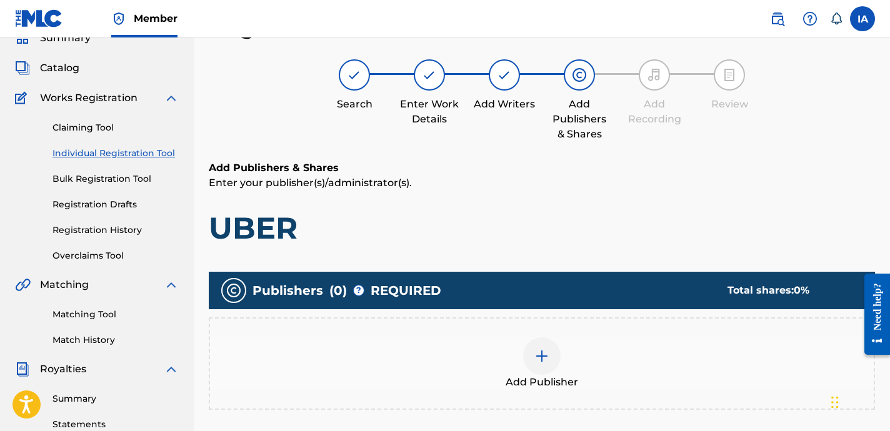
click at [551, 243] on h1 "UBER" at bounding box center [542, 228] width 666 height 38
click at [589, 321] on div "Add Publisher" at bounding box center [542, 364] width 666 height 93
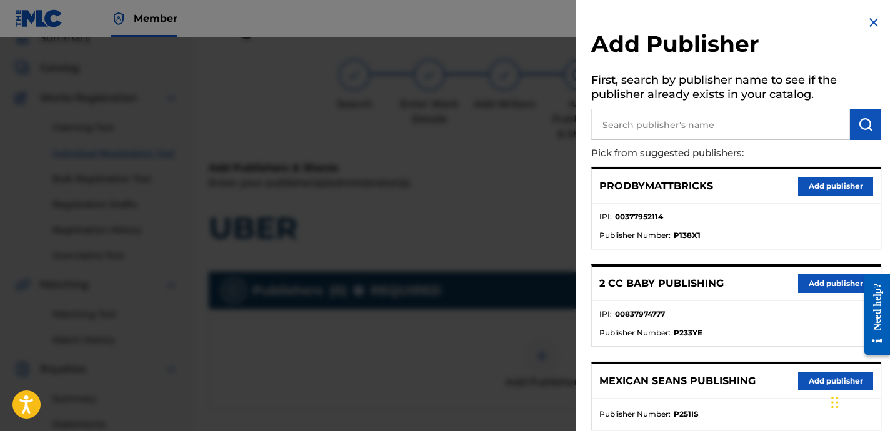
scroll to position [59, 0]
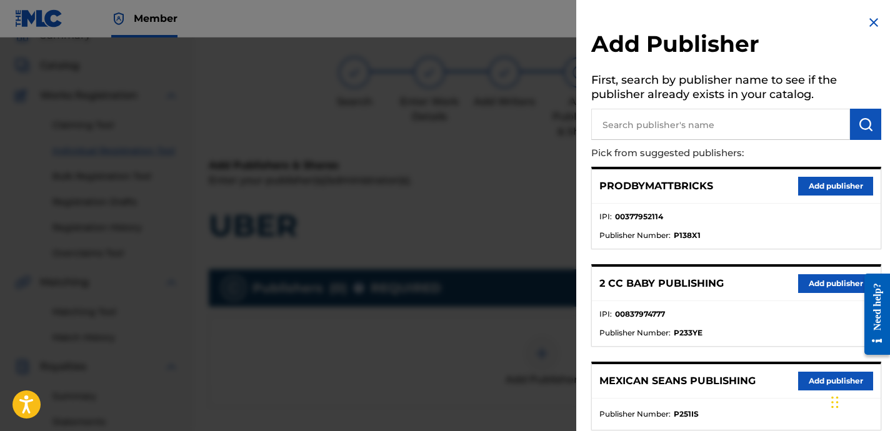
click at [742, 201] on div "PRODBYMATTBRICKS Add publisher" at bounding box center [736, 186] width 289 height 34
drag, startPoint x: 717, startPoint y: 110, endPoint x: 716, endPoint y: 119, distance: 9.5
click at [717, 111] on input "text" at bounding box center [720, 124] width 259 height 31
type input "OTR"
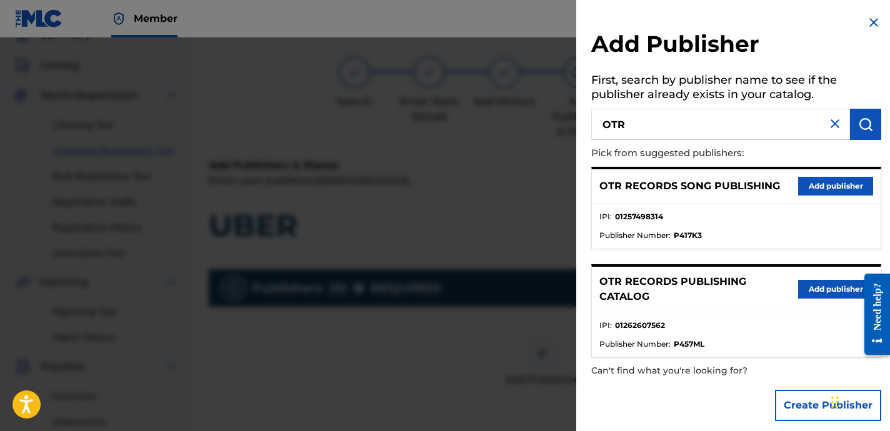
click at [818, 291] on button "Add publisher" at bounding box center [835, 289] width 75 height 19
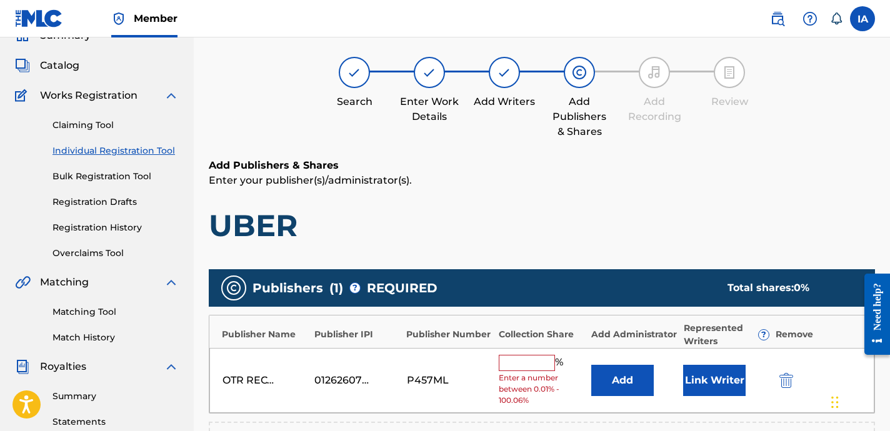
click at [523, 364] on input "text" at bounding box center [527, 363] width 56 height 16
type input "25"
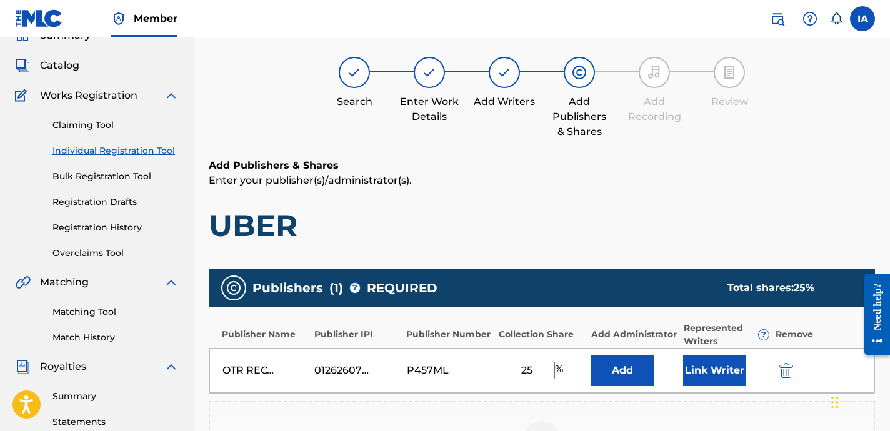
click at [566, 195] on div "Add Publishers & Shares Enter your publisher(s)/administrator(s). UBER" at bounding box center [542, 201] width 666 height 86
click at [542, 177] on p "Enter your publisher(s)/administrator(s)." at bounding box center [542, 180] width 666 height 15
click at [585, 181] on p "Enter your publisher(s)/administrator(s)." at bounding box center [542, 180] width 666 height 15
click at [531, 208] on h1 "UBER" at bounding box center [542, 226] width 666 height 38
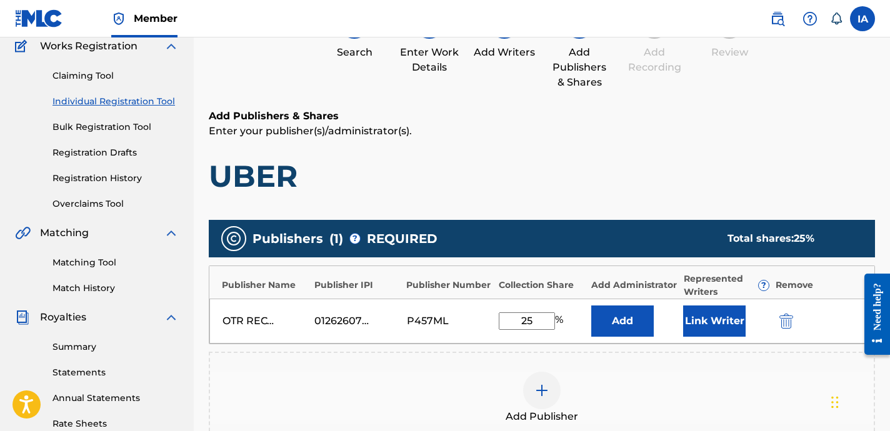
scroll to position [148, 0]
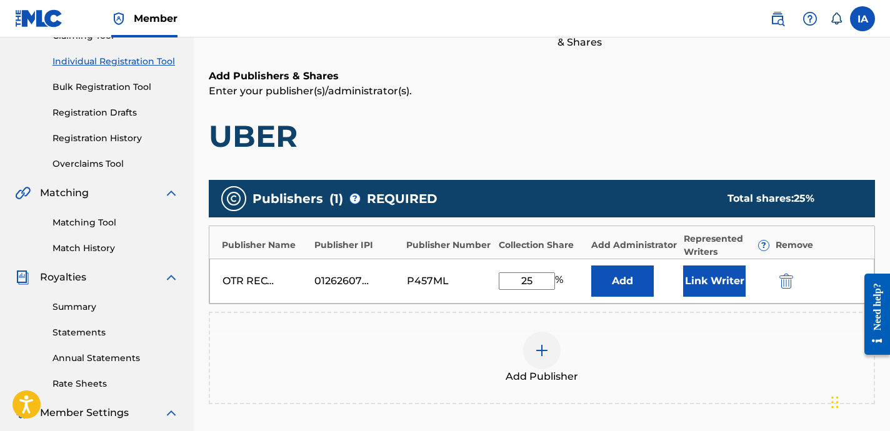
click at [608, 276] on button "Add" at bounding box center [622, 281] width 63 height 31
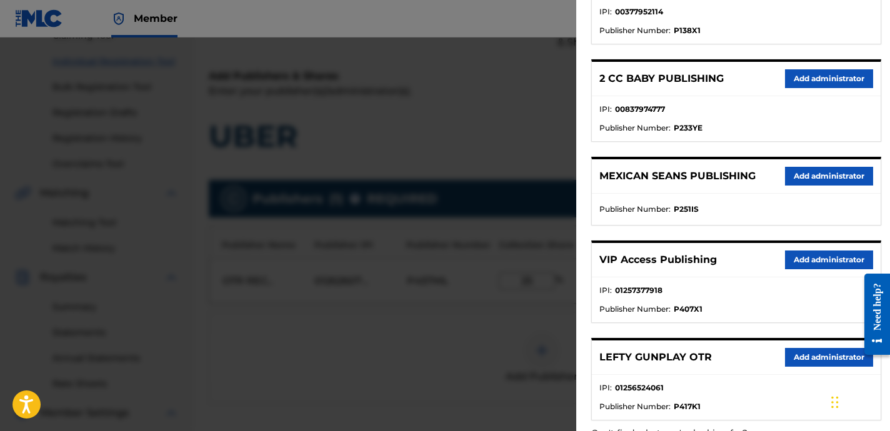
scroll to position [278, 0]
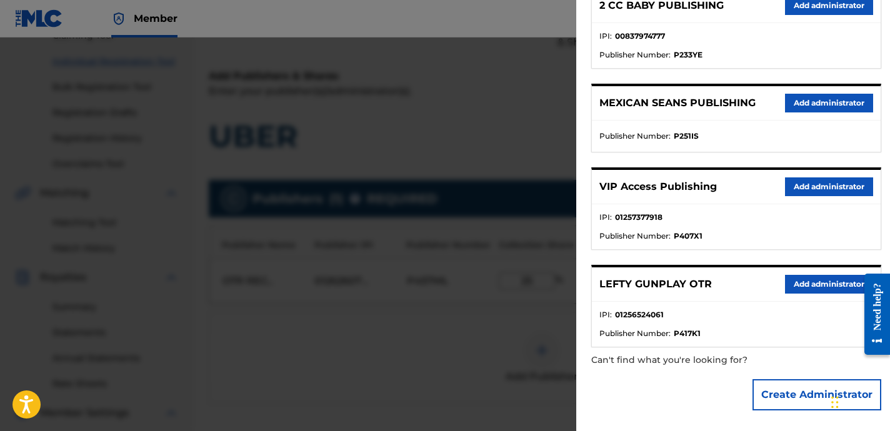
click at [853, 187] on button "Add administrator" at bounding box center [829, 187] width 88 height 19
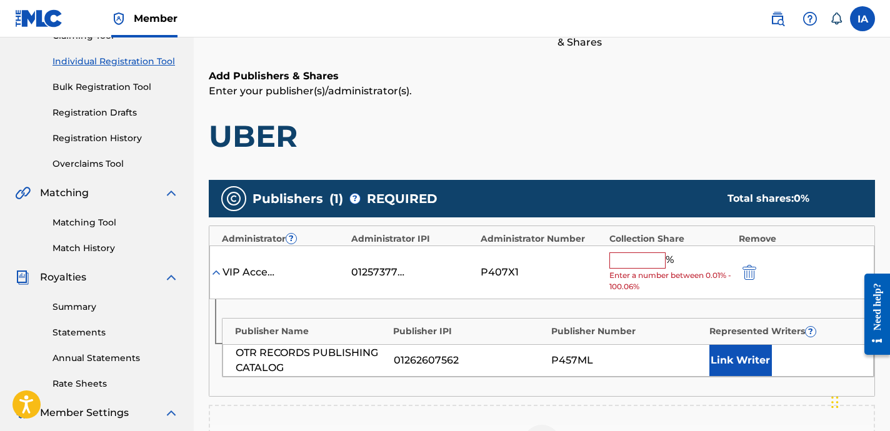
click at [744, 263] on div "VIP Access Publishing 01257377918 P407X1 % Enter a number between 0.01% - 100.0…" at bounding box center [541, 273] width 665 height 54
click at [748, 268] on img "submit" at bounding box center [750, 272] width 14 height 15
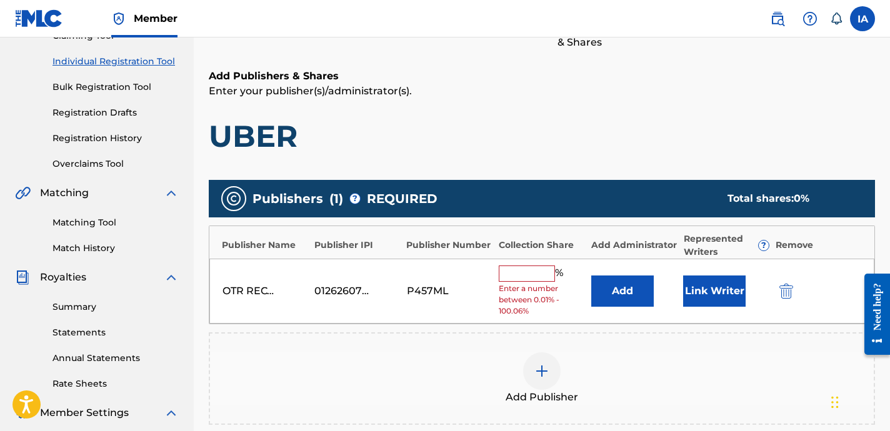
click at [536, 275] on input "text" at bounding box center [527, 274] width 56 height 16
type input "25"
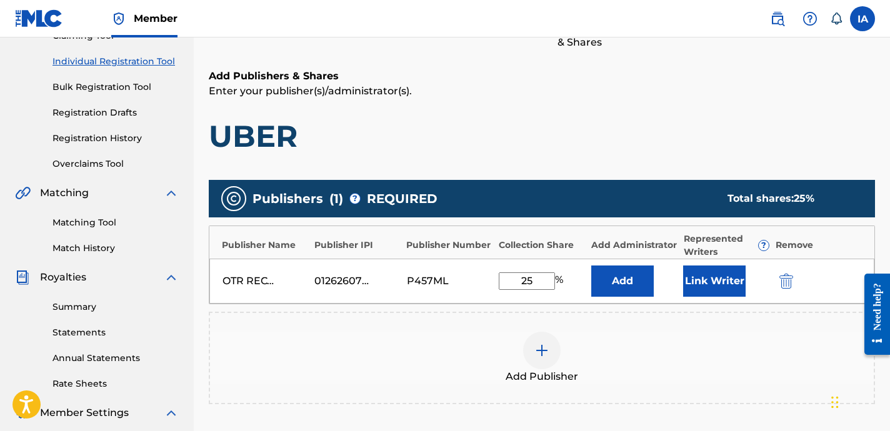
drag, startPoint x: 512, startPoint y: 273, endPoint x: 503, endPoint y: 267, distance: 11.3
click at [503, 267] on div "OTR RECORDS PUBLISHING CATALOG 01262607562 P457ML 25 % Add Link Writer" at bounding box center [541, 281] width 665 height 45
click at [623, 283] on button "Add" at bounding box center [622, 281] width 63 height 31
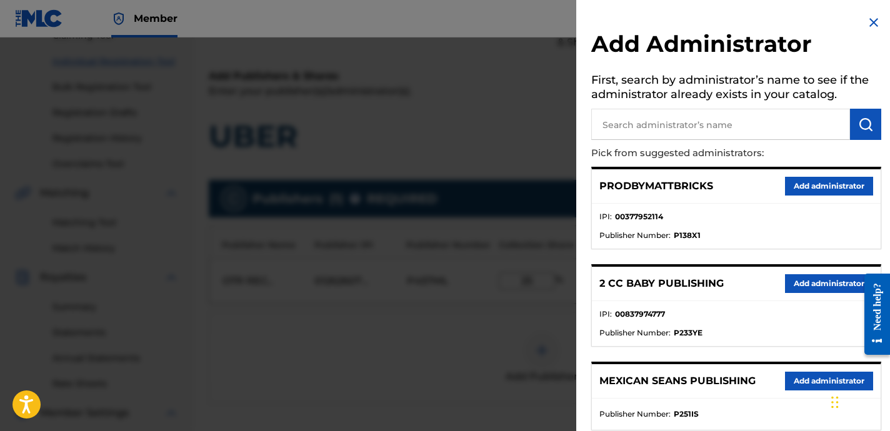
scroll to position [141, 0]
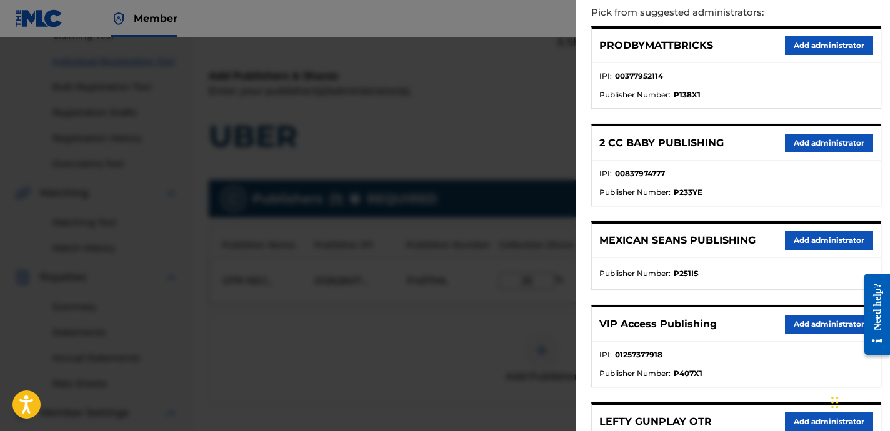
click at [807, 344] on ul "IPI : 01257377918 Publisher Number : P407X1" at bounding box center [736, 364] width 289 height 45
click at [806, 325] on button "Add administrator" at bounding box center [829, 324] width 88 height 19
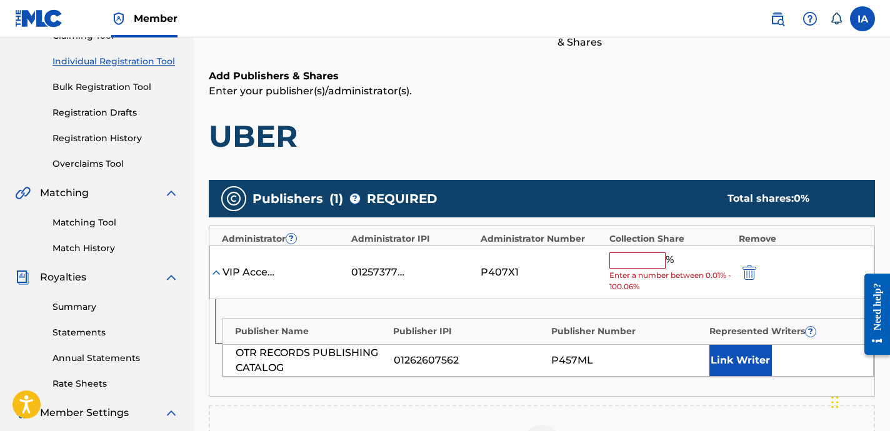
click at [642, 173] on div "Add Publishers & Shares Enter your publisher(s)/administrator(s). UBER Publishe…" at bounding box center [542, 332] width 666 height 526
click at [650, 254] on input "text" at bounding box center [637, 261] width 56 height 16
type input "25"
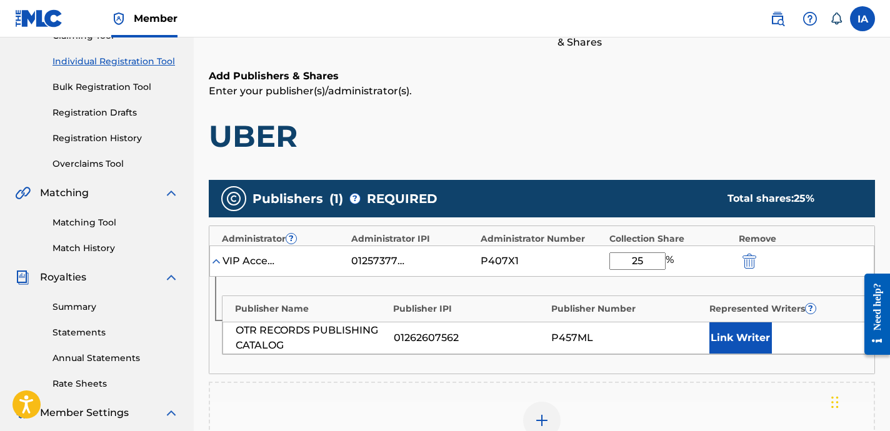
click at [742, 342] on button "Link Writer" at bounding box center [740, 338] width 63 height 31
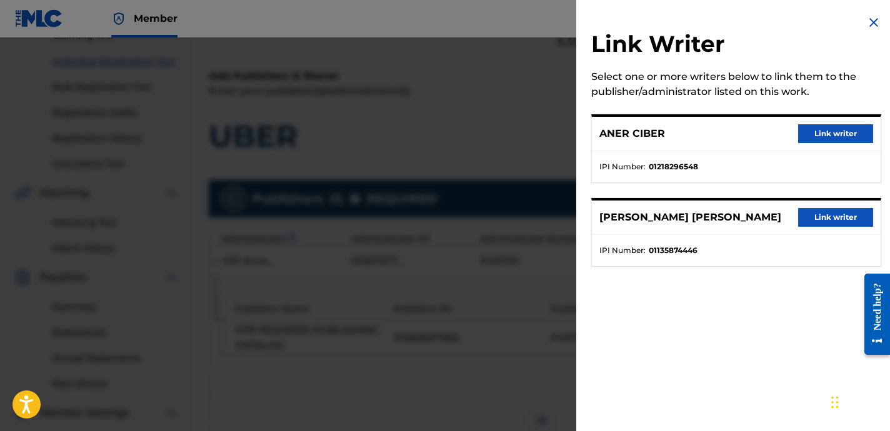
click at [818, 222] on button "Link writer" at bounding box center [835, 217] width 75 height 19
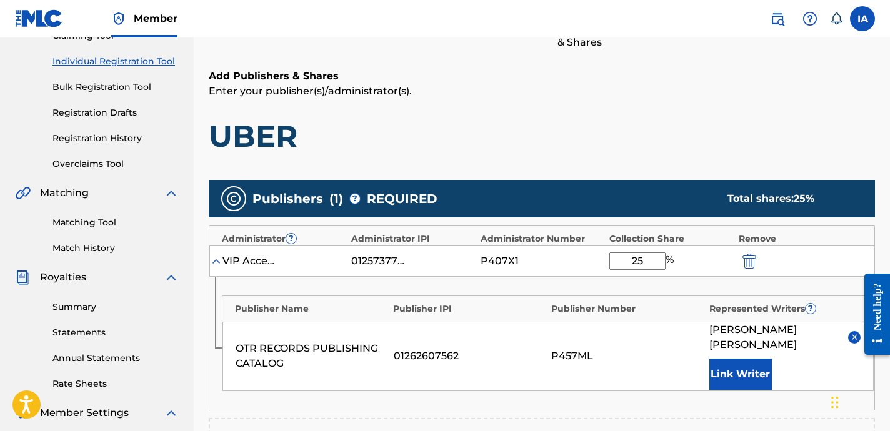
click at [763, 383] on button "Link Writer" at bounding box center [740, 374] width 63 height 31
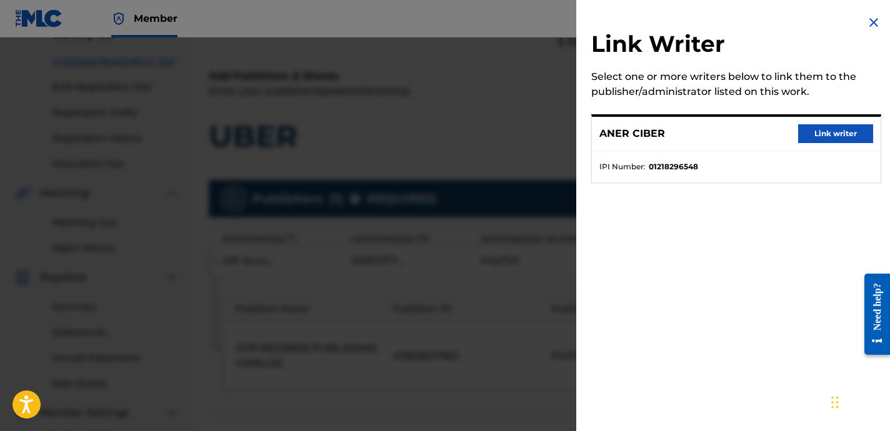
click at [846, 139] on button "Link writer" at bounding box center [835, 133] width 75 height 19
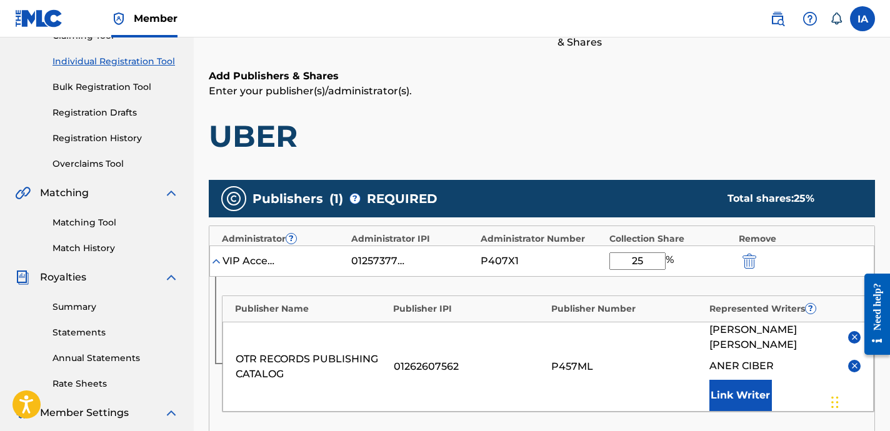
click at [859, 338] on div at bounding box center [872, 314] width 35 height 101
click at [845, 334] on div "[PERSON_NAME] [PERSON_NAME]" at bounding box center [785, 338] width 152 height 30
click at [852, 336] on img at bounding box center [854, 337] width 9 height 9
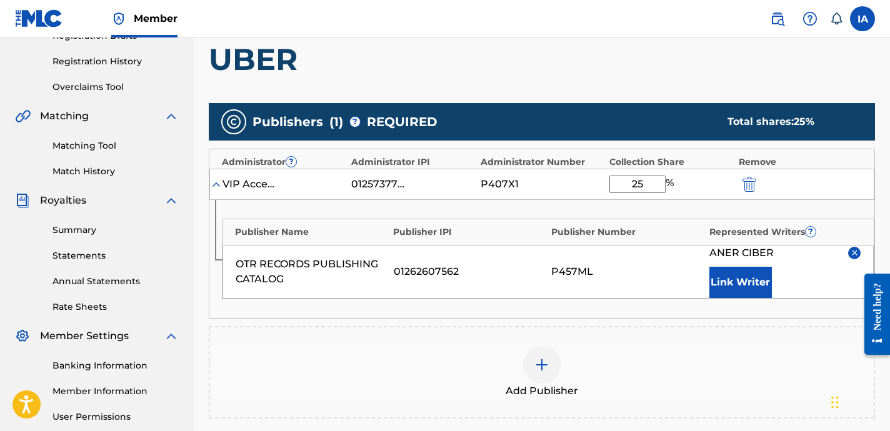
scroll to position [238, 0]
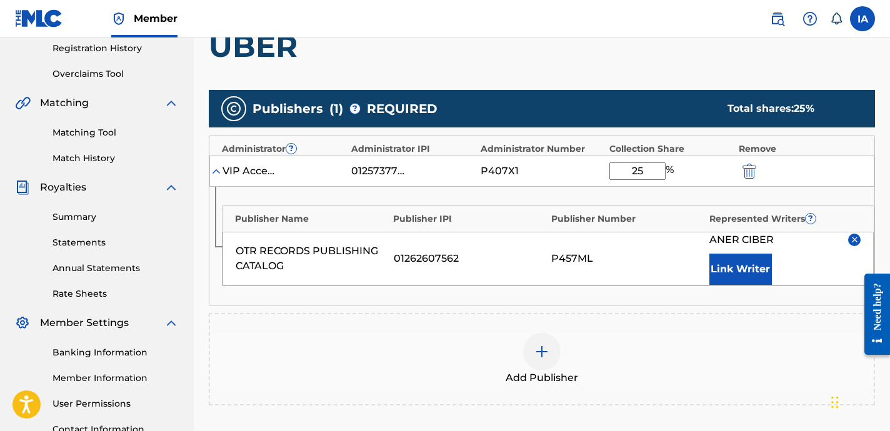
click at [511, 352] on div "Add Publisher" at bounding box center [542, 359] width 664 height 53
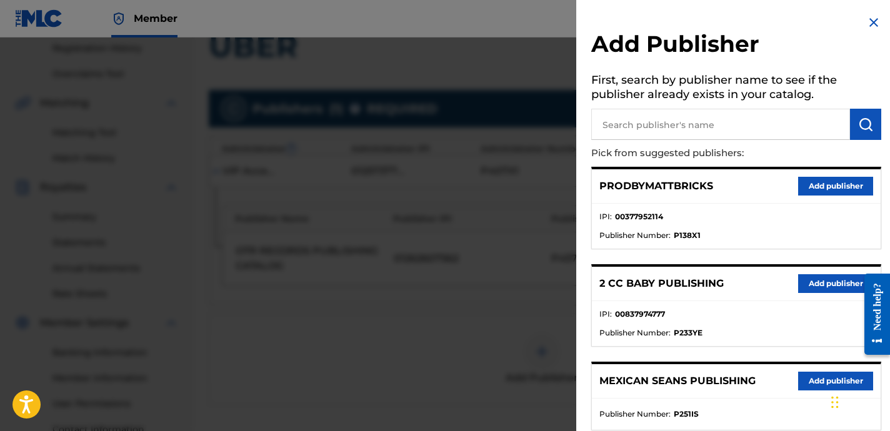
click at [654, 128] on input "text" at bounding box center [720, 124] width 259 height 31
paste input "FARIEL"
type input "FARIEL"
click at [862, 125] on img "submit" at bounding box center [865, 124] width 15 height 15
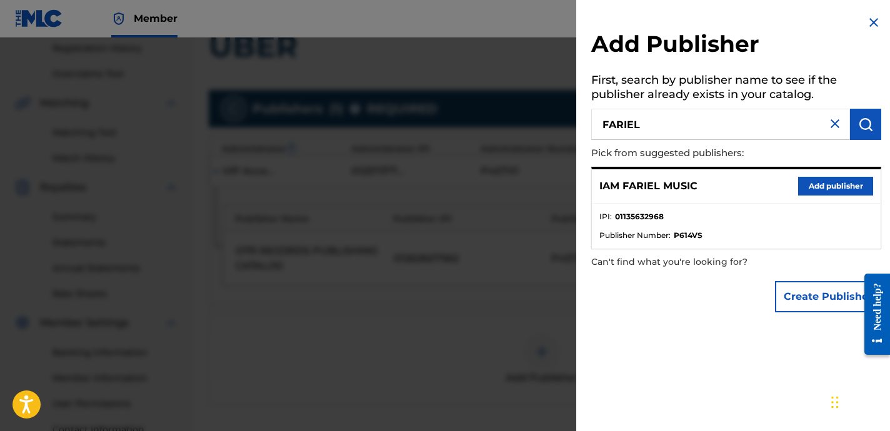
click at [825, 183] on button "Add publisher" at bounding box center [835, 186] width 75 height 19
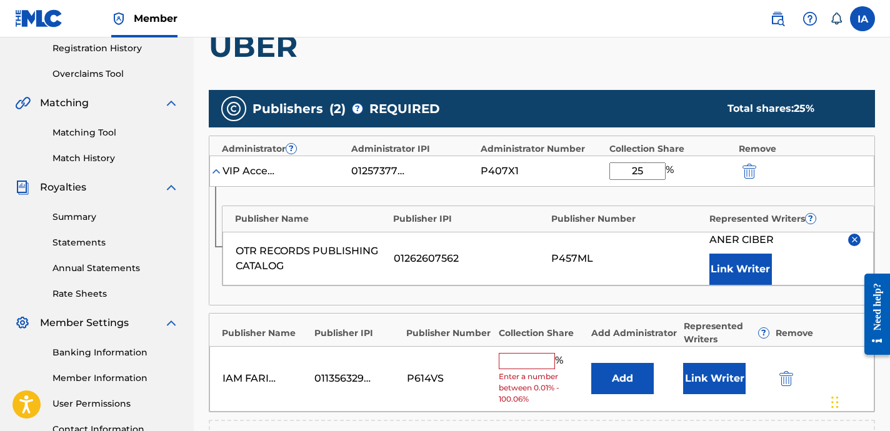
click at [613, 285] on div "Publisher Name Publisher IPI Publisher Number Represented Writers ? OTR RECORDS…" at bounding box center [548, 246] width 653 height 81
click at [524, 365] on input "text" at bounding box center [527, 361] width 56 height 16
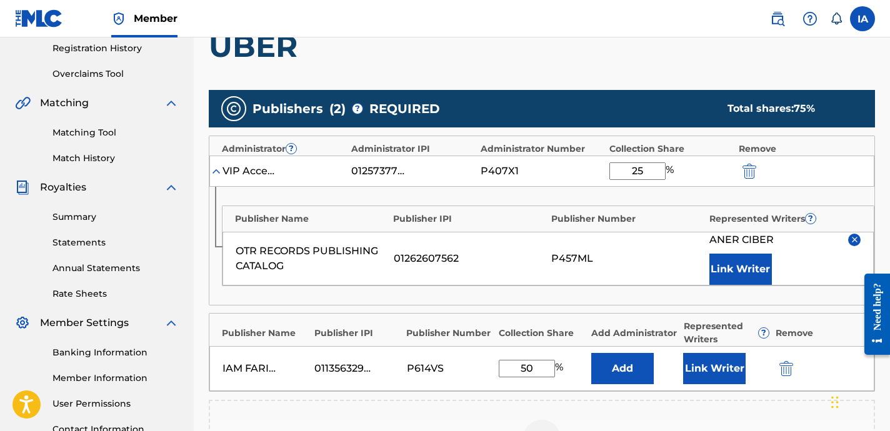
type input "50"
click at [624, 373] on button "Add" at bounding box center [622, 368] width 63 height 31
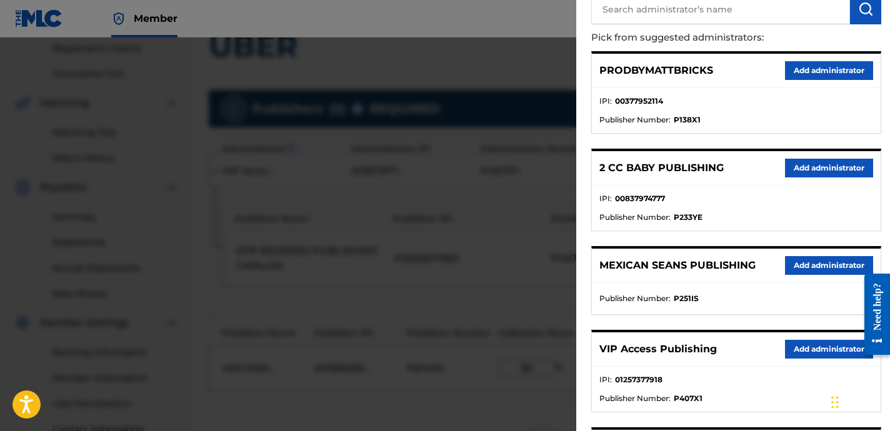
scroll to position [199, 0]
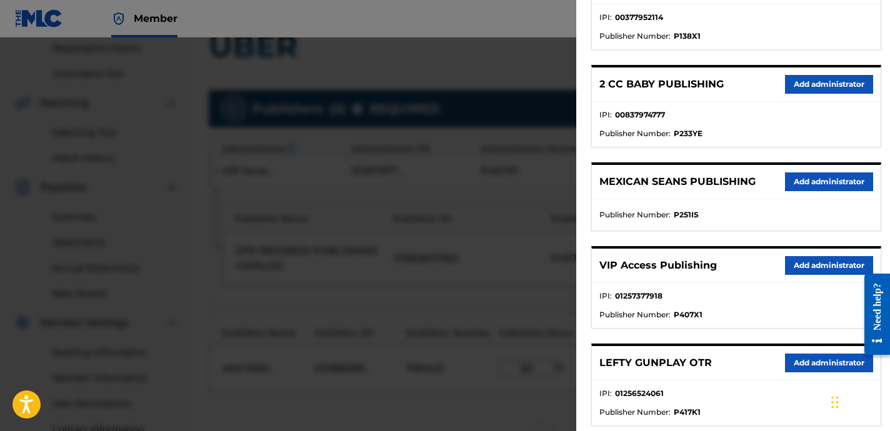
click at [823, 261] on button "Add administrator" at bounding box center [829, 265] width 88 height 19
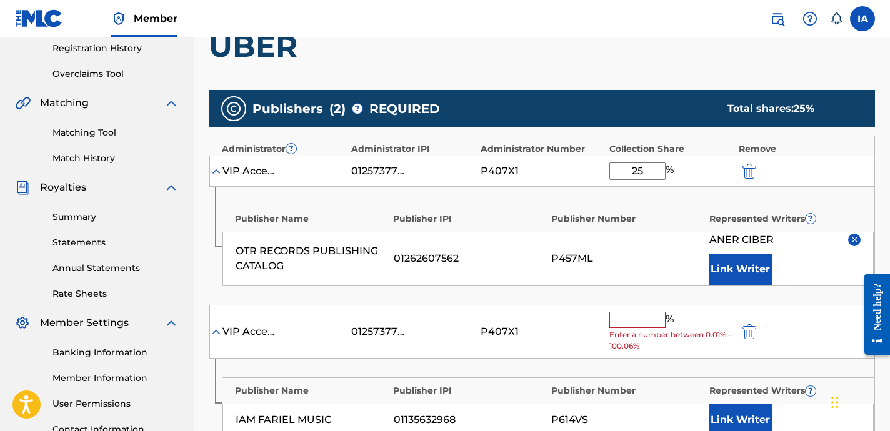
click at [658, 311] on div "VIP Access Publishing 01257377918 P407X1 % Enter a number between 0.01% - 100.0…" at bounding box center [541, 332] width 665 height 54
click at [660, 323] on input "text" at bounding box center [637, 320] width 56 height 16
paste input "50"
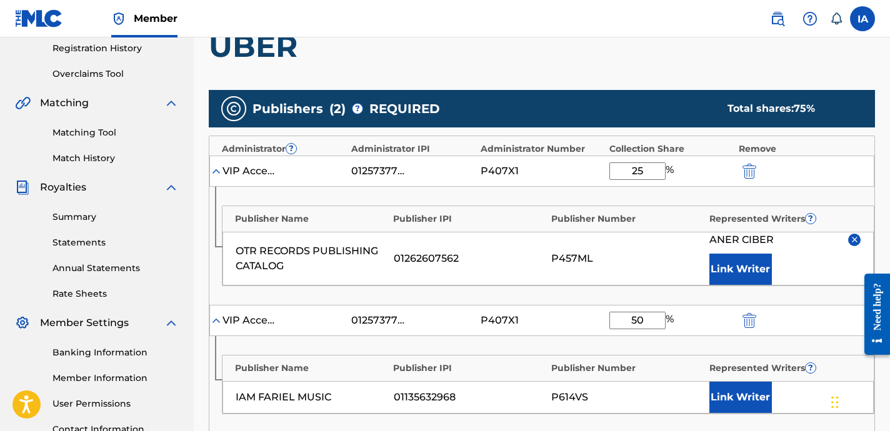
type input "50"
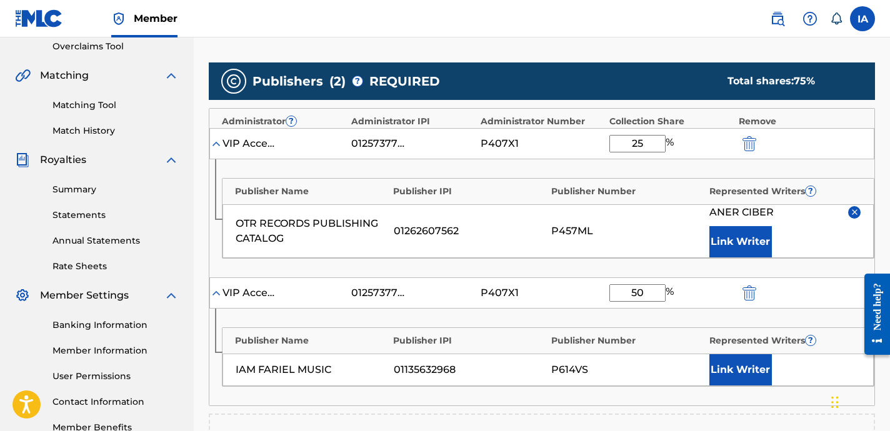
scroll to position [283, 0]
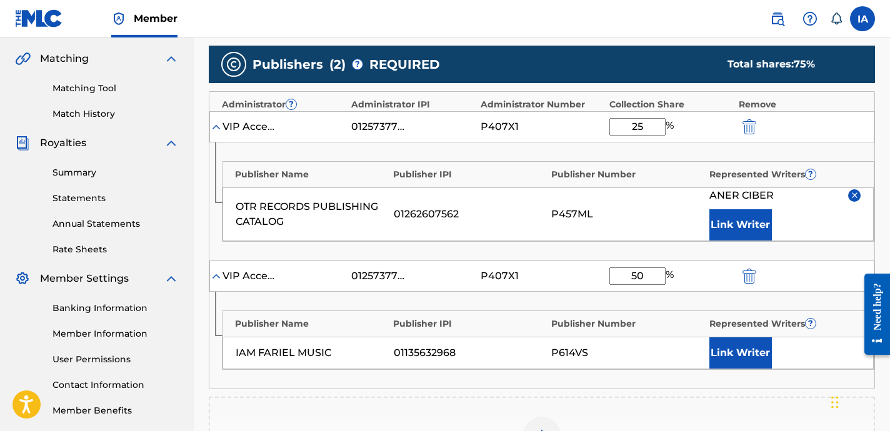
click at [754, 351] on button "Link Writer" at bounding box center [740, 353] width 63 height 31
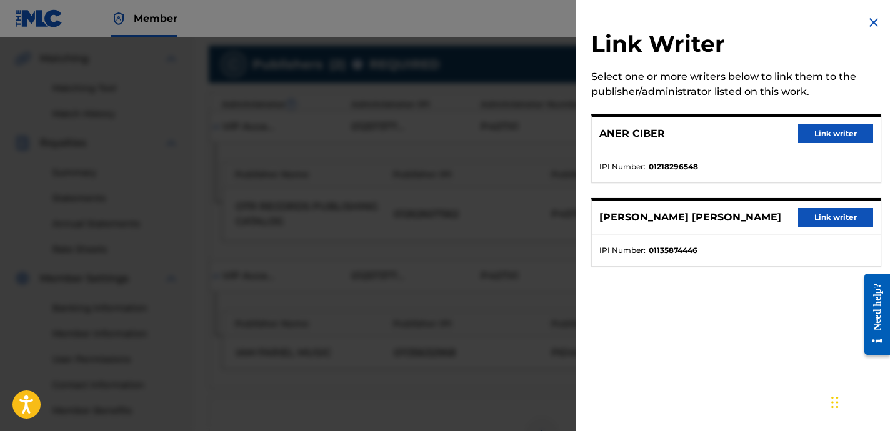
click at [834, 213] on button "Link writer" at bounding box center [835, 217] width 75 height 19
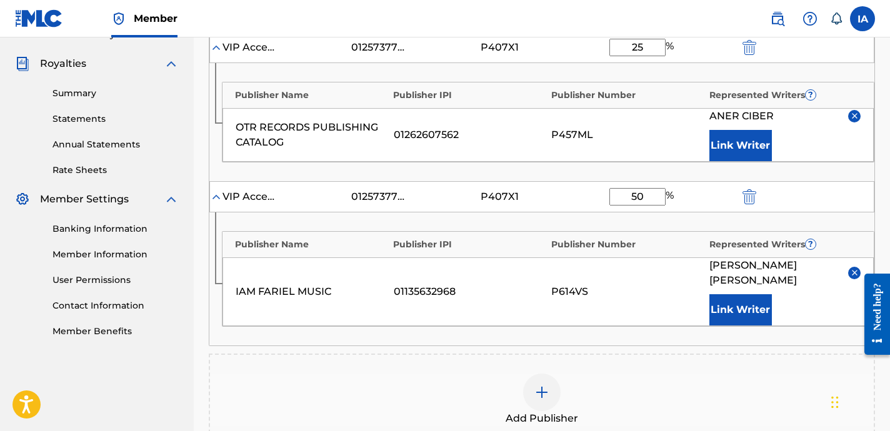
scroll to position [346, 0]
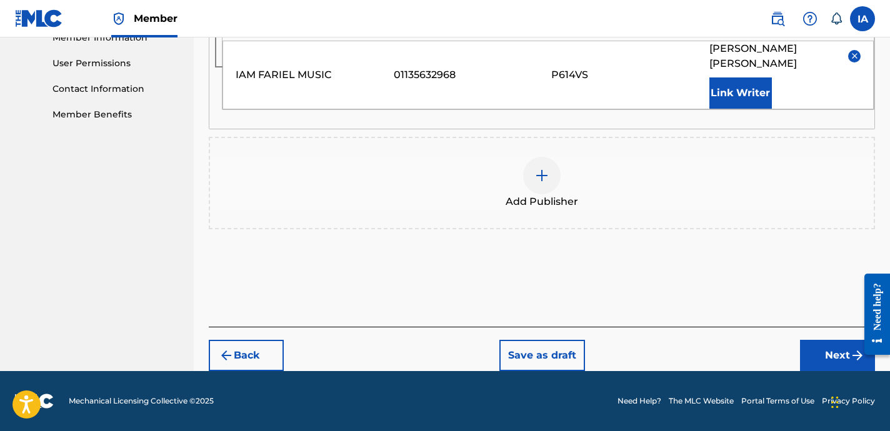
click at [809, 354] on button "Next" at bounding box center [837, 355] width 75 height 31
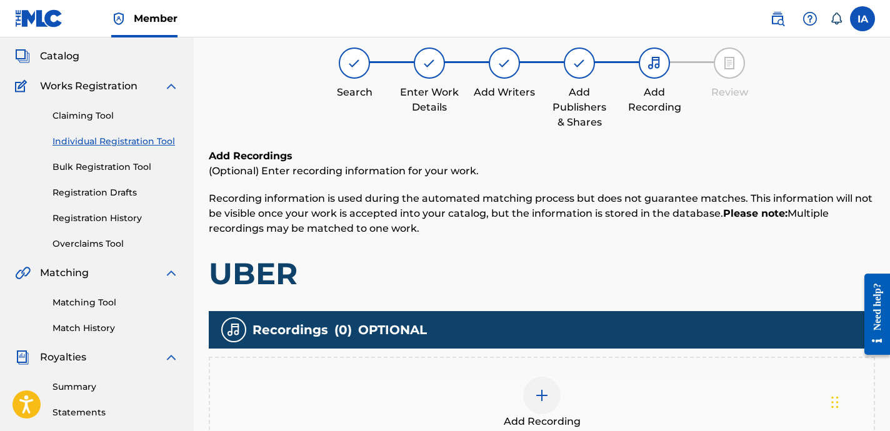
scroll to position [56, 0]
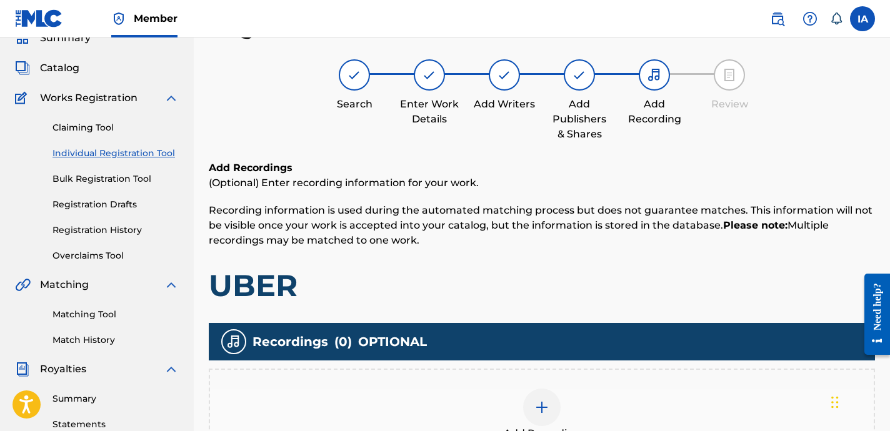
click at [553, 369] on div "Add Recording" at bounding box center [542, 415] width 666 height 93
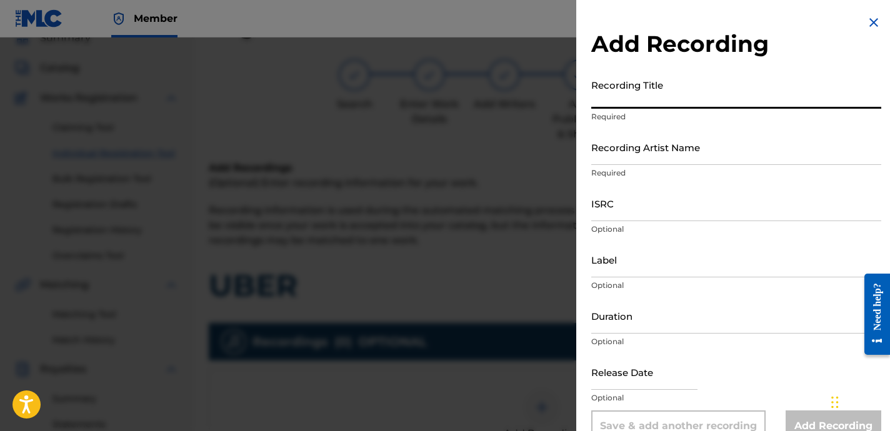
drag, startPoint x: 691, startPoint y: 84, endPoint x: 840, endPoint y: 98, distance: 150.1
click at [689, 84] on input "Recording Title" at bounding box center [736, 91] width 290 height 36
click at [656, 97] on input "Recording Title" at bounding box center [736, 91] width 290 height 36
paste input "UBER"
type input "UBER"
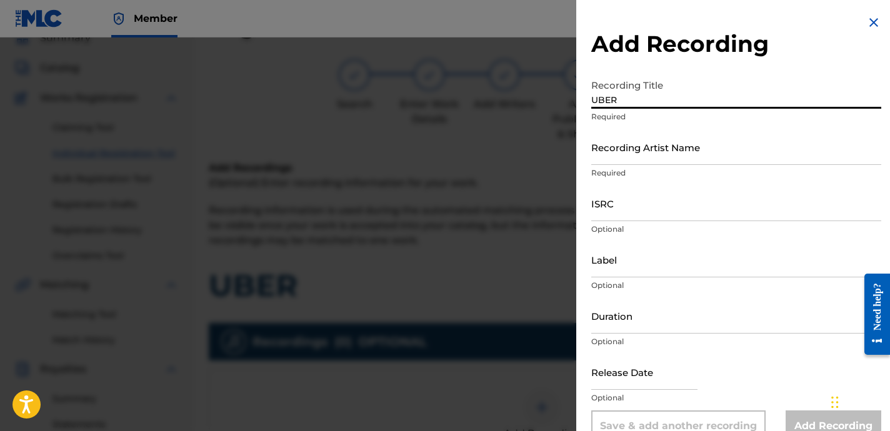
click at [669, 164] on input "Recording Artist Name" at bounding box center [736, 147] width 290 height 36
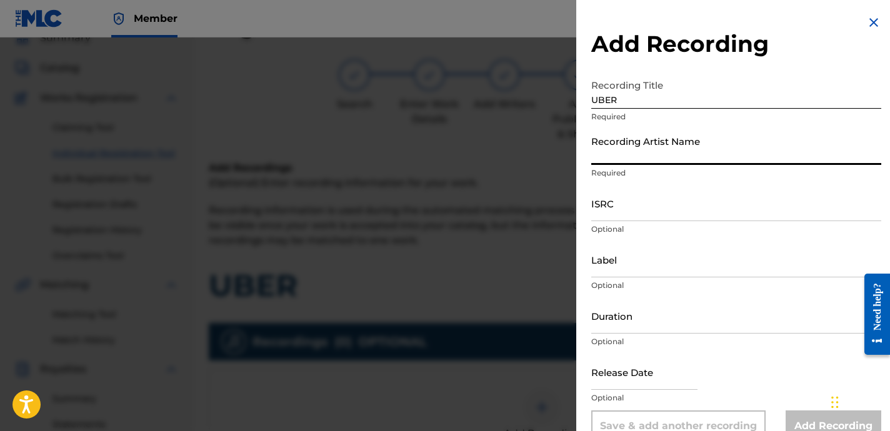
click at [684, 154] on input "Recording Artist Name" at bounding box center [736, 147] width 290 height 36
paste input "TROPHYS OF THE TRENCHES"
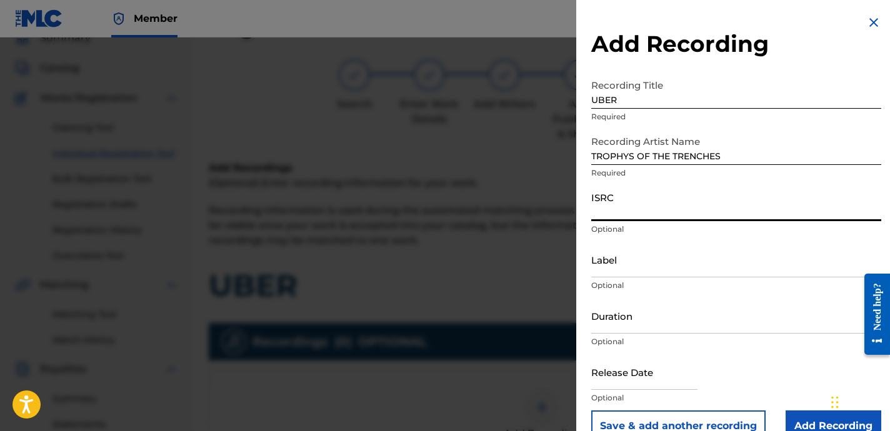
click at [676, 198] on input "ISRC" at bounding box center [736, 204] width 290 height 36
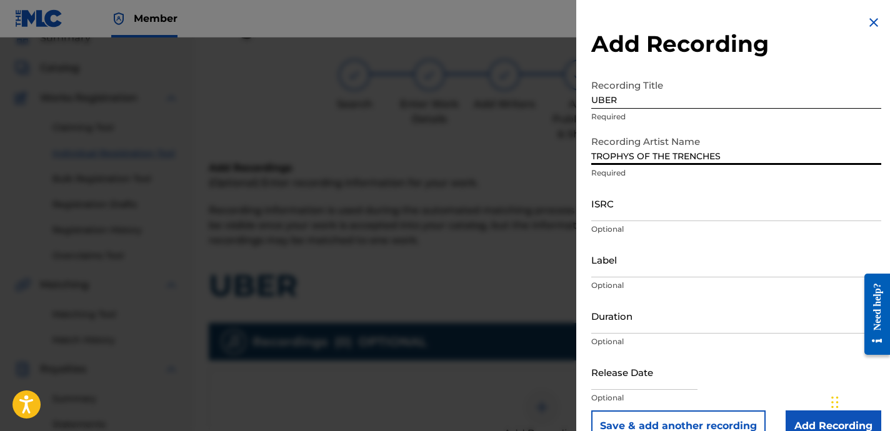
click at [669, 162] on input "TROPHYS OF THE TRENCHES" at bounding box center [736, 147] width 290 height 36
paste input "BANDITDAMACK BLANCO15 AND SHOOTERZONGO"
type input "BANDITDAMACK BLANCO15 AND SHOOTERZONGO"
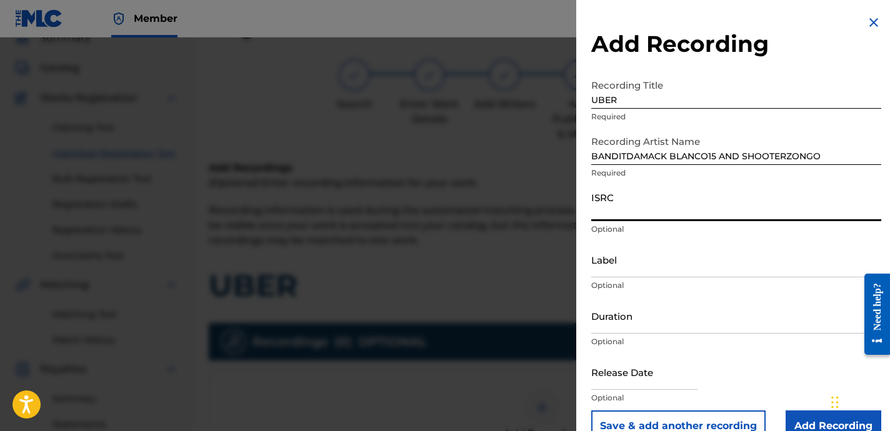
click at [648, 214] on input "ISRC" at bounding box center [736, 204] width 290 height 36
click at [658, 209] on input "ISRC" at bounding box center [736, 204] width 290 height 36
paste input "USLD91756498"
type input "USLD91756498"
click at [637, 258] on input "Label" at bounding box center [736, 260] width 290 height 36
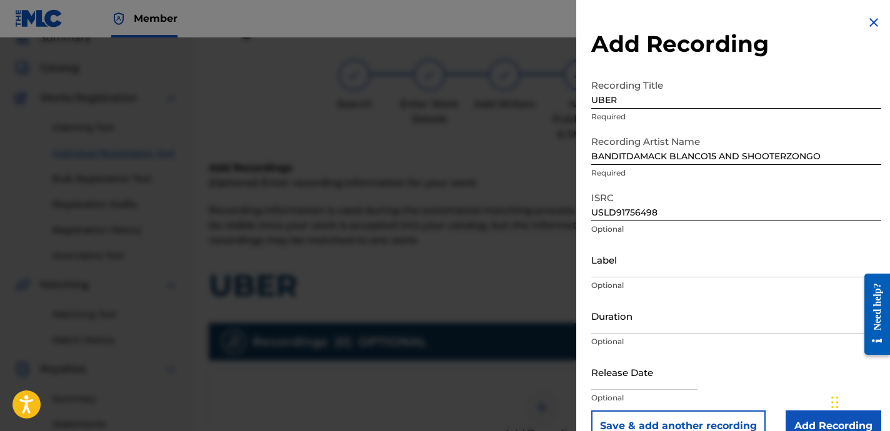
click at [731, 266] on input "Label" at bounding box center [736, 260] width 290 height 36
paste input "OTR RECORDS [PERSON_NAME] MGMT"
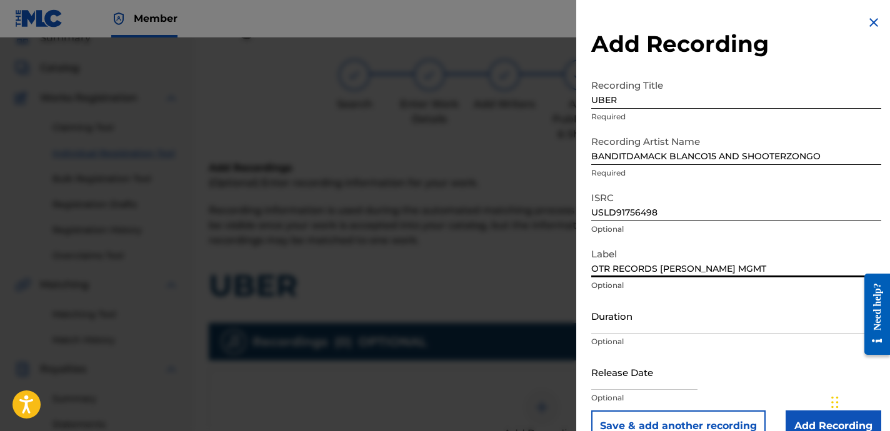
type input "OTR RECORDS [PERSON_NAME] MGMT"
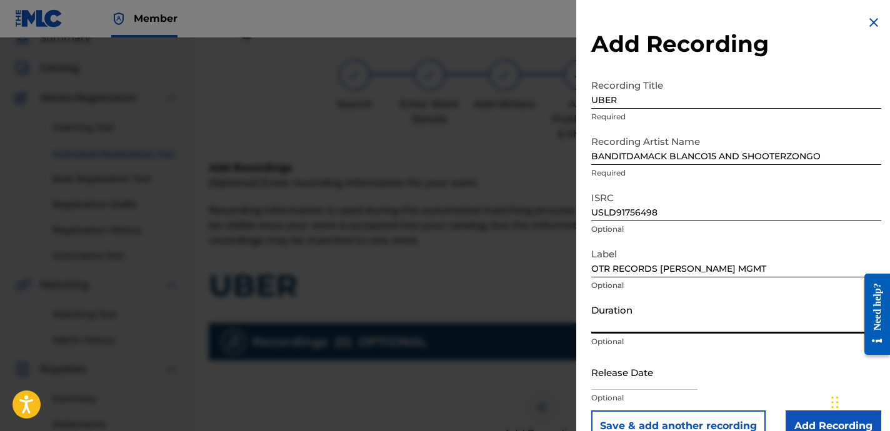
click at [735, 327] on input "Duration" at bounding box center [736, 316] width 290 height 36
paste input "2:10"
click at [779, 326] on input "02:10" at bounding box center [736, 316] width 290 height 36
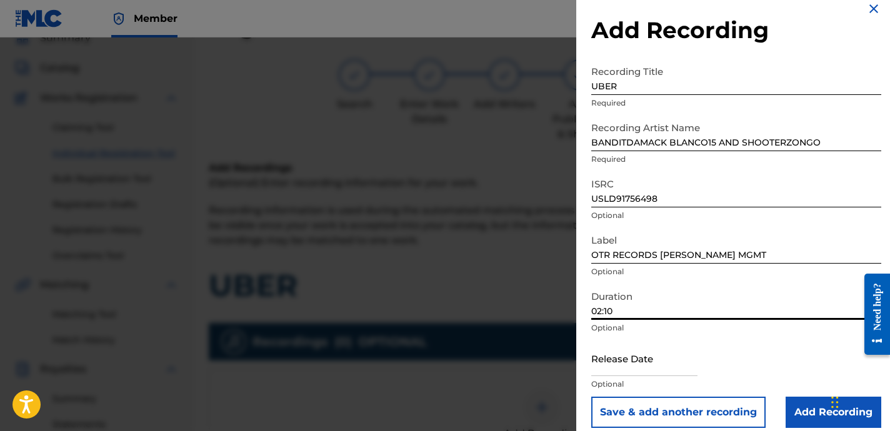
scroll to position [26, 0]
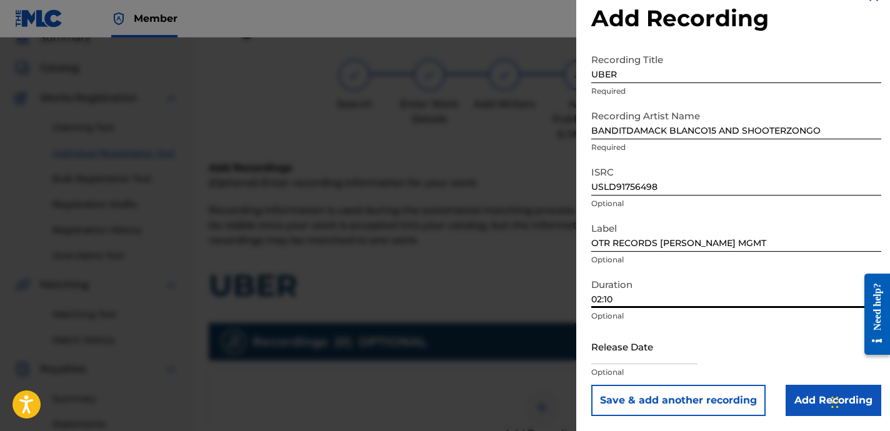
type input "02:10"
click at [795, 385] on input "Add Recording" at bounding box center [834, 400] width 96 height 31
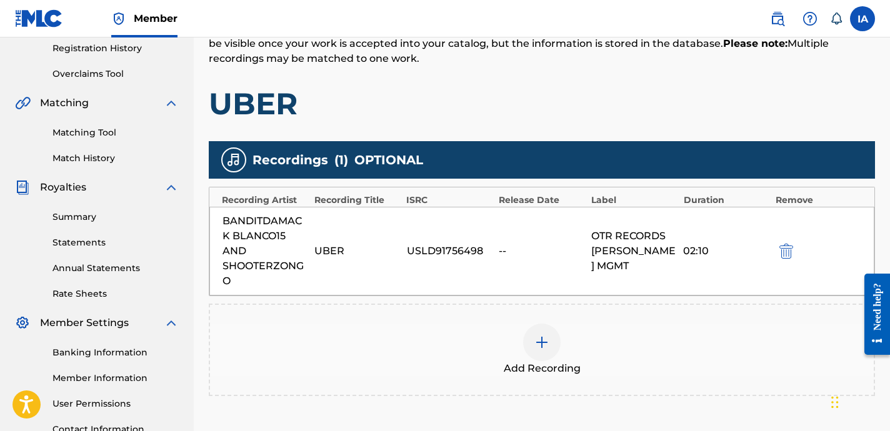
scroll to position [322, 0]
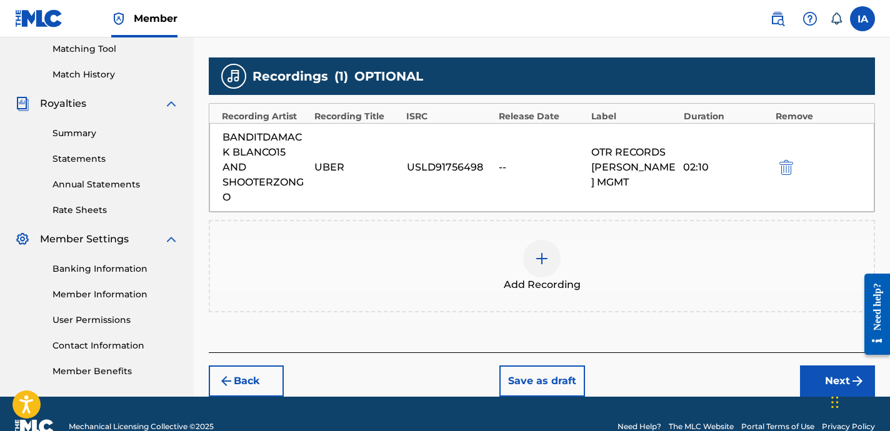
click at [680, 321] on div "Add Recordings (Optional) Enter recording information for your work. Recording …" at bounding box center [542, 124] width 666 height 458
click at [810, 379] on button "Next" at bounding box center [837, 381] width 75 height 31
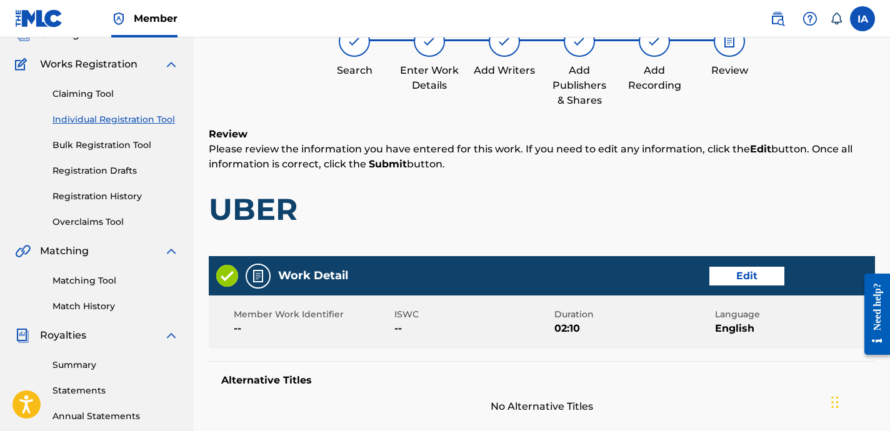
scroll to position [93, 0]
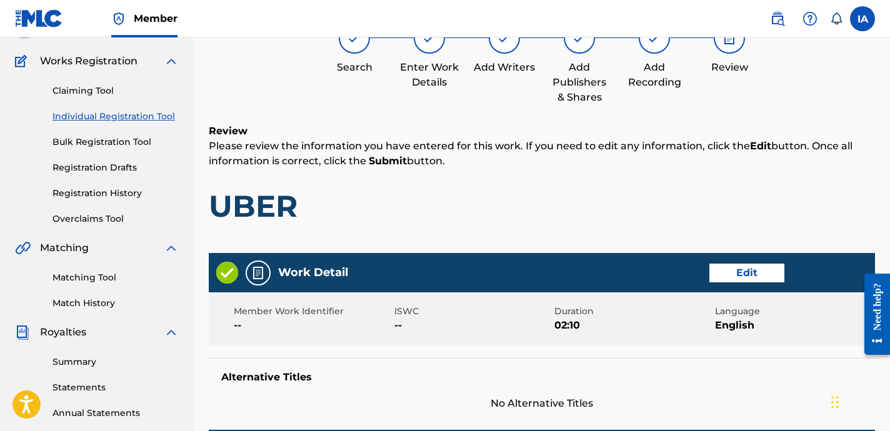
click at [542, 209] on h1 "UBER" at bounding box center [542, 207] width 666 height 38
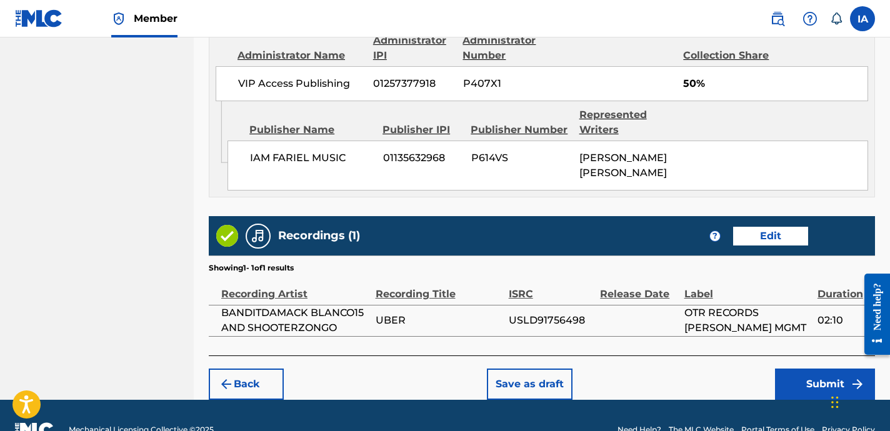
scroll to position [916, 0]
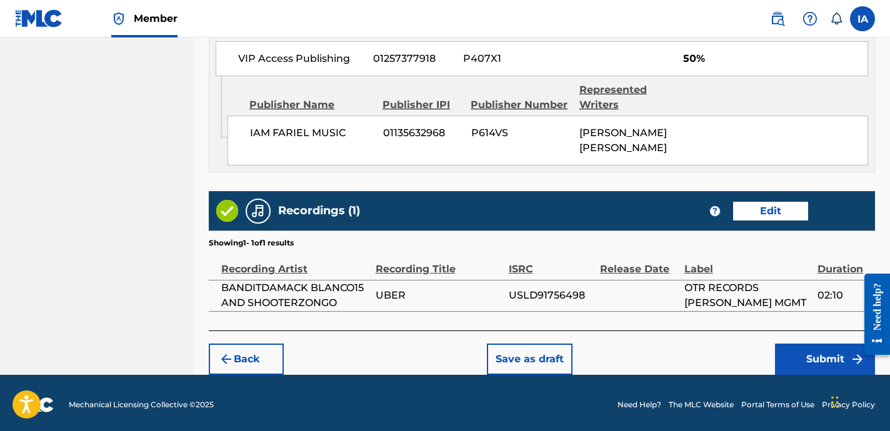
click at [564, 223] on div "Recordings (1) ? Edit" at bounding box center [542, 210] width 666 height 39
click at [804, 360] on button "Submit" at bounding box center [825, 359] width 100 height 31
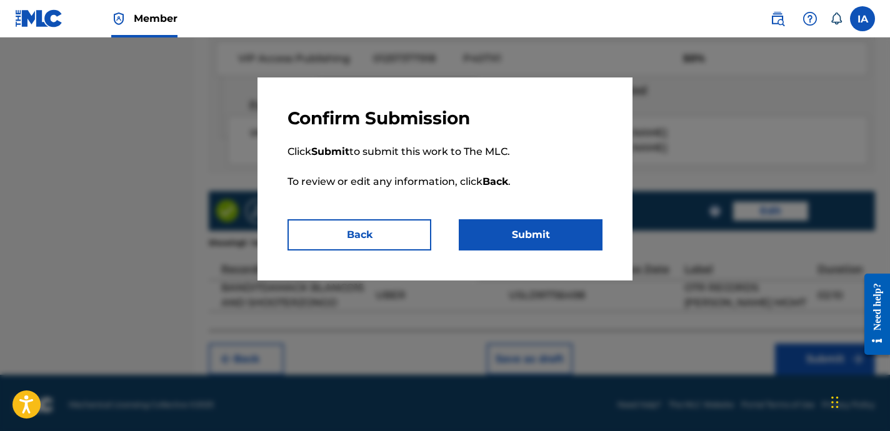
click at [595, 234] on button "Submit" at bounding box center [531, 234] width 144 height 31
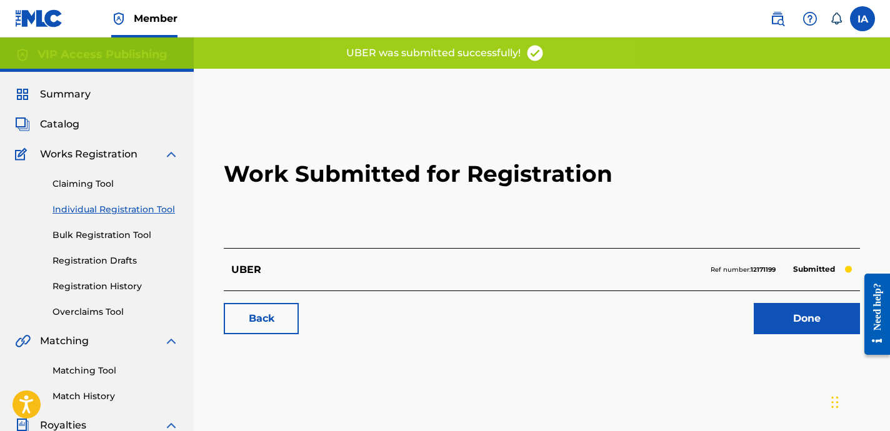
click at [450, 211] on h2 "Work Submitted for Registration" at bounding box center [542, 174] width 636 height 148
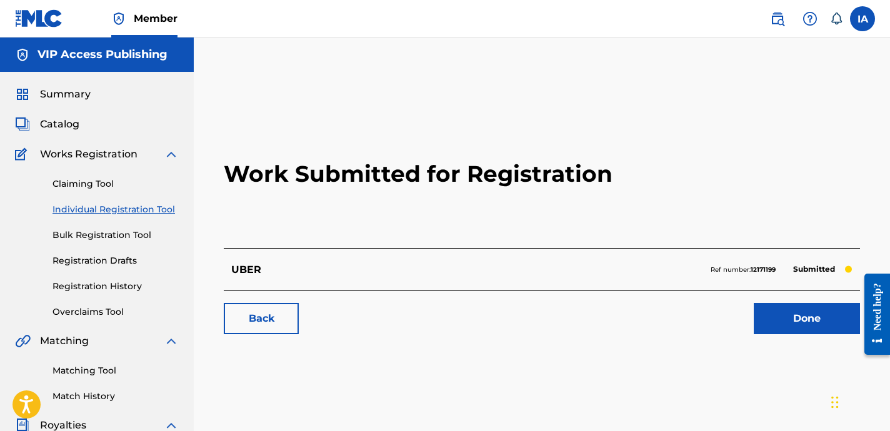
click at [405, 84] on div "Work Submitted for Registration UBER Ref number: 12171199 Submitted Back Done" at bounding box center [542, 392] width 696 height 646
click at [128, 285] on link "Registration History" at bounding box center [116, 286] width 126 height 13
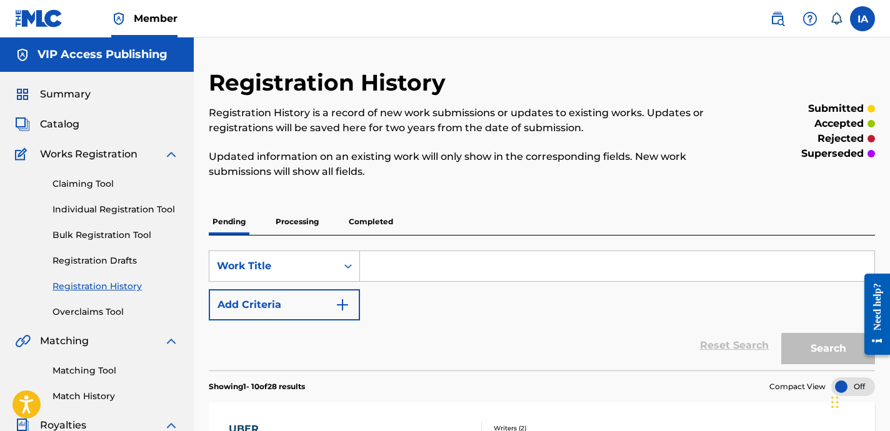
click at [72, 129] on span "Catalog" at bounding box center [59, 124] width 39 height 15
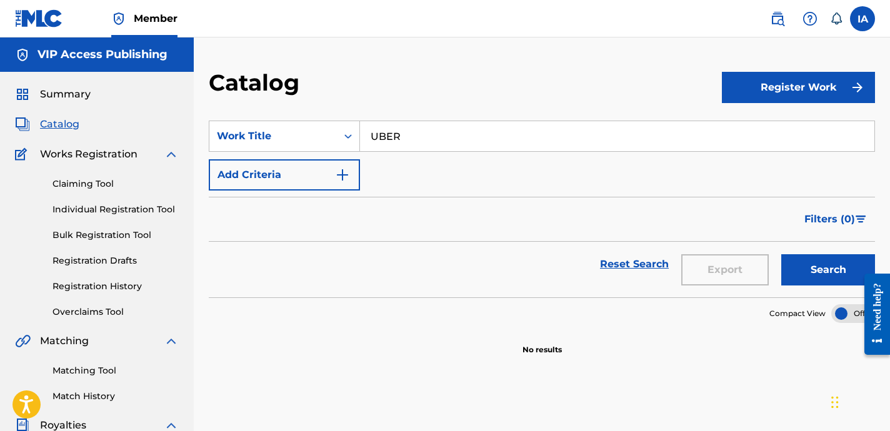
click at [85, 98] on span "Summary" at bounding box center [65, 94] width 51 height 15
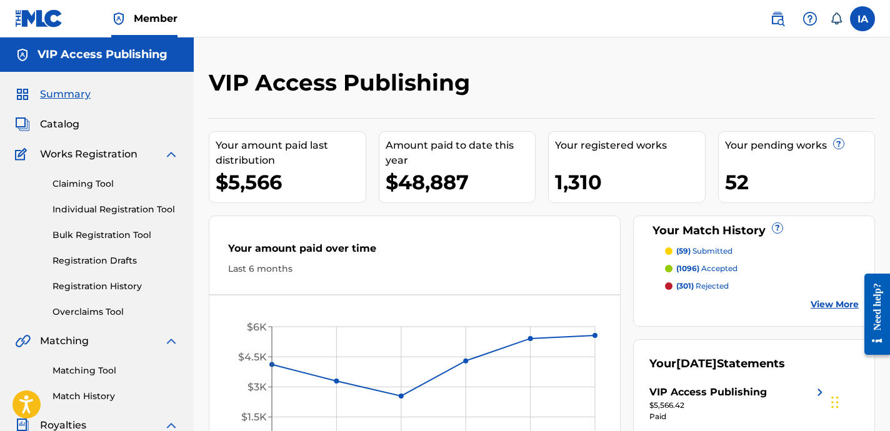
click at [128, 290] on link "Registration History" at bounding box center [116, 286] width 126 height 13
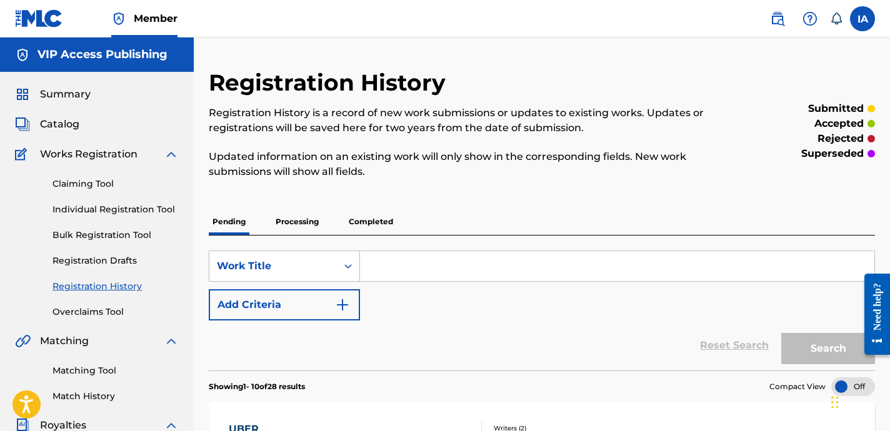
click at [482, 176] on p "Updated information on an existing work will only show in the corresponding fie…" at bounding box center [465, 164] width 513 height 30
